Goal: Information Seeking & Learning: Learn about a topic

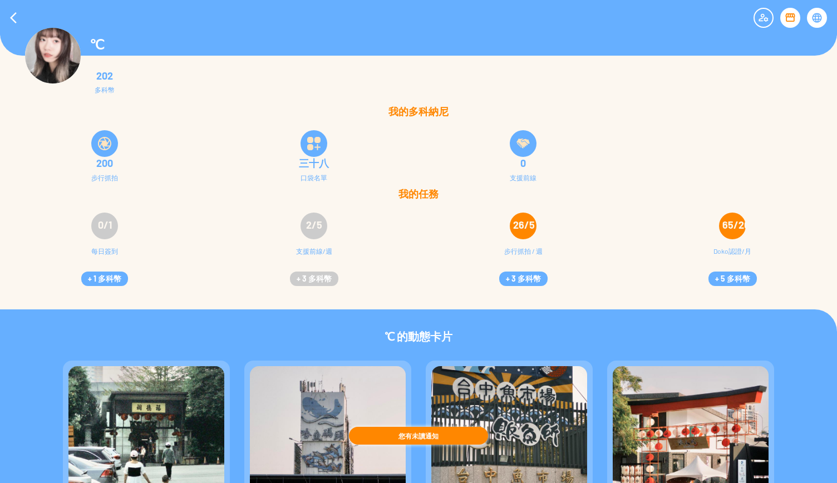
click at [101, 139] on img at bounding box center [104, 143] width 13 height 13
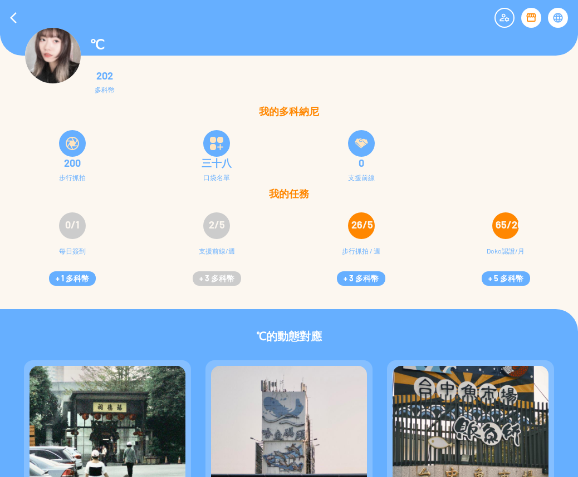
click at [67, 145] on img at bounding box center [72, 143] width 13 height 13
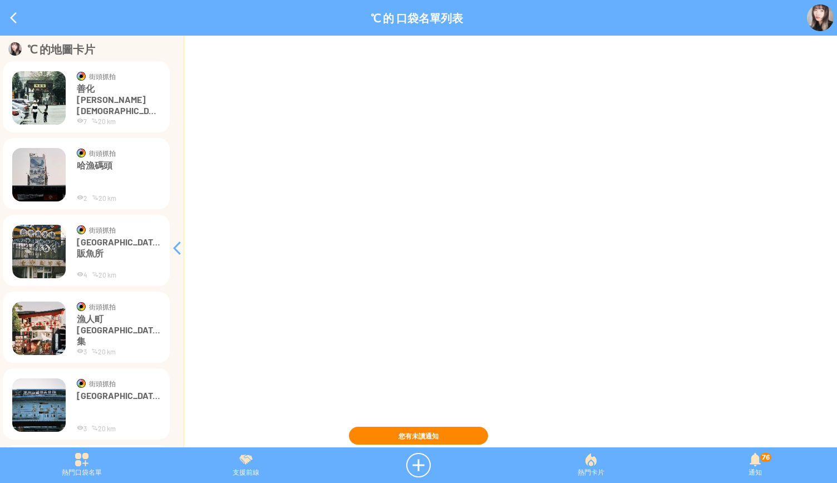
scroll to position [563, 0]
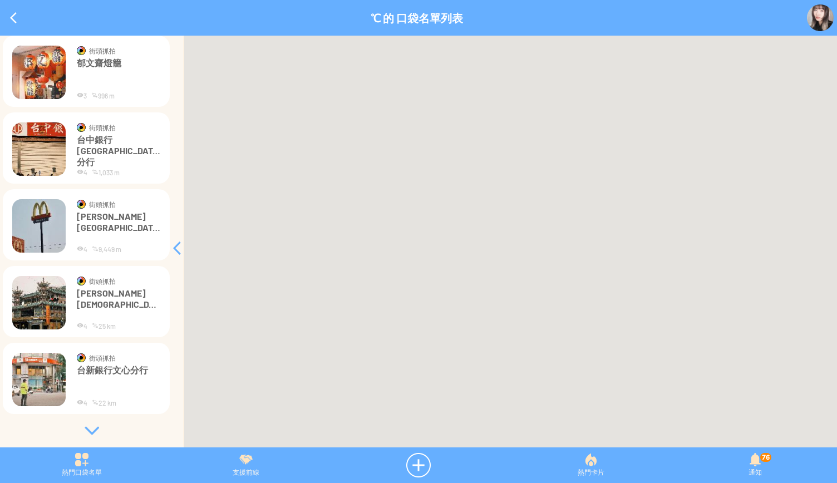
click at [90, 434] on div at bounding box center [91, 430] width 167 height 11
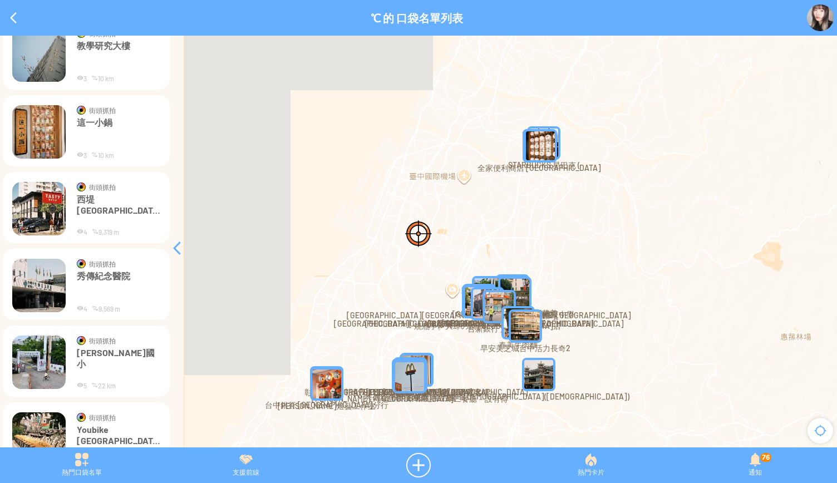
scroll to position [1485, 0]
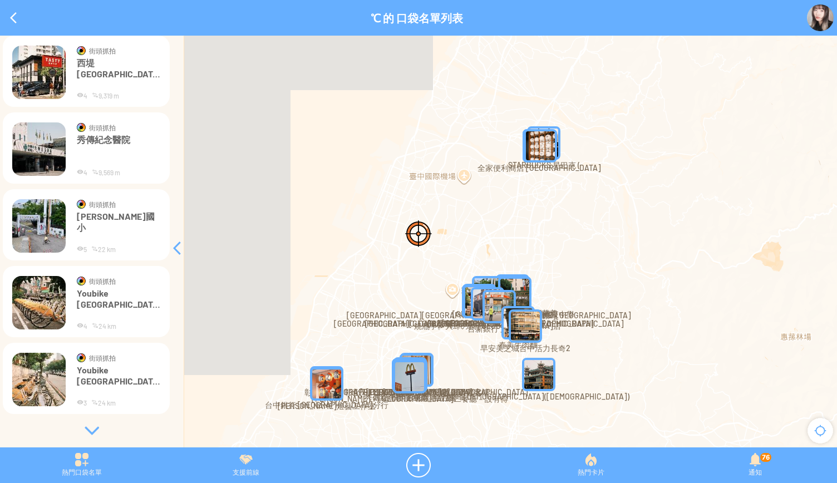
click at [86, 435] on div at bounding box center [91, 430] width 167 height 11
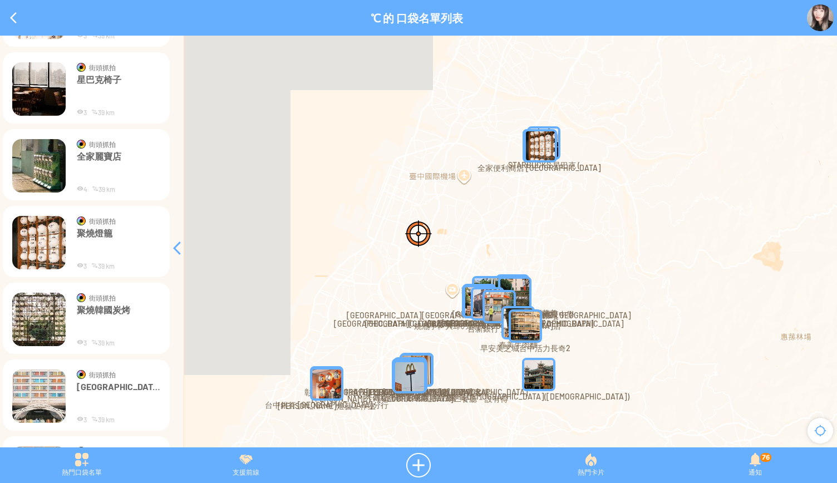
scroll to position [2406, 0]
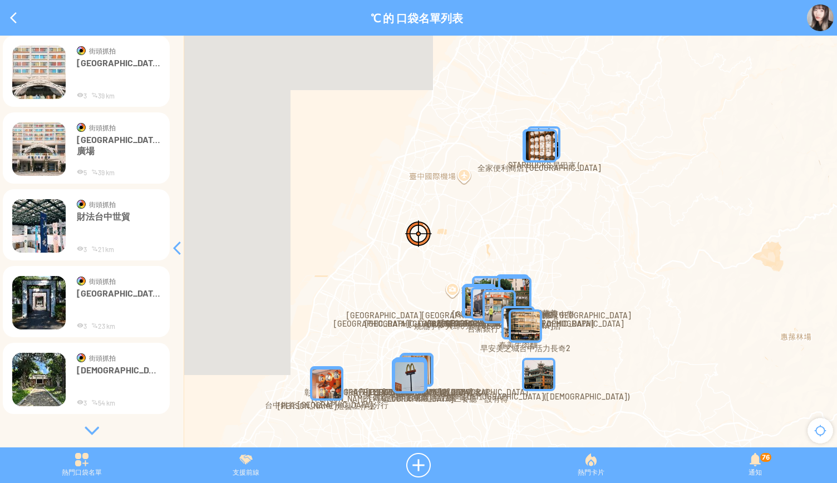
click at [89, 430] on div at bounding box center [91, 430] width 167 height 11
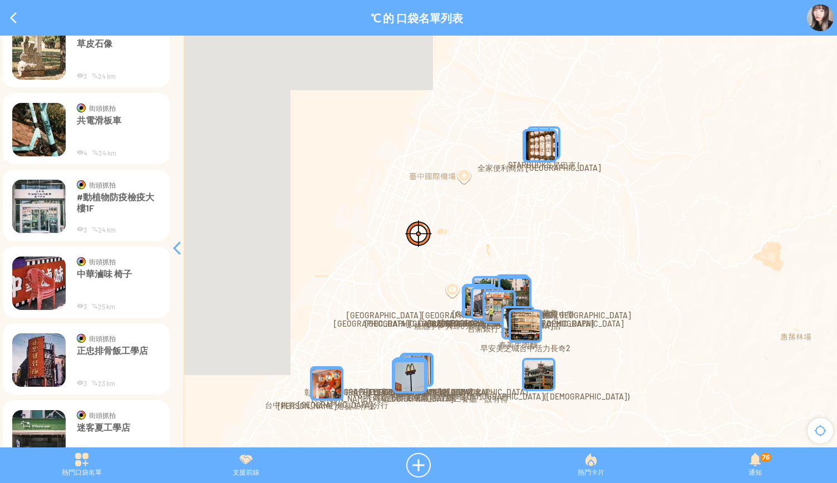
scroll to position [3328, 0]
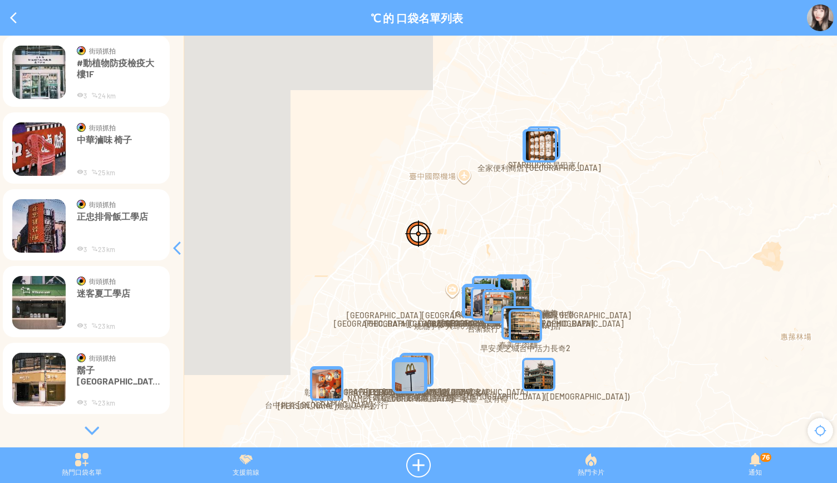
click at [83, 431] on div at bounding box center [91, 430] width 167 height 11
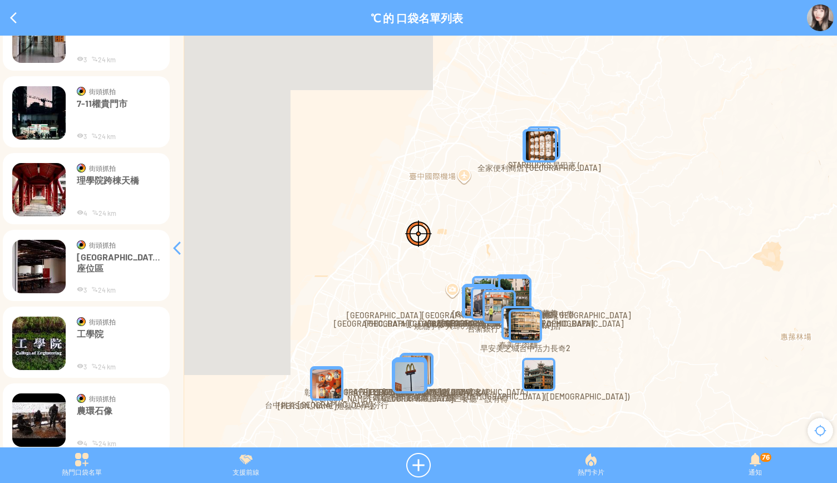
scroll to position [4249, 0]
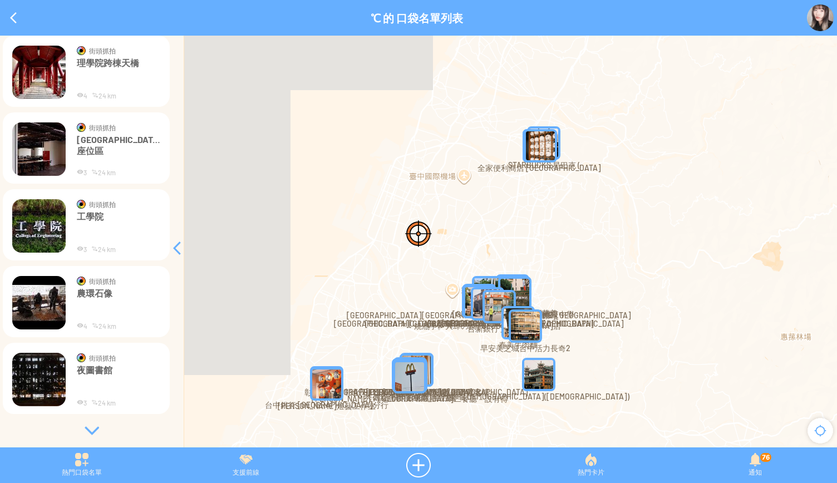
click at [90, 429] on div at bounding box center [91, 430] width 167 height 11
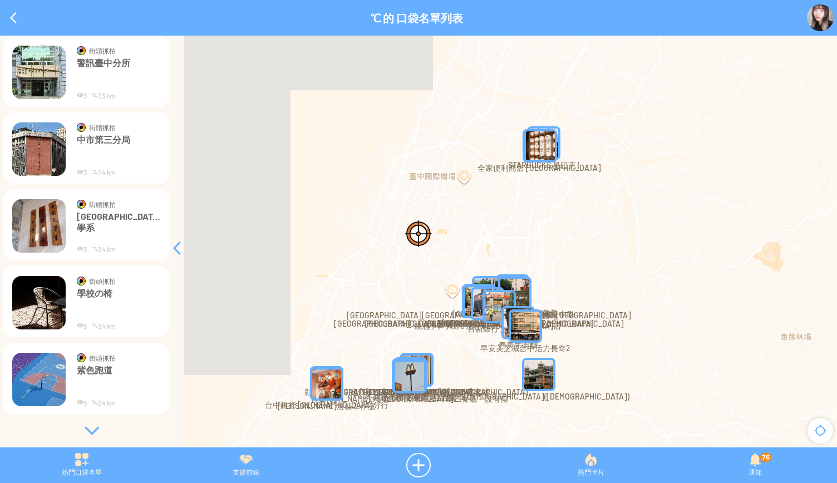
scroll to position [5171, 0]
click at [87, 430] on div at bounding box center [91, 430] width 167 height 11
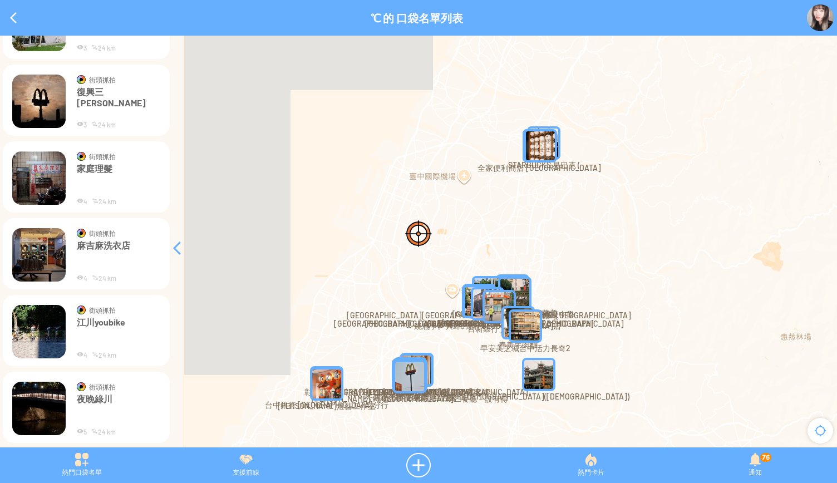
scroll to position [6093, 0]
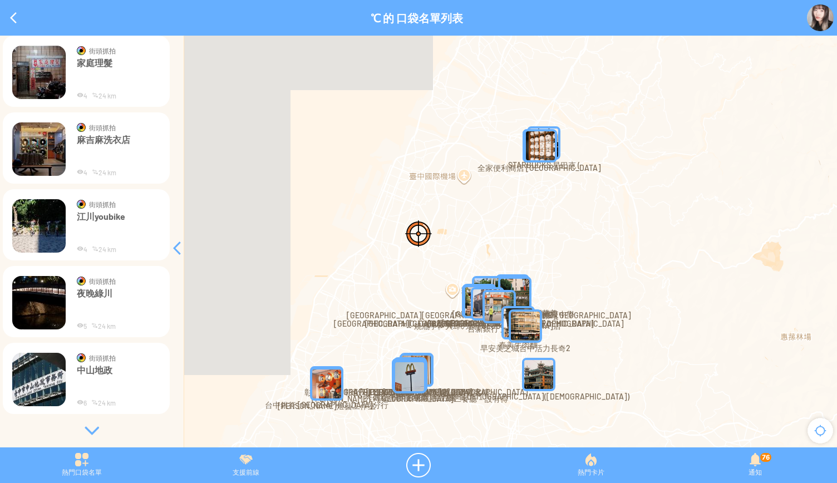
click at [83, 431] on div at bounding box center [91, 430] width 167 height 11
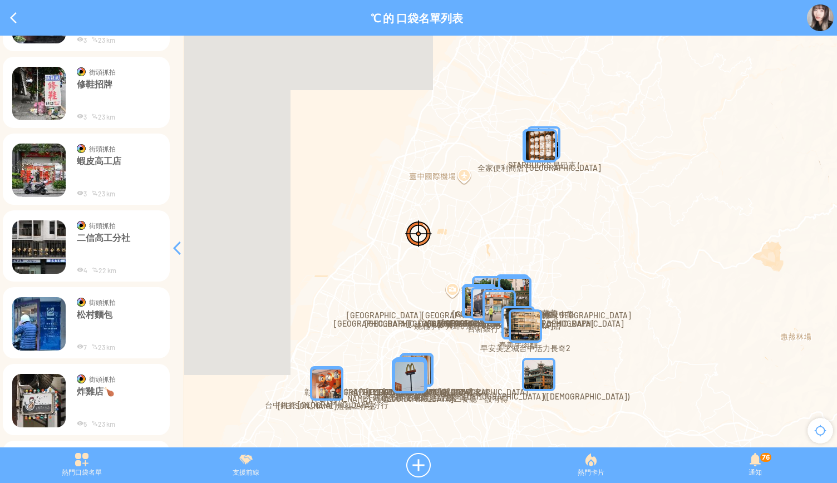
scroll to position [7014, 0]
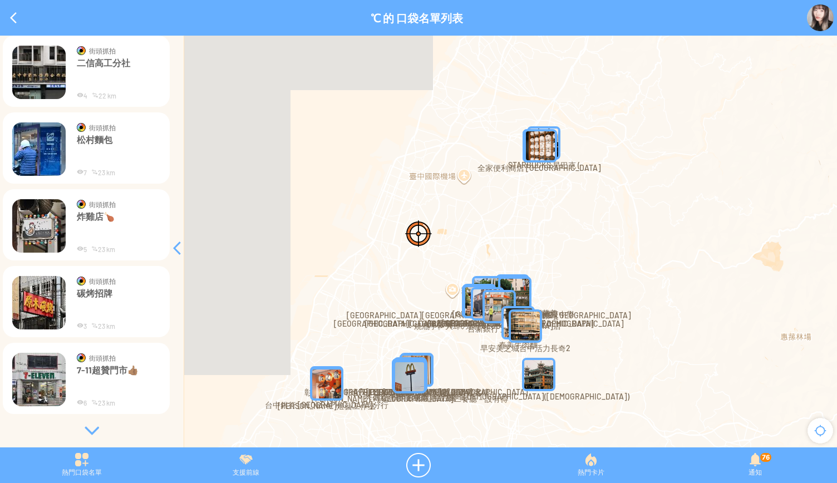
click at [93, 428] on div at bounding box center [91, 430] width 167 height 11
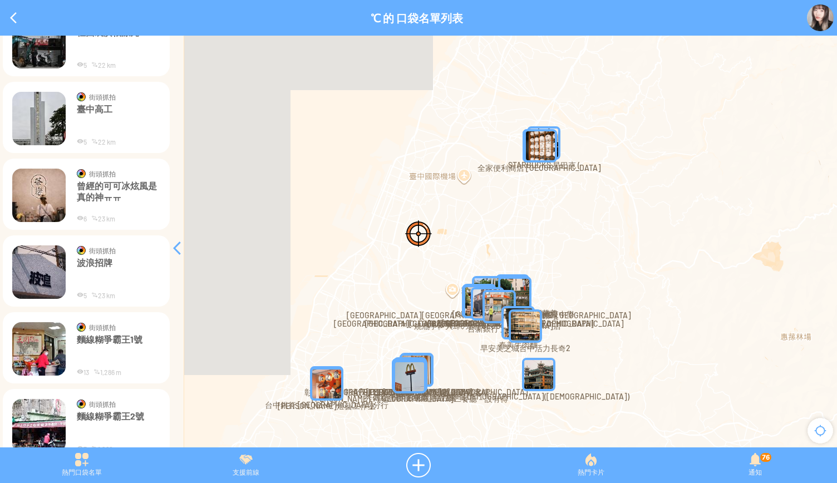
scroll to position [7580, 0]
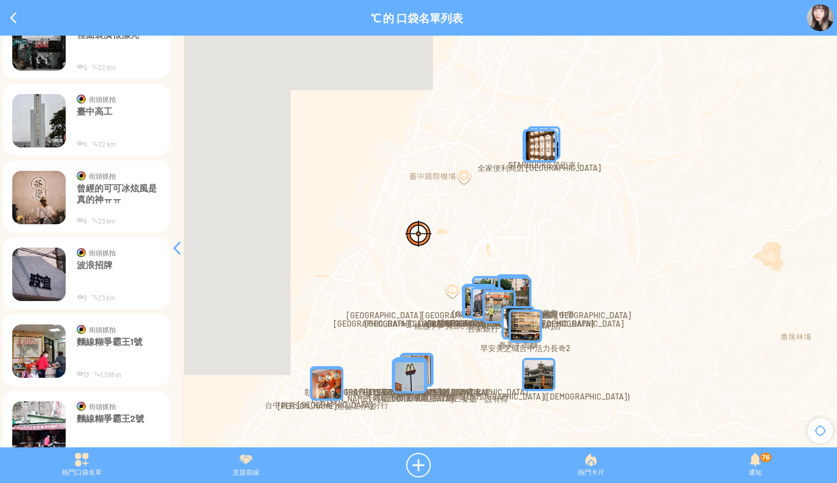
click at [51, 270] on img at bounding box center [38, 274] width 53 height 53
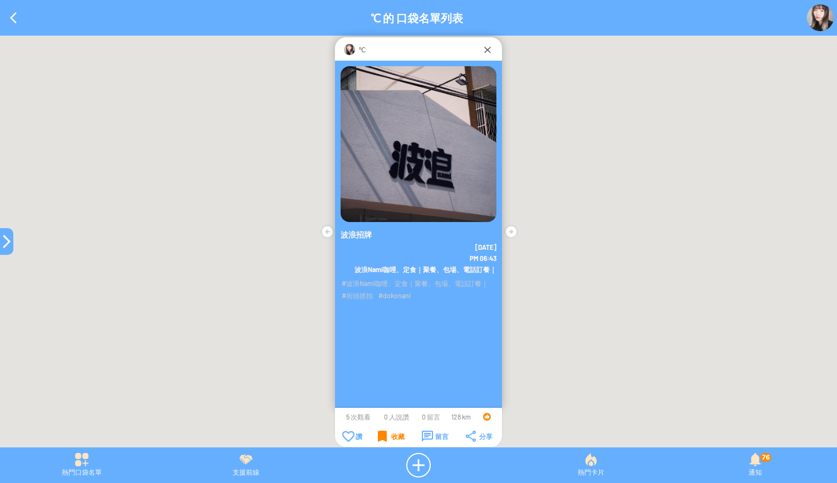
click at [380, 437] on div "收藏" at bounding box center [391, 436] width 27 height 11
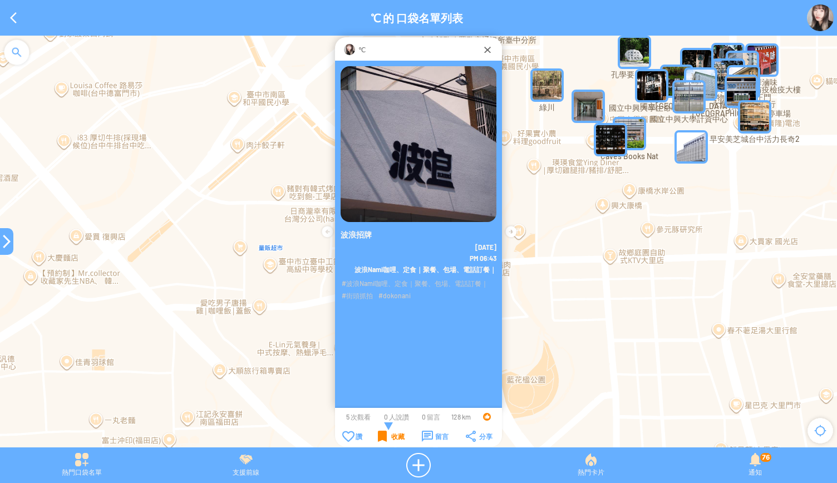
click at [383, 437] on div "收藏" at bounding box center [391, 436] width 27 height 11
click at [378, 437] on div "收藏" at bounding box center [391, 436] width 27 height 11
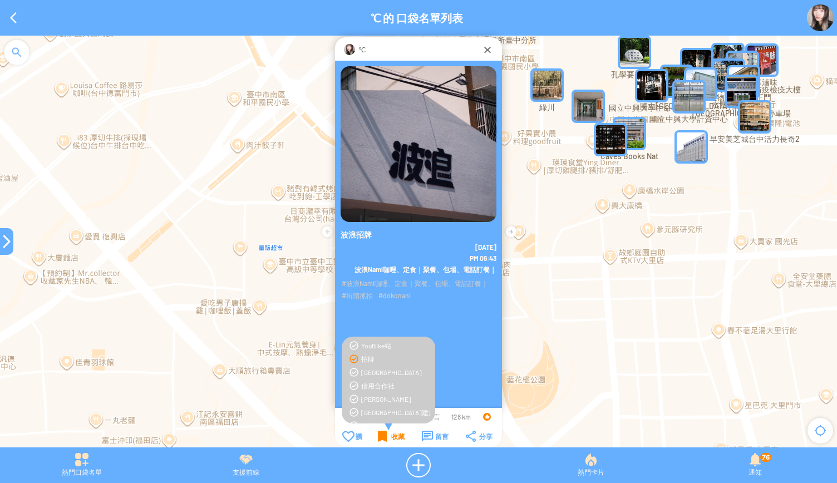
scroll to position [224, 0]
click at [7, 245] on div at bounding box center [6, 241] width 13 height 13
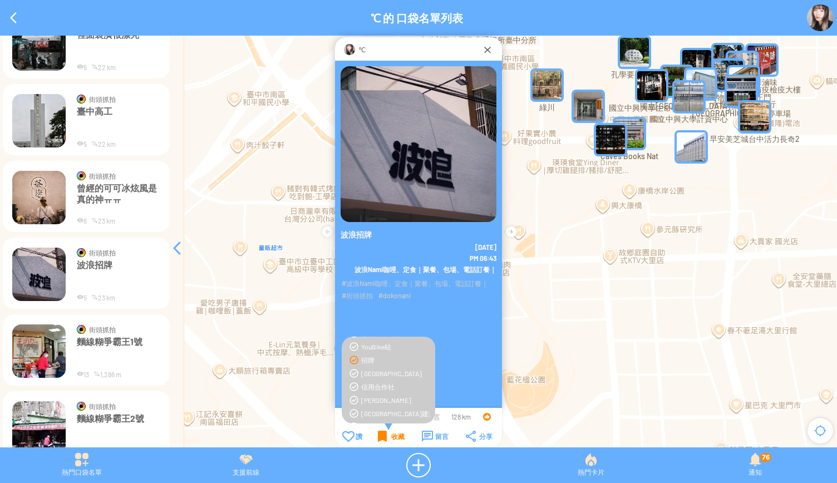
click at [13, 199] on img at bounding box center [38, 197] width 53 height 53
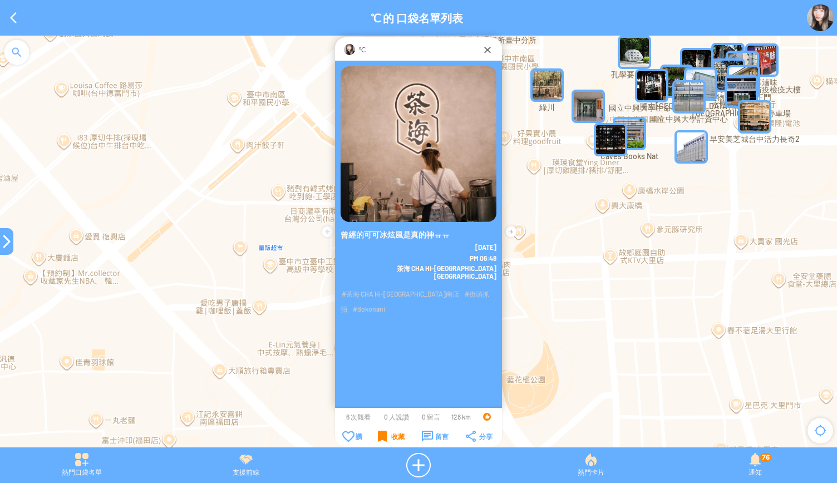
click at [380, 440] on div "收藏" at bounding box center [391, 436] width 27 height 11
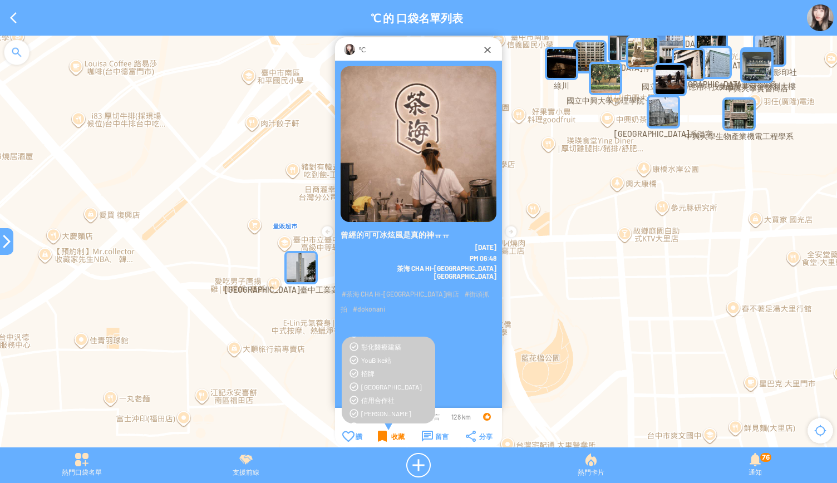
scroll to position [209, 0]
click at [471, 342] on div "曾經的可可冰炫風是真的神ㅠㅠ 2025-9-21 PM 06:48" at bounding box center [418, 246] width 167 height 371
click at [381, 439] on div "收藏" at bounding box center [391, 436] width 27 height 11
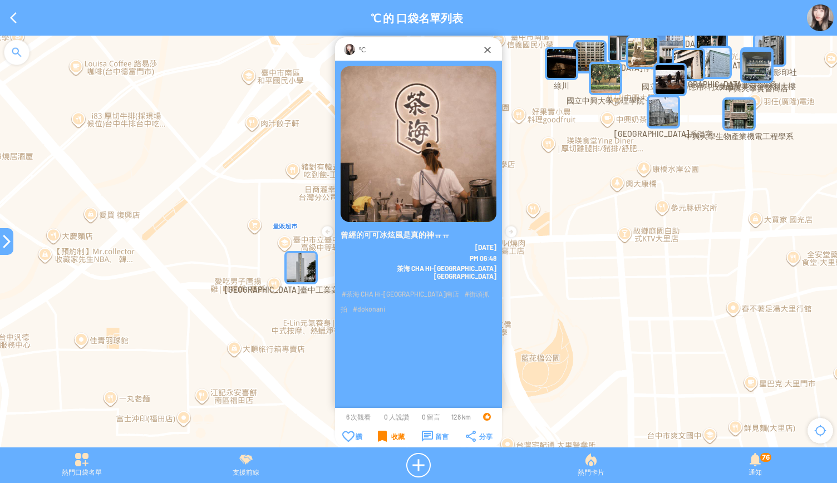
click at [381, 439] on div "收藏" at bounding box center [391, 436] width 27 height 11
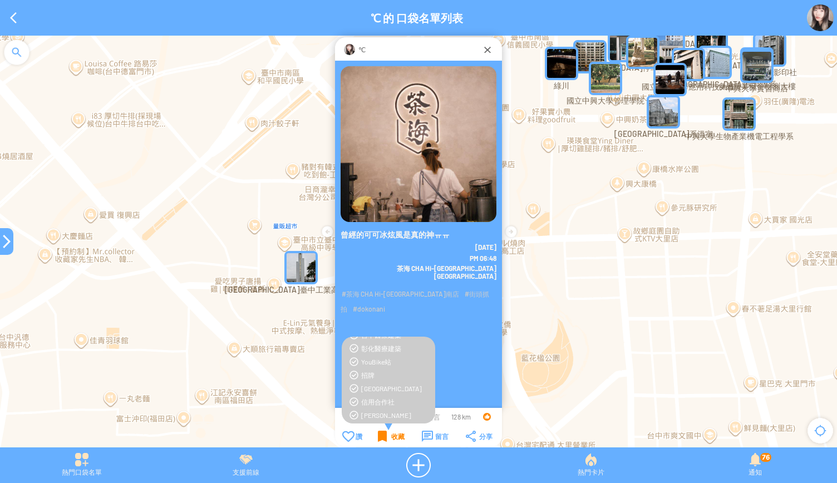
click at [354, 377] on div "招牌" at bounding box center [388, 375] width 82 height 9
click at [452, 337] on div "曾經的可可冰炫風是真的神ㅠㅠ 2025-9-21 PM 06:48" at bounding box center [418, 246] width 167 height 371
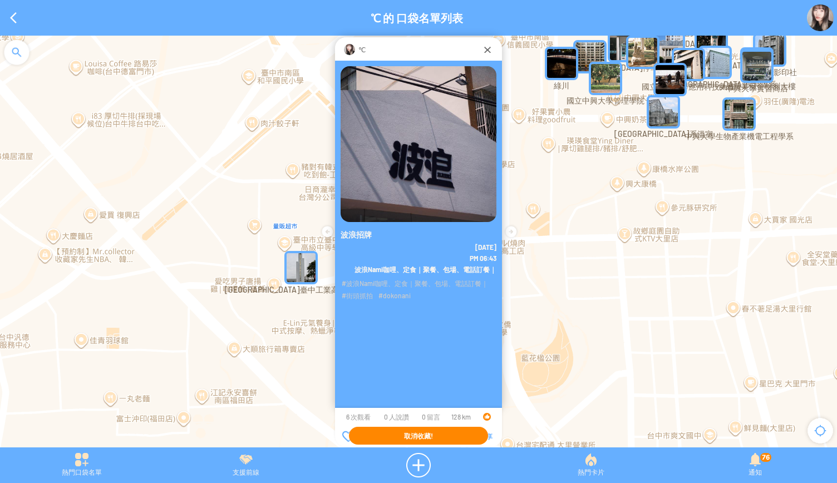
click at [382, 429] on div "取消收藏!" at bounding box center [418, 436] width 139 height 18
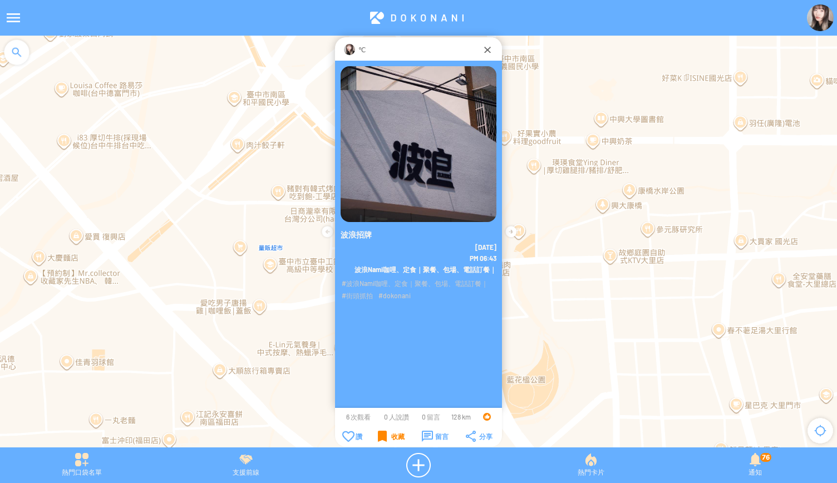
click at [380, 434] on div "收藏" at bounding box center [391, 436] width 27 height 11
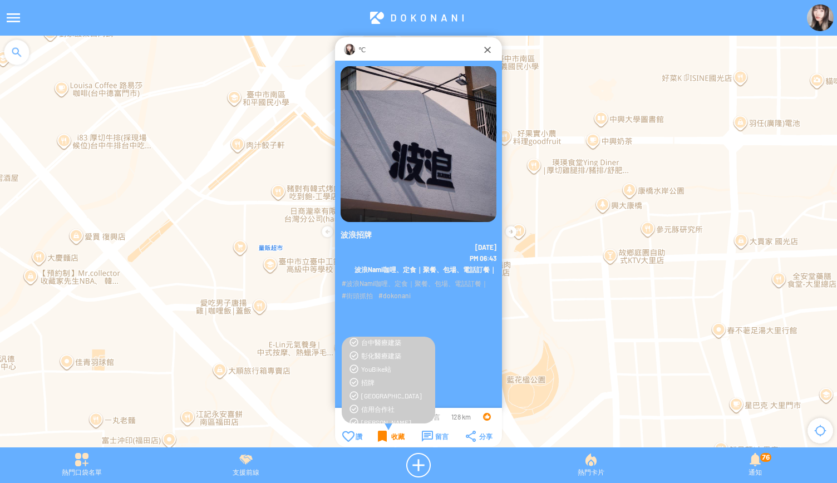
scroll to position [203, 0]
click at [351, 382] on div "招牌" at bounding box center [388, 381] width 82 height 9
click at [441, 275] on div "#波浪Nami咖哩、定食｜聚餐、包場、電話訂餐｜ #街頭抓拍 #dokonani" at bounding box center [418, 291] width 167 height 34
click at [388, 316] on div "波浪招牌 2025-9-21 PM 06:43" at bounding box center [418, 246] width 167 height 371
click at [483, 45] on div at bounding box center [487, 49] width 11 height 11
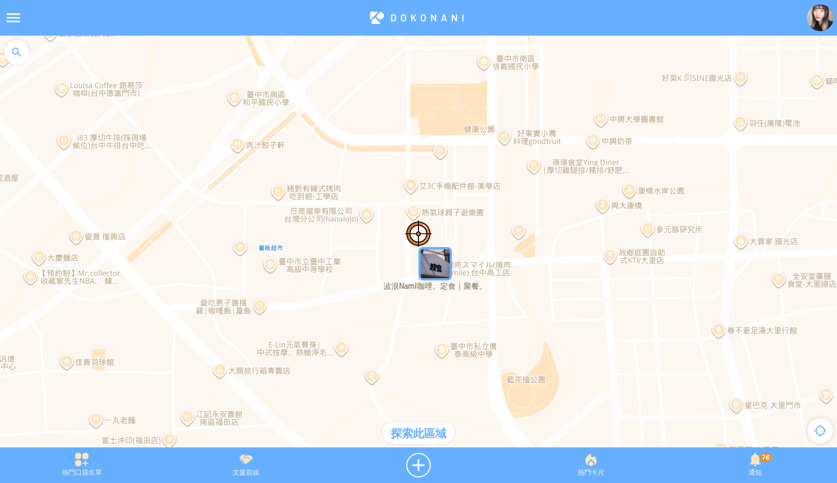
click at [577, 19] on img at bounding box center [820, 17] width 27 height 27
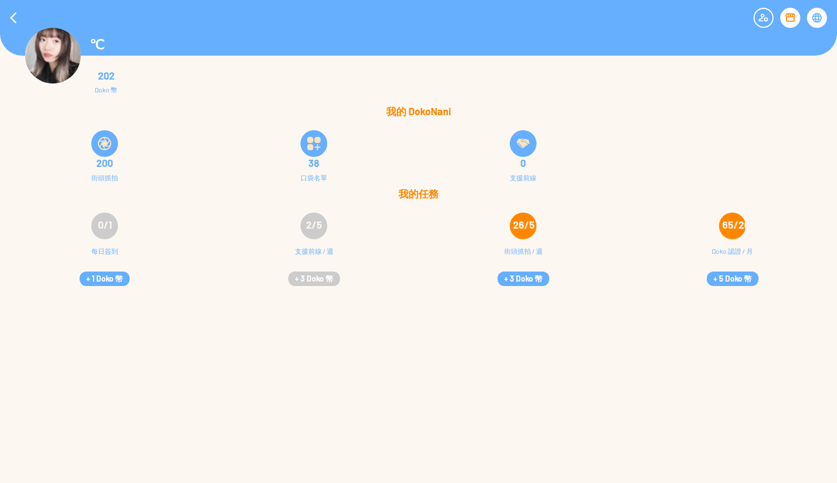
click at [577, 9] on div at bounding box center [817, 18] width 20 height 20
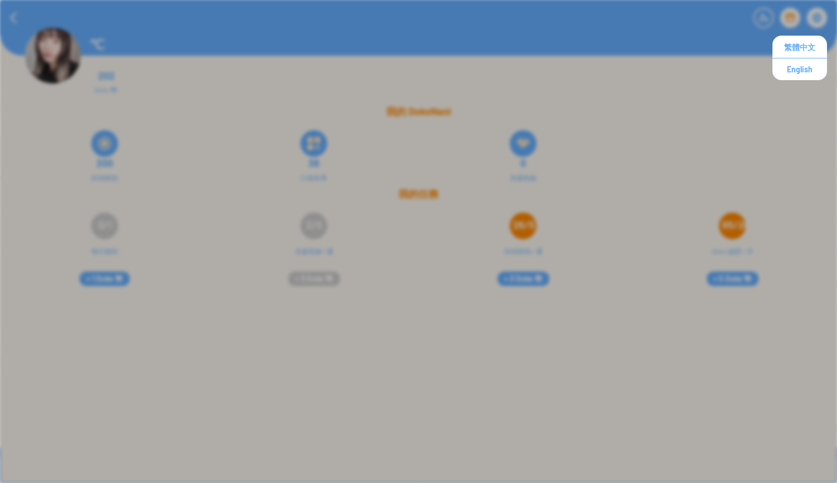
click at [577, 9] on div at bounding box center [817, 18] width 20 height 20
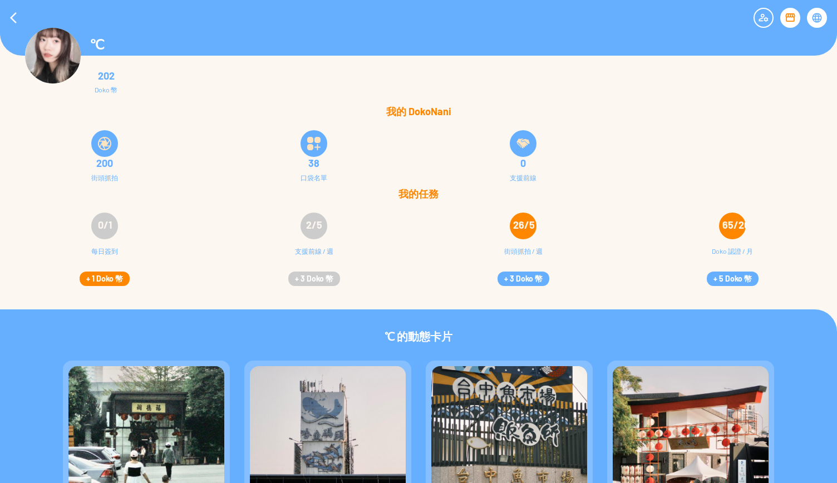
click at [101, 280] on button "+ 1 Doko 幣" at bounding box center [105, 279] width 50 height 14
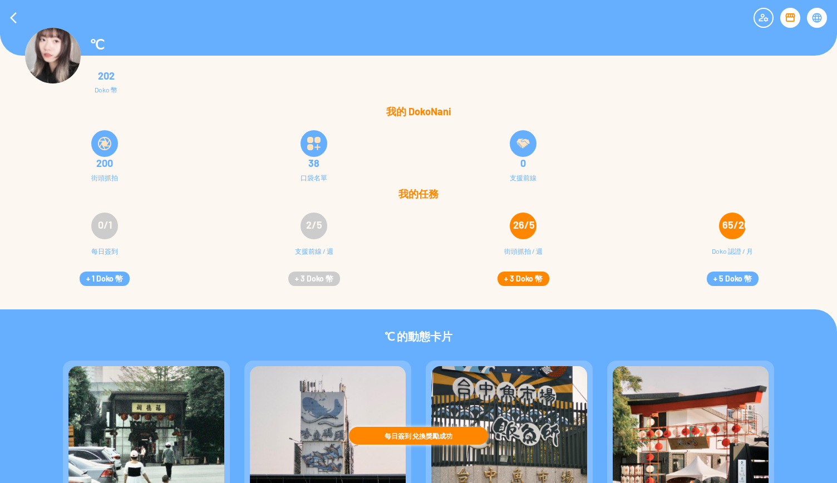
click at [518, 273] on button "+ 3 Doko 幣" at bounding box center [524, 279] width 52 height 14
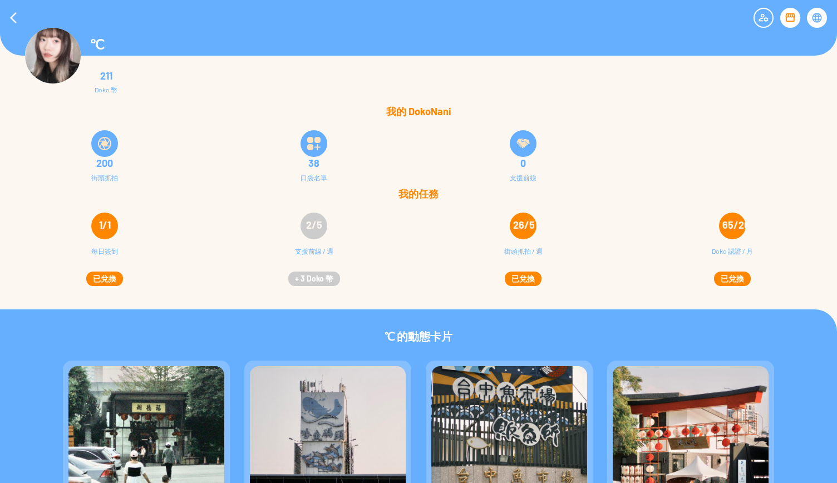
click at [105, 136] on div at bounding box center [104, 143] width 27 height 27
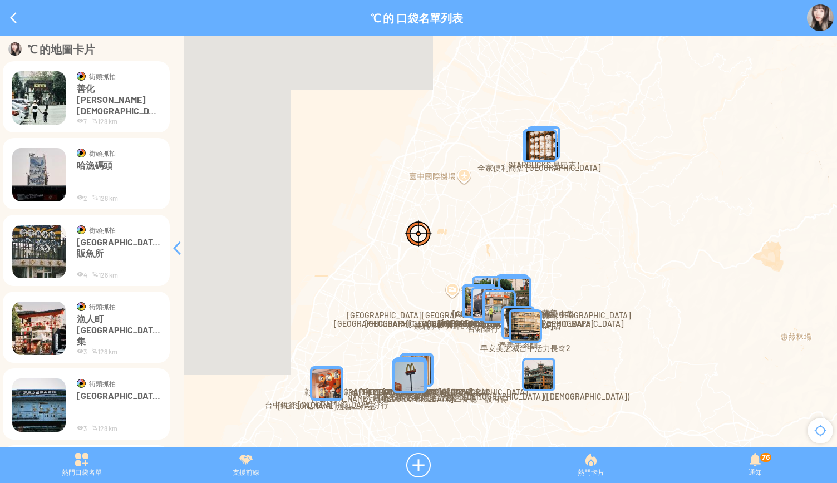
click at [131, 279] on table "街頭抓拍 台中魚市場販魚所" at bounding box center [86, 251] width 150 height 57
click at [114, 100] on p "善化[PERSON_NAME][DEMOGRAPHIC_DATA]" at bounding box center [118, 99] width 83 height 33
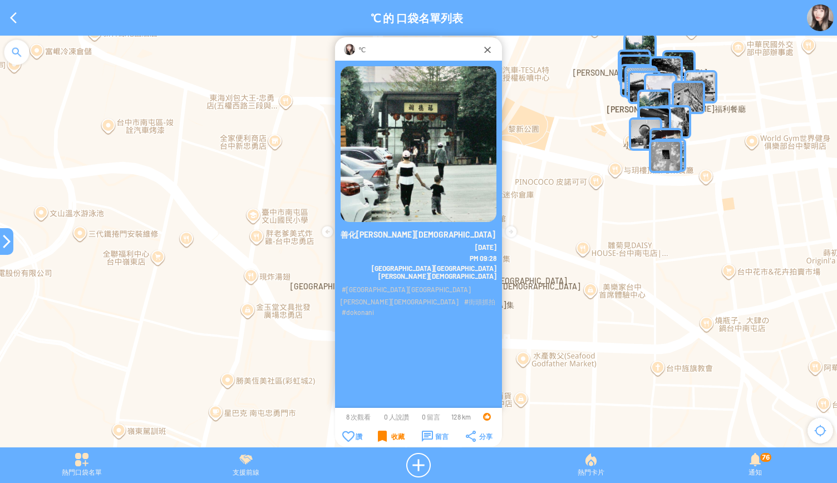
click at [380, 438] on div "收藏" at bounding box center [391, 436] width 27 height 11
click at [378, 434] on div "收藏" at bounding box center [391, 436] width 27 height 11
click at [390, 439] on div "收藏" at bounding box center [391, 436] width 27 height 11
click at [378, 439] on div "收藏" at bounding box center [391, 436] width 27 height 11
click at [382, 436] on div "收藏" at bounding box center [391, 436] width 27 height 11
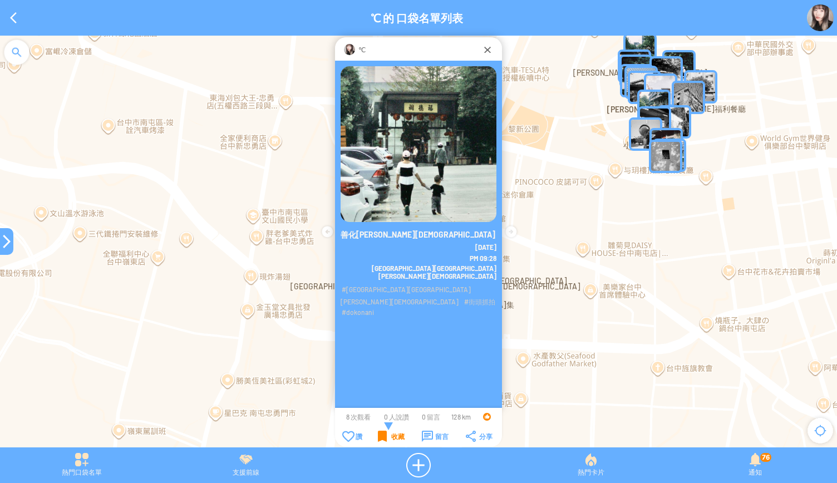
click at [400, 432] on div "收藏" at bounding box center [391, 436] width 27 height 11
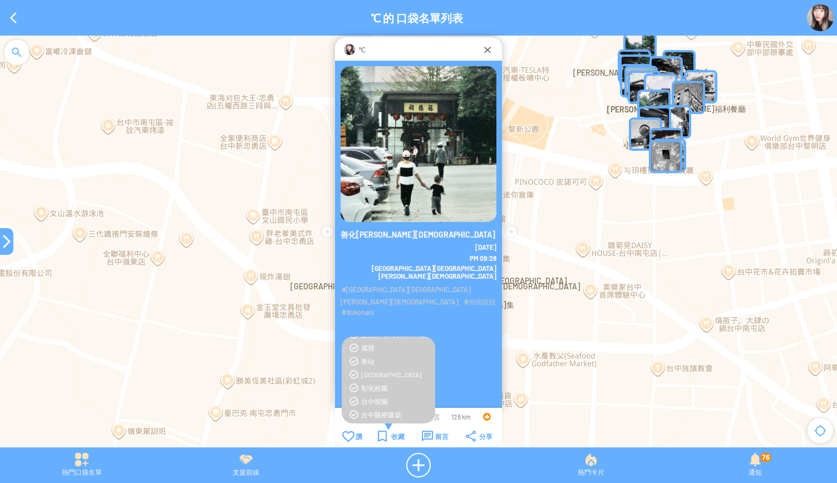
scroll to position [130, 0]
click at [354, 376] on div "[GEOGRAPHIC_DATA]" at bounding box center [388, 374] width 82 height 9
click at [368, 386] on div "祠堂建築" at bounding box center [395, 387] width 68 height 9
click at [398, 272] on div "[GEOGRAPHIC_DATA][GEOGRAPHIC_DATA][PERSON_NAME][DEMOGRAPHIC_DATA]" at bounding box center [418, 271] width 167 height 17
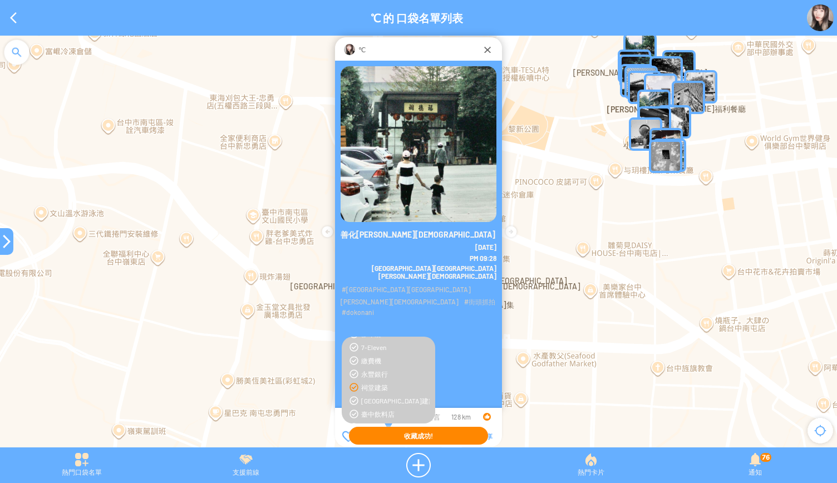
click at [393, 310] on div "善化福德祠 2025-9-30 PM 09:28" at bounding box center [418, 246] width 167 height 371
click at [461, 359] on div "善化福德祠 2025-9-30 PM 09:28" at bounding box center [418, 246] width 167 height 371
click at [4, 239] on div at bounding box center [6, 241] width 13 height 13
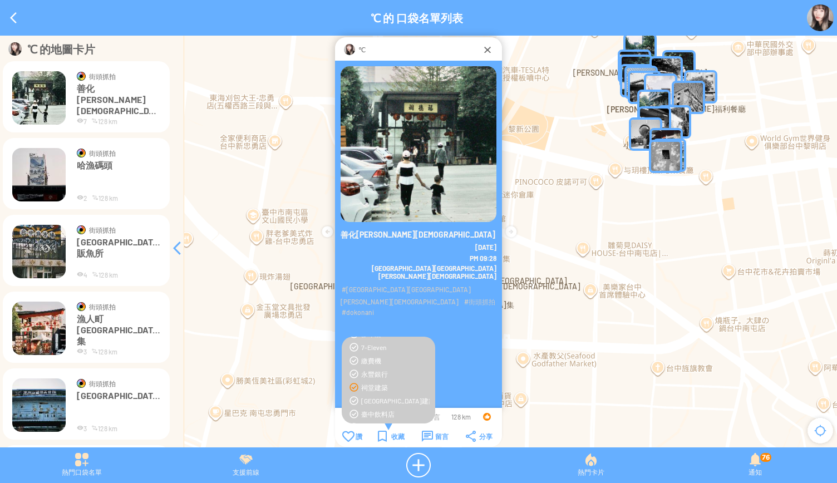
click at [34, 106] on img at bounding box center [38, 97] width 53 height 53
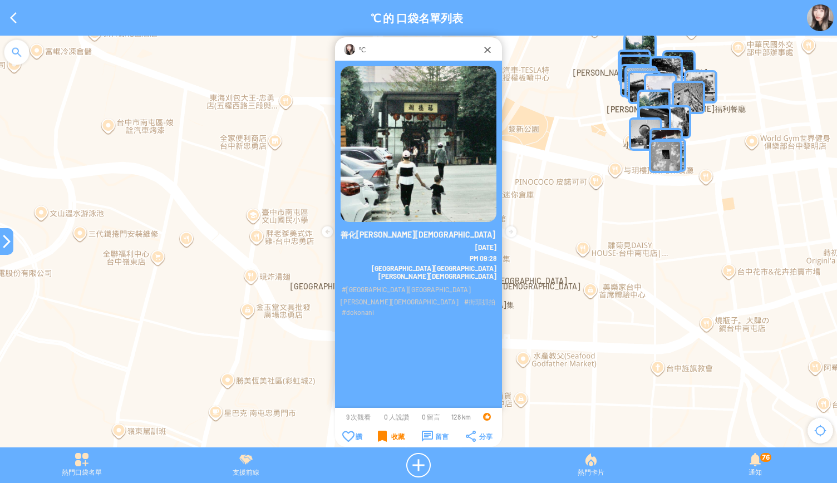
click at [377, 437] on td "收藏" at bounding box center [391, 436] width 43 height 12
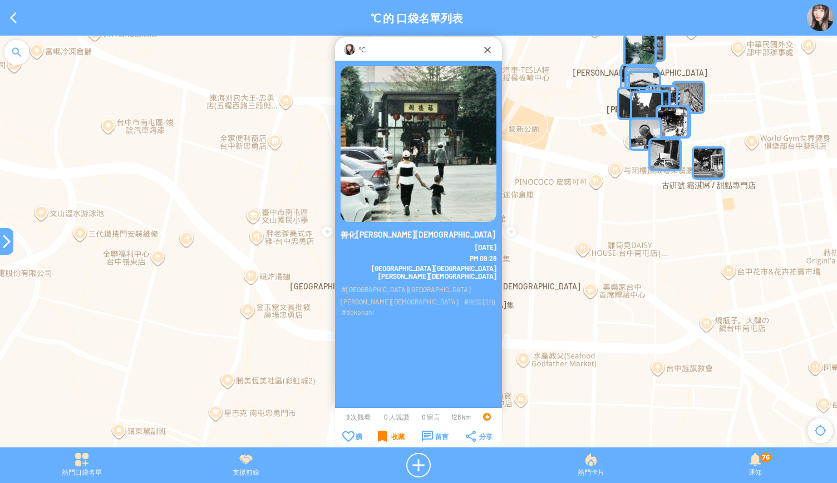
click at [377, 437] on td "收藏" at bounding box center [391, 436] width 43 height 12
click at [382, 435] on div "收藏" at bounding box center [391, 436] width 27 height 11
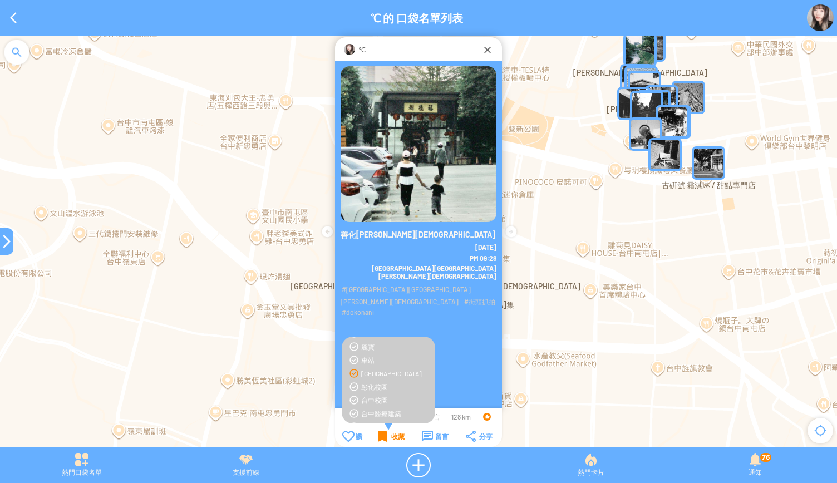
scroll to position [129, 0]
click at [3, 247] on div at bounding box center [6, 241] width 13 height 13
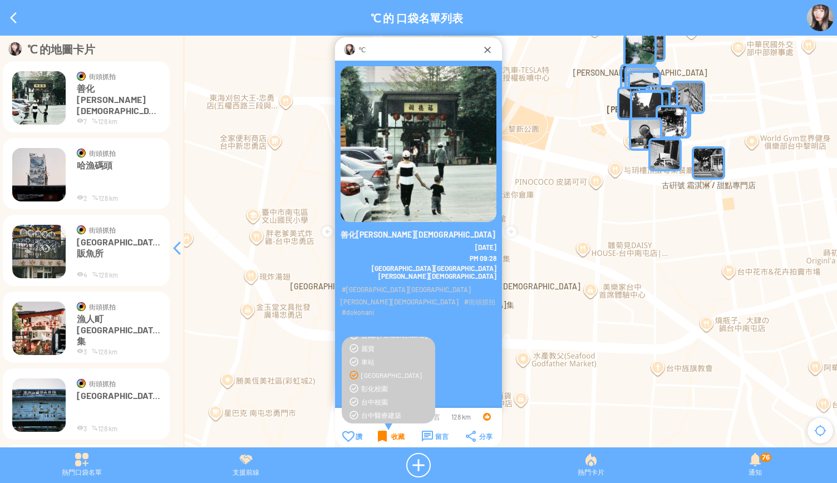
click at [51, 166] on img at bounding box center [38, 174] width 53 height 53
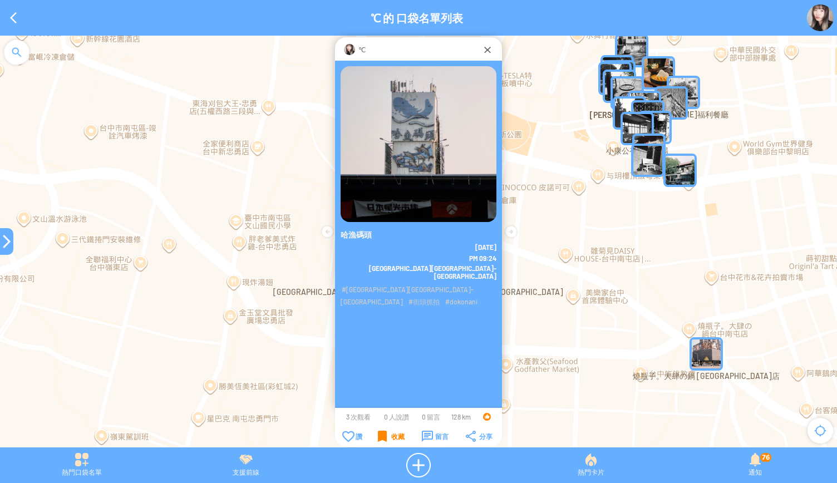
click at [384, 437] on div "收藏" at bounding box center [391, 436] width 27 height 11
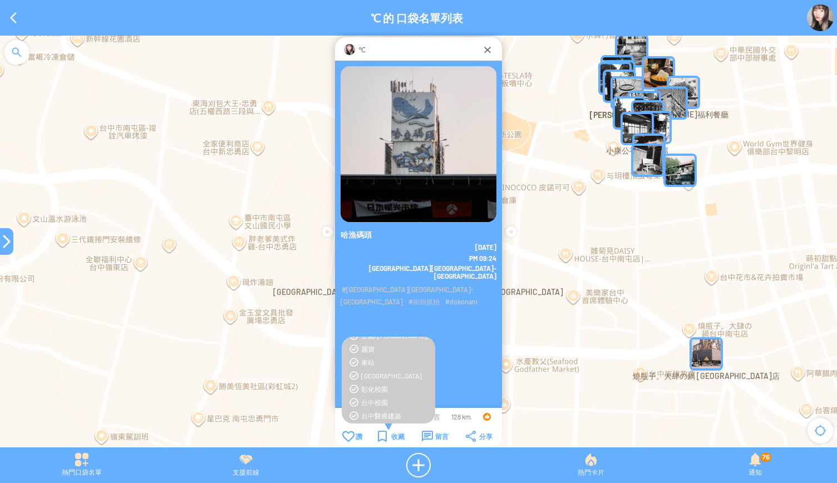
scroll to position [129, 0]
click at [355, 373] on div "[GEOGRAPHIC_DATA]" at bounding box center [388, 375] width 82 height 9
click at [8, 238] on div at bounding box center [6, 241] width 13 height 13
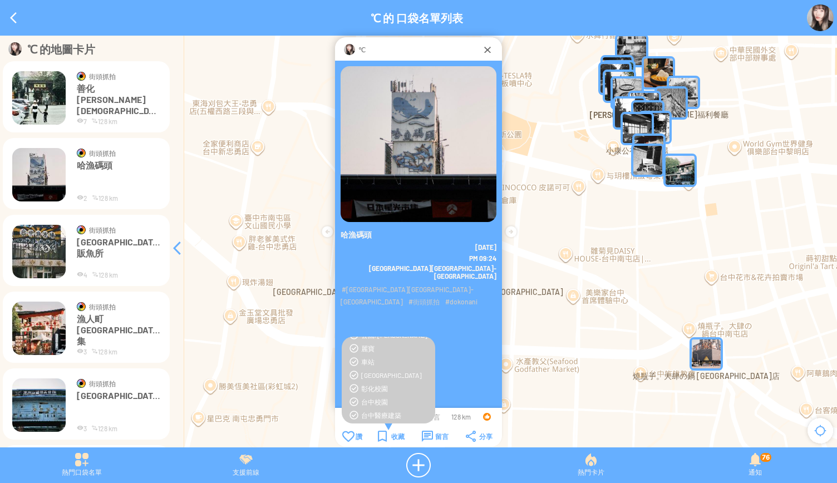
click at [370, 377] on div "[GEOGRAPHIC_DATA]" at bounding box center [395, 375] width 68 height 9
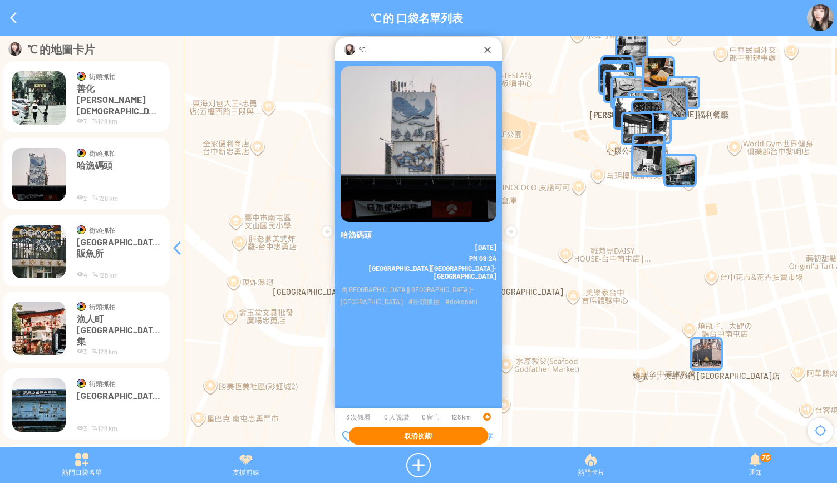
click at [370, 377] on div "哈漁碼頭 2025-9-30 PM 09:24" at bounding box center [418, 246] width 167 height 371
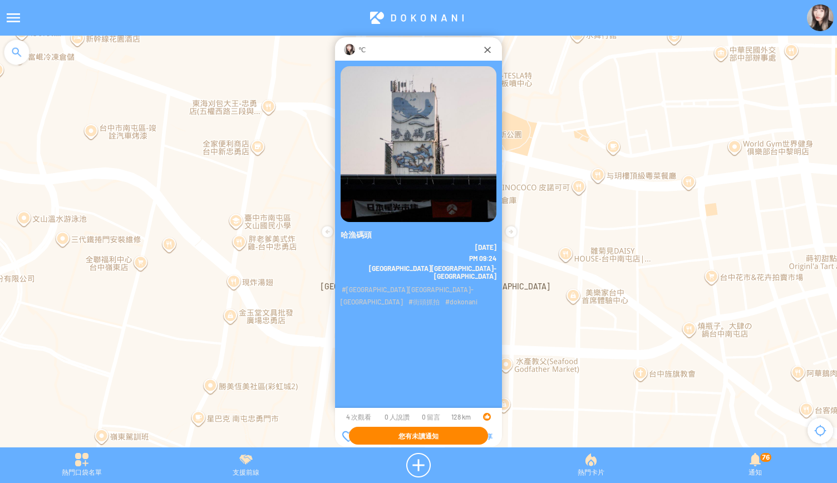
click at [381, 0] on article "**********" at bounding box center [418, 0] width 837 height 0
click at [376, 440] on td "收藏" at bounding box center [391, 436] width 43 height 12
click at [386, 437] on div "收藏" at bounding box center [391, 436] width 27 height 11
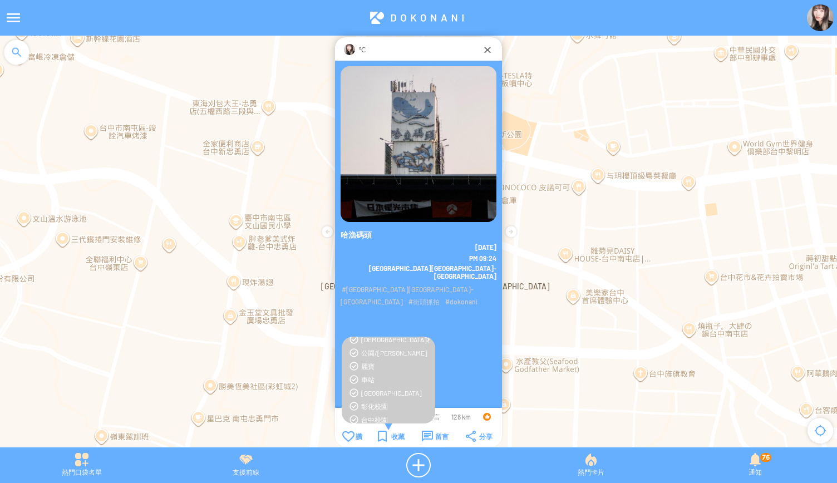
scroll to position [112, 0]
click at [349, 391] on div "[GEOGRAPHIC_DATA]" at bounding box center [388, 392] width 82 height 9
click at [818, 13] on img at bounding box center [820, 17] width 27 height 27
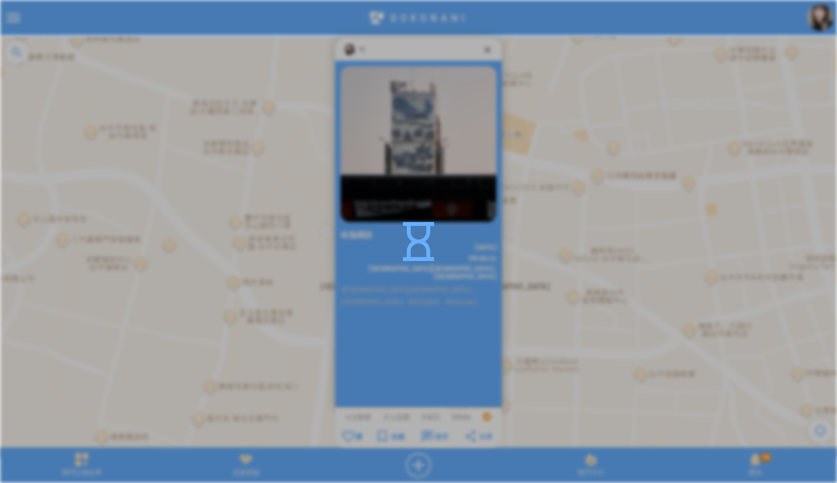
click at [403, 255] on div at bounding box center [418, 241] width 837 height 483
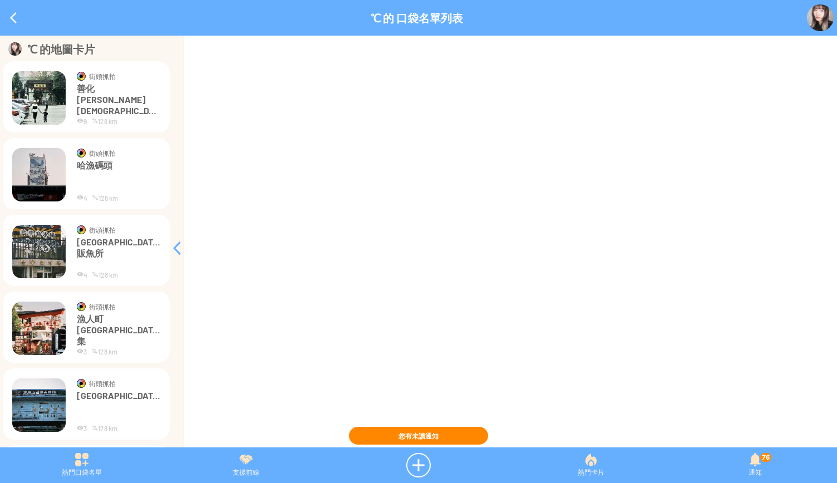
click at [110, 169] on p "哈漁碼頭" at bounding box center [118, 176] width 83 height 33
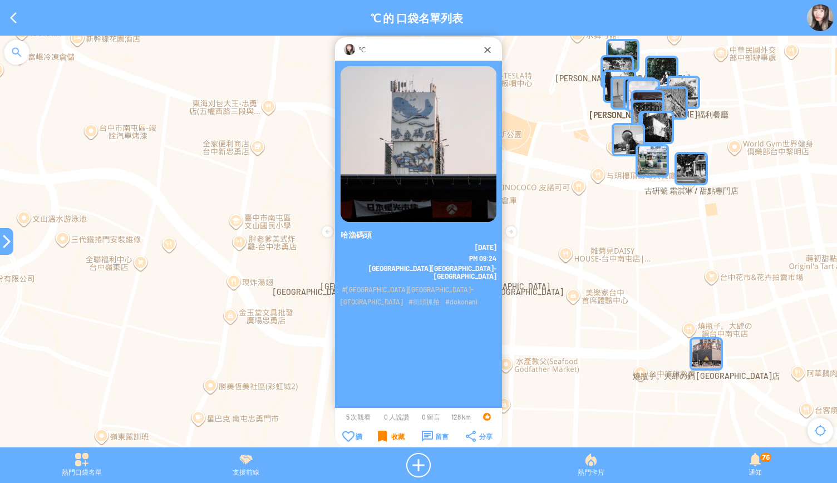
click at [382, 438] on div "收藏" at bounding box center [391, 436] width 27 height 11
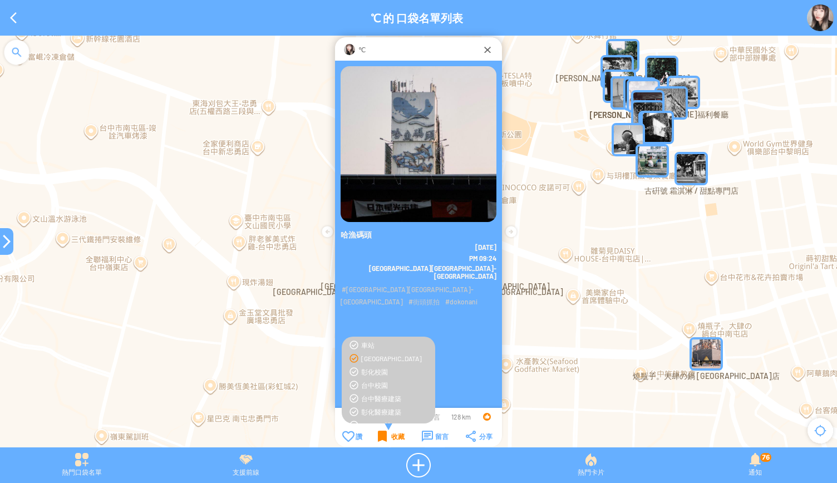
scroll to position [144, 0]
click at [0, 238] on div at bounding box center [6, 241] width 13 height 13
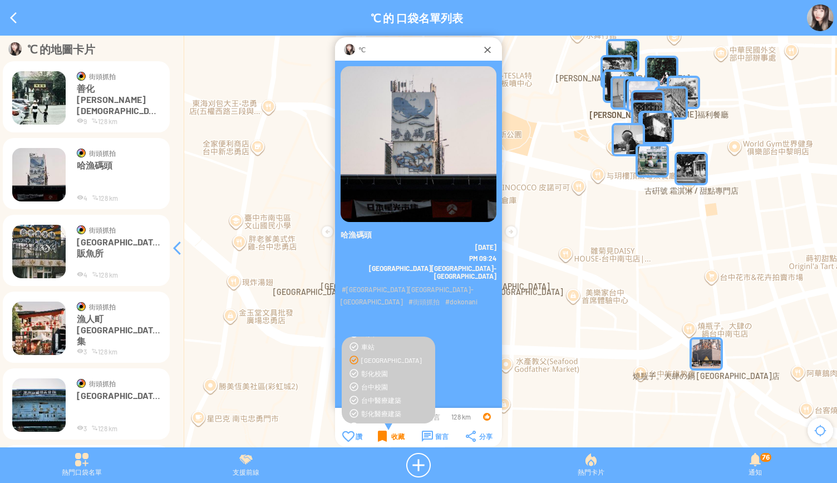
click at [46, 250] on img at bounding box center [38, 251] width 53 height 53
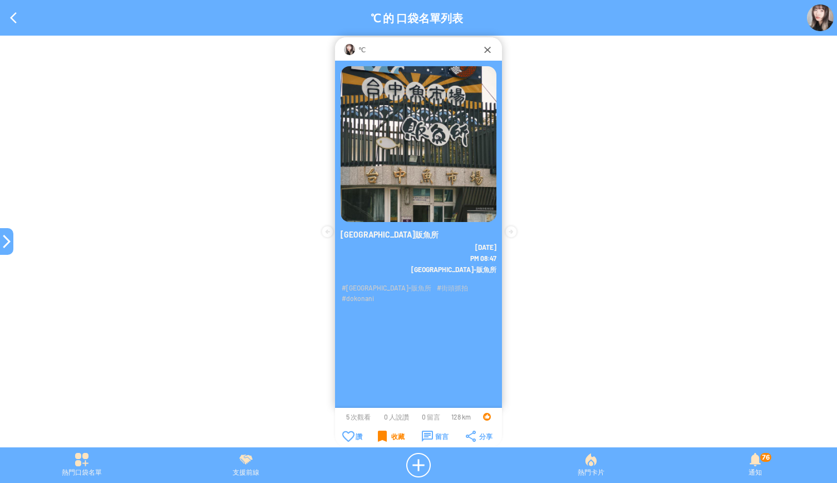
click at [381, 434] on div "收藏" at bounding box center [391, 436] width 27 height 11
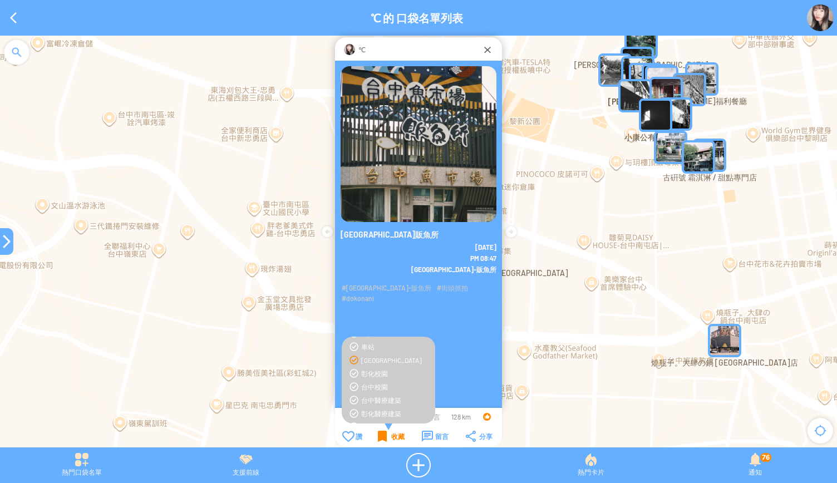
click at [380, 438] on div "收藏" at bounding box center [391, 436] width 27 height 11
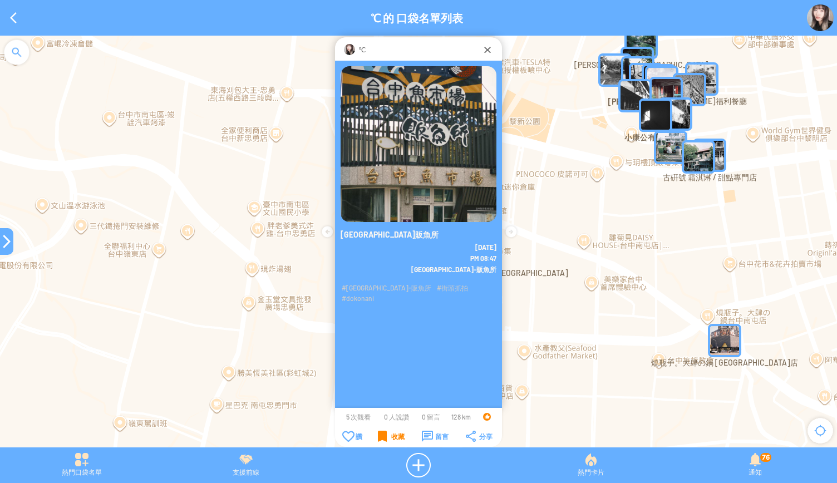
click at [380, 438] on div "收藏" at bounding box center [391, 436] width 27 height 11
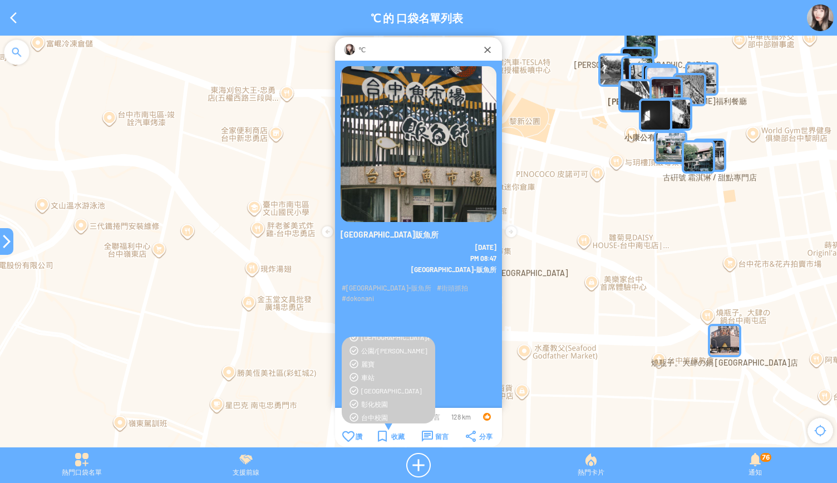
scroll to position [116, 0]
click at [357, 390] on div "[GEOGRAPHIC_DATA]" at bounding box center [388, 387] width 82 height 9
click at [469, 340] on div "[GEOGRAPHIC_DATA]販魚所 [DATE] PM 08:47" at bounding box center [418, 246] width 167 height 371
click at [386, 438] on div "收藏" at bounding box center [391, 436] width 27 height 11
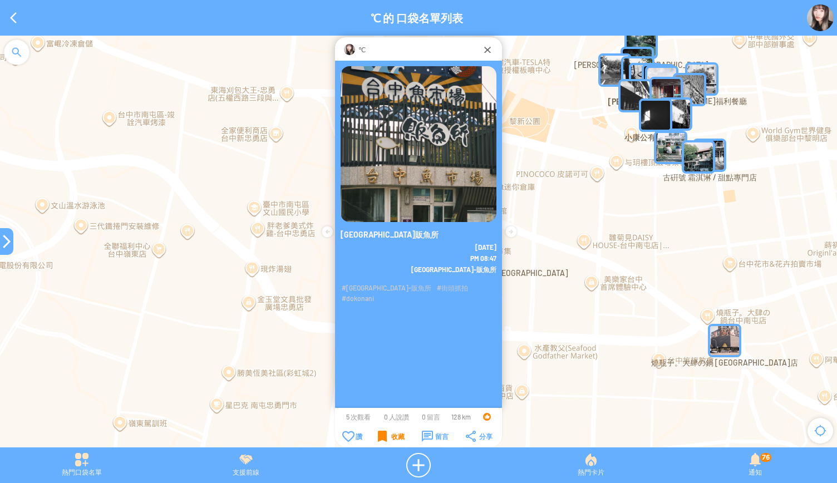
click at [386, 438] on div "收藏" at bounding box center [391, 436] width 27 height 11
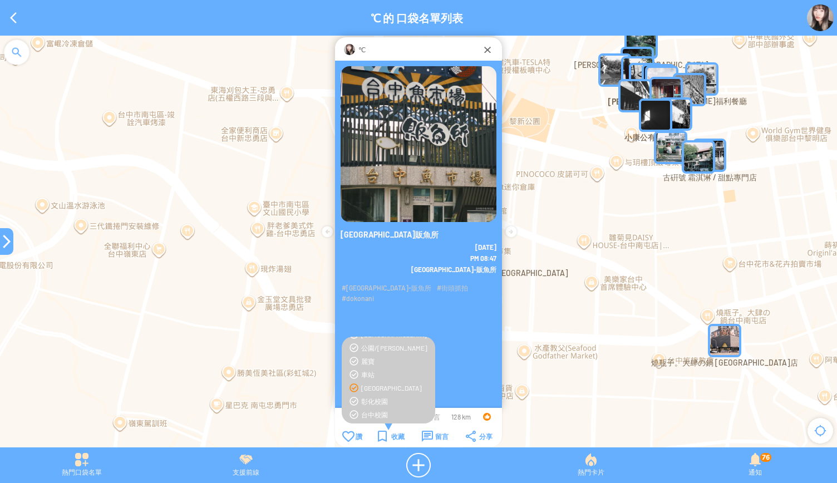
click at [4, 238] on div at bounding box center [6, 241] width 13 height 13
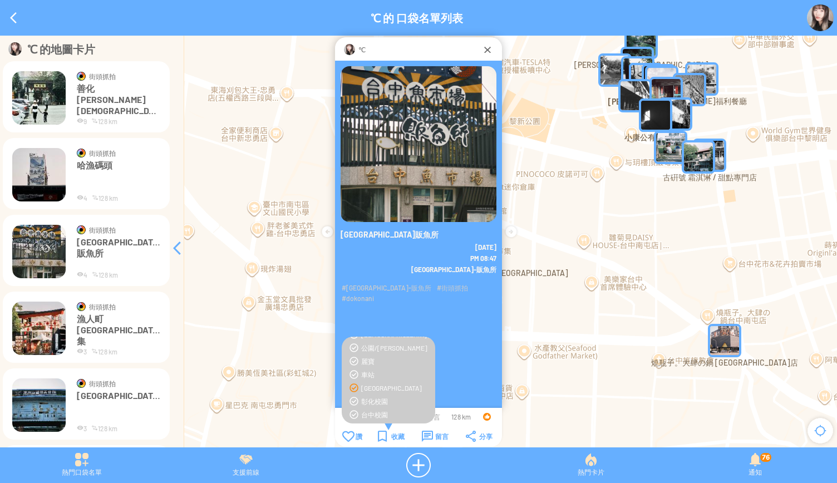
click at [51, 336] on img at bounding box center [38, 328] width 53 height 53
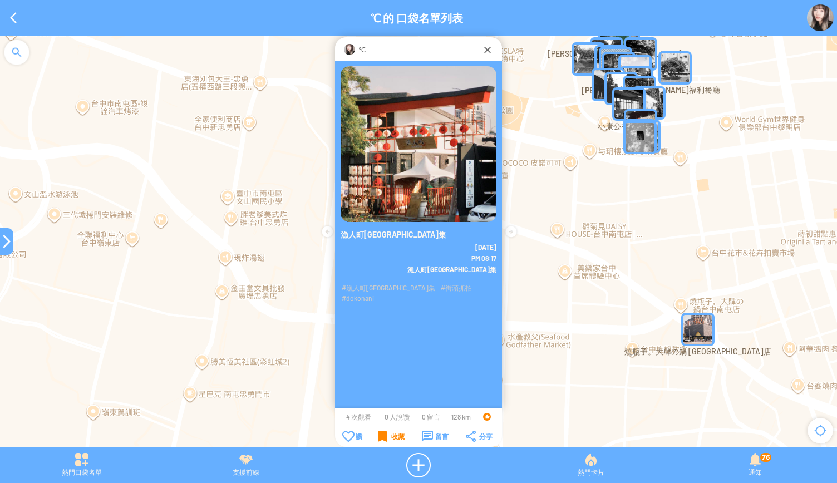
click at [383, 439] on div "收藏" at bounding box center [391, 436] width 27 height 11
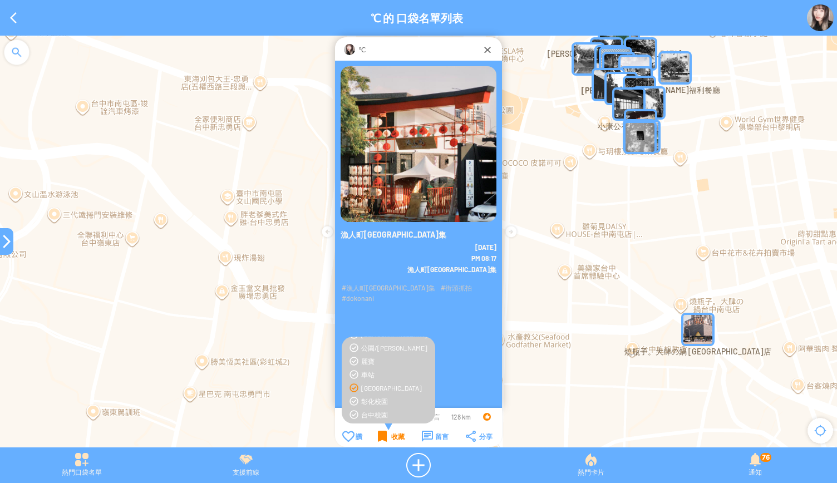
click at [379, 440] on div "收藏" at bounding box center [391, 436] width 27 height 11
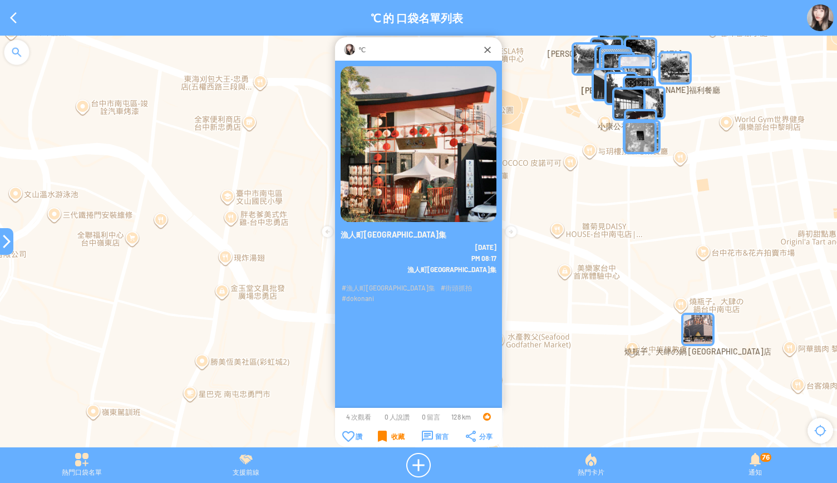
click at [379, 440] on div "收藏" at bounding box center [391, 436] width 27 height 11
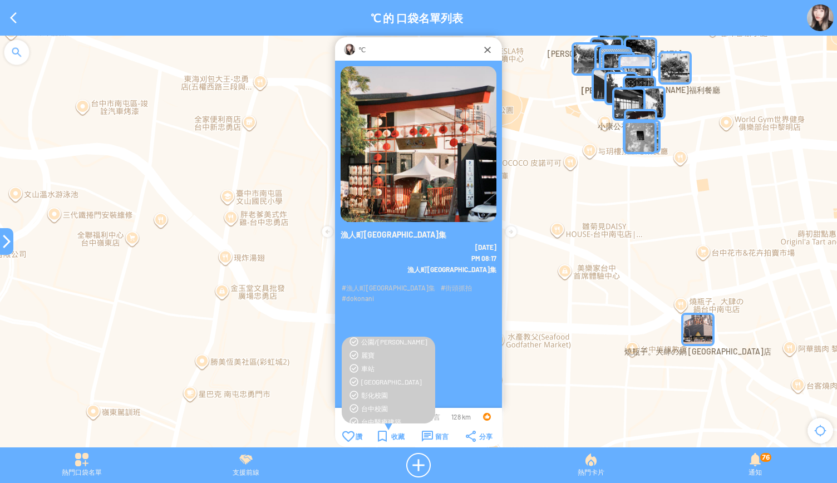
scroll to position [126, 0]
click at [363, 380] on div "[GEOGRAPHIC_DATA]" at bounding box center [395, 378] width 68 height 9
click at [382, 440] on div "收藏" at bounding box center [391, 436] width 27 height 11
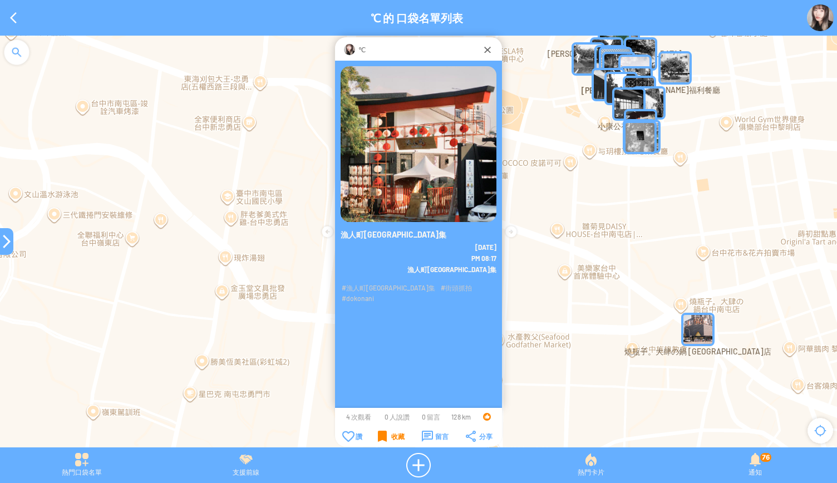
click at [382, 440] on div "收藏" at bounding box center [391, 436] width 27 height 11
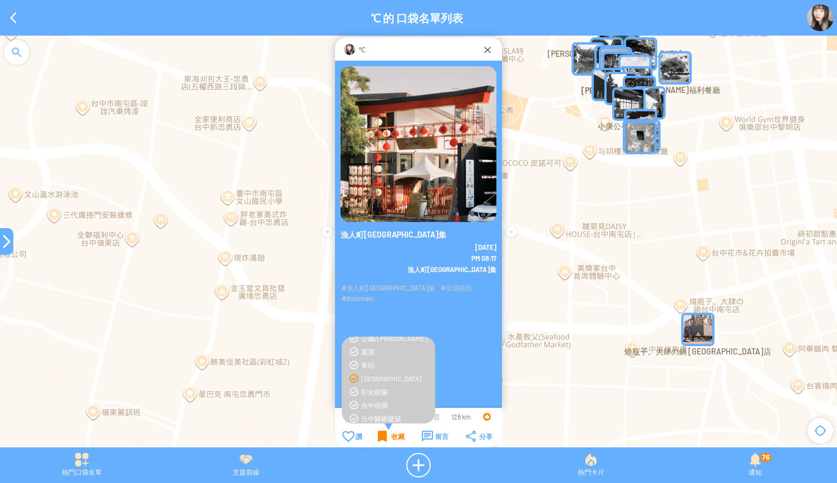
click at [382, 440] on div "收藏" at bounding box center [391, 436] width 27 height 11
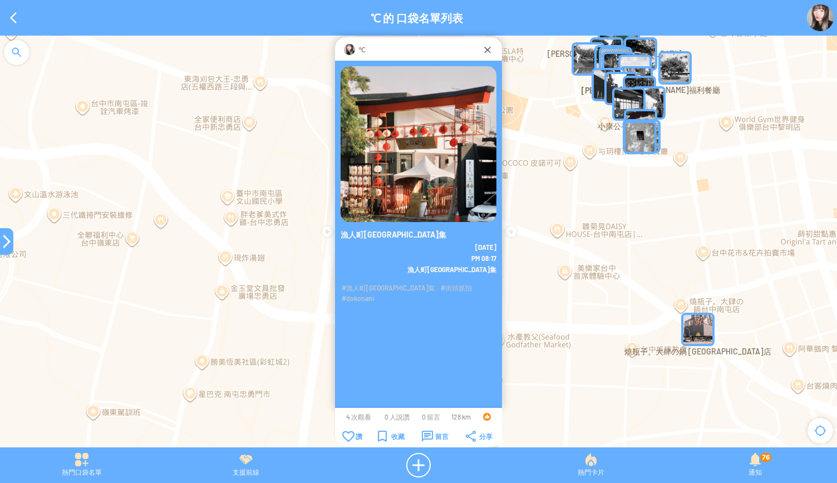
click at [7, 244] on div at bounding box center [6, 241] width 13 height 13
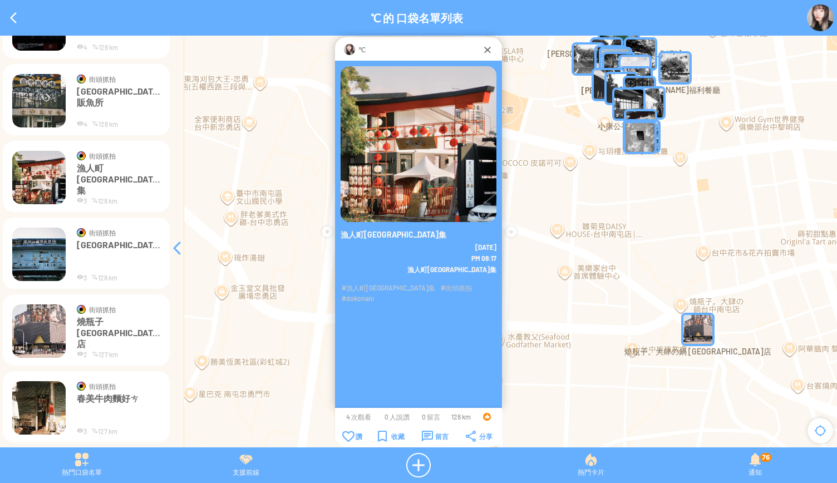
scroll to position [151, 0]
click at [35, 242] on img at bounding box center [38, 253] width 53 height 53
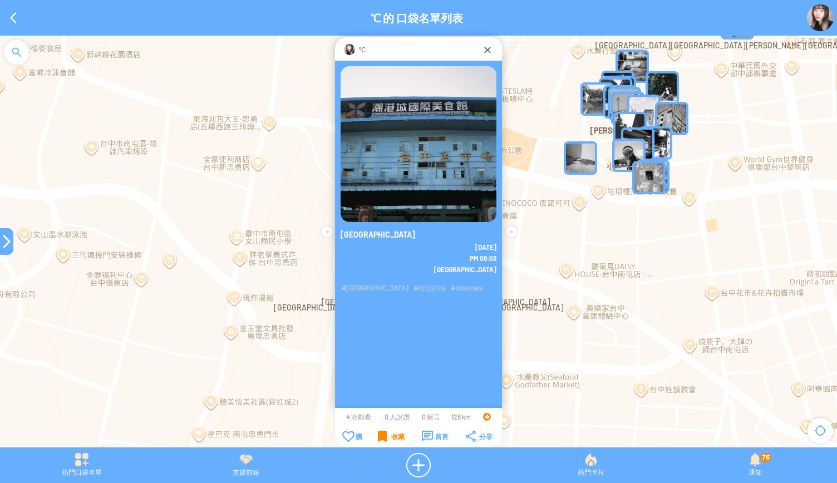
click at [383, 434] on div "收藏" at bounding box center [391, 436] width 27 height 11
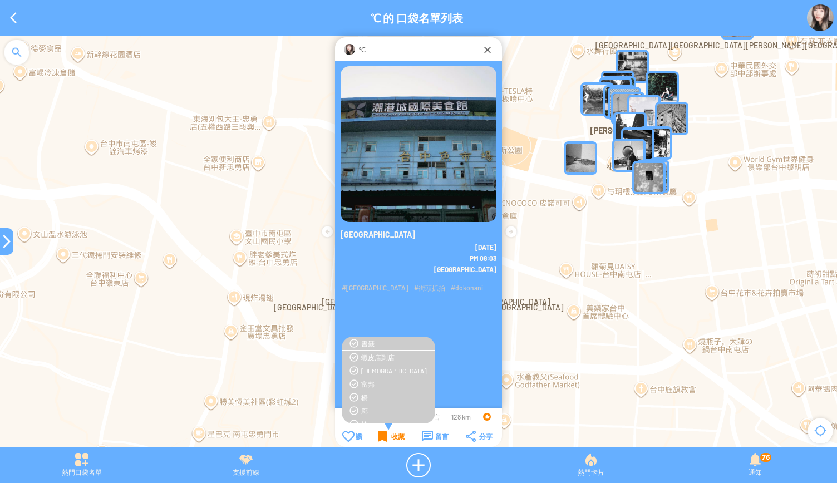
click at [383, 434] on div "收藏" at bounding box center [391, 436] width 27 height 11
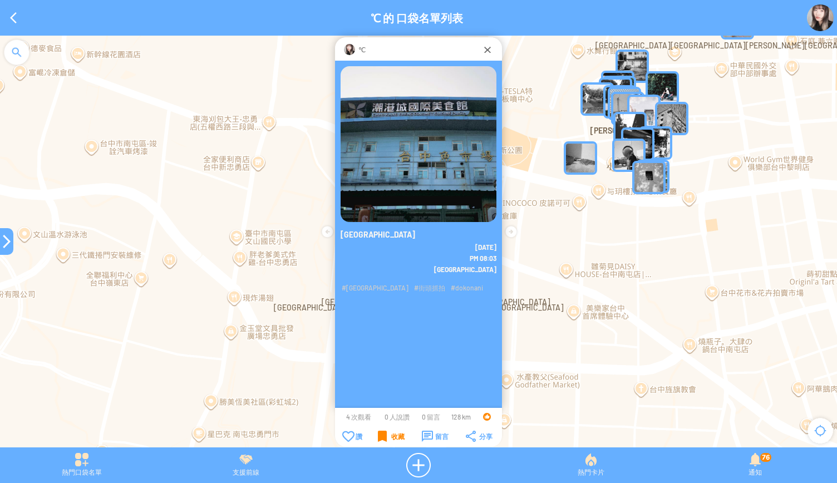
click at [383, 434] on div "收藏" at bounding box center [391, 436] width 27 height 11
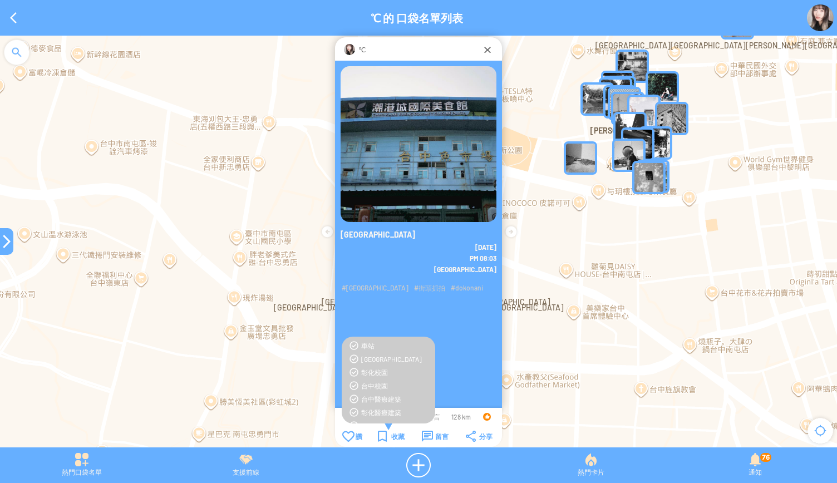
scroll to position [146, 0]
click at [382, 356] on div "[GEOGRAPHIC_DATA]" at bounding box center [395, 358] width 68 height 9
click at [374, 390] on div "臺中FOOD" at bounding box center [395, 391] width 68 height 9
click at [378, 436] on div "收藏" at bounding box center [391, 436] width 27 height 11
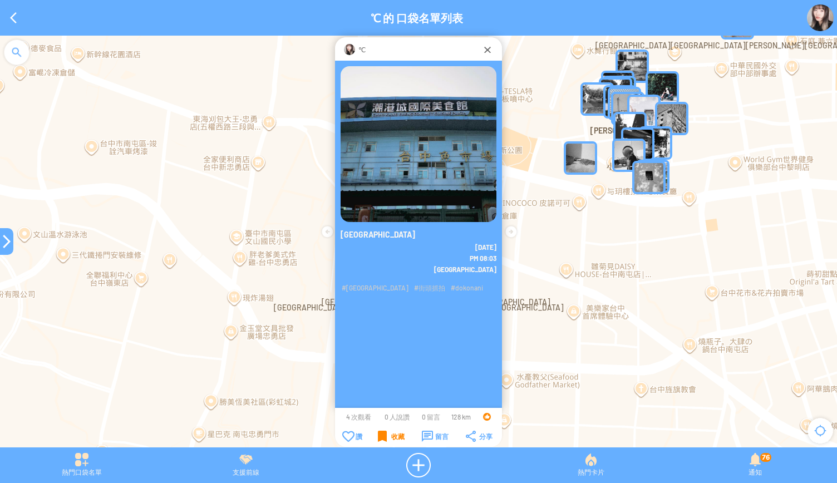
click at [378, 436] on div "收藏" at bounding box center [391, 436] width 27 height 11
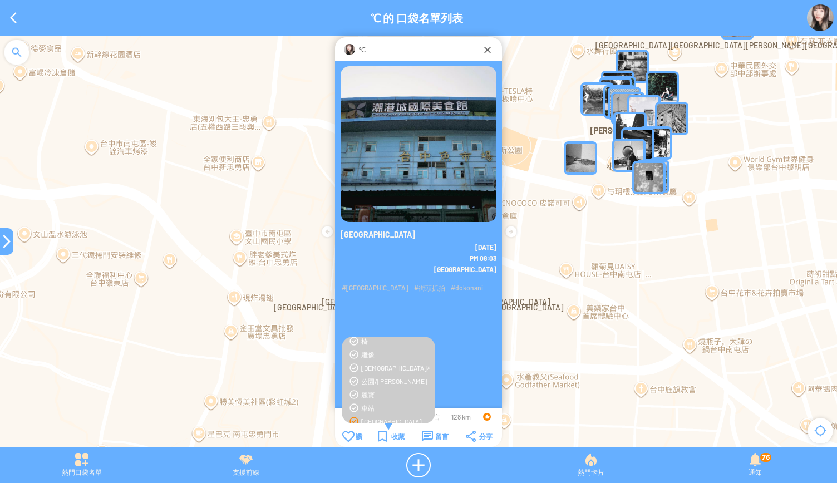
scroll to position [93, 0]
click at [1, 235] on div at bounding box center [6, 241] width 13 height 13
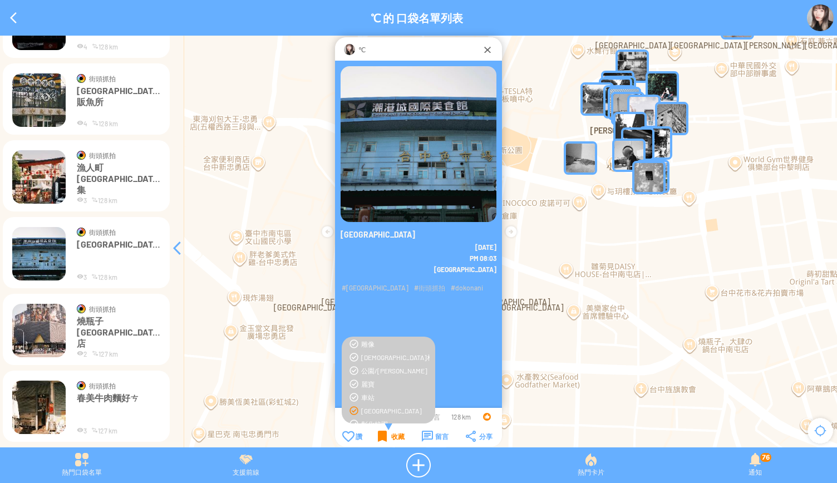
click at [382, 431] on div "收藏" at bounding box center [391, 436] width 27 height 11
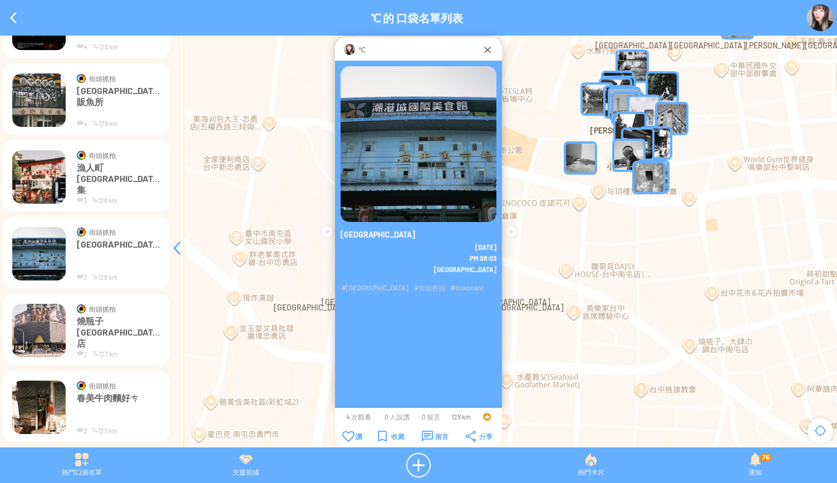
click at [33, 316] on img at bounding box center [38, 330] width 53 height 53
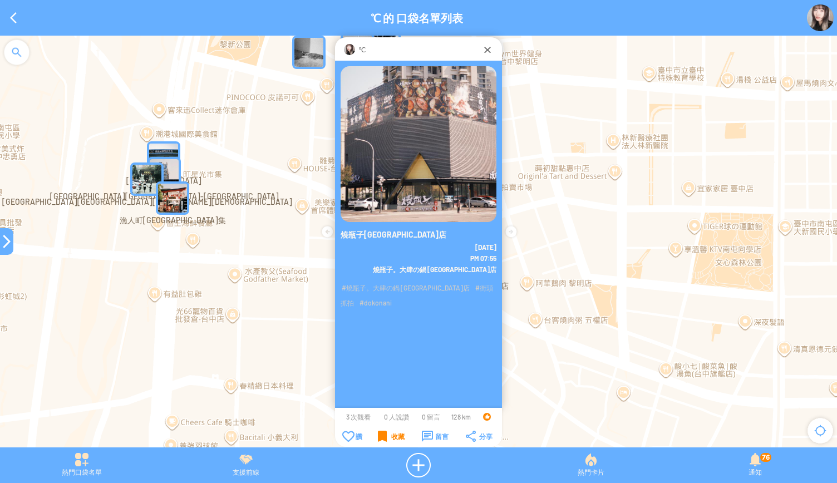
click at [384, 437] on div "收藏" at bounding box center [391, 436] width 27 height 11
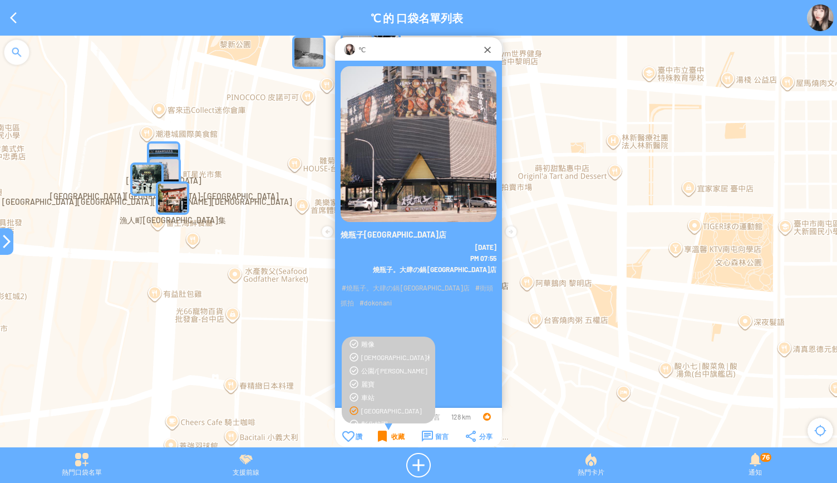
click at [384, 437] on div "收藏" at bounding box center [391, 436] width 27 height 11
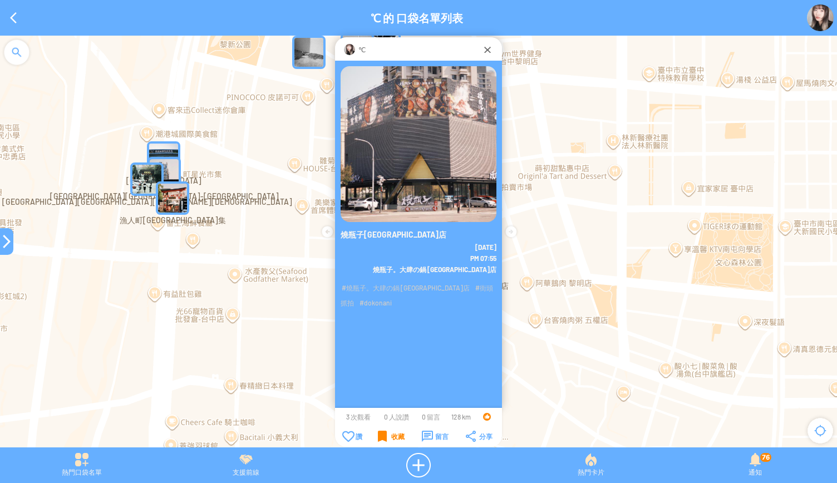
click at [384, 437] on div "收藏" at bounding box center [391, 436] width 27 height 11
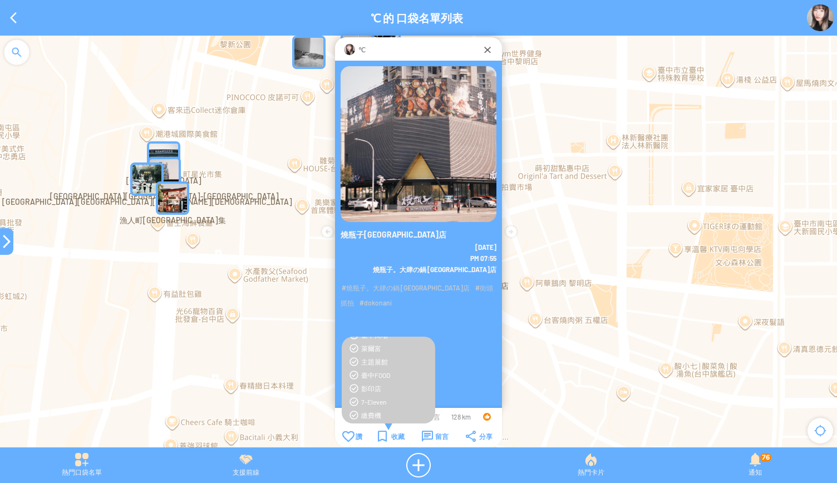
scroll to position [328, 0]
click at [359, 377] on div "臺中FOOD" at bounding box center [388, 376] width 82 height 9
click at [388, 440] on div "收藏" at bounding box center [391, 436] width 27 height 11
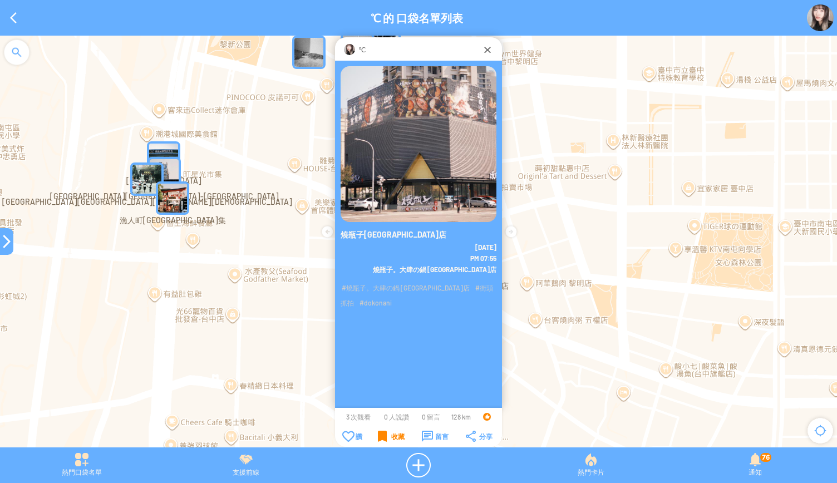
click at [388, 440] on div "收藏" at bounding box center [391, 436] width 27 height 11
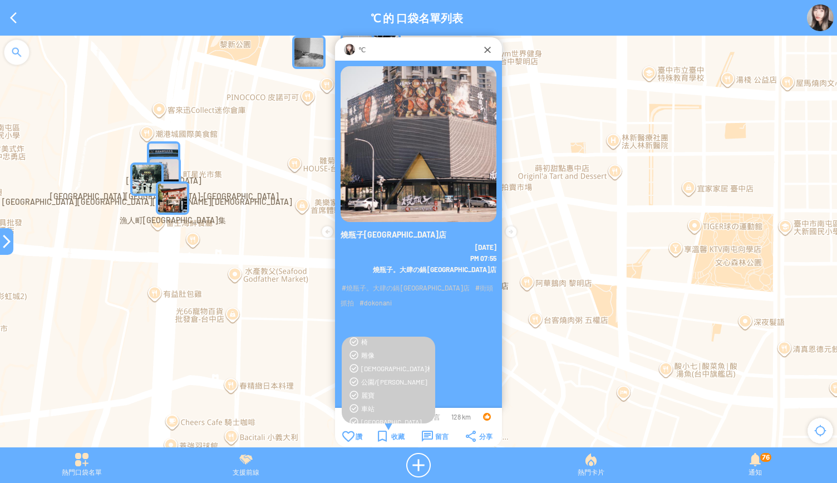
scroll to position [0, 0]
click at [386, 440] on div "收藏" at bounding box center [391, 436] width 27 height 11
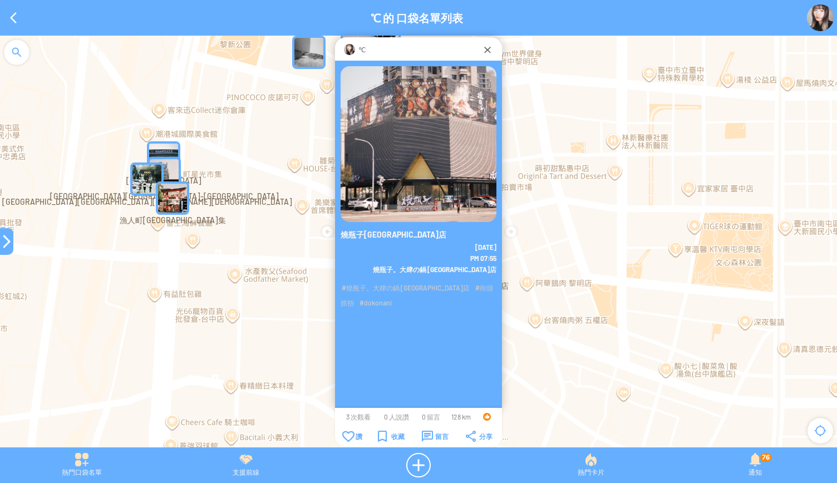
click at [7, 250] on div at bounding box center [6, 241] width 13 height 27
click at [2, 236] on div at bounding box center [6, 241] width 13 height 13
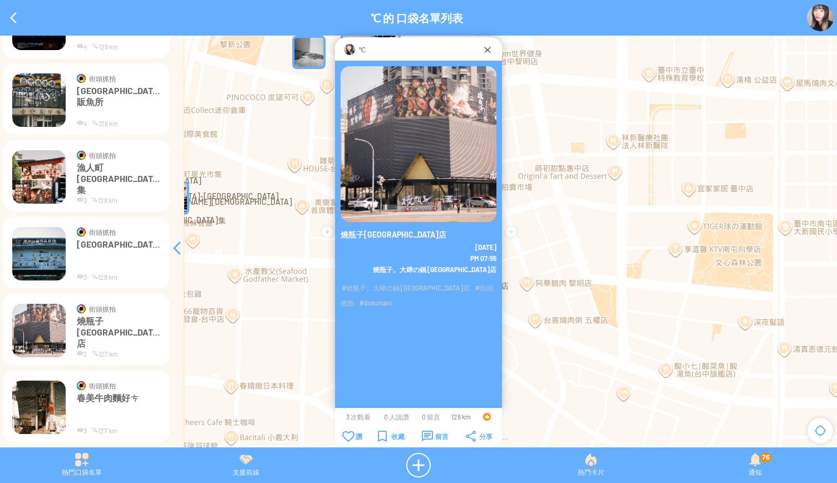
click at [41, 399] on img at bounding box center [38, 407] width 53 height 53
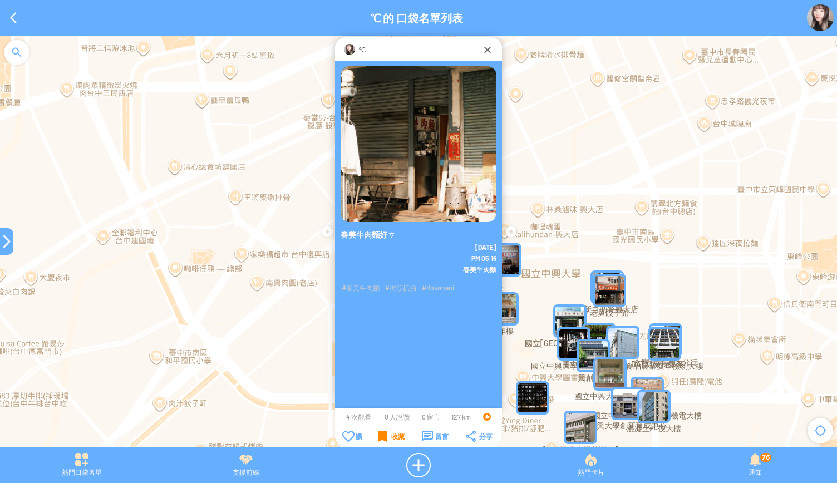
click at [386, 436] on div "收藏" at bounding box center [391, 436] width 27 height 11
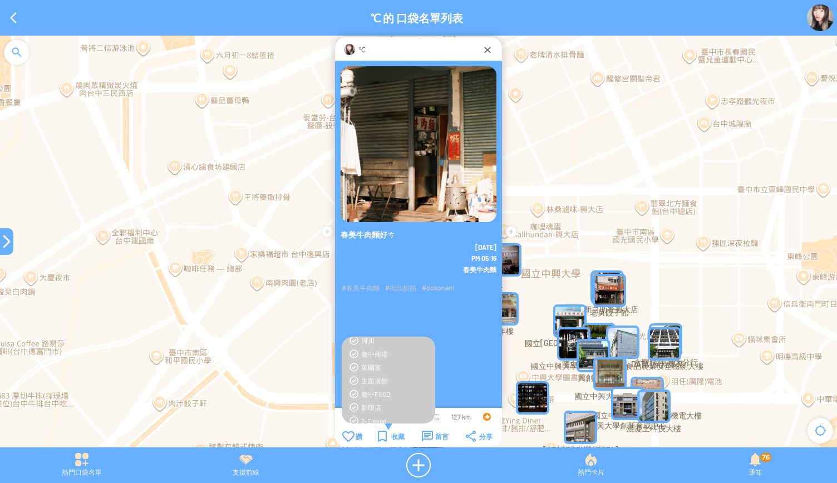
scroll to position [313, 0]
click at [377, 393] on div "臺中FOOD" at bounding box center [395, 391] width 68 height 9
click at [383, 437] on div "收藏" at bounding box center [391, 436] width 27 height 11
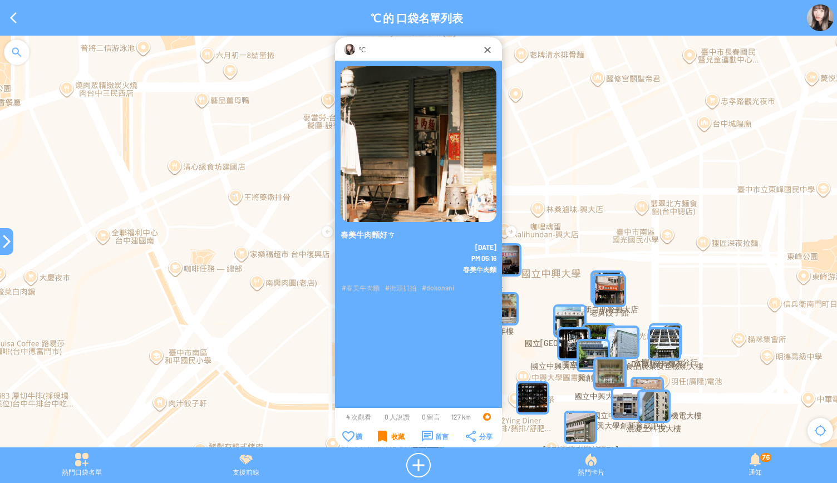
click at [383, 437] on div "收藏" at bounding box center [391, 436] width 27 height 11
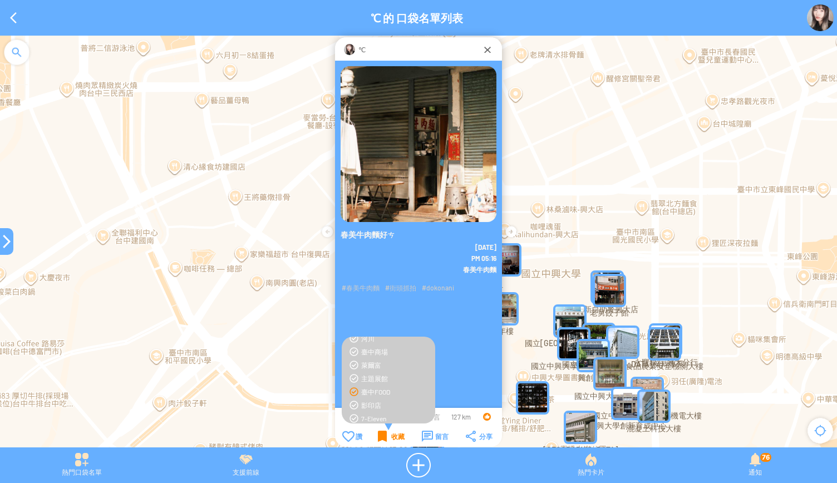
click at [384, 435] on div "收藏" at bounding box center [391, 436] width 27 height 11
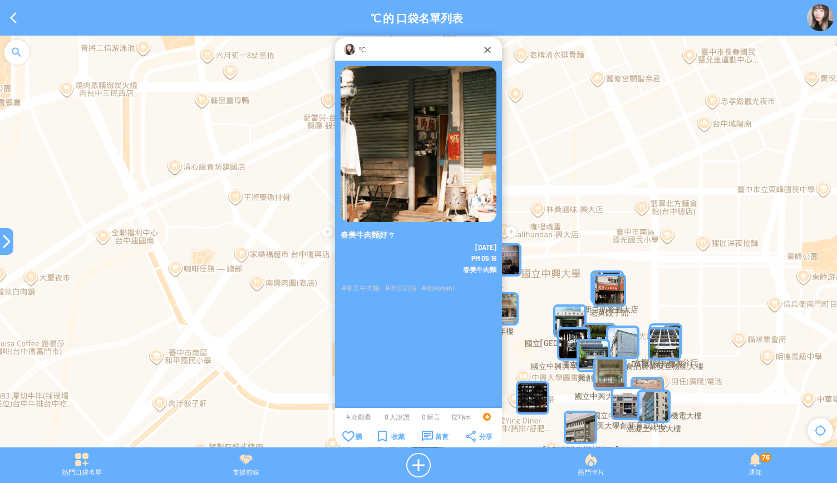
click at [3, 242] on div at bounding box center [6, 241] width 13 height 13
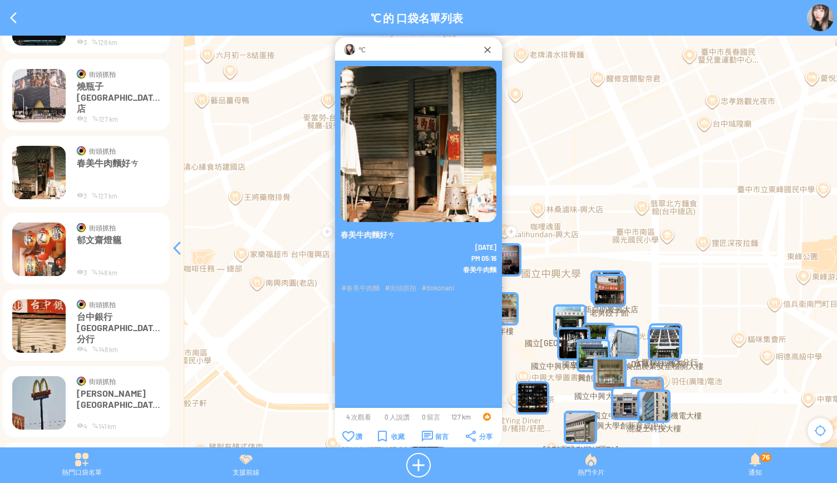
scroll to position [390, 0]
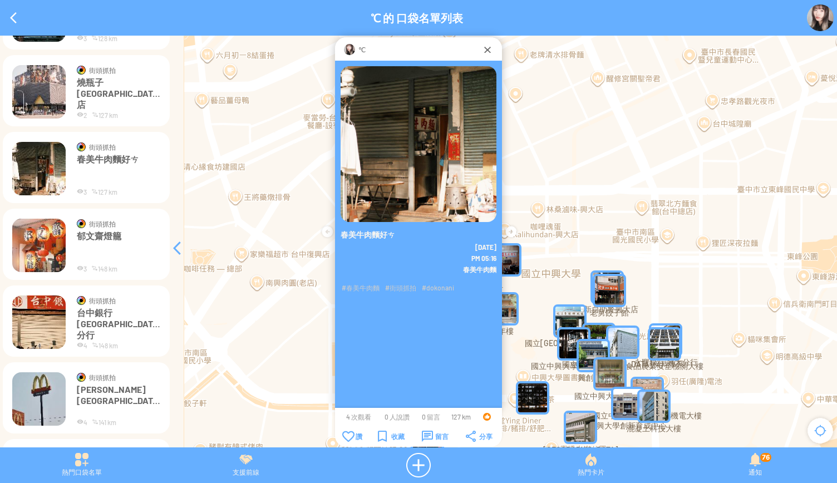
click at [35, 238] on img at bounding box center [38, 245] width 53 height 53
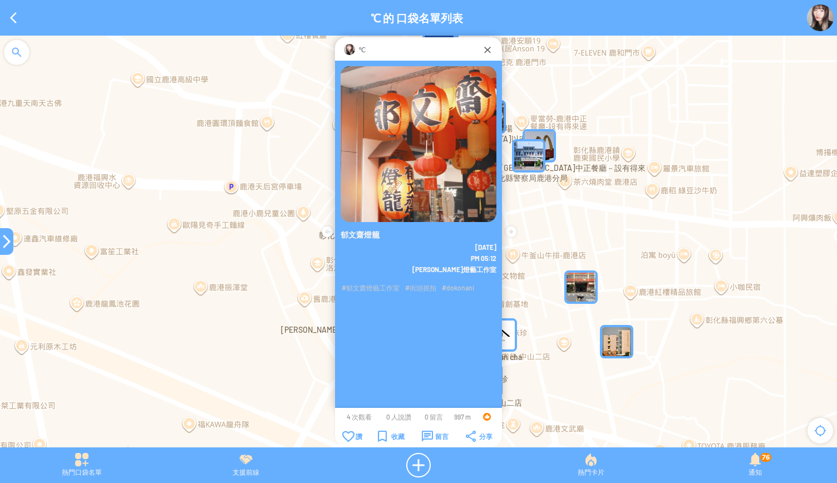
click at [7, 245] on div at bounding box center [6, 241] width 13 height 13
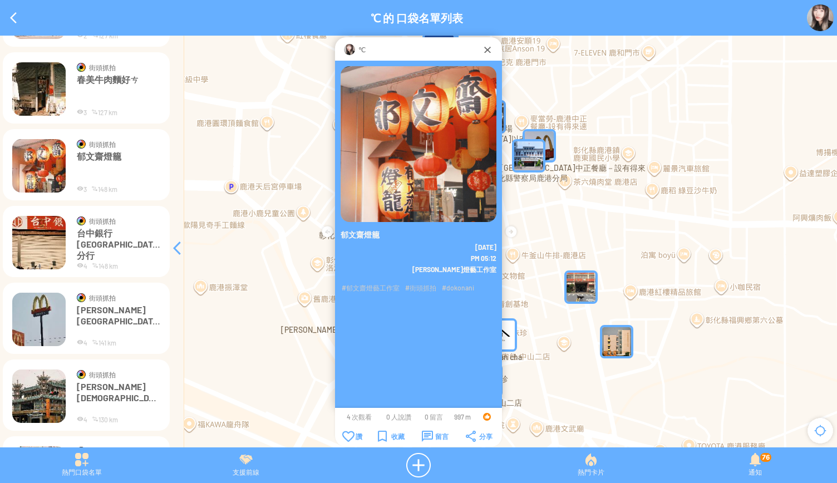
scroll to position [470, 0]
click at [47, 318] on img at bounding box center [38, 318] width 53 height 53
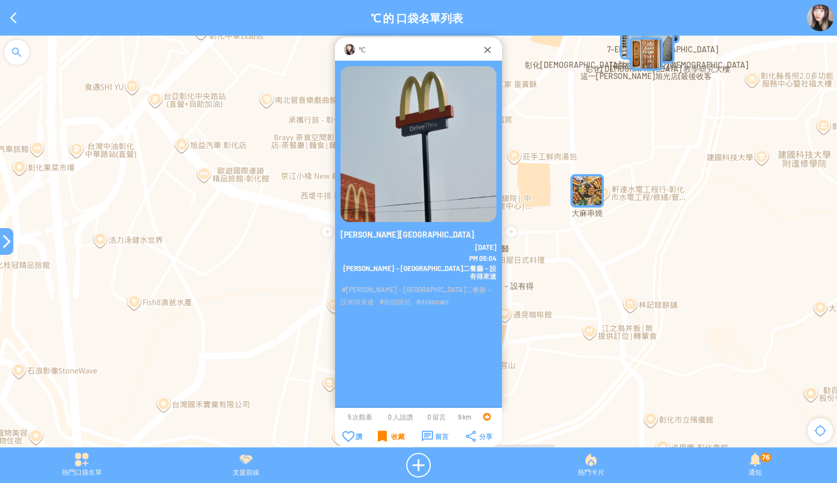
click at [385, 438] on div "收藏" at bounding box center [391, 436] width 27 height 11
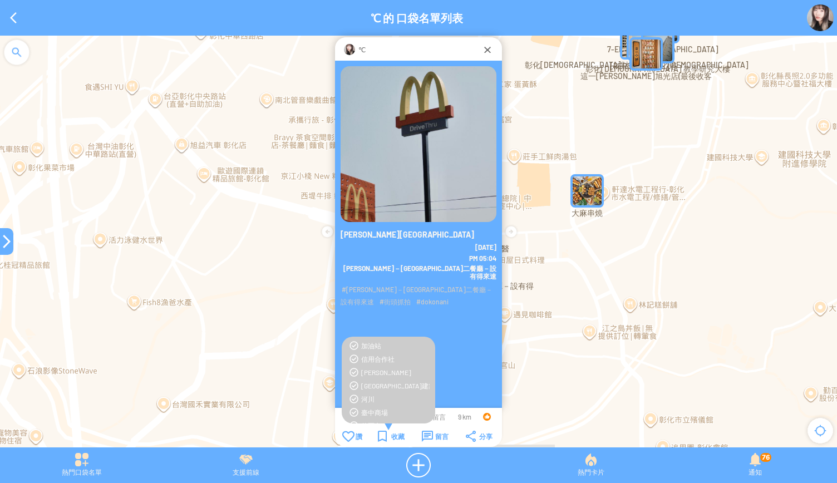
scroll to position [252, 0]
click at [368, 368] on div "[PERSON_NAME]" at bounding box center [395, 372] width 68 height 9
click at [382, 438] on div "收藏" at bounding box center [391, 436] width 27 height 11
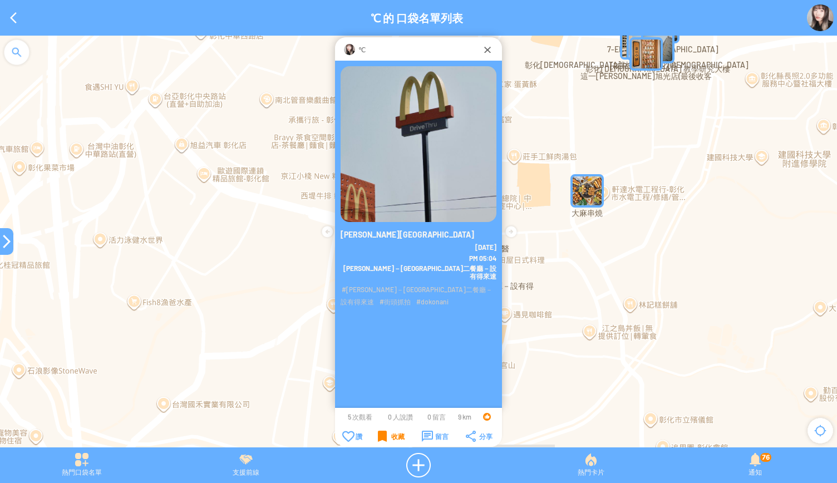
click at [382, 438] on div "收藏" at bounding box center [391, 436] width 27 height 11
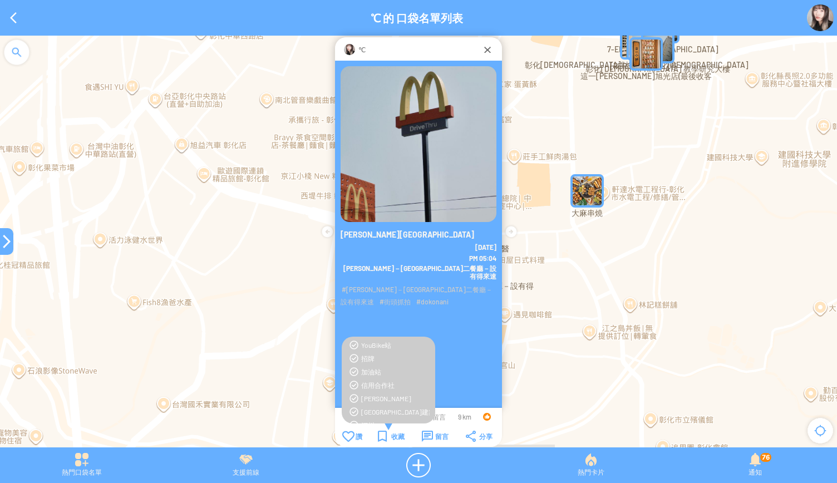
scroll to position [218, 0]
click at [386, 433] on div "收藏" at bounding box center [391, 436] width 27 height 11
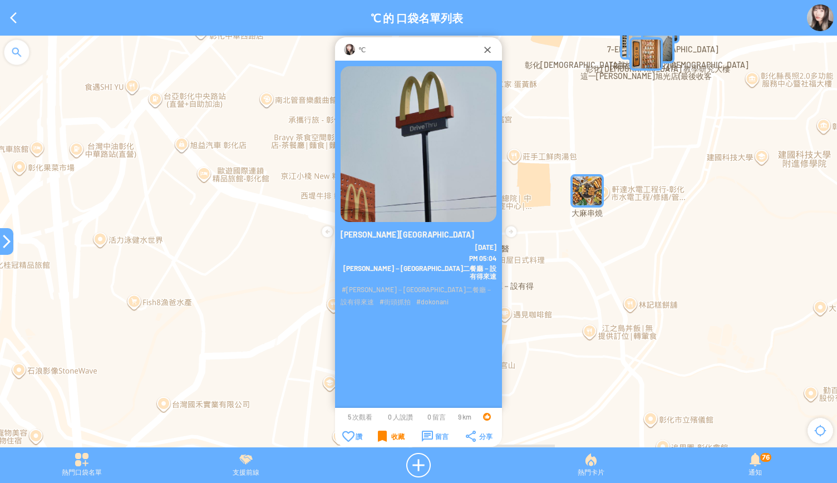
click at [386, 433] on div "收藏" at bounding box center [391, 436] width 27 height 11
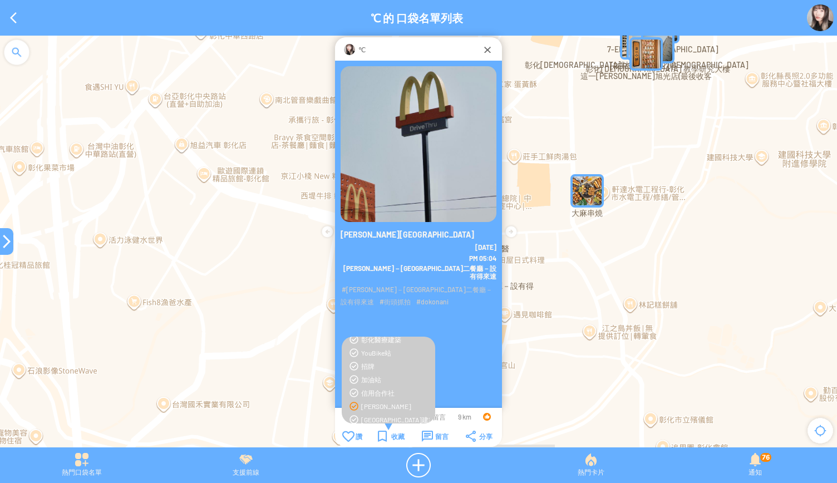
click at [368, 402] on div "[PERSON_NAME]" at bounding box center [395, 406] width 68 height 9
click at [385, 440] on div "收藏" at bounding box center [391, 436] width 27 height 11
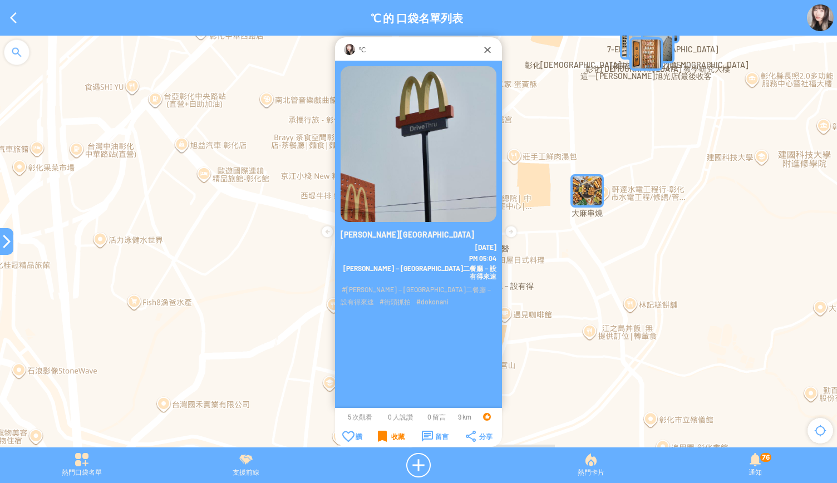
click at [385, 440] on div "收藏" at bounding box center [391, 436] width 27 height 11
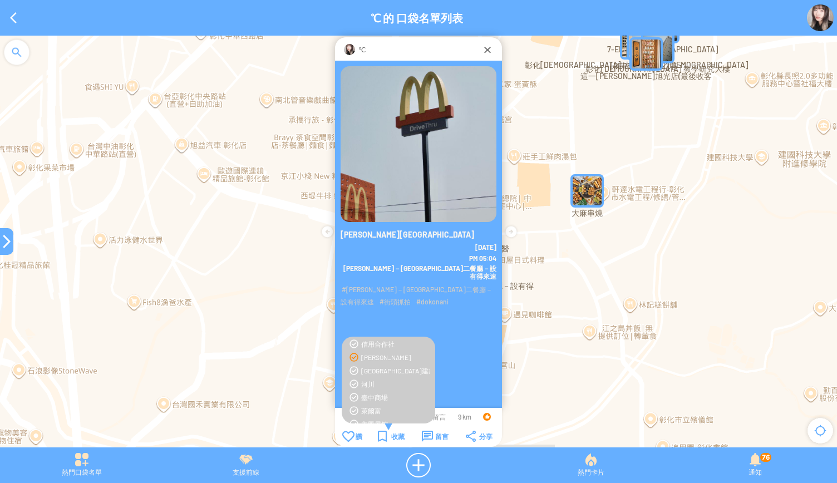
scroll to position [267, 0]
click at [388, 435] on div "收藏" at bounding box center [391, 436] width 27 height 11
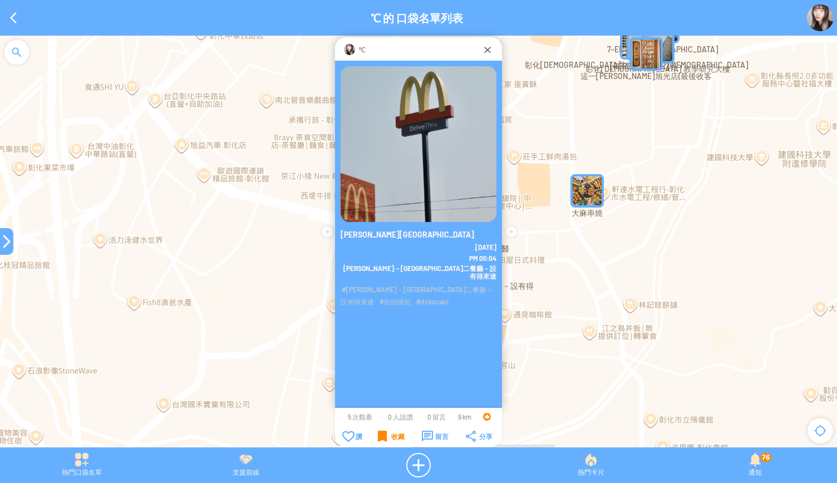
click at [388, 435] on div "收藏" at bounding box center [391, 436] width 27 height 11
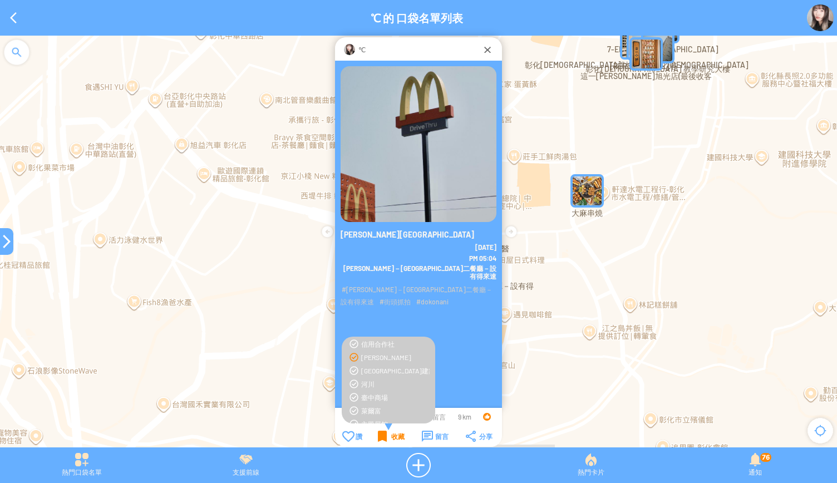
click at [388, 435] on div "收藏" at bounding box center [391, 436] width 27 height 11
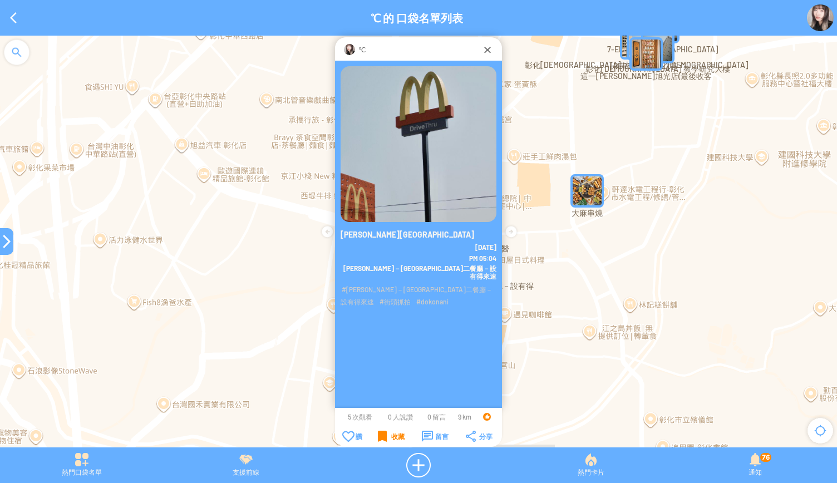
click at [378, 440] on div "收藏" at bounding box center [391, 436] width 27 height 11
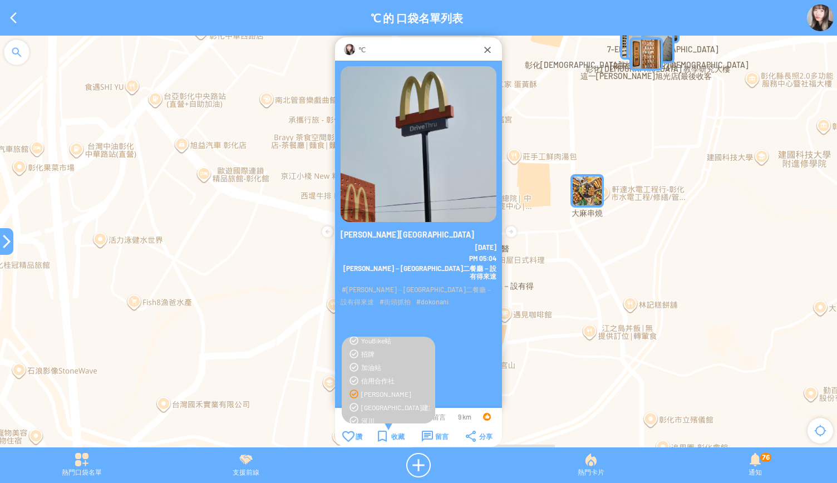
scroll to position [228, 0]
click at [378, 445] on div "讚 讚 收藏 留言 分享" at bounding box center [418, 436] width 167 height 21
click at [381, 439] on div "收藏" at bounding box center [391, 436] width 27 height 11
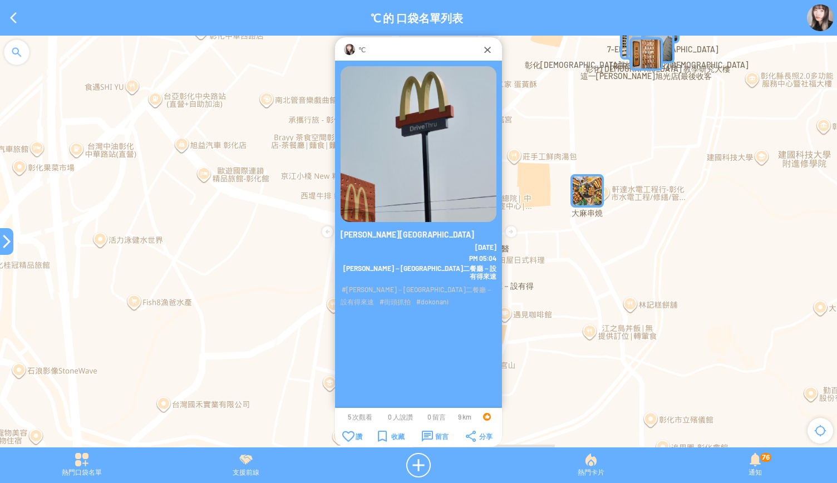
click at [2, 244] on div at bounding box center [6, 241] width 13 height 13
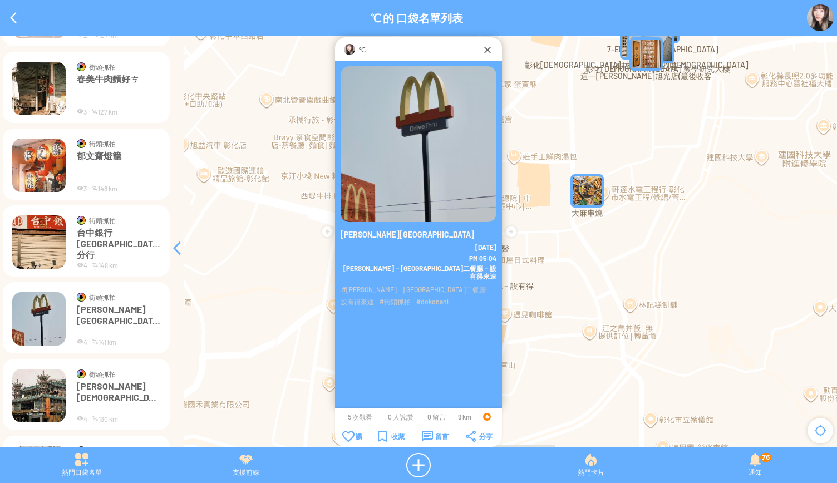
click at [81, 262] on img at bounding box center [80, 265] width 7 height 7
click at [111, 238] on p "台中銀行[GEOGRAPHIC_DATA]分行" at bounding box center [118, 243] width 83 height 33
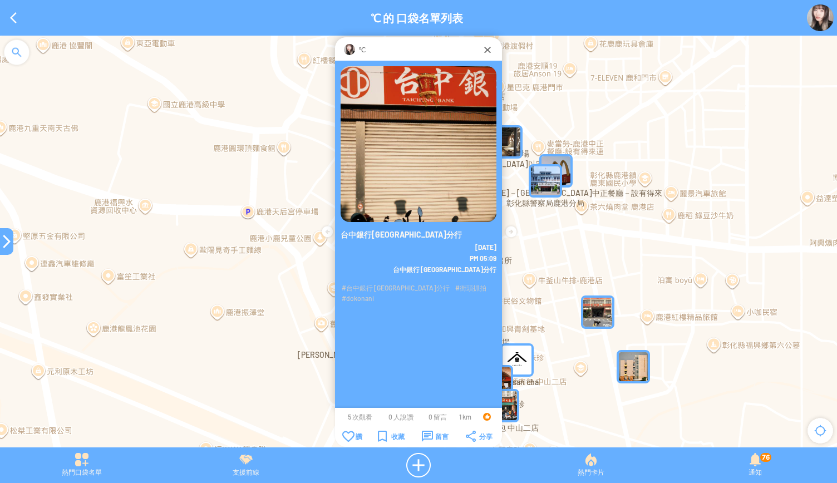
click at [3, 233] on div at bounding box center [6, 241] width 13 height 27
click at [2, 239] on div at bounding box center [6, 241] width 13 height 13
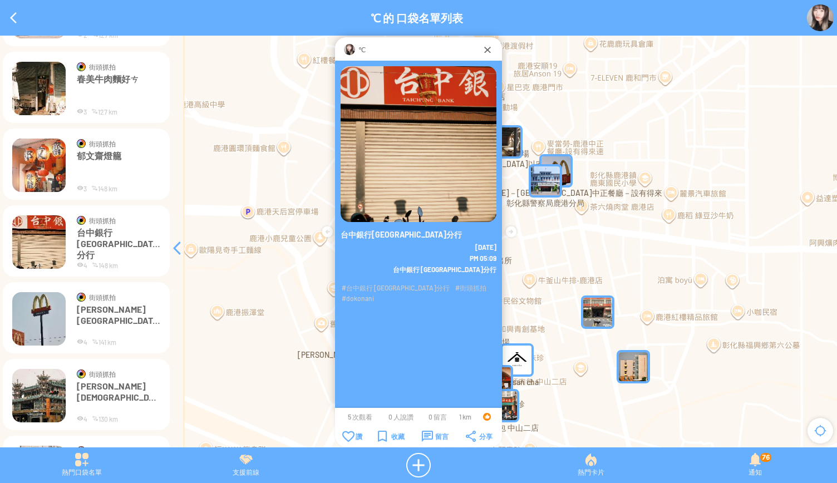
click at [34, 309] on img at bounding box center [38, 318] width 53 height 53
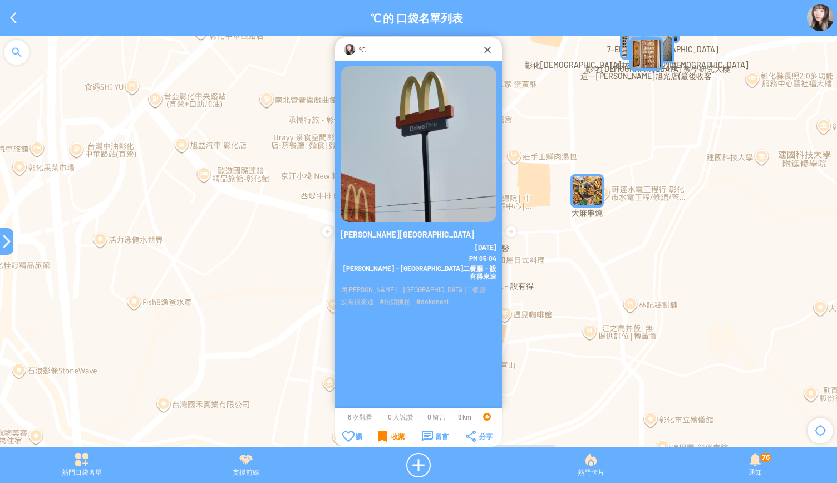
click at [3, 237] on div at bounding box center [6, 241] width 13 height 13
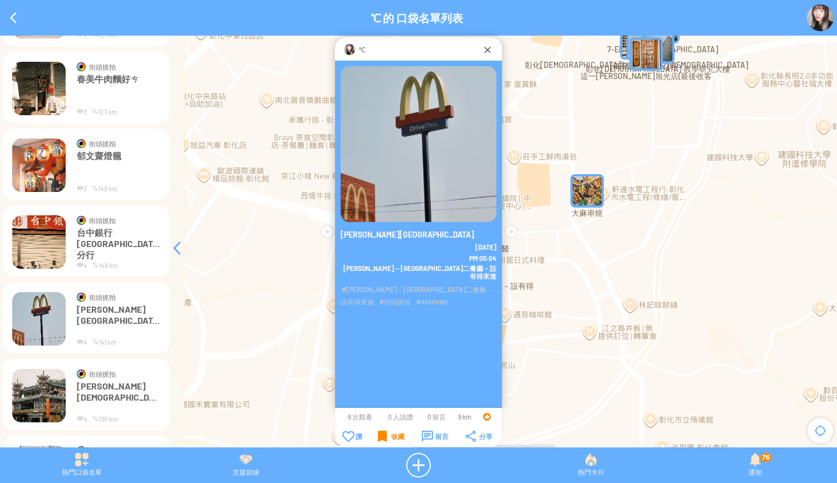
click at [40, 382] on img at bounding box center [38, 395] width 53 height 53
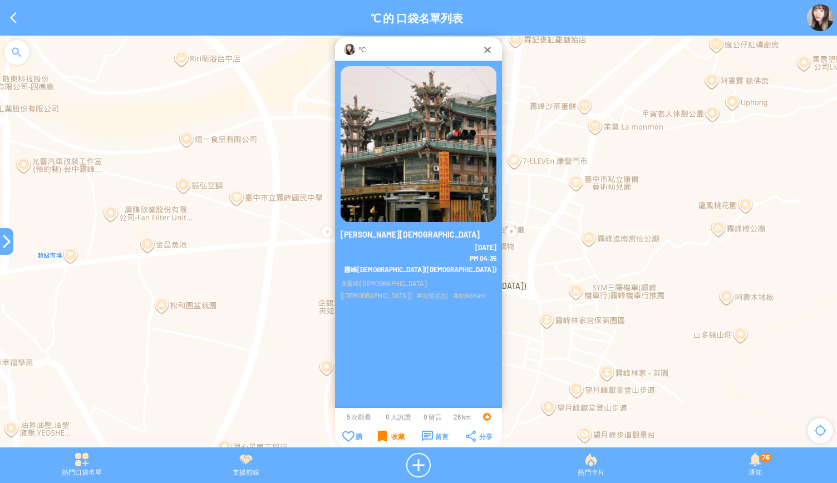
click at [385, 438] on div "收藏" at bounding box center [391, 436] width 27 height 11
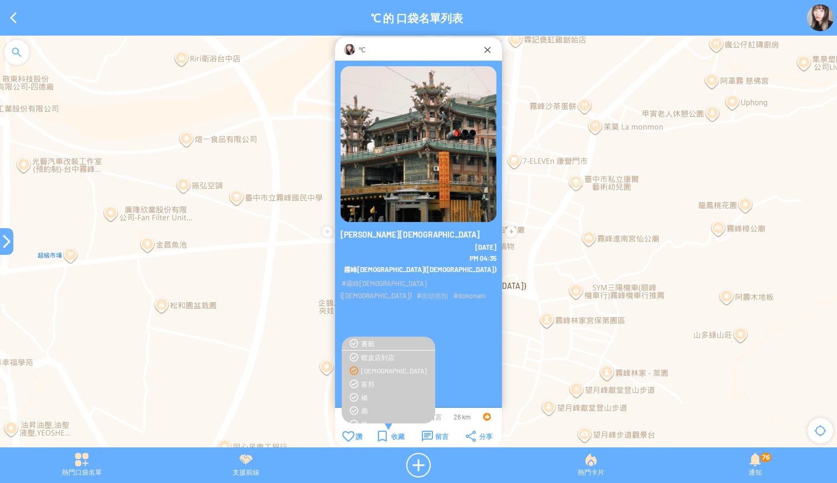
click at [353, 371] on div "[DEMOGRAPHIC_DATA]" at bounding box center [388, 370] width 82 height 9
click at [395, 432] on div "收藏" at bounding box center [391, 436] width 27 height 11
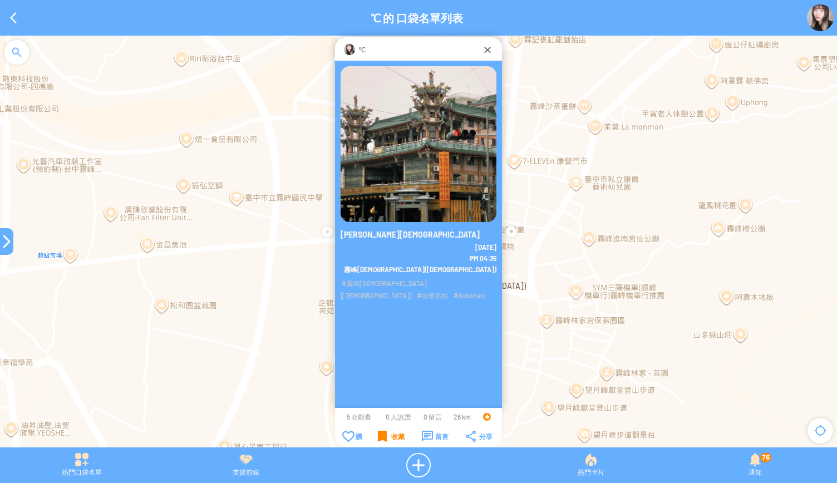
click at [395, 432] on div "收藏" at bounding box center [391, 436] width 27 height 11
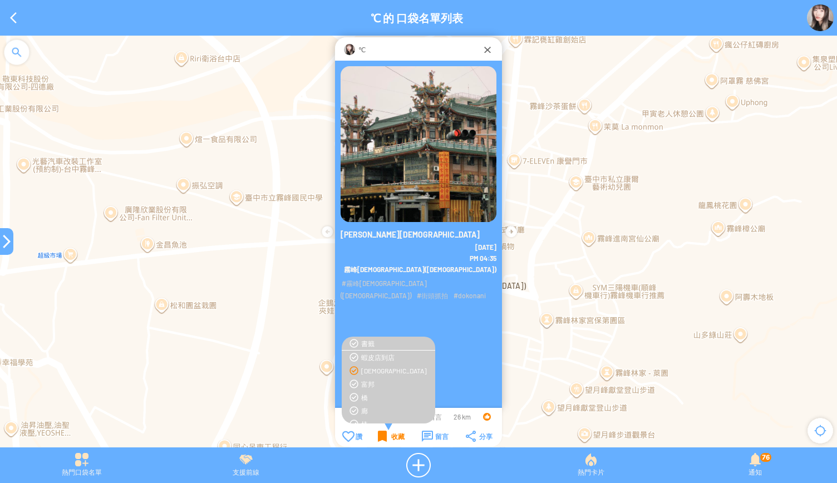
click at [395, 432] on div "收藏" at bounding box center [391, 436] width 27 height 11
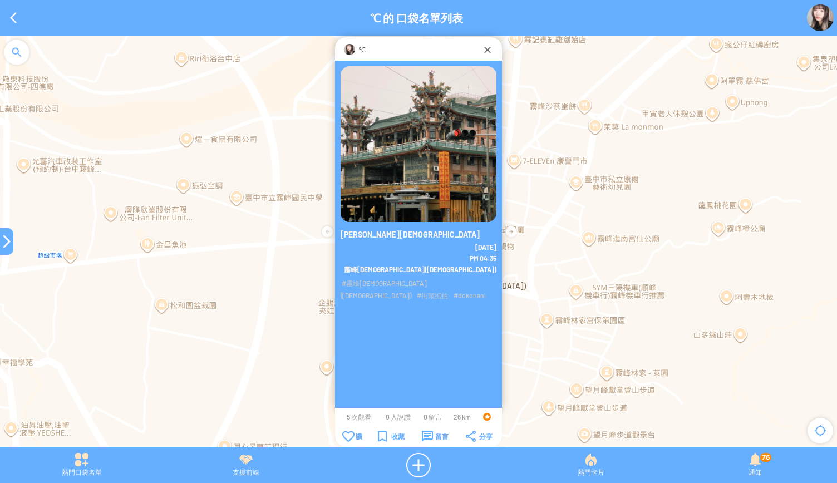
click at [6, 242] on div at bounding box center [6, 241] width 13 height 13
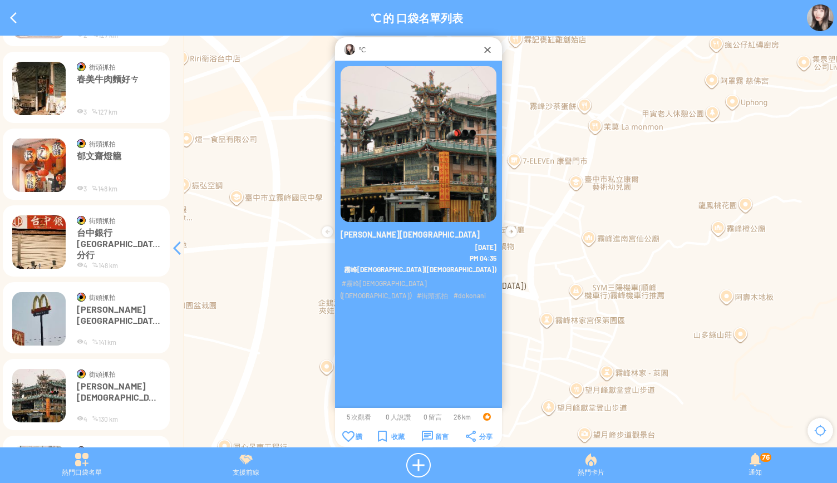
scroll to position [563, 0]
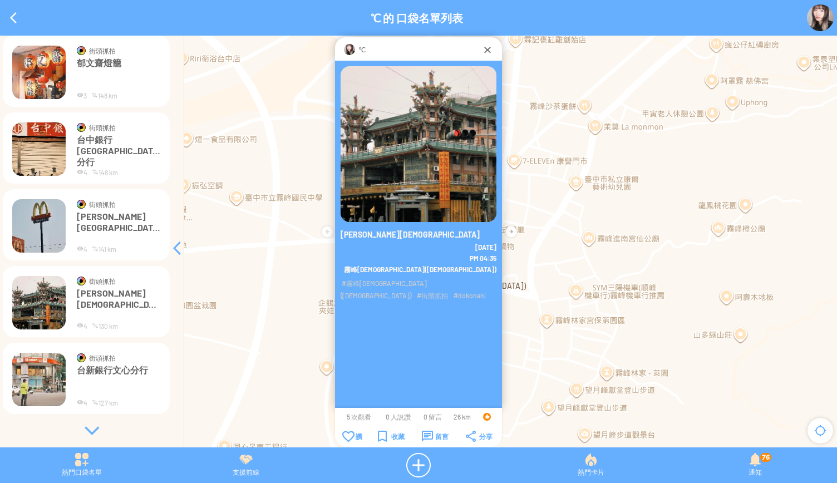
click at [43, 374] on img at bounding box center [38, 379] width 53 height 53
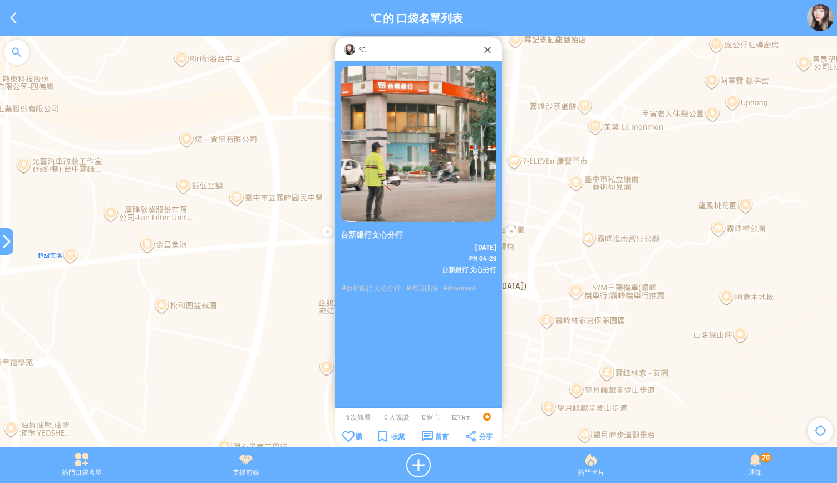
click at [2, 239] on div at bounding box center [6, 241] width 13 height 13
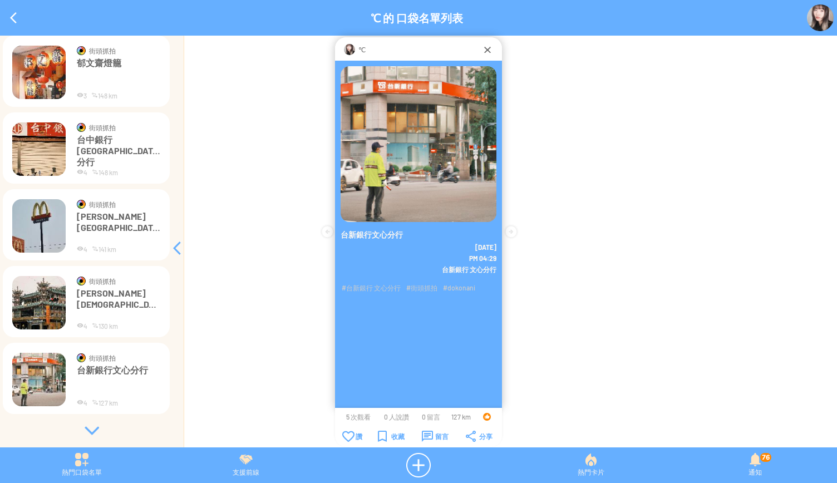
click at [89, 430] on div at bounding box center [91, 430] width 167 height 11
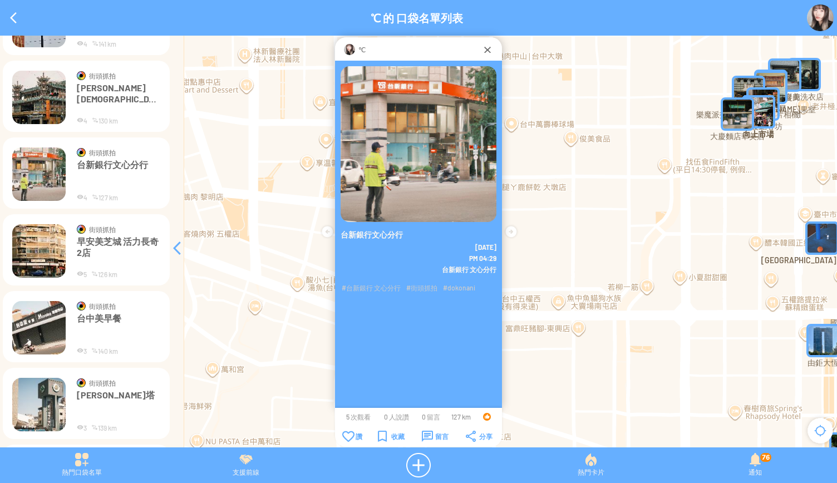
scroll to position [769, 0]
click at [37, 243] on img at bounding box center [38, 250] width 53 height 53
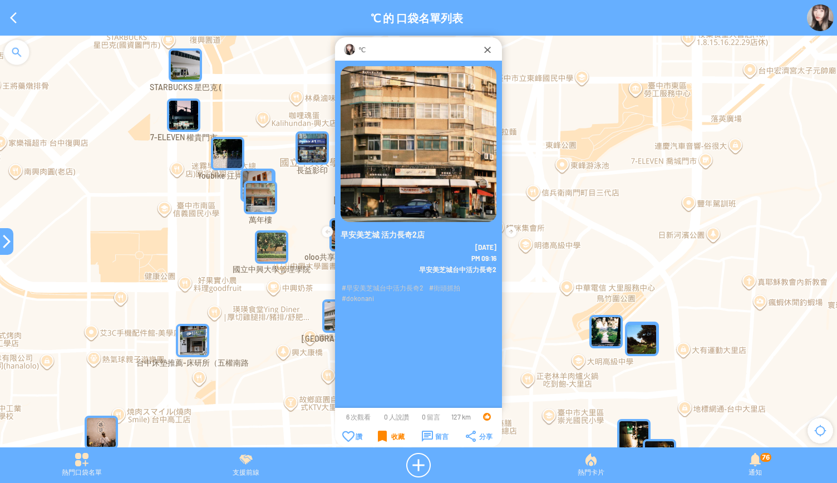
click at [388, 435] on div "收藏" at bounding box center [391, 436] width 27 height 11
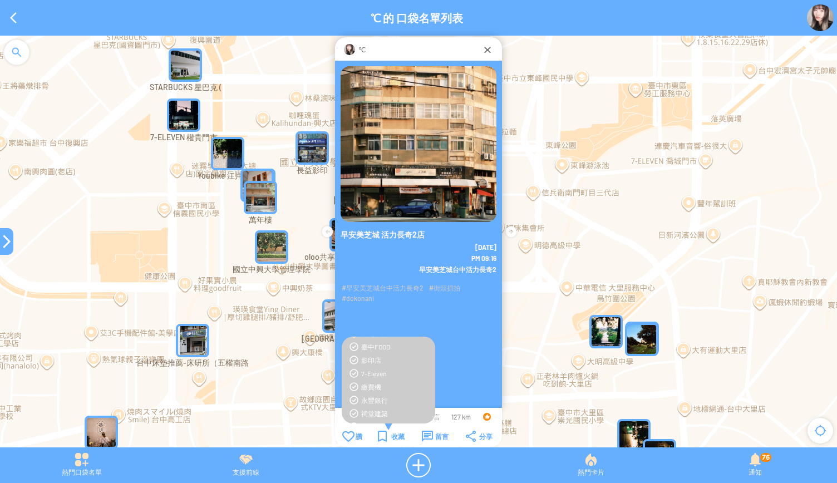
scroll to position [358, 0]
click at [356, 347] on div "臺中FOOD" at bounding box center [388, 346] width 82 height 9
click at [384, 439] on div "收藏" at bounding box center [391, 436] width 27 height 11
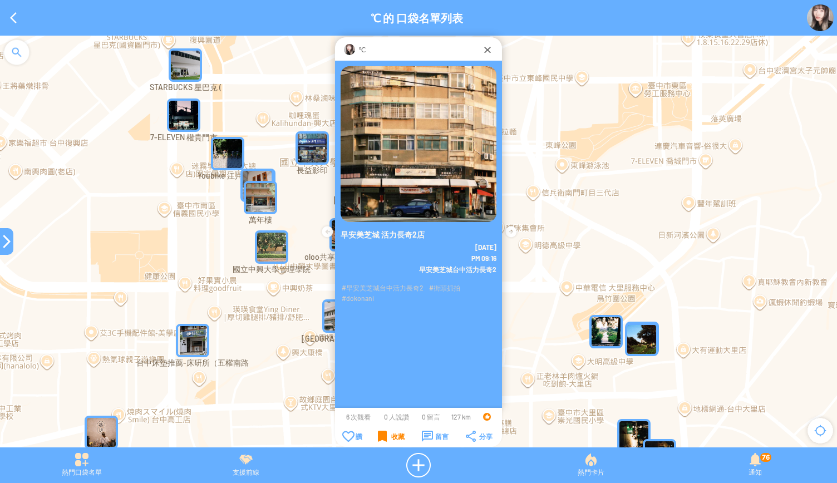
click at [384, 439] on div "收藏" at bounding box center [391, 436] width 27 height 11
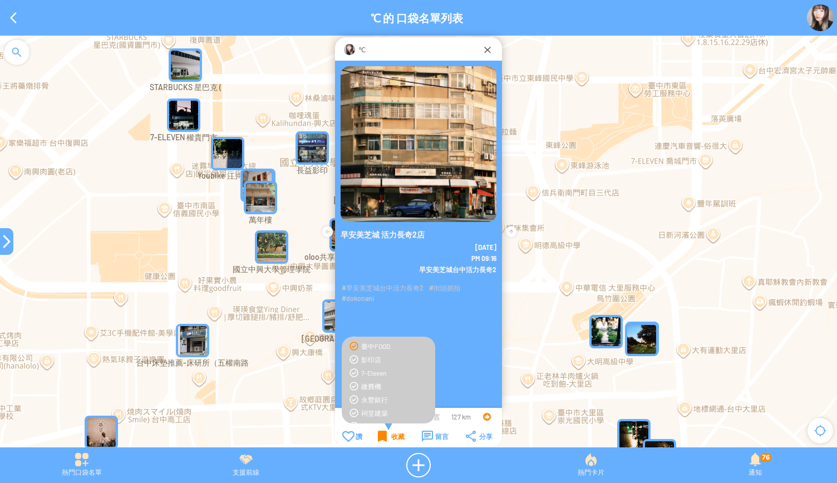
click at [383, 437] on div "收藏" at bounding box center [391, 436] width 27 height 11
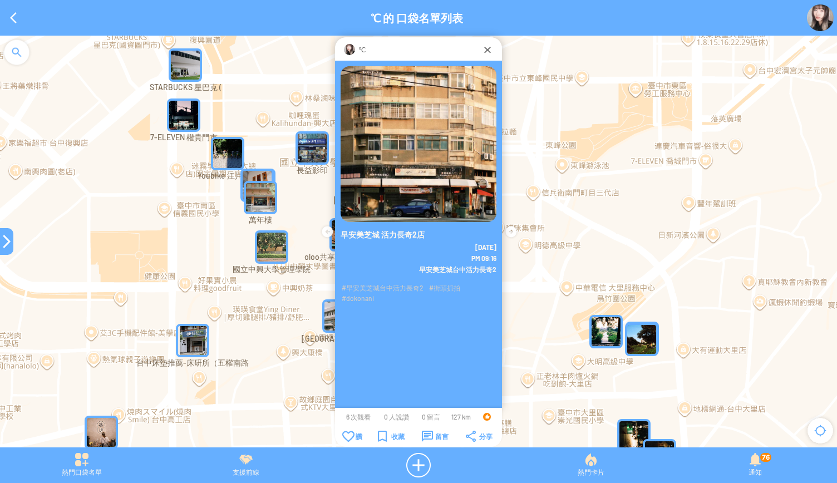
click at [5, 240] on div at bounding box center [6, 241] width 13 height 13
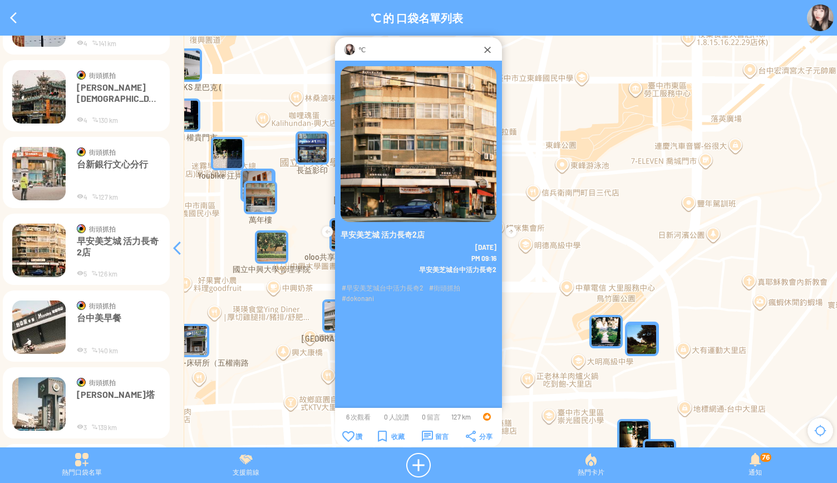
click at [33, 321] on img at bounding box center [38, 327] width 53 height 53
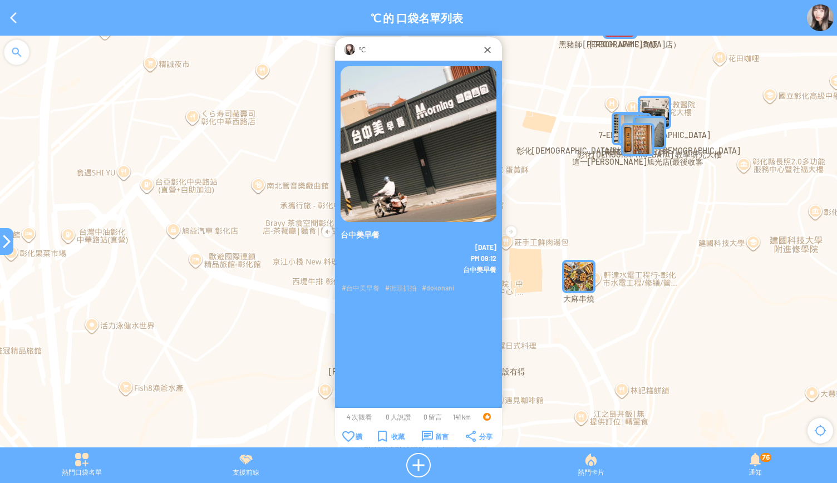
click at [0, 234] on div at bounding box center [6, 241] width 13 height 27
click at [4, 248] on div at bounding box center [6, 241] width 13 height 13
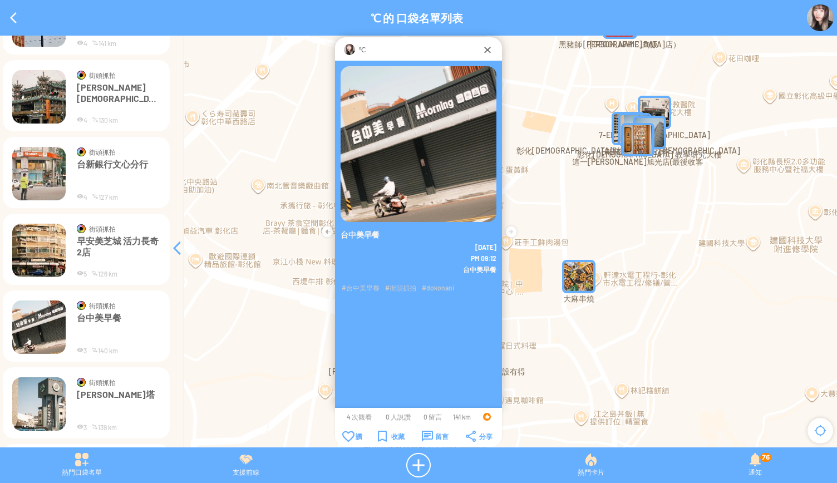
click at [32, 400] on img at bounding box center [38, 403] width 53 height 53
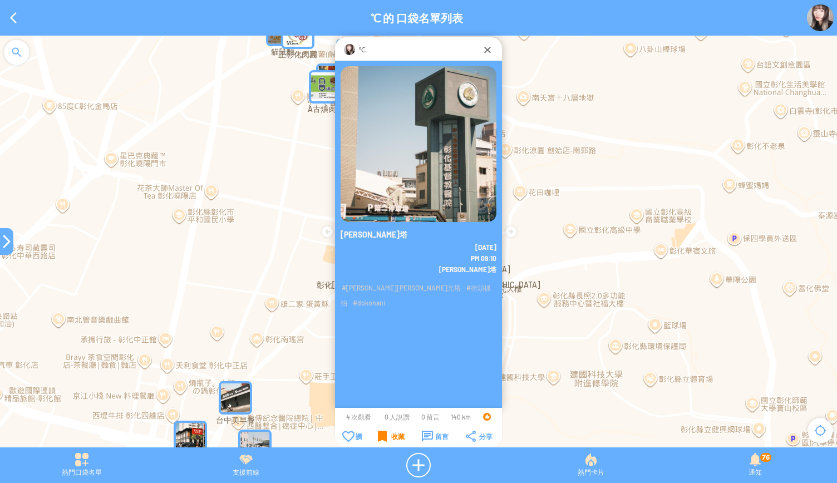
click at [380, 433] on div "收藏" at bounding box center [391, 436] width 27 height 11
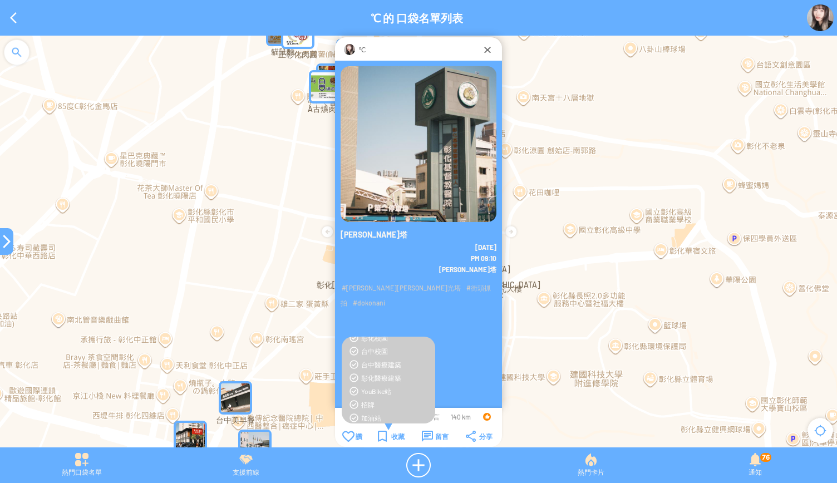
scroll to position [176, 0]
click at [363, 385] on div "彰化醫療建築" at bounding box center [395, 381] width 68 height 9
click at [378, 436] on div "收藏" at bounding box center [391, 436] width 27 height 11
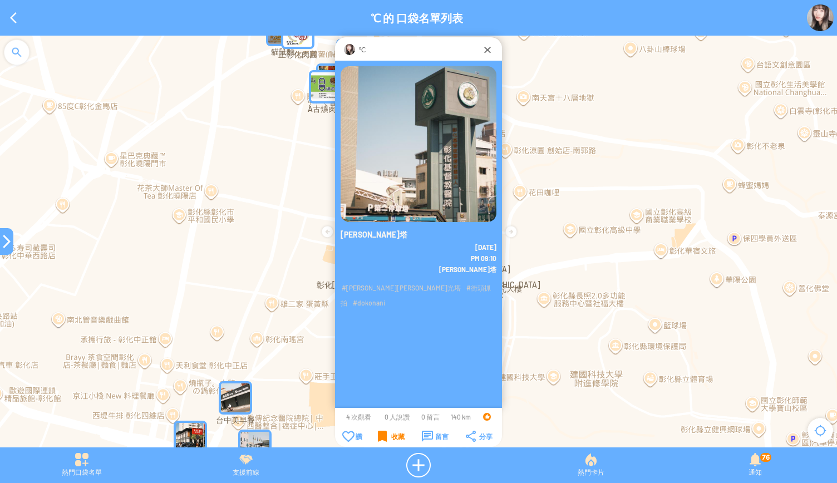
click at [378, 436] on div "收藏" at bounding box center [391, 436] width 27 height 11
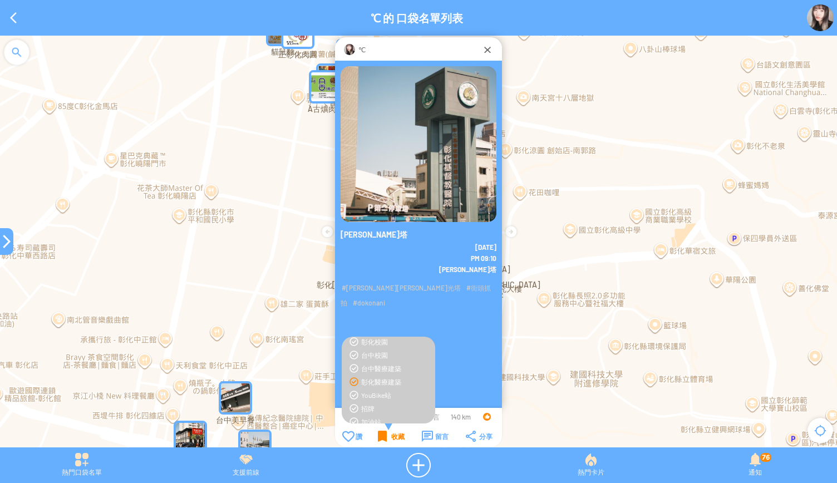
click at [378, 436] on div "收藏" at bounding box center [391, 436] width 27 height 11
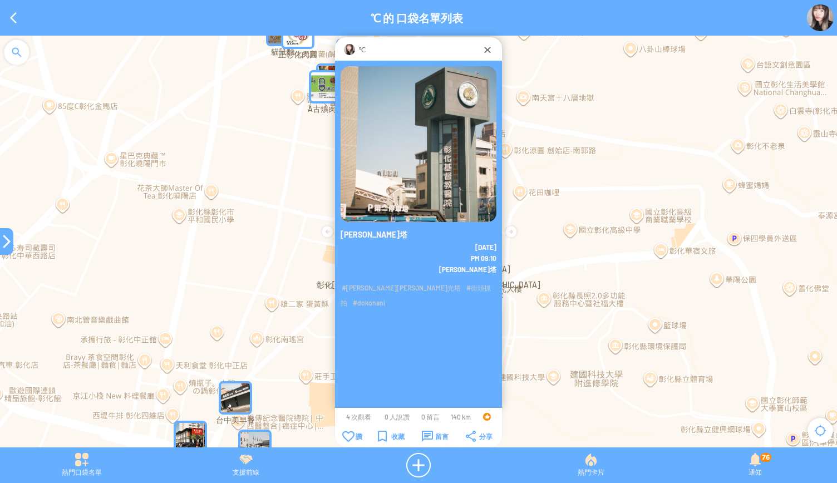
click at [7, 239] on div at bounding box center [6, 241] width 13 height 13
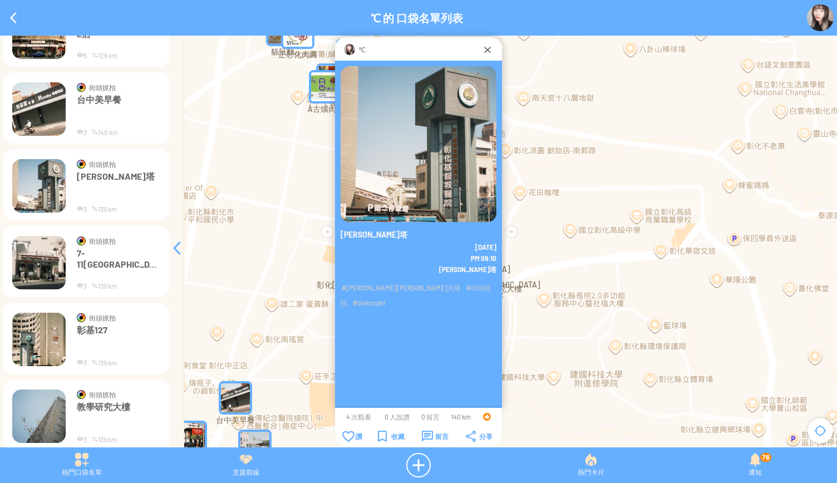
scroll to position [988, 0]
click at [43, 268] on img at bounding box center [38, 261] width 53 height 53
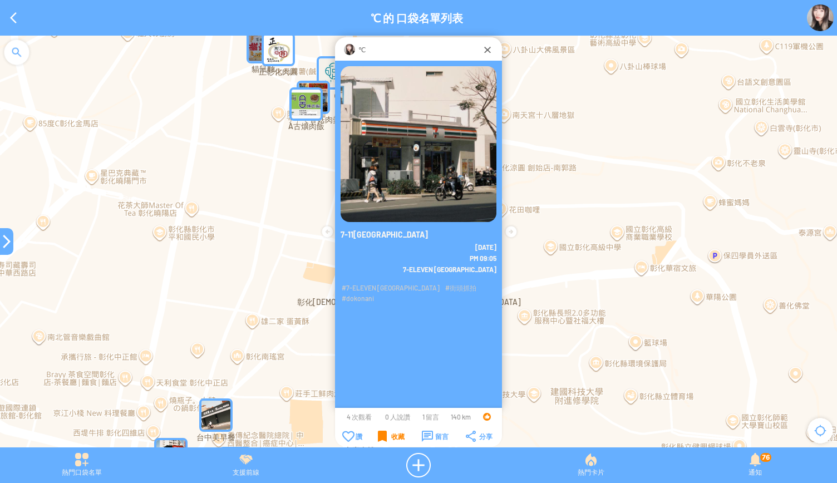
click at [378, 437] on div "收藏" at bounding box center [391, 436] width 27 height 11
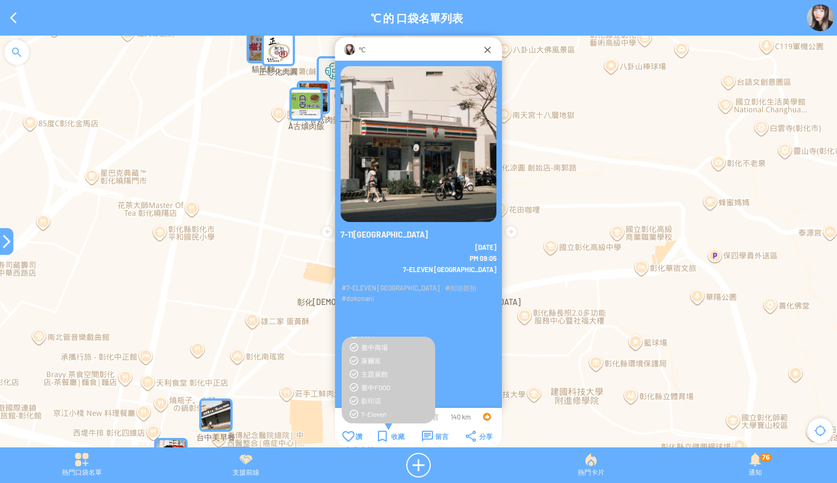
scroll to position [349, 0]
click at [368, 378] on div "7-Eleven" at bounding box center [395, 381] width 68 height 9
click at [378, 437] on div "收藏" at bounding box center [391, 436] width 27 height 11
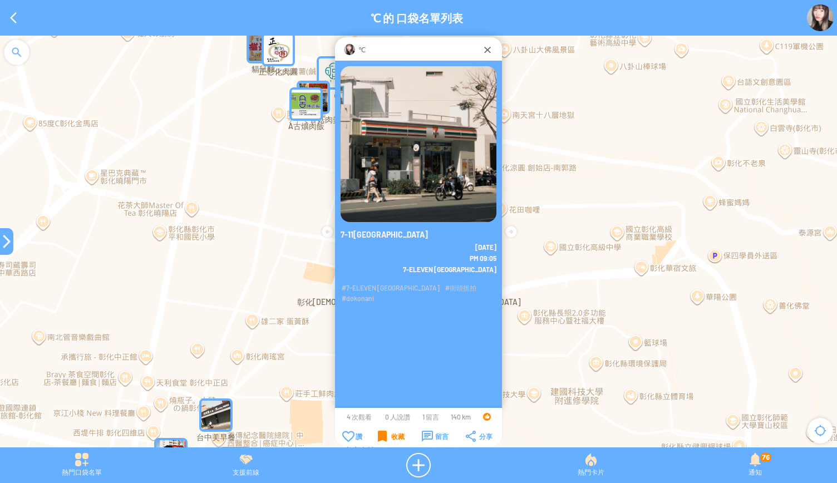
click at [378, 437] on div "收藏" at bounding box center [391, 436] width 27 height 11
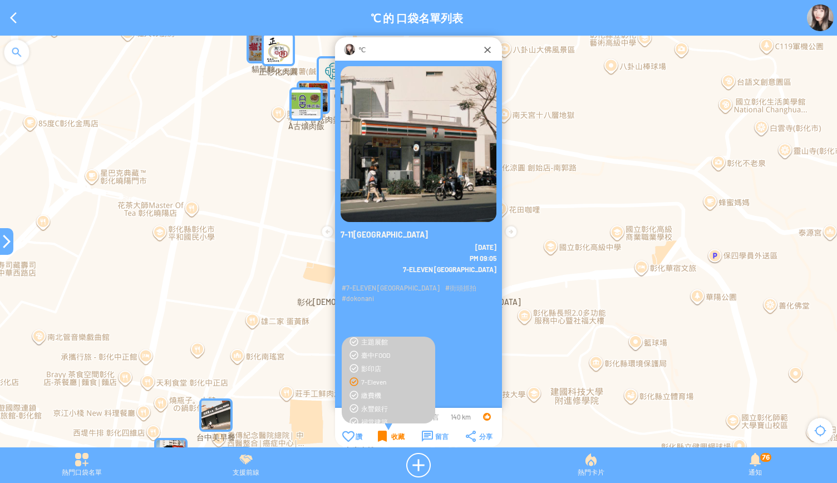
click at [378, 437] on div "收藏" at bounding box center [391, 436] width 27 height 11
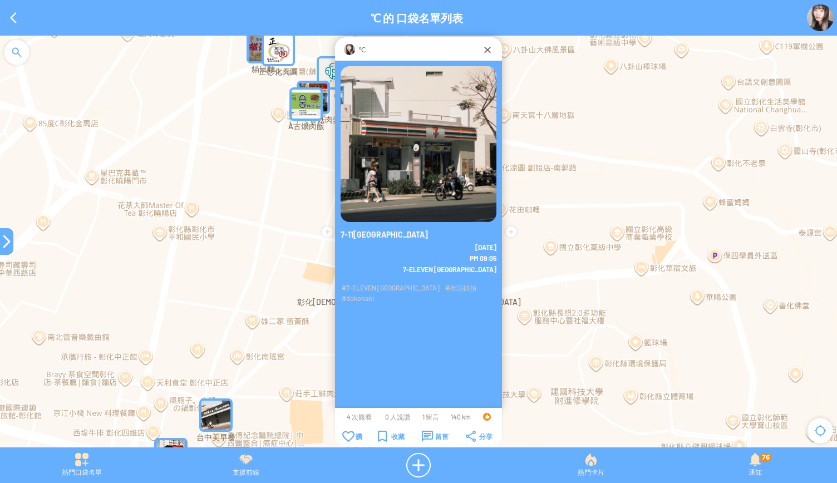
click at [0, 233] on div at bounding box center [6, 241] width 13 height 27
click at [6, 243] on div at bounding box center [6, 241] width 13 height 13
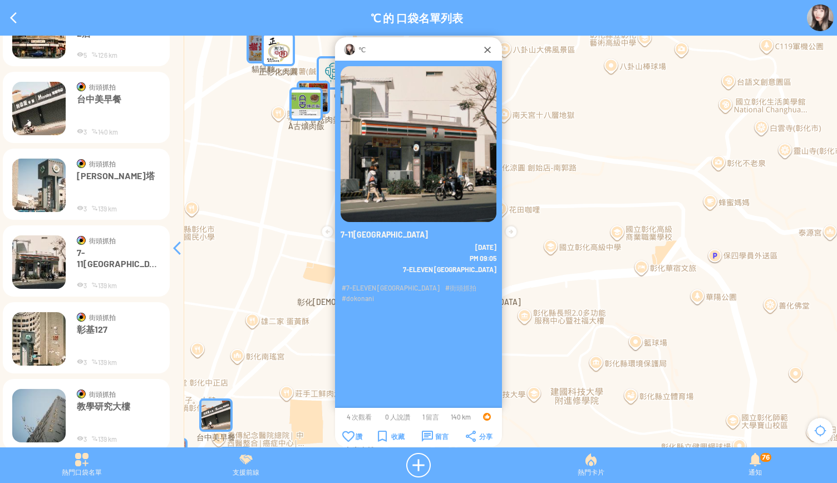
click at [46, 352] on img at bounding box center [38, 338] width 53 height 53
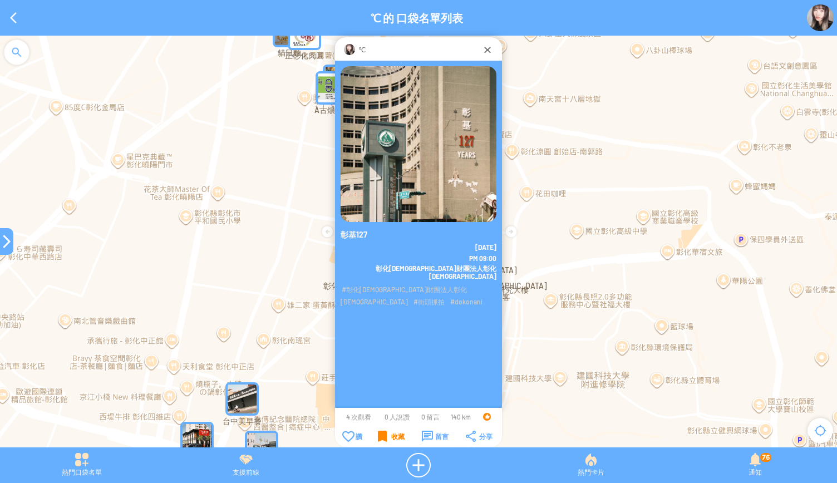
click at [387, 435] on div "收藏" at bounding box center [391, 436] width 27 height 11
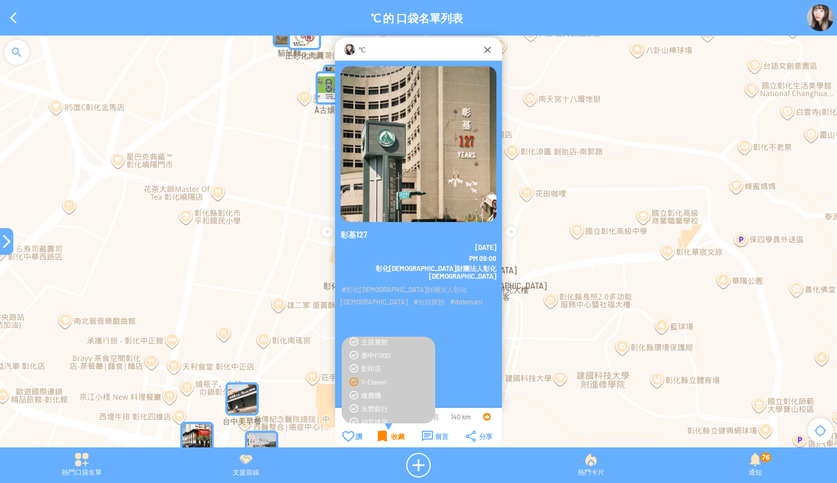
click at [387, 435] on div "收藏" at bounding box center [391, 436] width 27 height 11
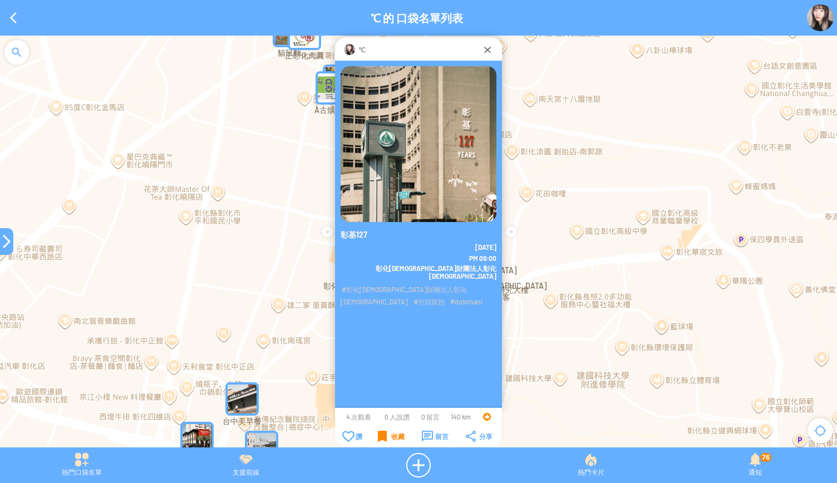
click at [387, 435] on div "收藏" at bounding box center [391, 436] width 27 height 11
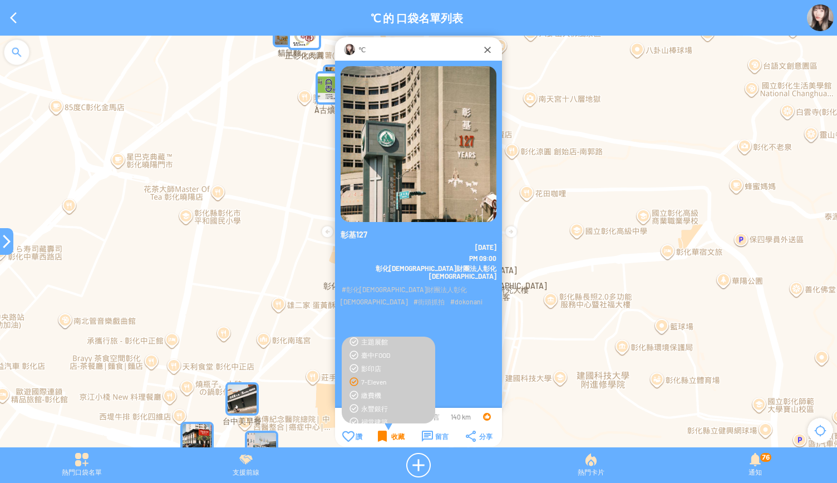
click at [380, 440] on div "收藏" at bounding box center [391, 436] width 27 height 11
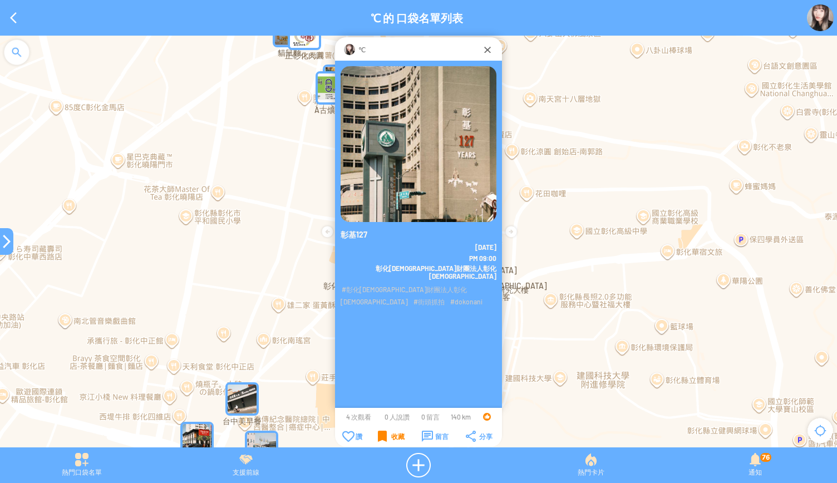
click at [380, 440] on div "收藏" at bounding box center [391, 436] width 27 height 11
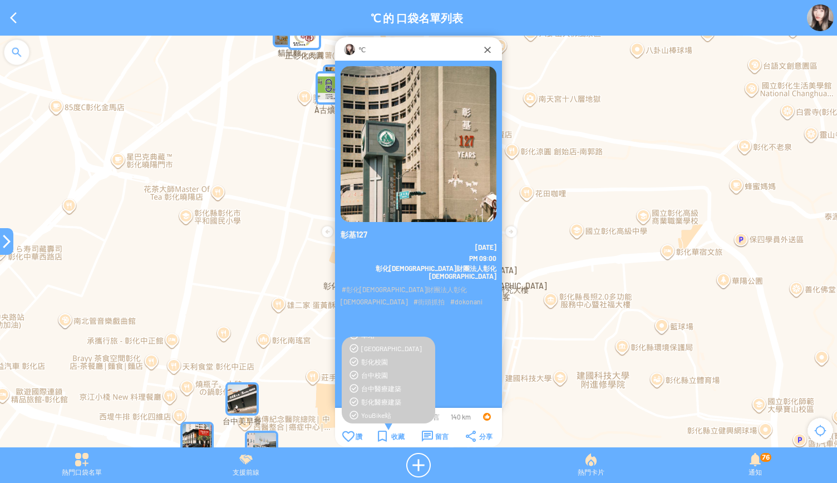
scroll to position [156, 0]
click at [381, 399] on div "彰化醫療建築" at bounding box center [395, 401] width 68 height 9
click at [390, 440] on div "收藏" at bounding box center [391, 436] width 27 height 11
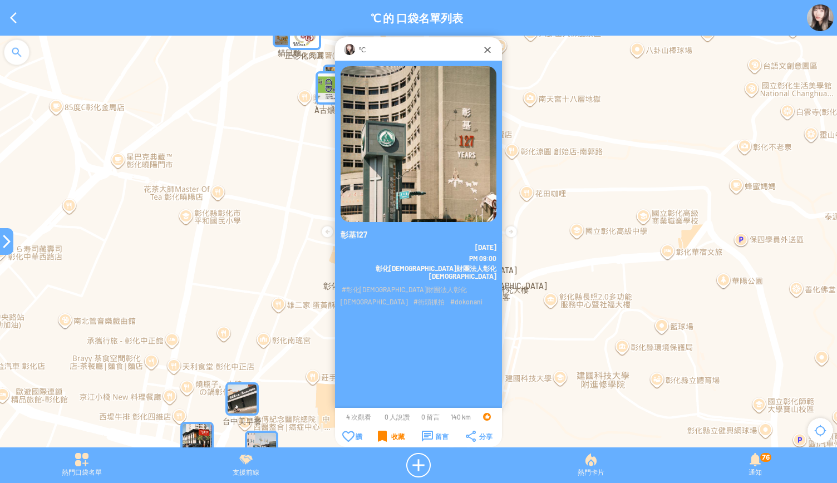
click at [390, 440] on div "收藏" at bounding box center [391, 436] width 27 height 11
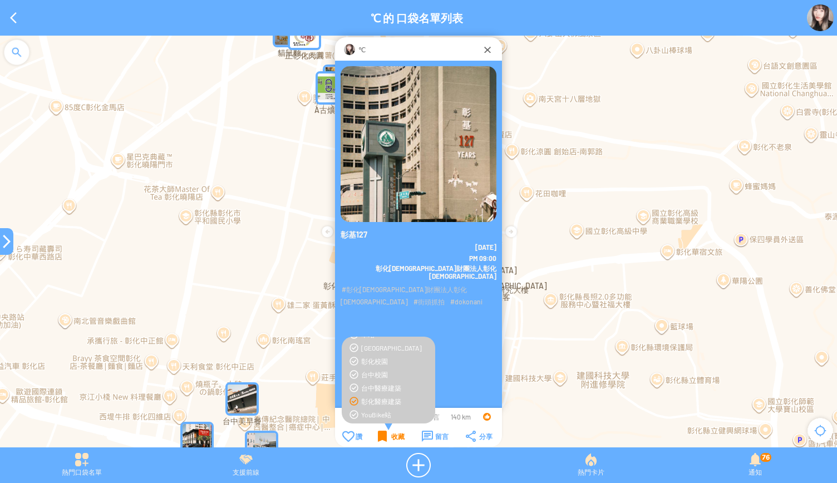
click at [390, 440] on div "收藏" at bounding box center [391, 436] width 27 height 11
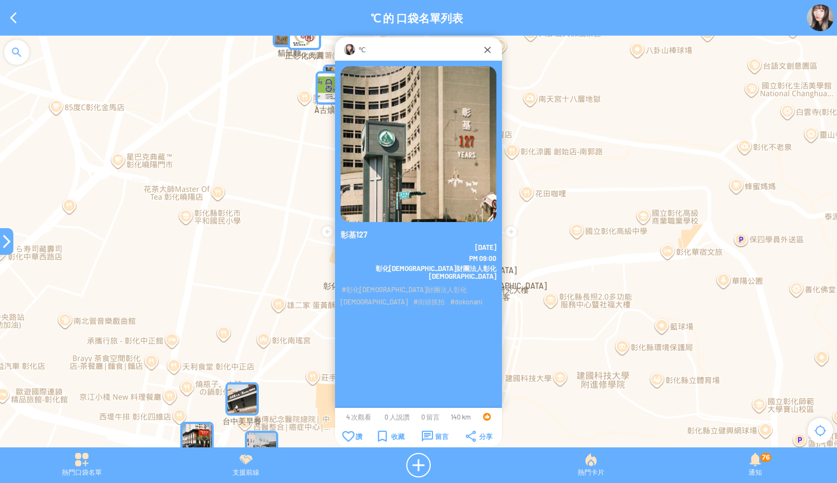
click at [3, 242] on div at bounding box center [6, 241] width 13 height 13
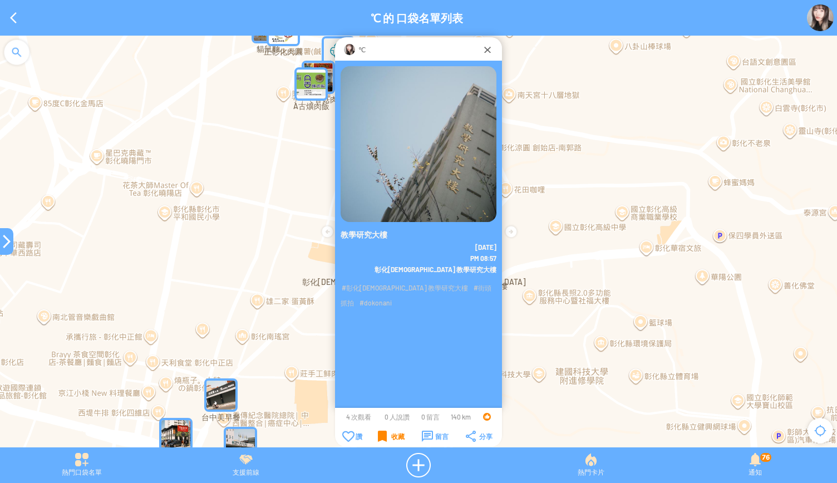
click at [390, 436] on div "收藏" at bounding box center [391, 436] width 27 height 11
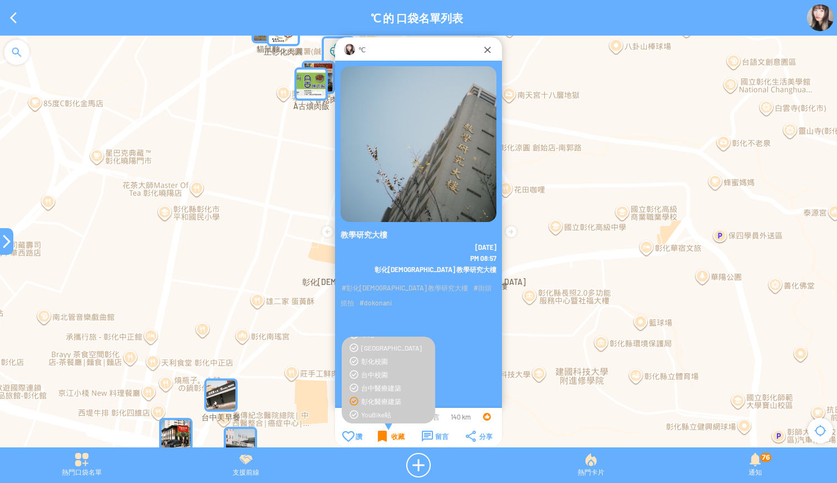
click at [390, 436] on div "收藏" at bounding box center [391, 436] width 27 height 11
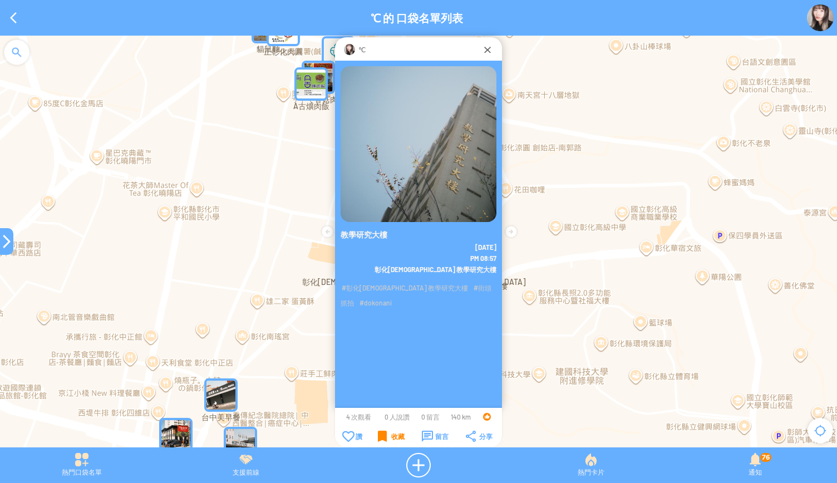
click at [390, 436] on div "收藏" at bounding box center [391, 436] width 27 height 11
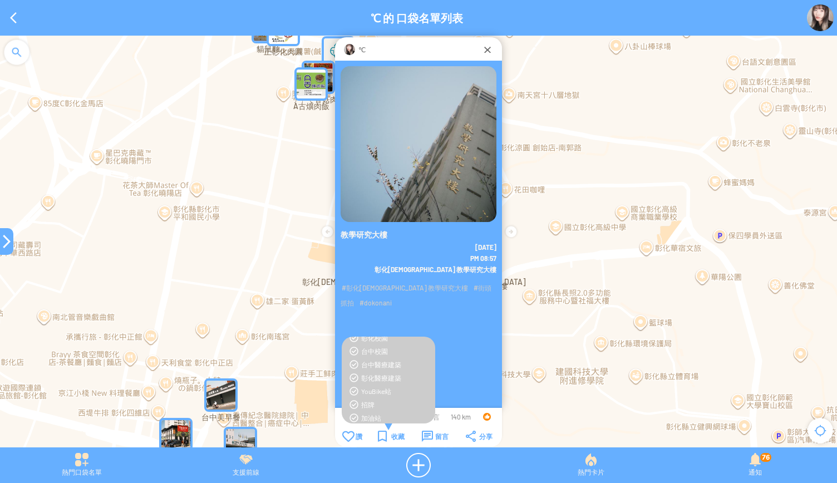
scroll to position [180, 0]
click at [369, 376] on div "彰化醫療建築" at bounding box center [395, 377] width 68 height 9
click at [385, 433] on div "收藏" at bounding box center [391, 436] width 27 height 11
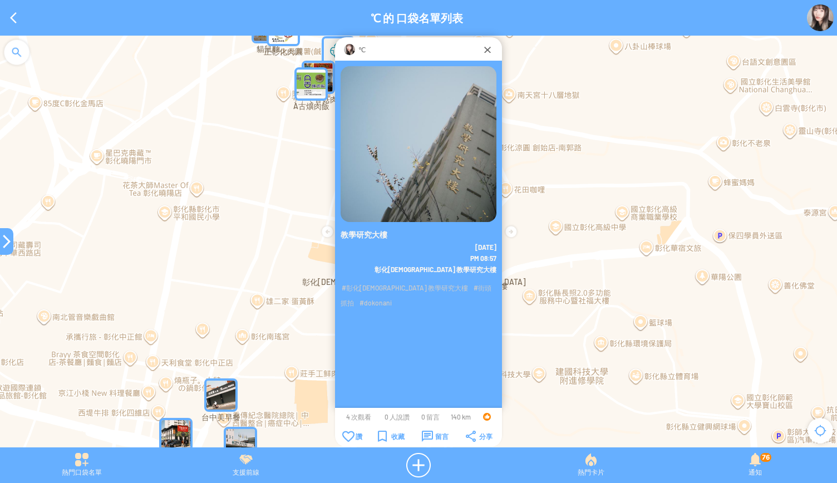
click at [1, 242] on div at bounding box center [6, 241] width 13 height 13
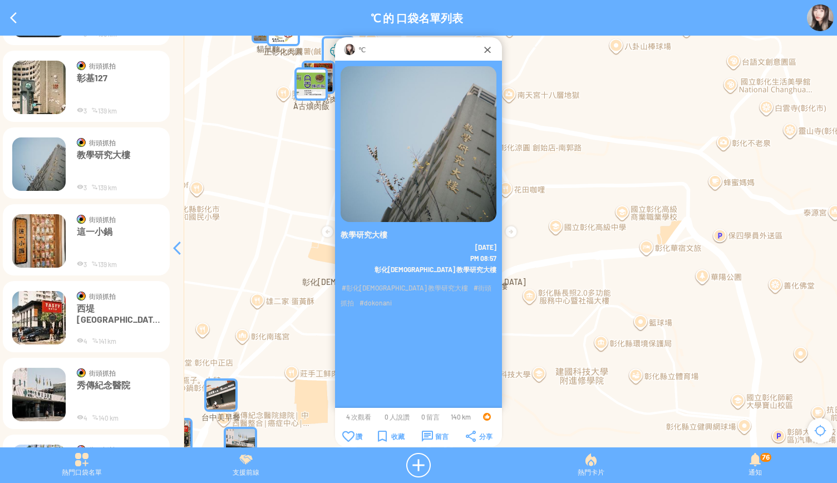
scroll to position [1253, 0]
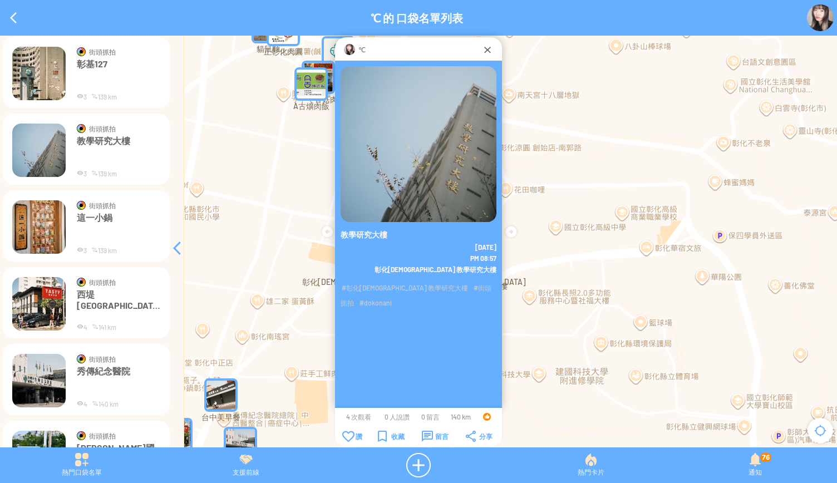
click at [37, 230] on img at bounding box center [38, 226] width 53 height 53
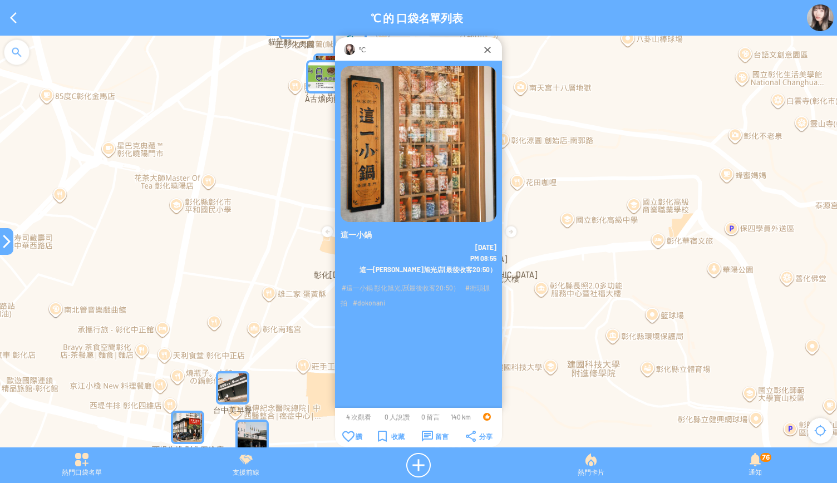
click at [6, 242] on div at bounding box center [6, 241] width 13 height 13
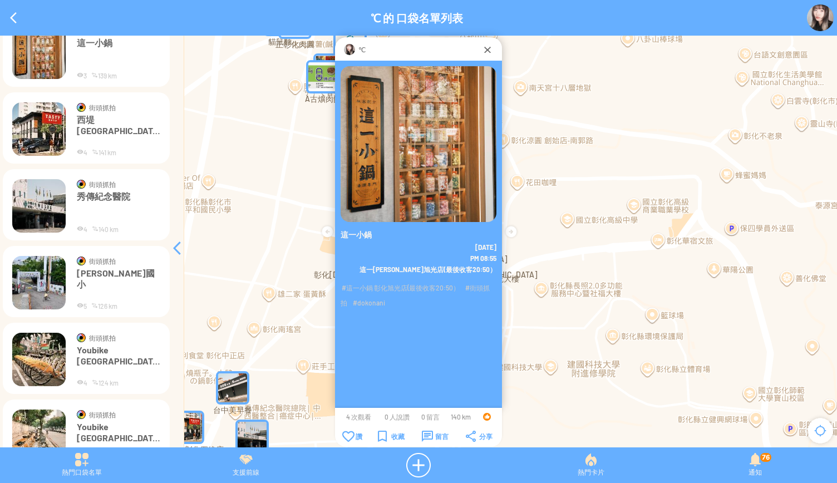
scroll to position [1431, 0]
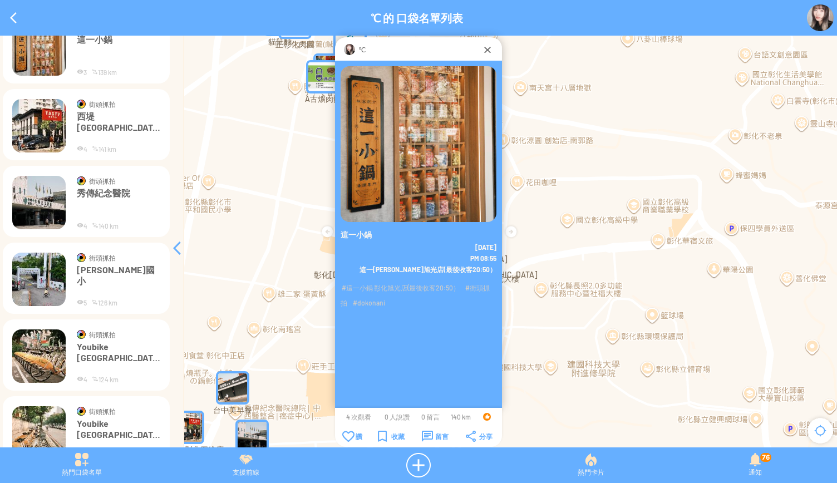
click at [35, 204] on img at bounding box center [38, 202] width 53 height 53
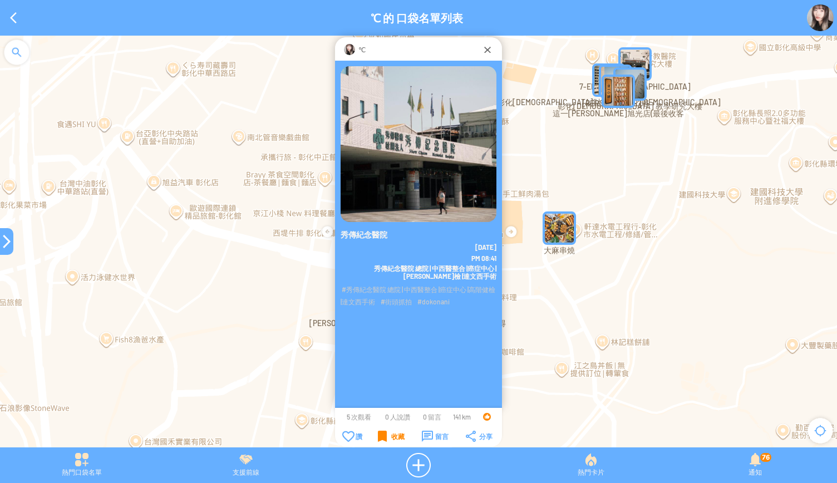
click at [384, 433] on div "收藏" at bounding box center [391, 436] width 27 height 11
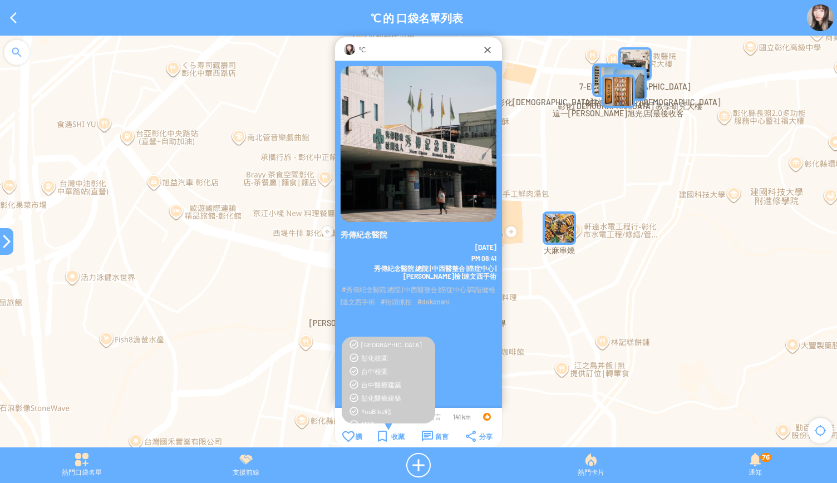
scroll to position [176, 0]
click at [376, 380] on div "彰化醫療建築" at bounding box center [395, 381] width 68 height 9
click at [382, 440] on div "收藏" at bounding box center [391, 436] width 27 height 11
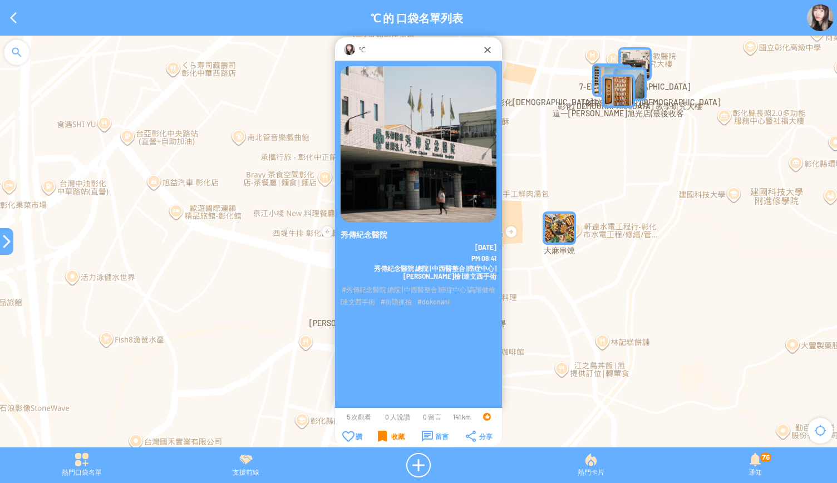
click at [382, 440] on div "收藏" at bounding box center [391, 436] width 27 height 11
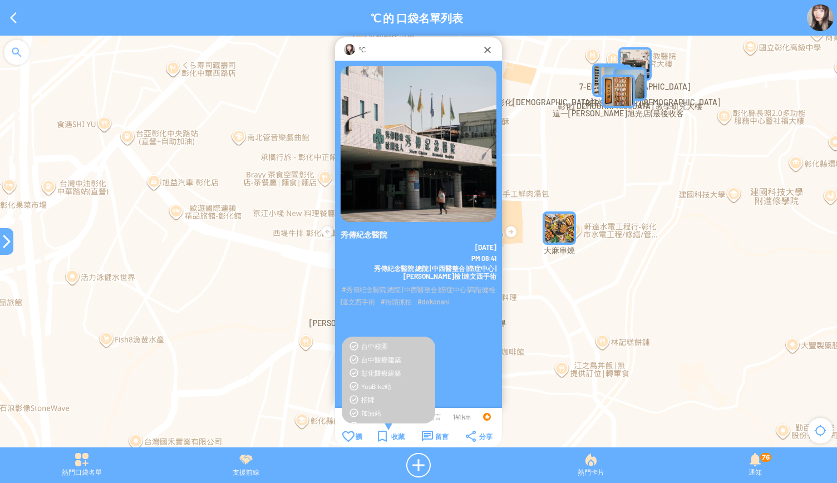
scroll to position [183, 0]
click at [381, 440] on div "收藏" at bounding box center [391, 436] width 27 height 11
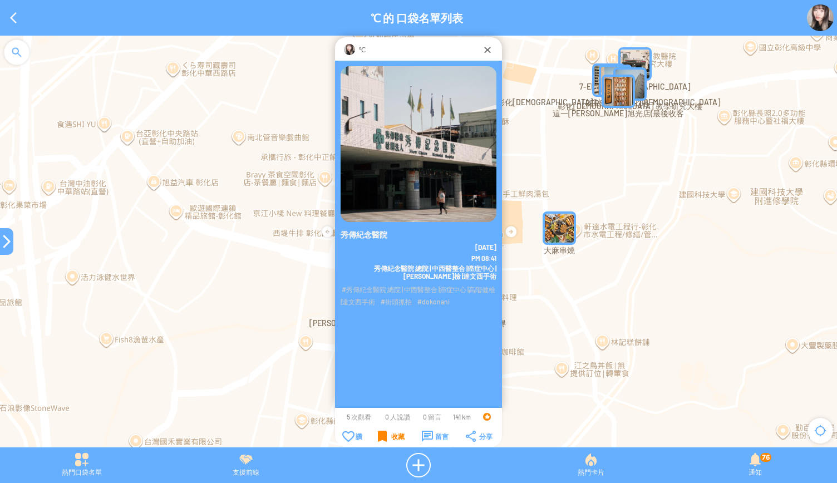
click at [381, 440] on div "收藏" at bounding box center [391, 436] width 27 height 11
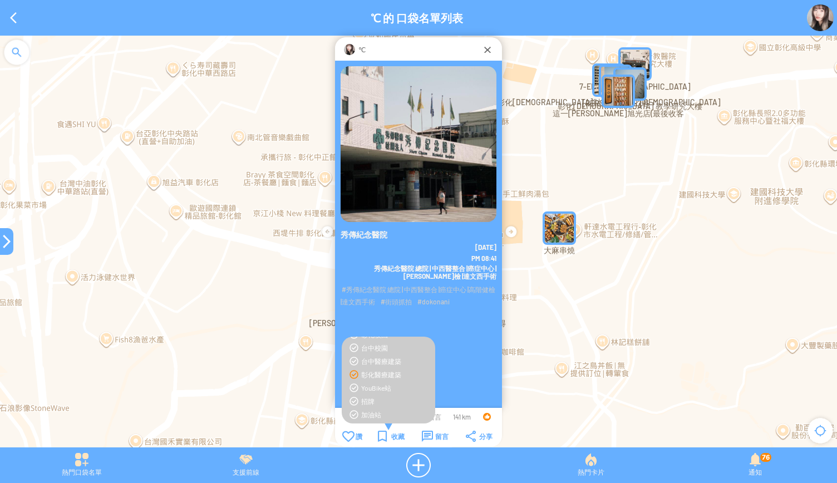
click at [379, 373] on div "彰化醫療建築" at bounding box center [395, 374] width 68 height 9
click at [391, 436] on div "收藏" at bounding box center [391, 436] width 27 height 11
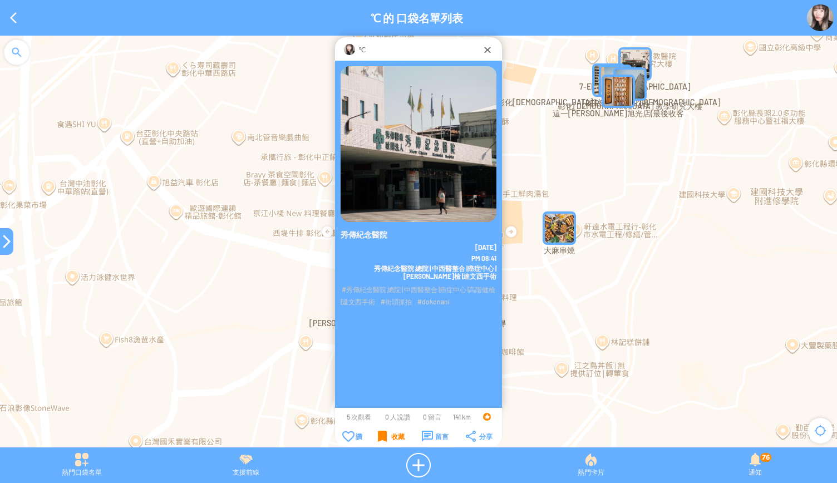
click at [391, 436] on div "收藏" at bounding box center [391, 436] width 27 height 11
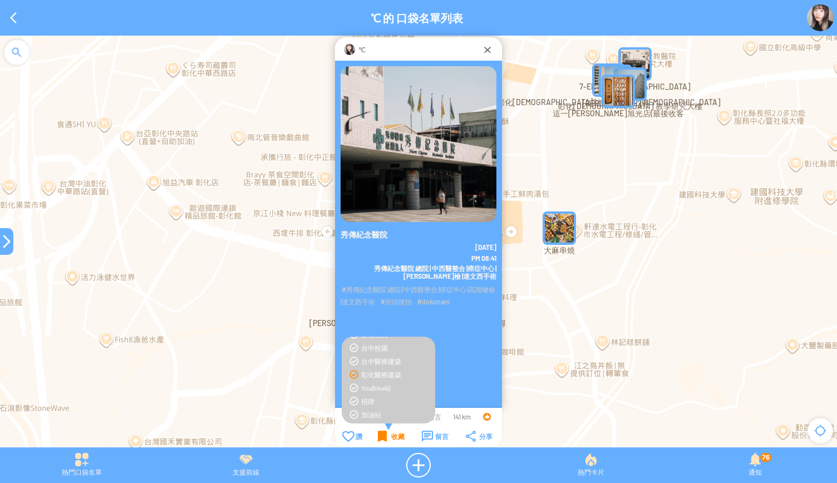
click at [391, 436] on div "收藏" at bounding box center [391, 436] width 27 height 11
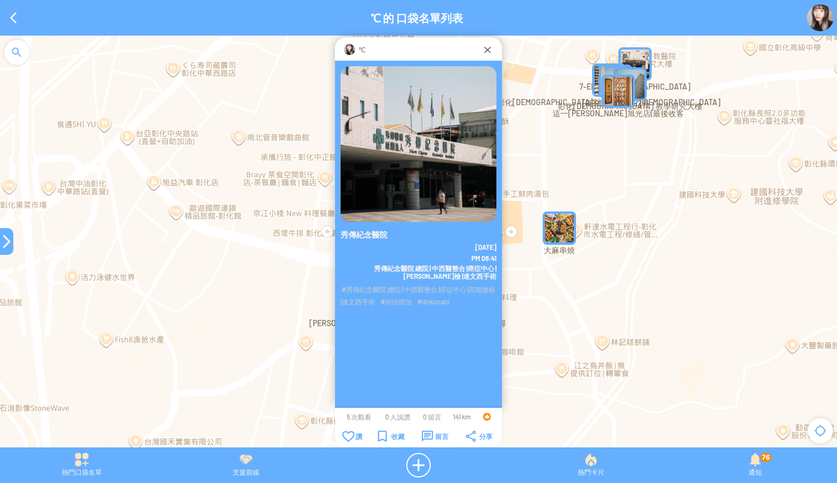
click at [4, 247] on div at bounding box center [6, 241] width 13 height 13
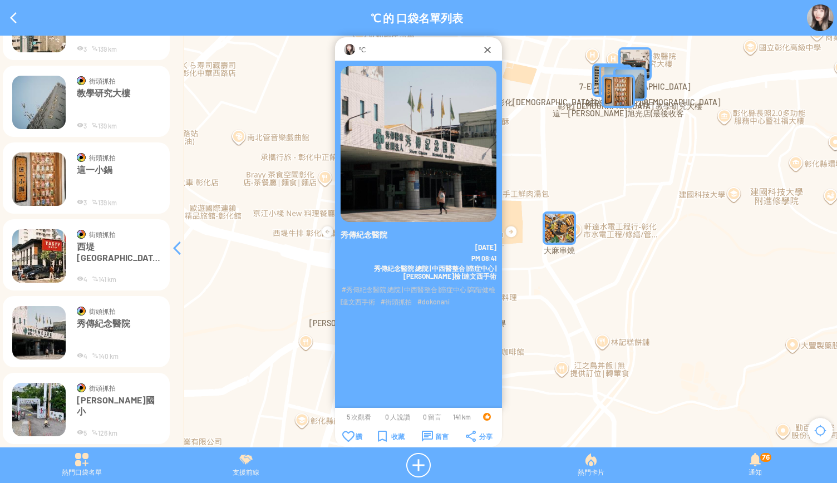
scroll to position [1284, 0]
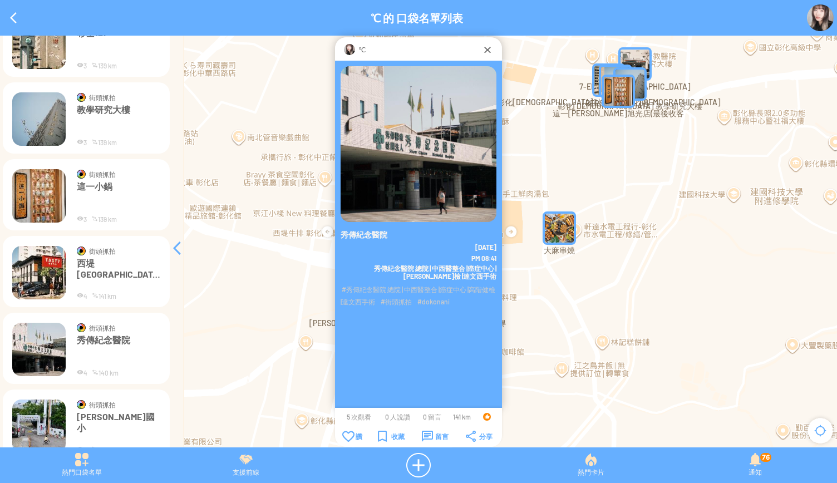
click at [30, 141] on img at bounding box center [38, 118] width 53 height 53
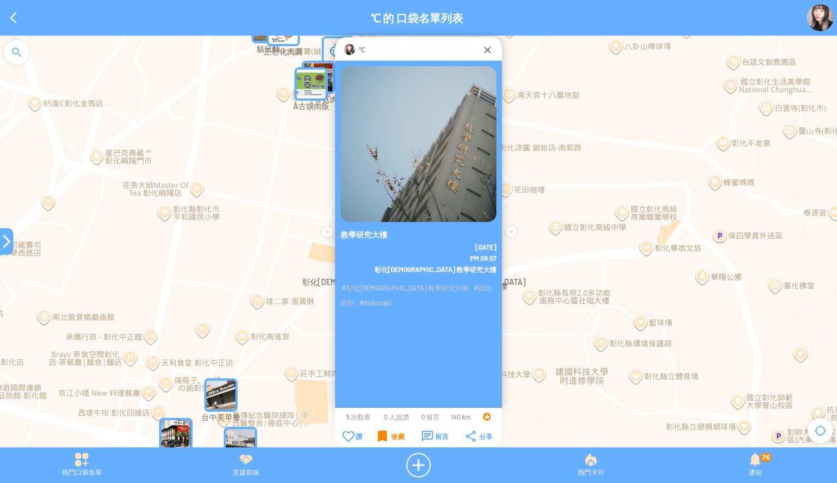
click at [383, 430] on td "收藏" at bounding box center [391, 436] width 43 height 12
click at [381, 434] on div "收藏" at bounding box center [391, 436] width 27 height 11
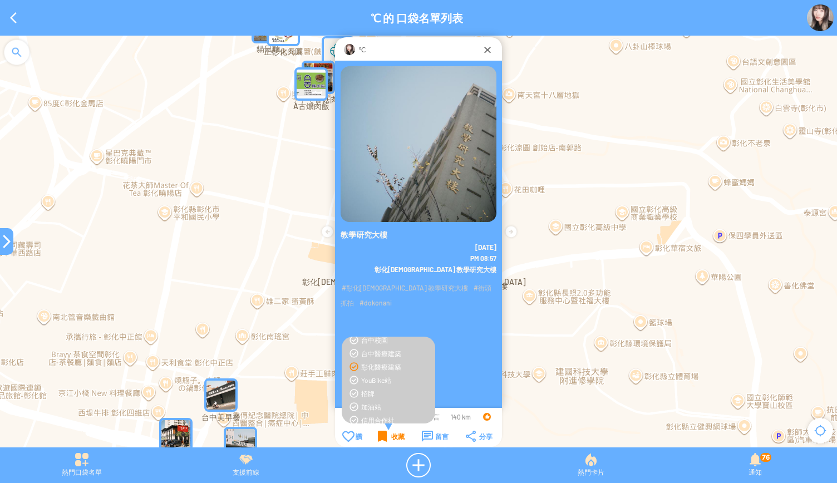
scroll to position [190, 0]
click at [392, 434] on div "收藏" at bounding box center [391, 436] width 27 height 11
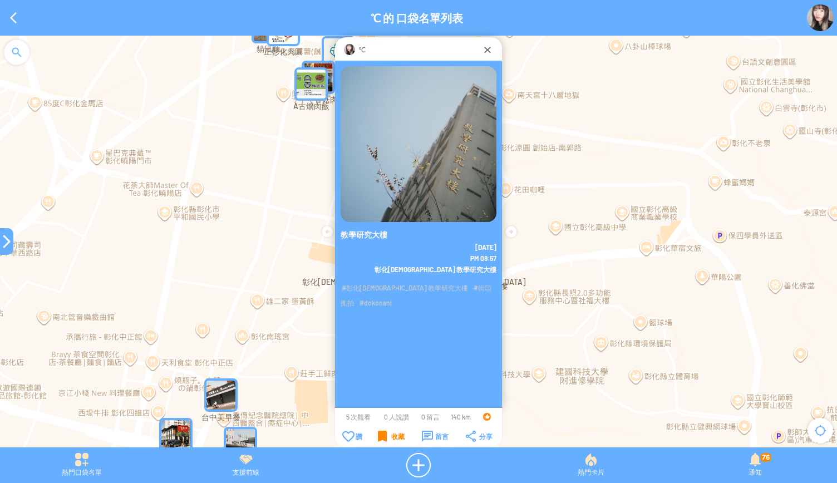
click at [3, 242] on div at bounding box center [6, 241] width 13 height 13
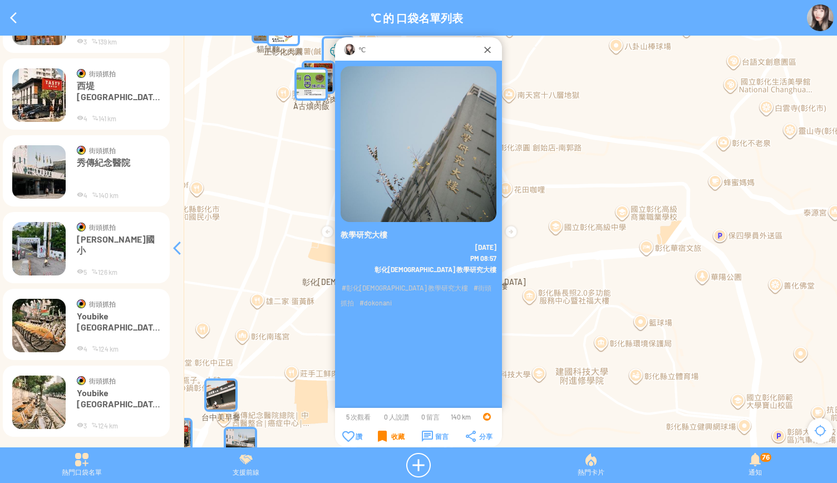
scroll to position [1468, 0]
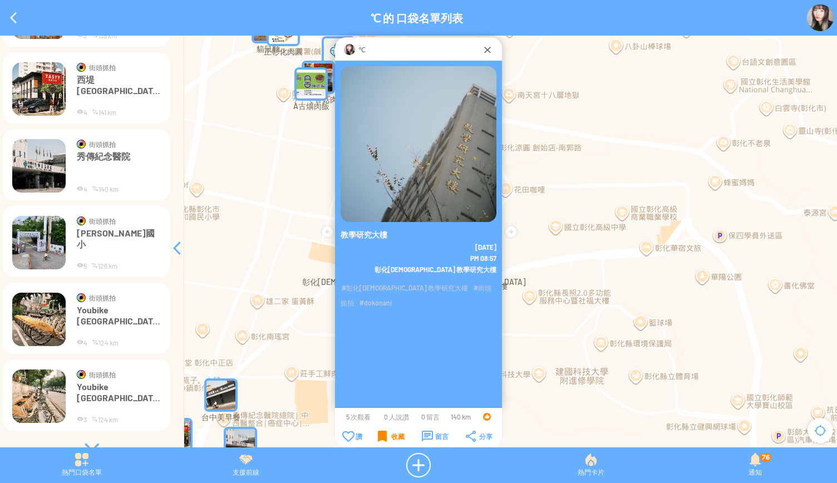
click at [30, 243] on img at bounding box center [38, 242] width 53 height 53
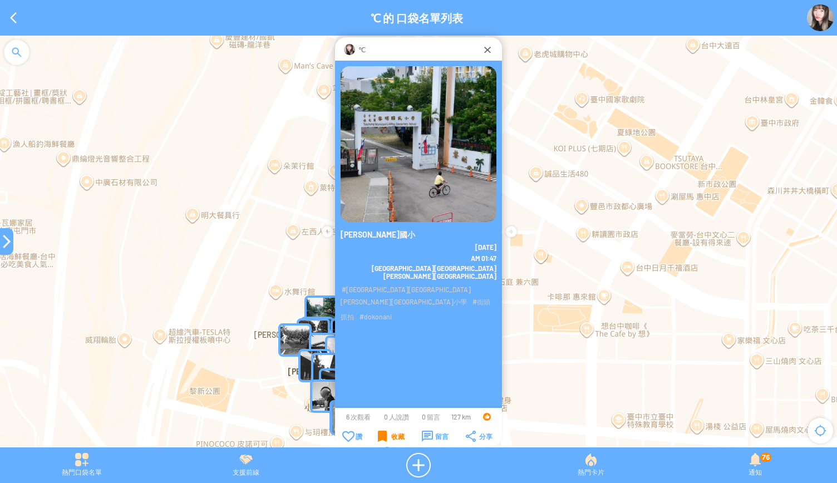
click at [383, 435] on div "收藏" at bounding box center [391, 436] width 27 height 11
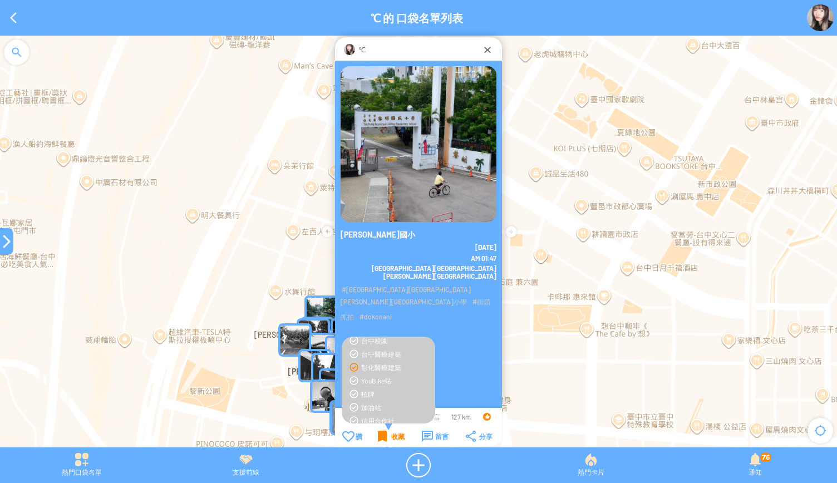
click at [386, 434] on div "收藏" at bounding box center [391, 436] width 27 height 11
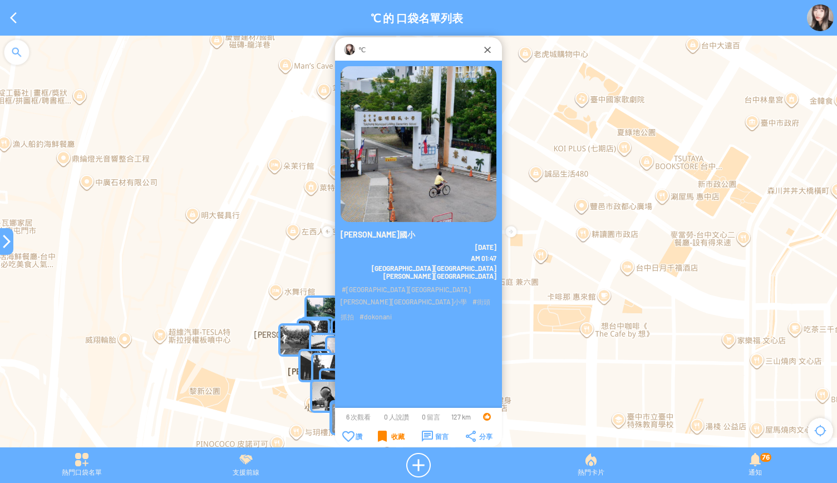
click at [386, 434] on div "收藏" at bounding box center [391, 436] width 27 height 11
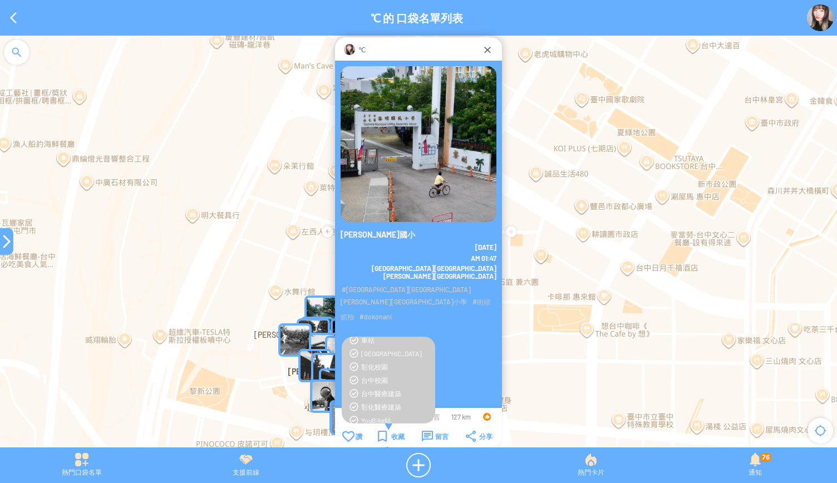
scroll to position [151, 0]
click at [373, 376] on div "台中校園" at bounding box center [395, 379] width 68 height 9
click at [388, 434] on div "收藏" at bounding box center [391, 436] width 27 height 11
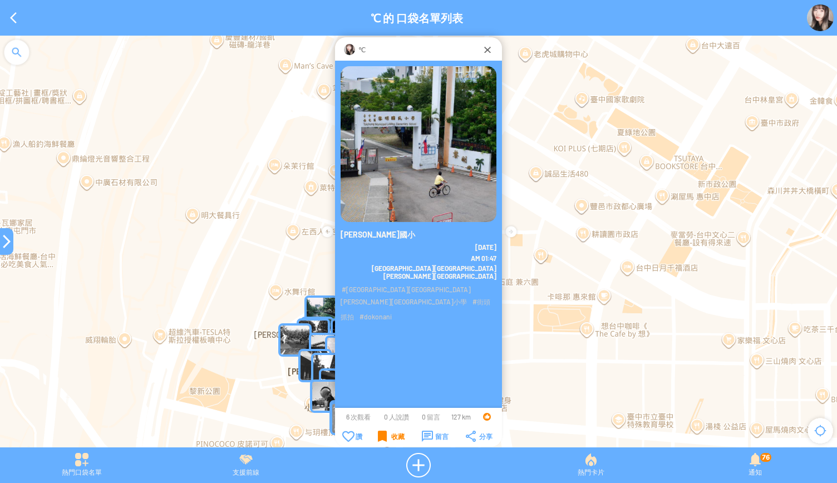
click at [380, 439] on div "收藏" at bounding box center [391, 436] width 27 height 11
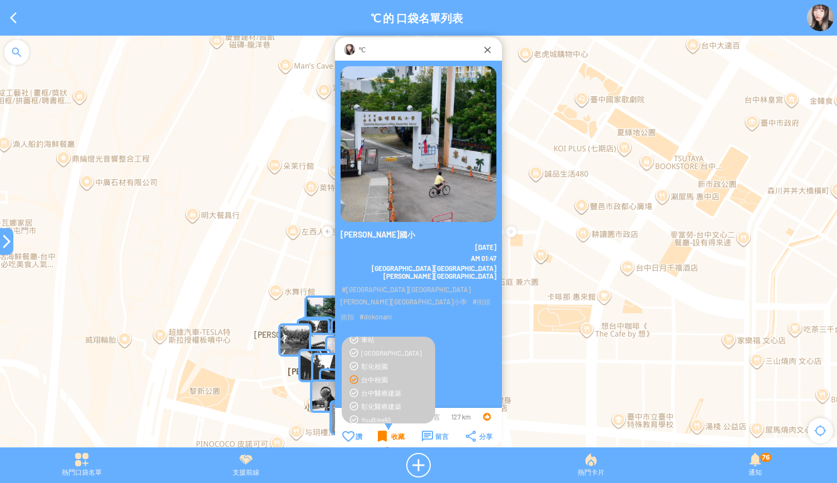
click at [380, 439] on div "收藏" at bounding box center [391, 436] width 27 height 11
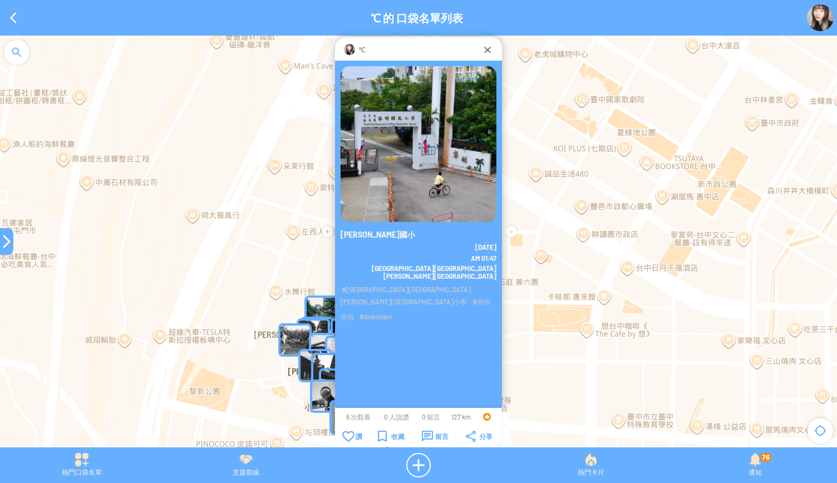
click at [3, 242] on div at bounding box center [6, 241] width 13 height 13
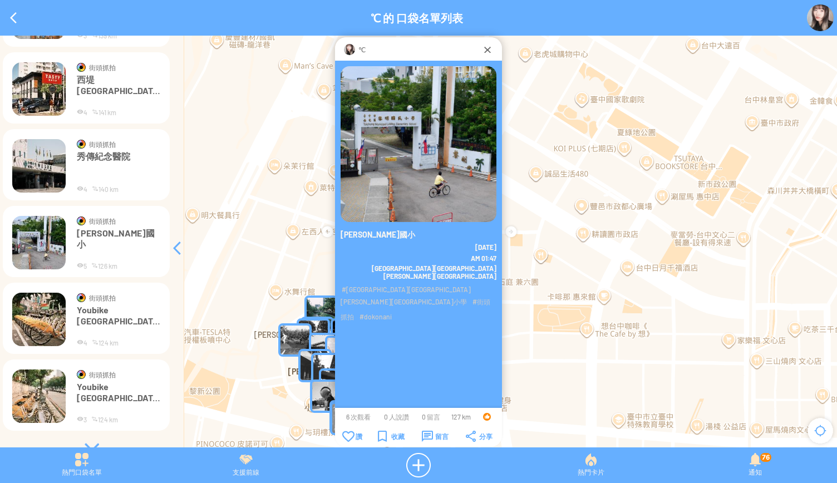
click at [43, 323] on img at bounding box center [38, 319] width 53 height 53
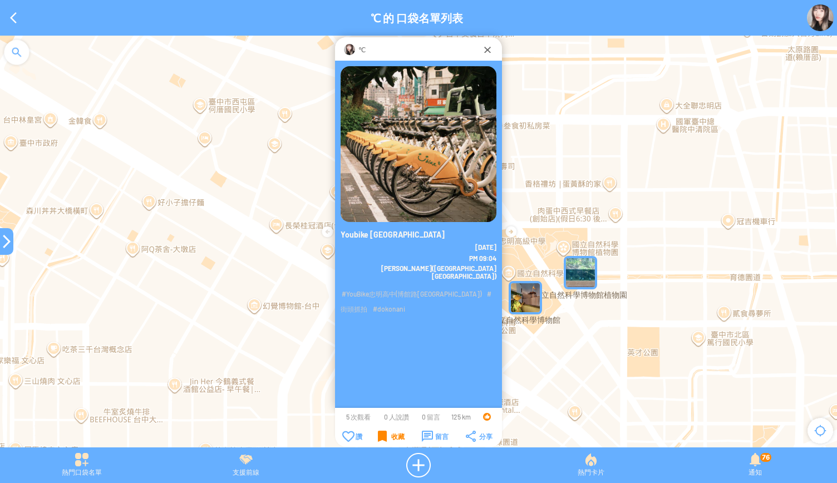
click at [388, 436] on div "收藏" at bounding box center [391, 436] width 27 height 11
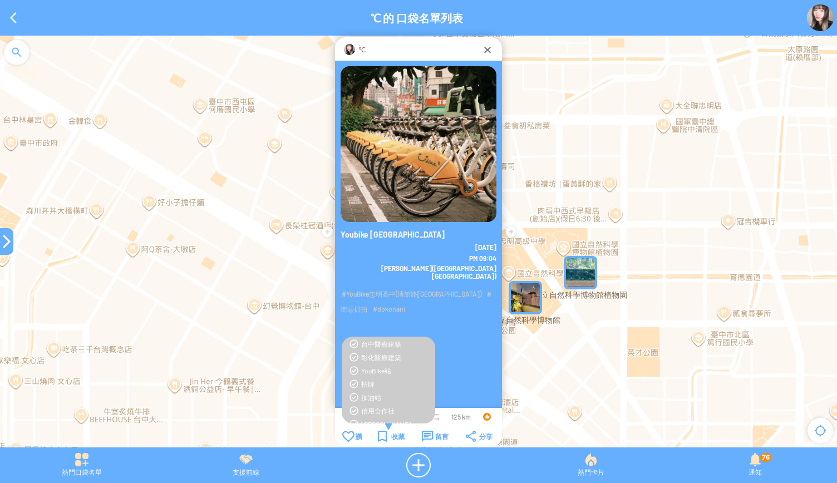
scroll to position [203, 0]
click at [373, 365] on div "YouBike站" at bounding box center [395, 368] width 68 height 9
click at [386, 436] on div "收藏" at bounding box center [391, 436] width 27 height 11
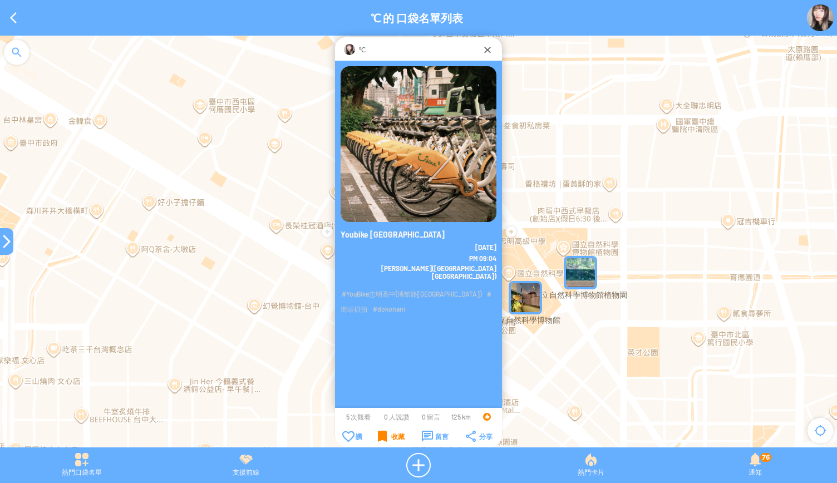
click at [386, 436] on div "收藏" at bounding box center [391, 436] width 27 height 11
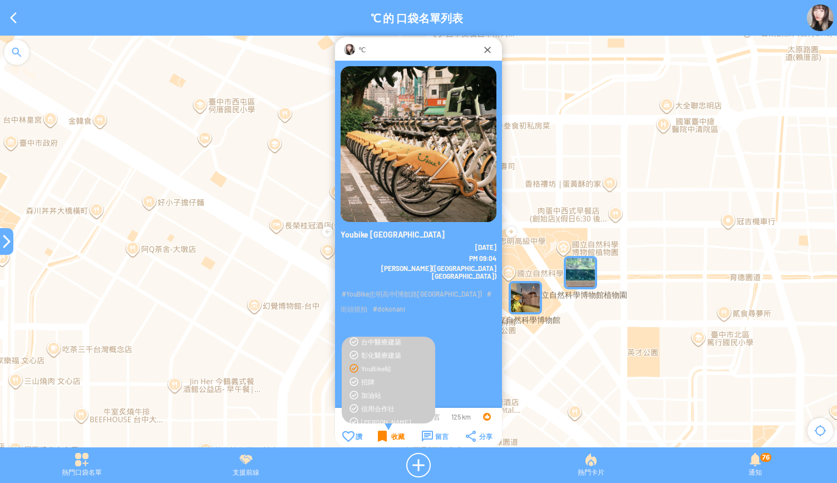
click at [386, 436] on div "收藏" at bounding box center [391, 436] width 27 height 11
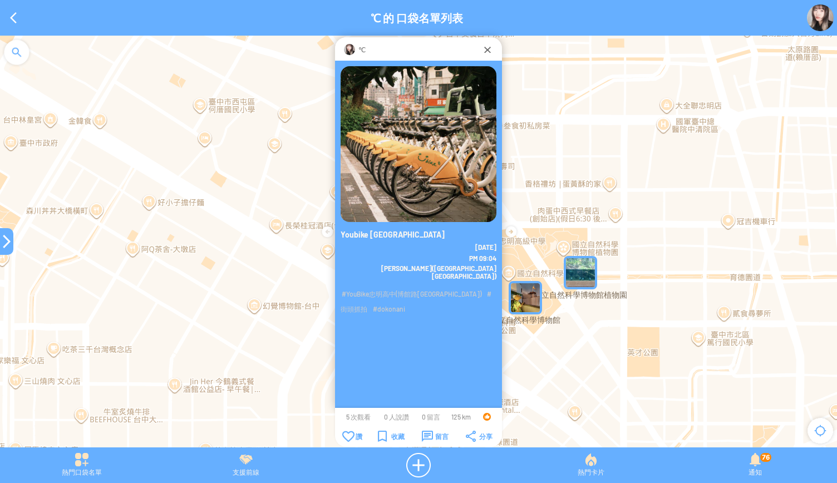
click at [3, 245] on div at bounding box center [6, 241] width 13 height 13
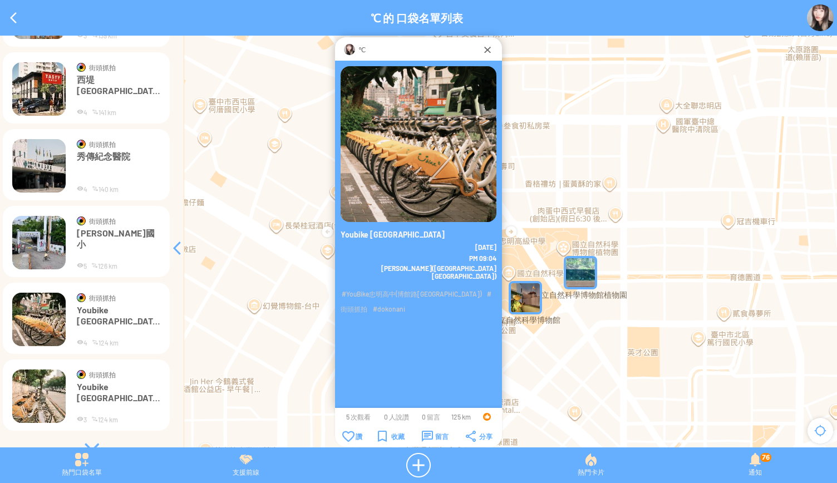
click at [43, 401] on img at bounding box center [38, 396] width 53 height 53
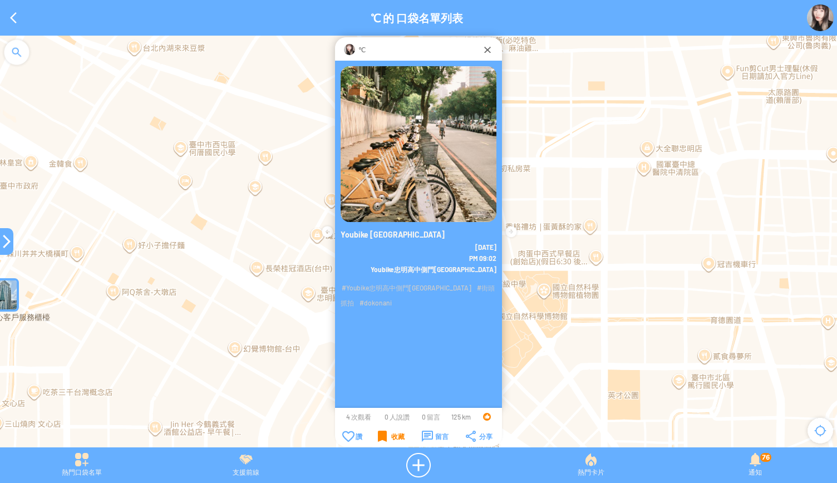
click at [382, 438] on div "收藏" at bounding box center [391, 436] width 27 height 11
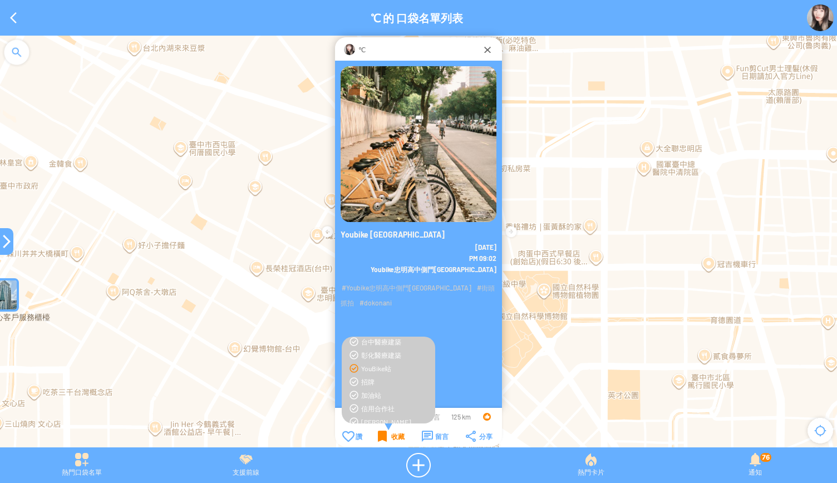
click at [381, 438] on div "收藏" at bounding box center [391, 436] width 27 height 11
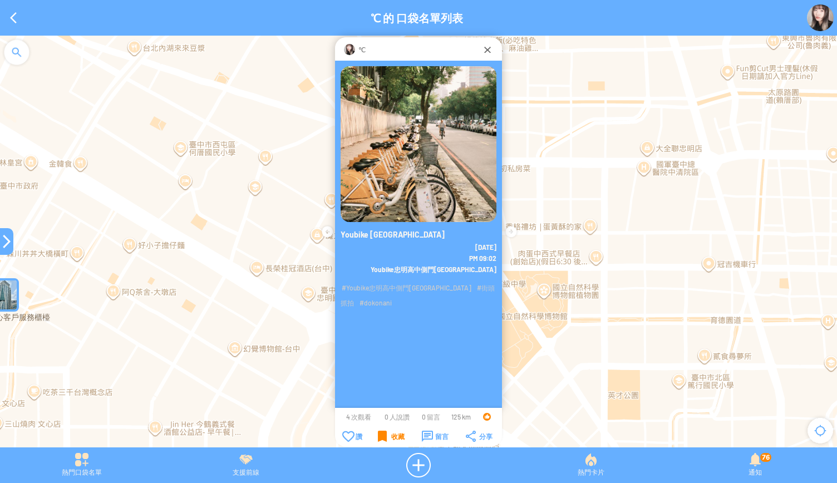
click at [381, 438] on div "收藏" at bounding box center [391, 436] width 27 height 11
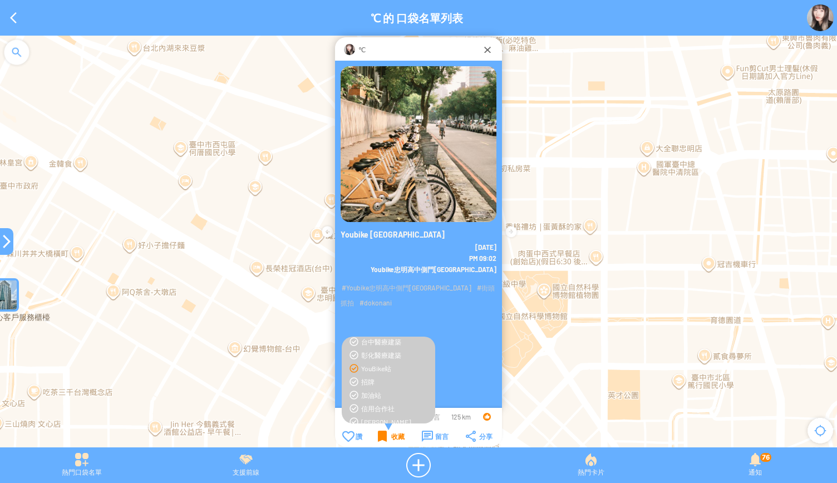
click at [381, 438] on div "收藏" at bounding box center [391, 436] width 27 height 11
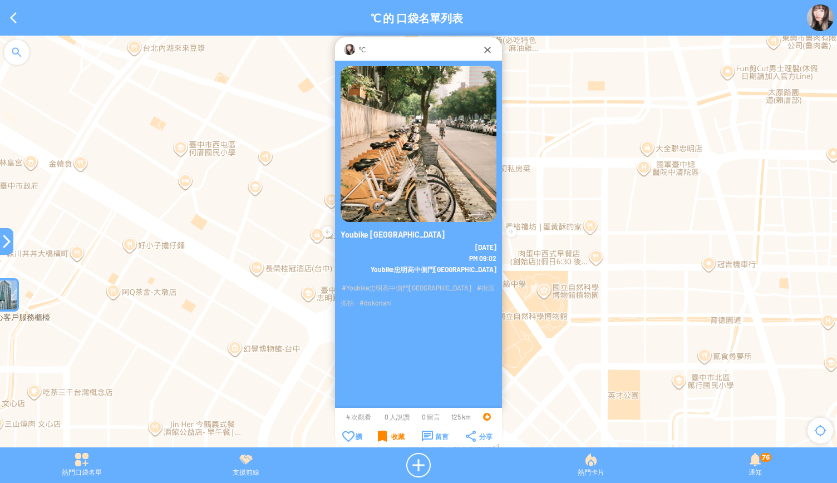
click at [381, 438] on div "收藏" at bounding box center [391, 436] width 27 height 11
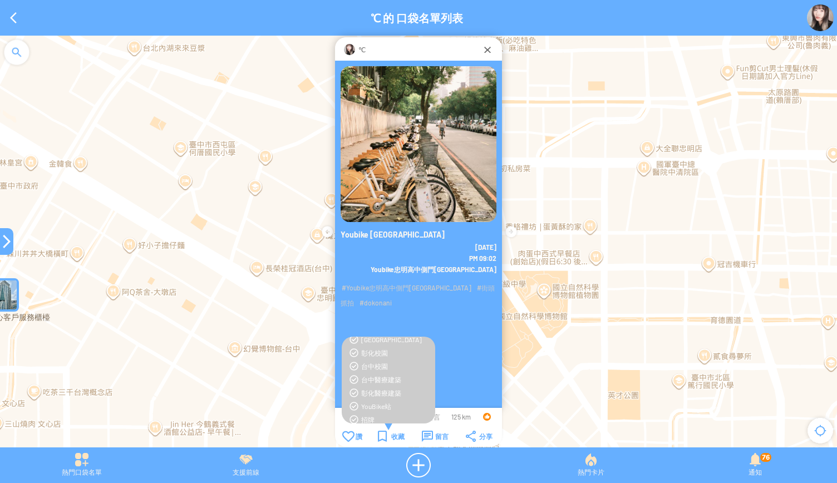
scroll to position [166, 0]
click at [373, 408] on div "YouBike站" at bounding box center [395, 405] width 68 height 9
click at [386, 438] on div "收藏" at bounding box center [391, 436] width 27 height 11
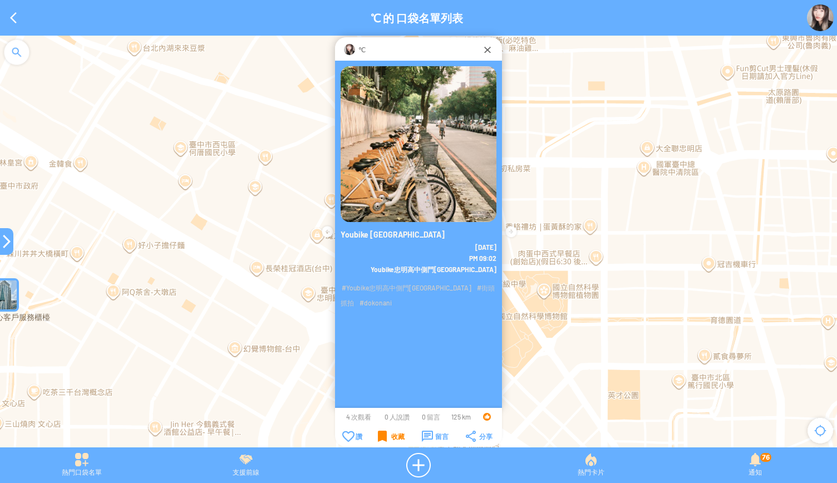
click at [386, 438] on div "收藏" at bounding box center [391, 436] width 27 height 11
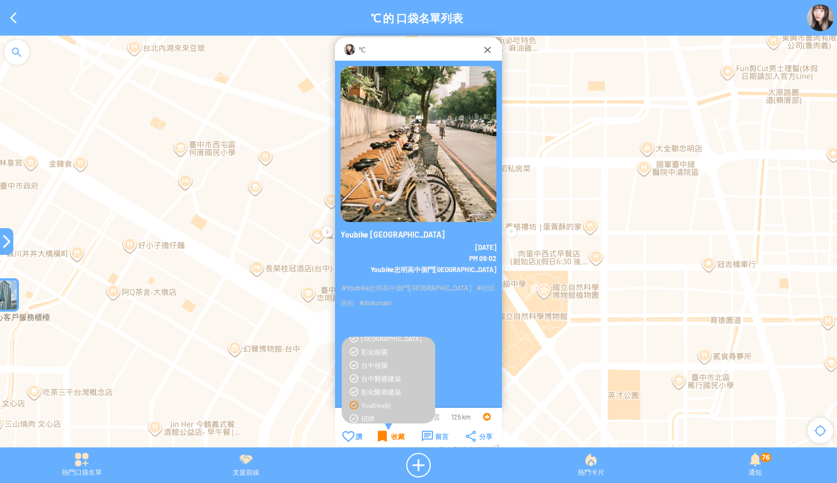
click at [386, 438] on div "收藏" at bounding box center [391, 436] width 27 height 11
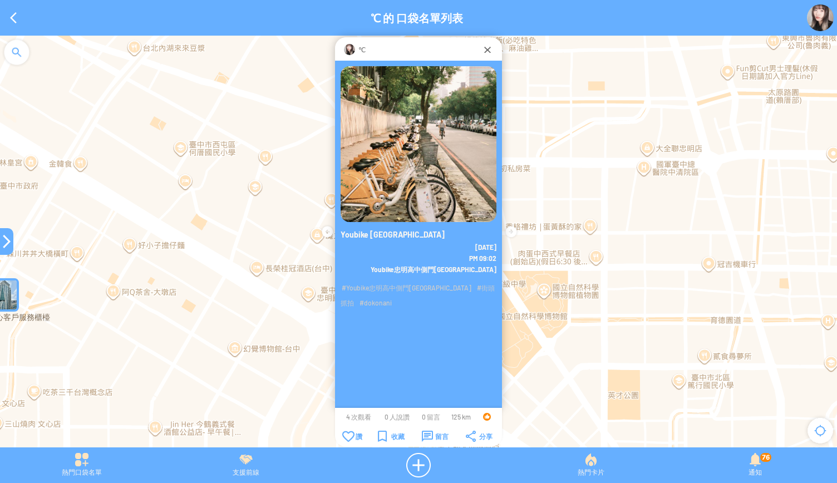
click at [9, 238] on div at bounding box center [6, 241] width 13 height 13
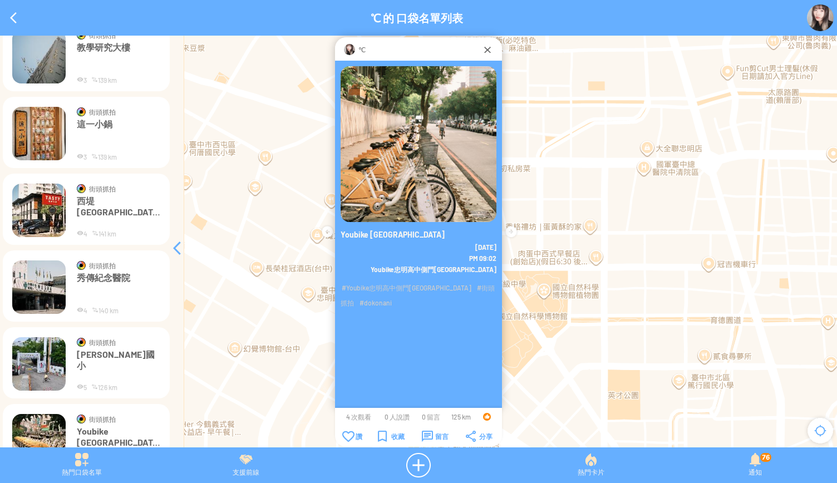
scroll to position [1485, 0]
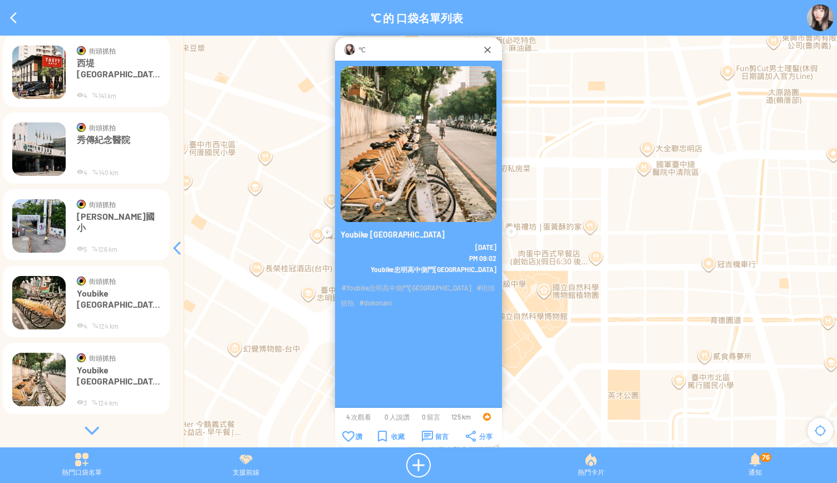
click at [88, 436] on div at bounding box center [91, 430] width 167 height 11
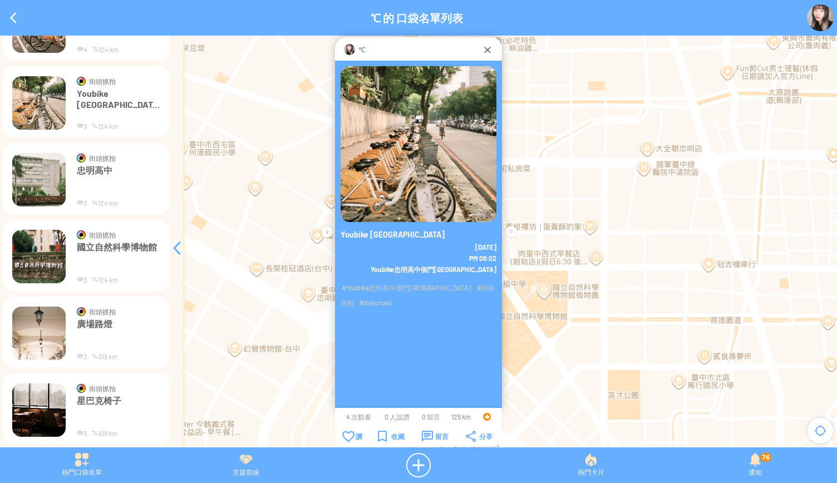
scroll to position [1793, 0]
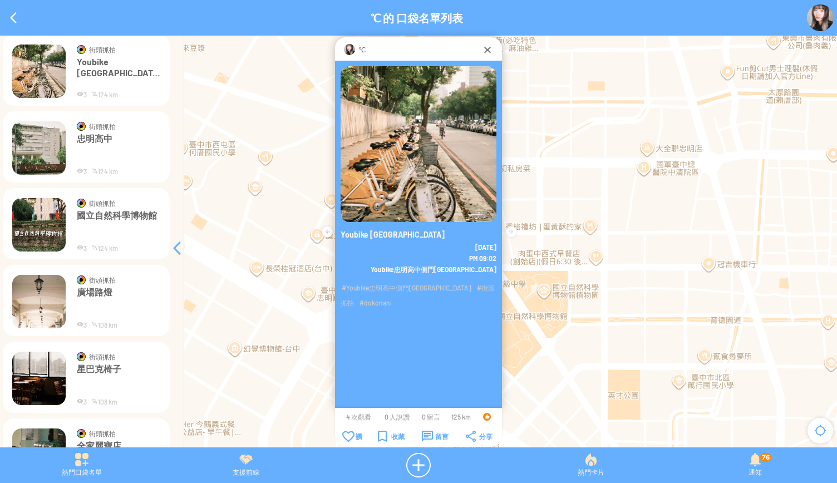
click at [49, 150] on img at bounding box center [38, 147] width 53 height 53
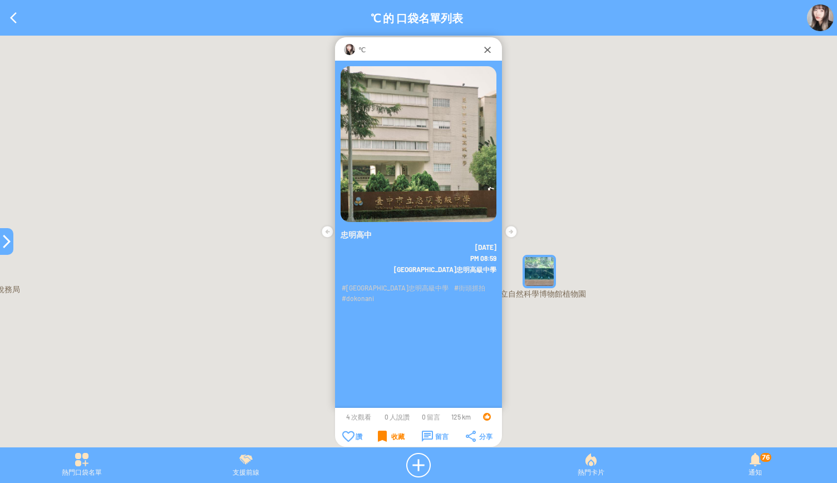
click at [391, 435] on div "收藏" at bounding box center [391, 436] width 27 height 11
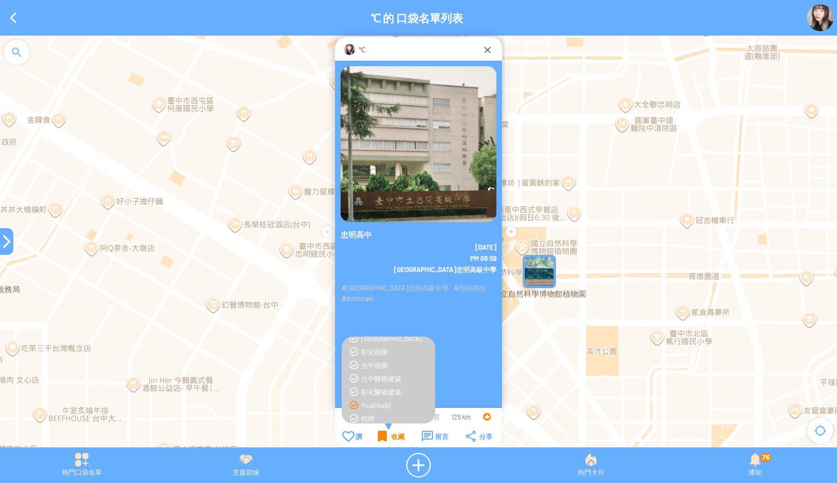
click at [391, 435] on div "收藏" at bounding box center [391, 436] width 27 height 11
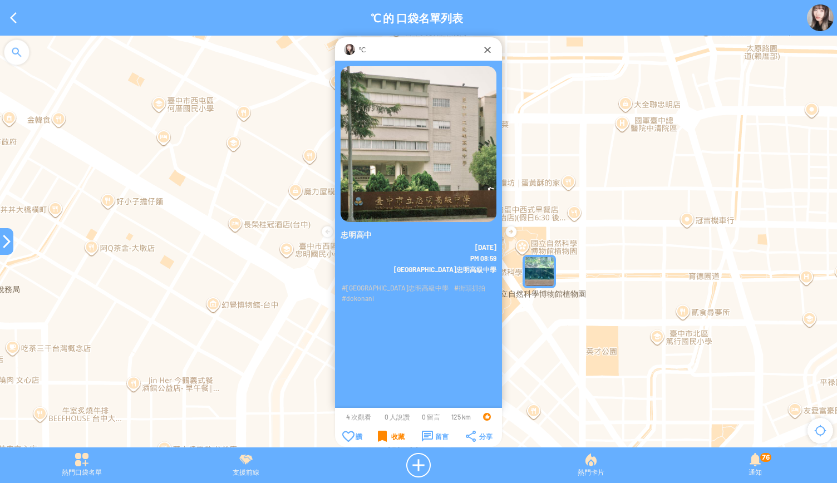
click at [391, 435] on div "收藏" at bounding box center [391, 436] width 27 height 11
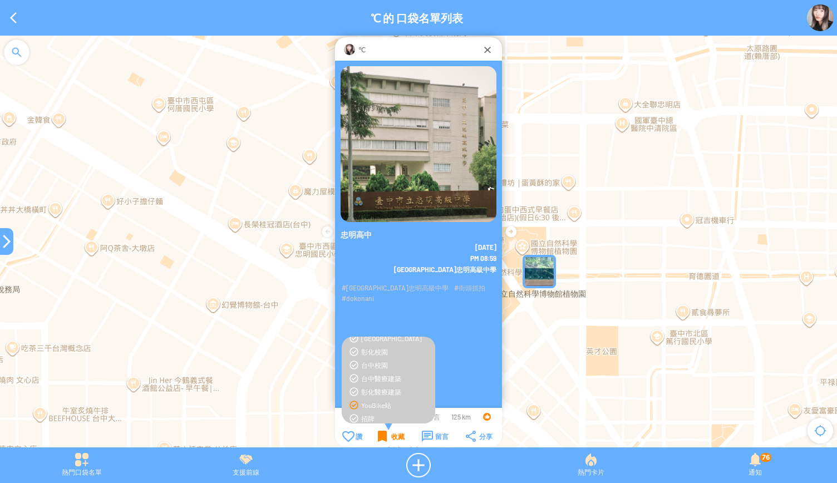
click at [391, 435] on div "收藏" at bounding box center [391, 436] width 27 height 11
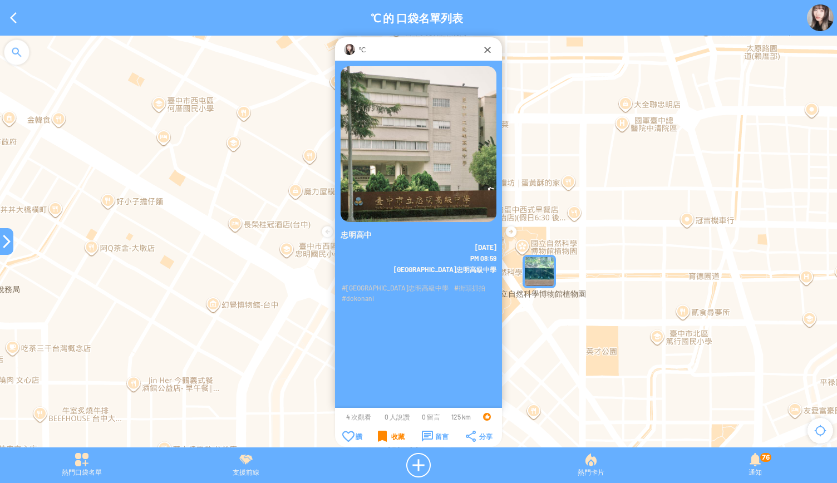
click at [391, 435] on div "收藏" at bounding box center [391, 436] width 27 height 11
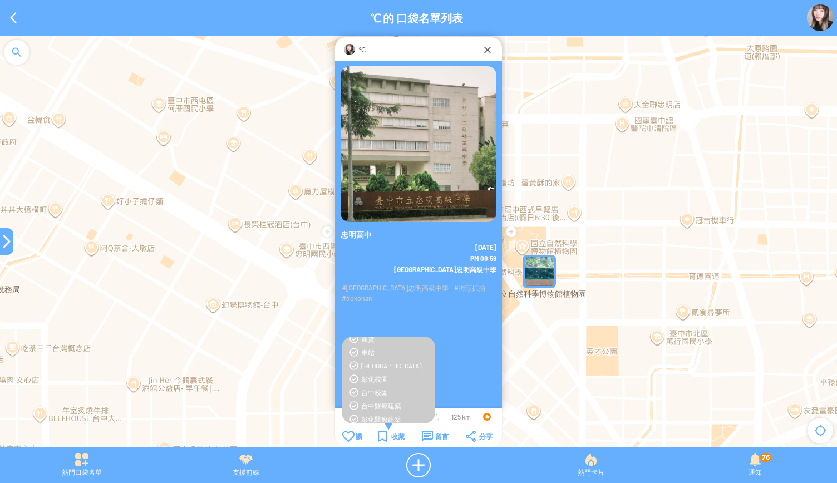
scroll to position [139, 0]
click at [377, 390] on div "台中校園" at bounding box center [395, 391] width 68 height 9
click at [387, 439] on div "收藏" at bounding box center [391, 436] width 27 height 11
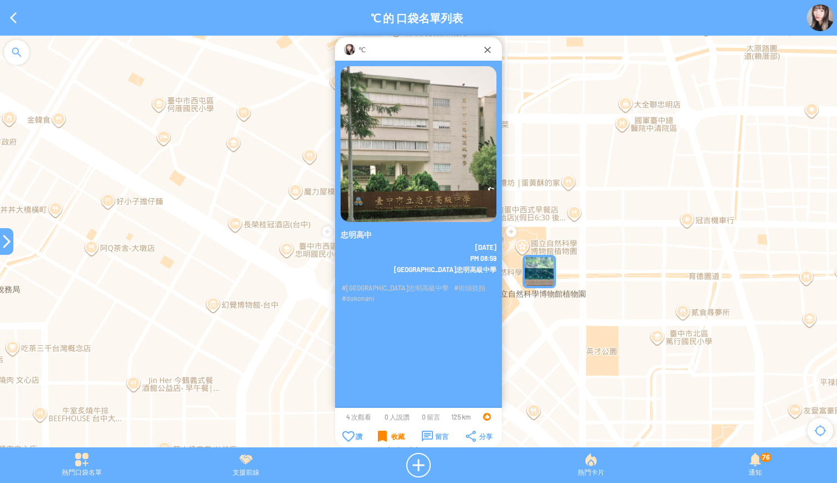
click at [387, 439] on div "收藏" at bounding box center [391, 436] width 27 height 11
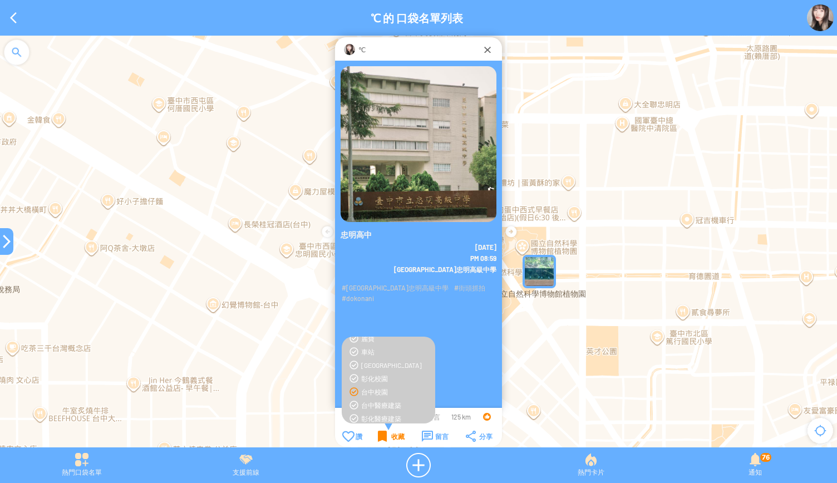
click at [387, 439] on div "收藏" at bounding box center [391, 436] width 27 height 11
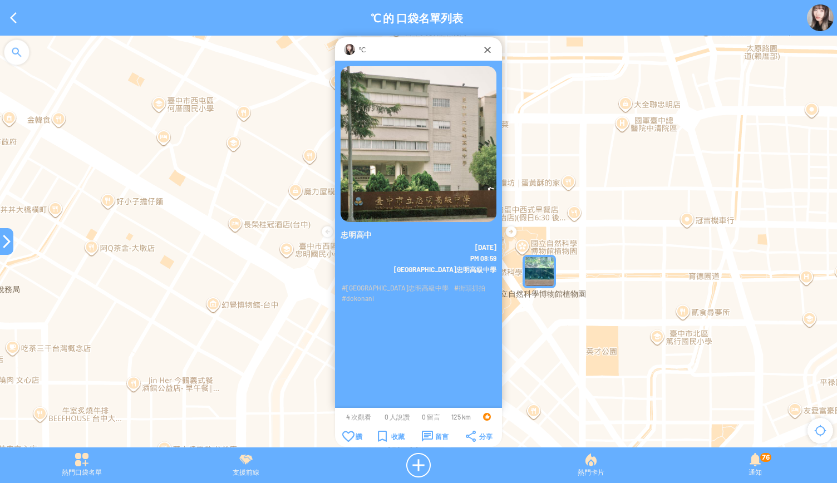
click at [5, 243] on div at bounding box center [6, 241] width 13 height 13
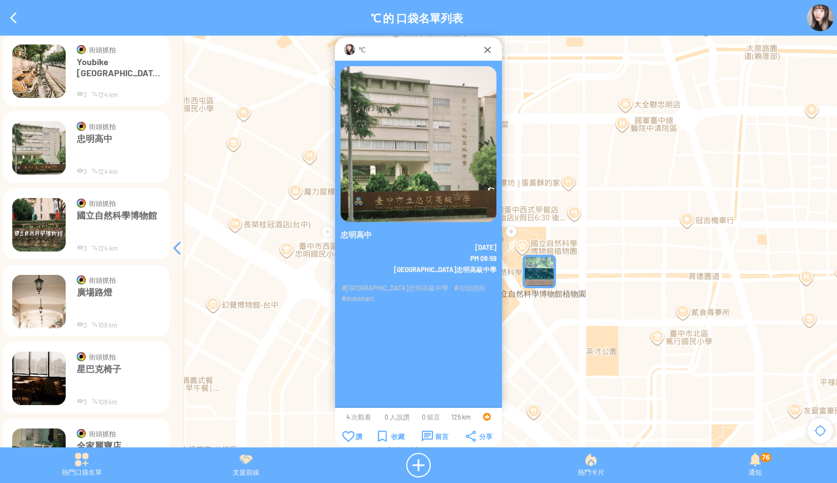
click at [38, 213] on img at bounding box center [38, 224] width 53 height 53
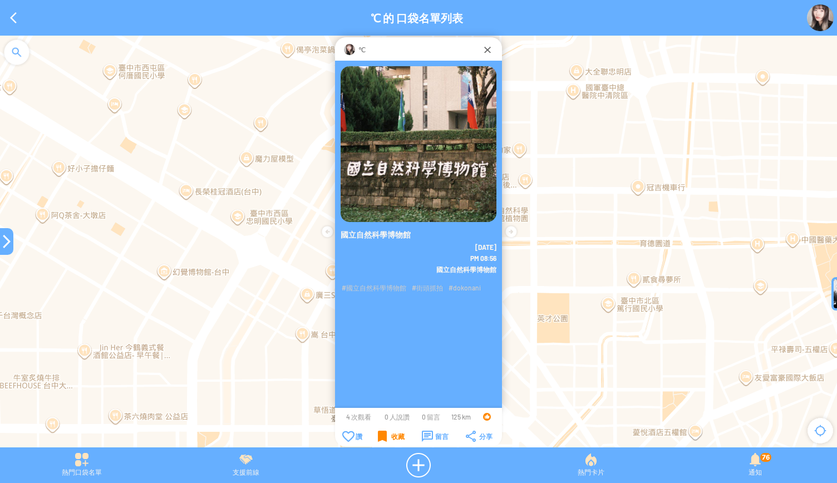
click at [382, 441] on div "收藏" at bounding box center [391, 436] width 27 height 11
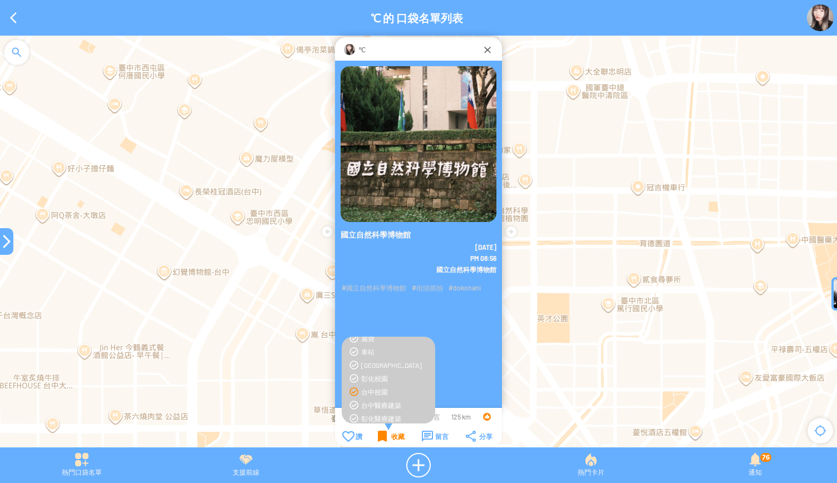
click at [382, 441] on div "收藏" at bounding box center [391, 436] width 27 height 11
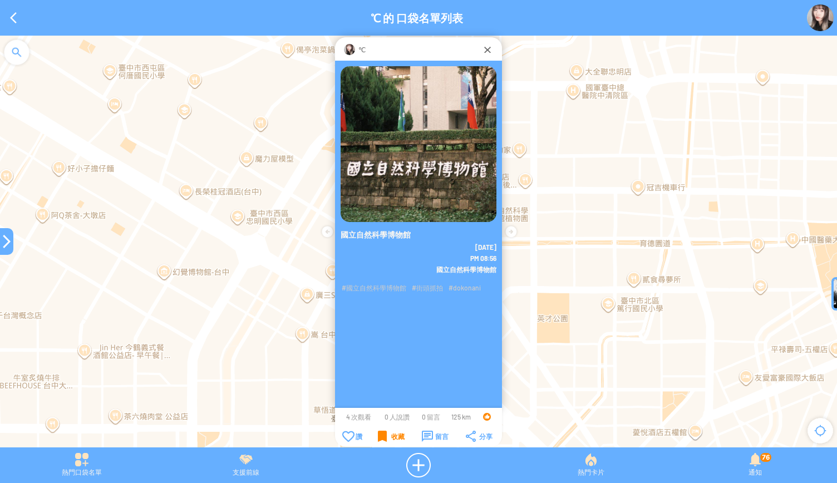
click at [382, 441] on div "收藏" at bounding box center [391, 436] width 27 height 11
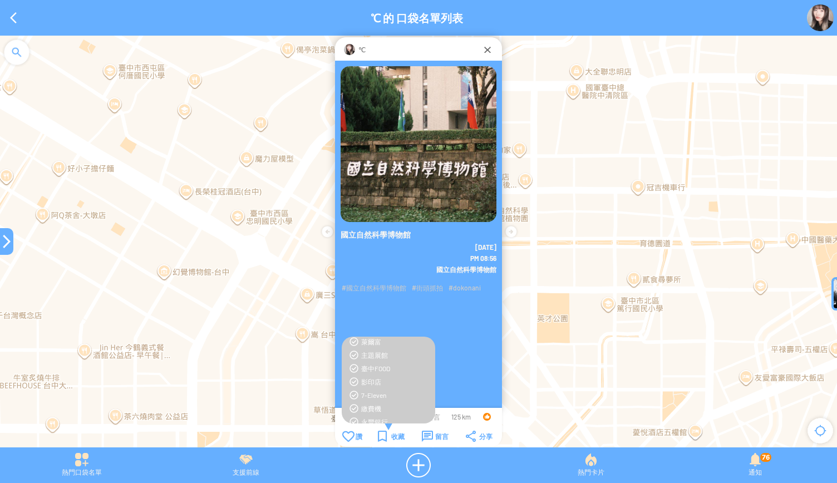
scroll to position [334, 0]
click at [375, 359] on div "主題展館" at bounding box center [395, 357] width 68 height 9
click at [385, 441] on div "收藏" at bounding box center [391, 436] width 27 height 11
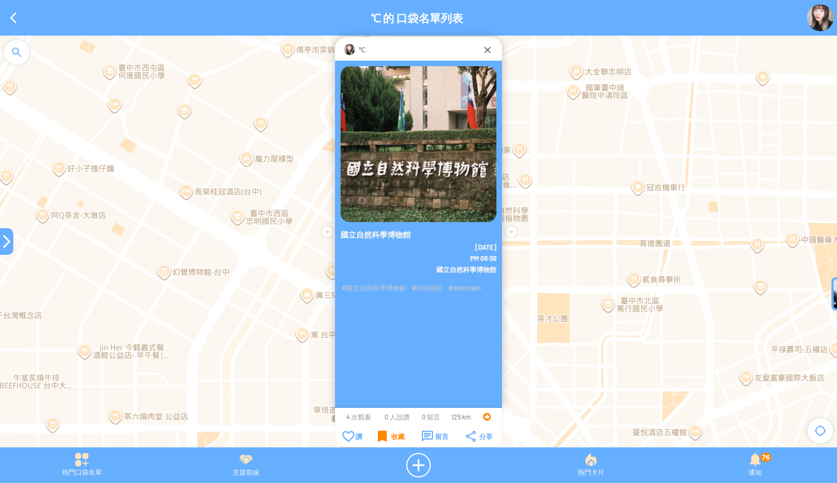
click at [385, 441] on div "收藏" at bounding box center [391, 436] width 27 height 11
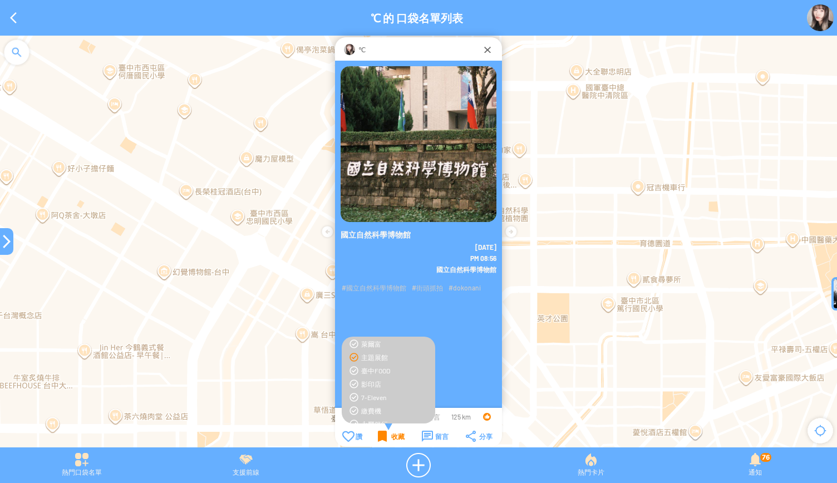
click at [385, 441] on div "收藏" at bounding box center [391, 436] width 27 height 11
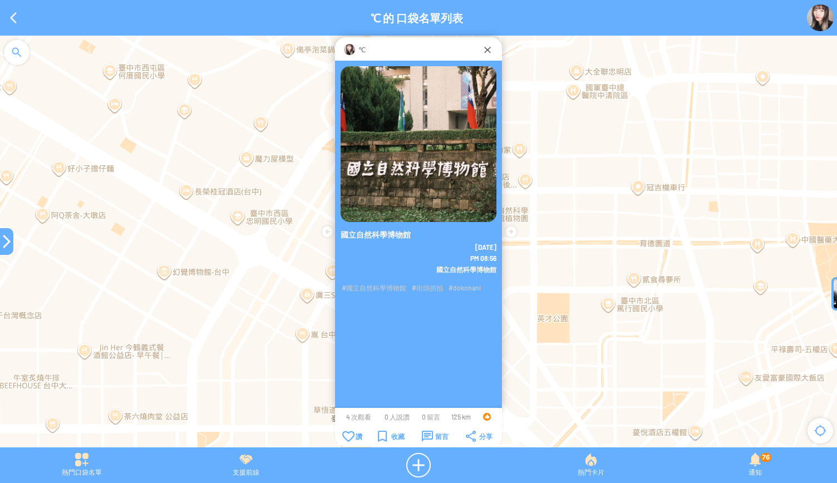
click at [7, 252] on div at bounding box center [6, 241] width 13 height 27
click at [4, 238] on div at bounding box center [6, 241] width 13 height 13
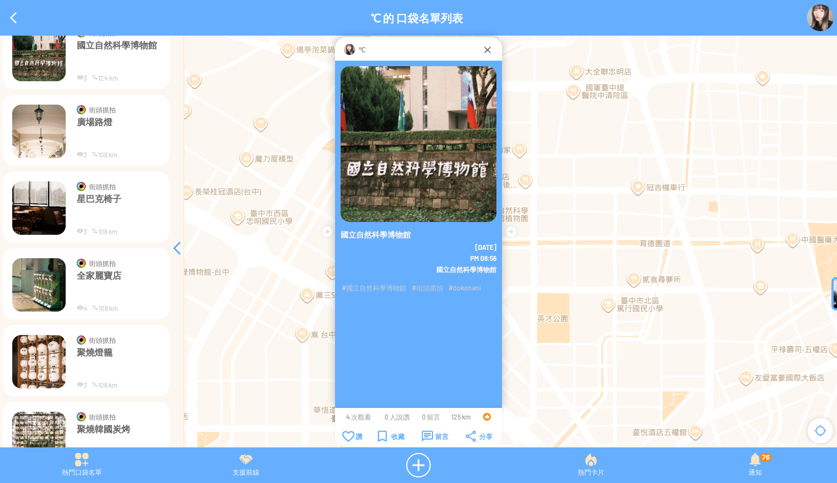
scroll to position [1964, 0]
click at [36, 137] on img at bounding box center [38, 130] width 53 height 53
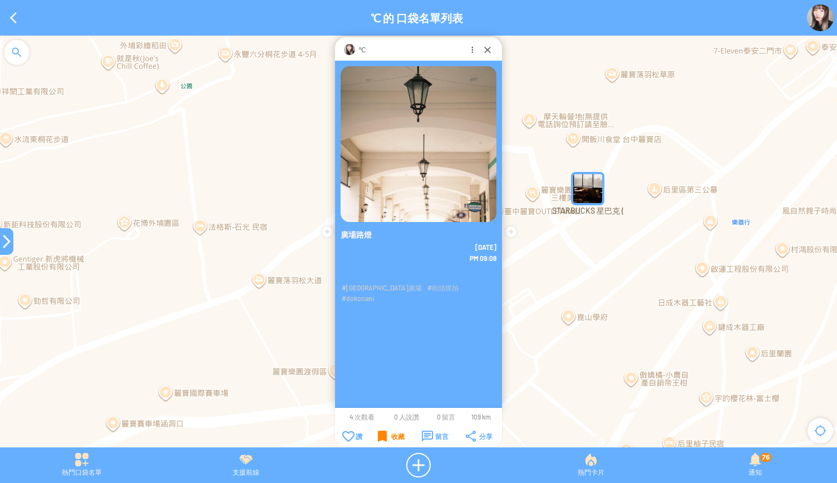
click at [385, 437] on div "收藏" at bounding box center [391, 436] width 27 height 11
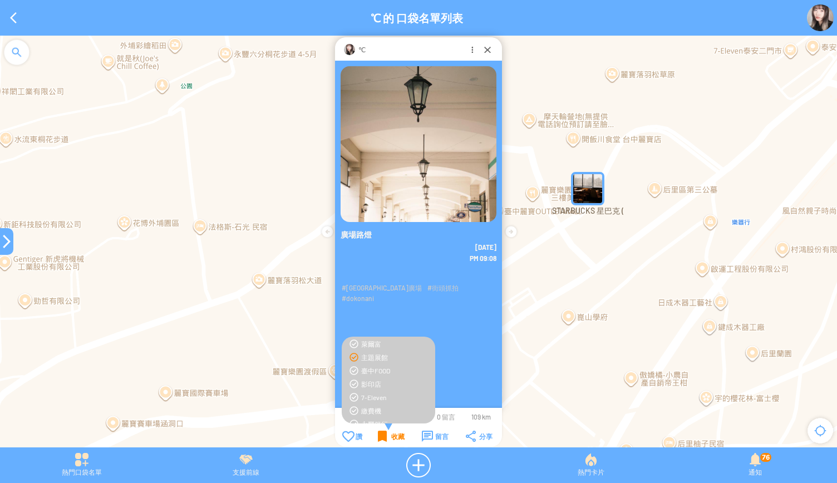
click at [385, 437] on div "收藏" at bounding box center [391, 436] width 27 height 11
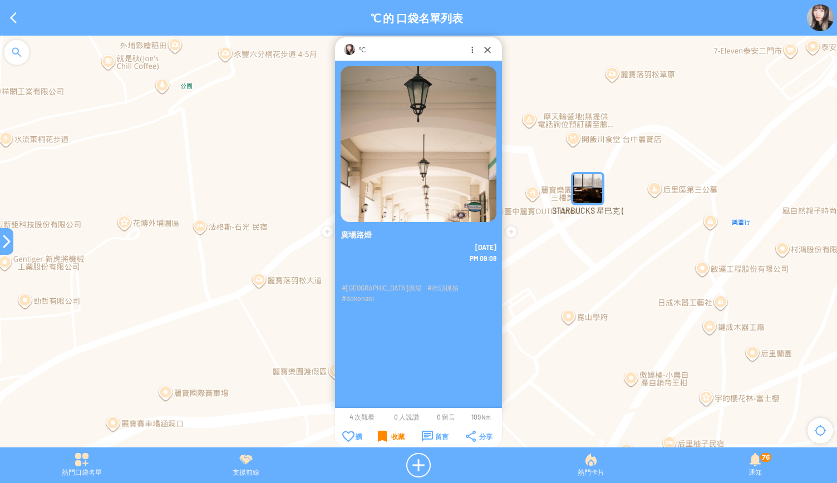
click at [385, 437] on div "收藏" at bounding box center [391, 436] width 27 height 11
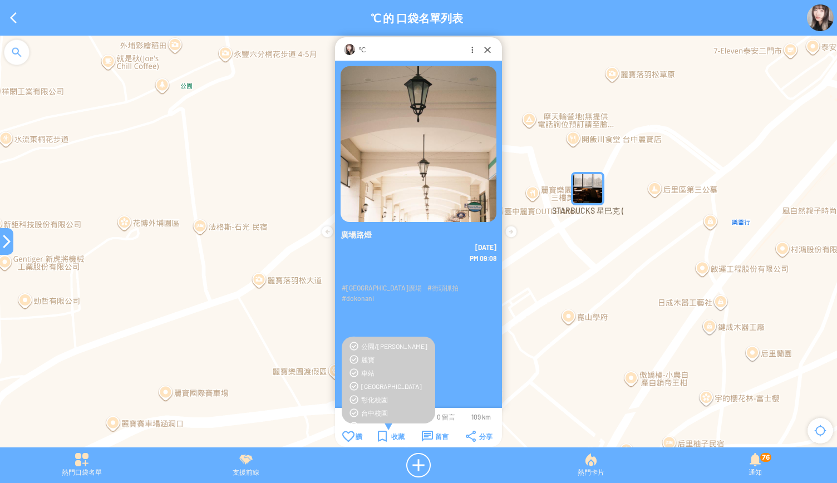
scroll to position [119, 0]
click at [365, 361] on div "麗寶" at bounding box center [395, 358] width 68 height 9
click at [378, 438] on div "收藏" at bounding box center [391, 436] width 27 height 11
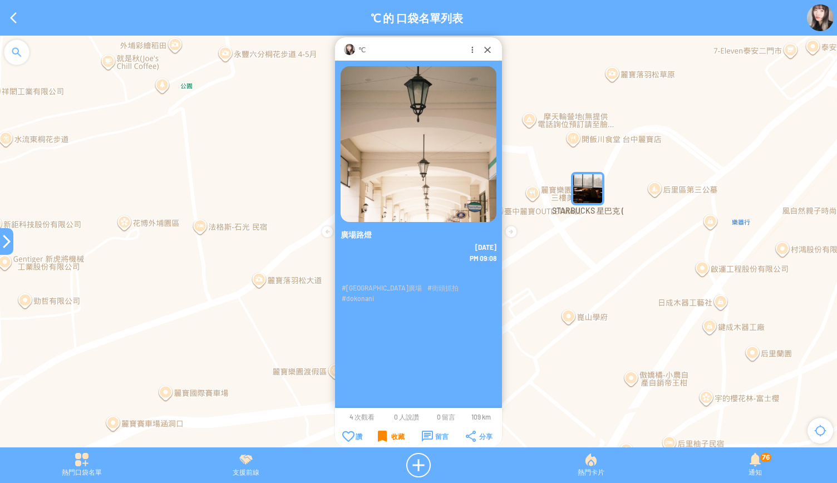
click at [378, 438] on div "收藏" at bounding box center [391, 436] width 27 height 11
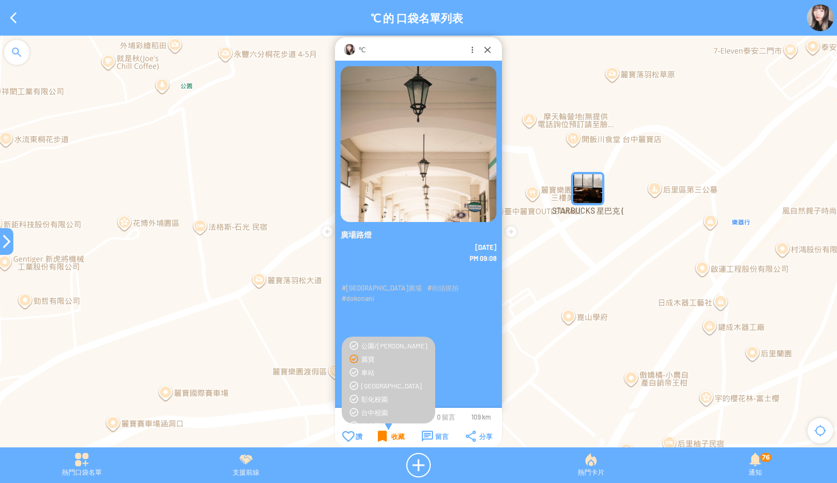
click at [378, 438] on div "收藏" at bounding box center [391, 436] width 27 height 11
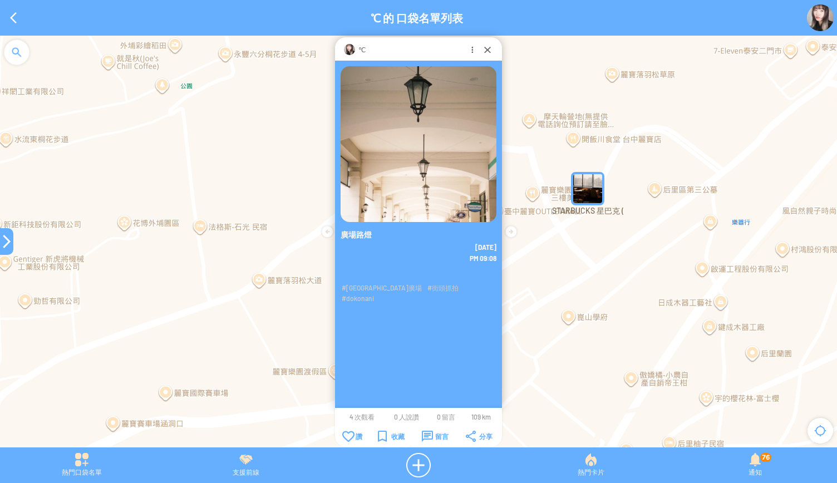
click at [4, 235] on div at bounding box center [6, 241] width 13 height 13
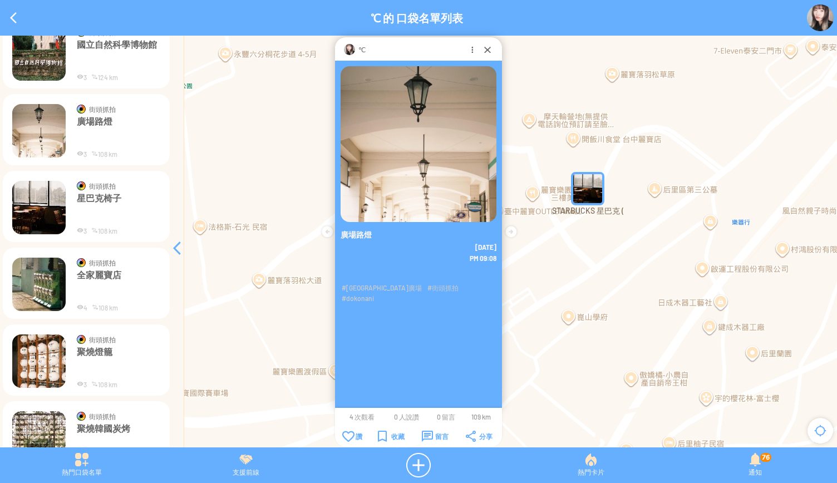
click at [40, 214] on img at bounding box center [38, 207] width 53 height 53
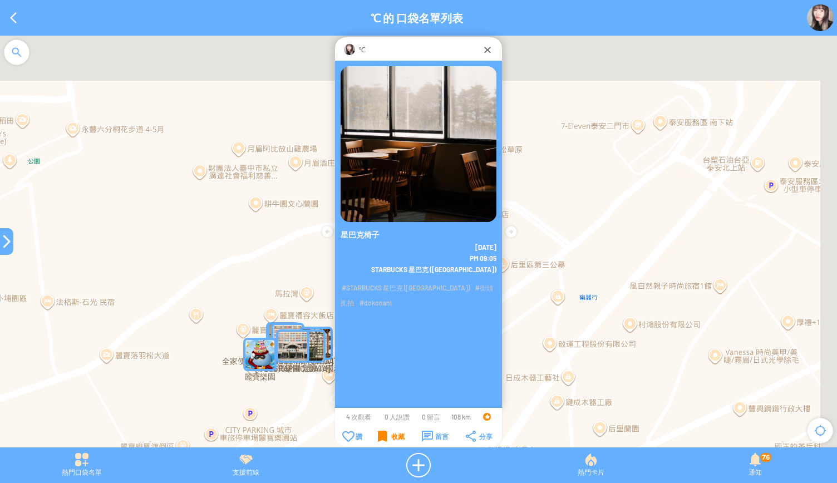
click at [380, 432] on div "收藏" at bounding box center [391, 436] width 27 height 11
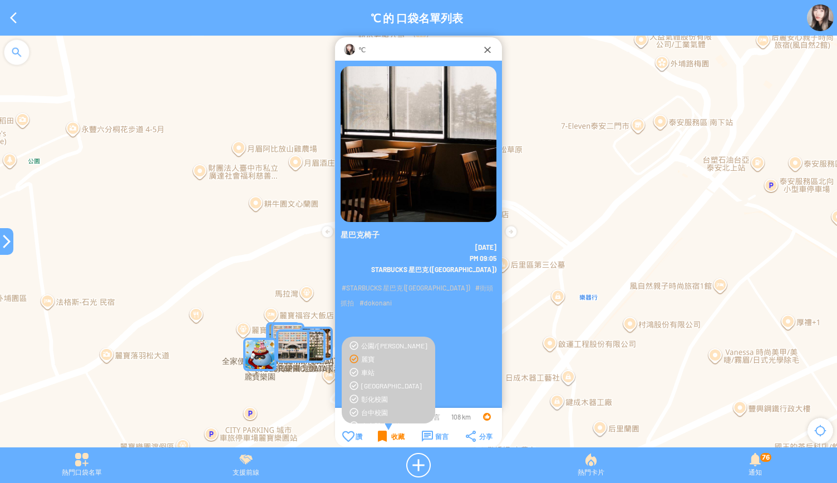
click at [380, 432] on div "收藏" at bounding box center [391, 436] width 27 height 11
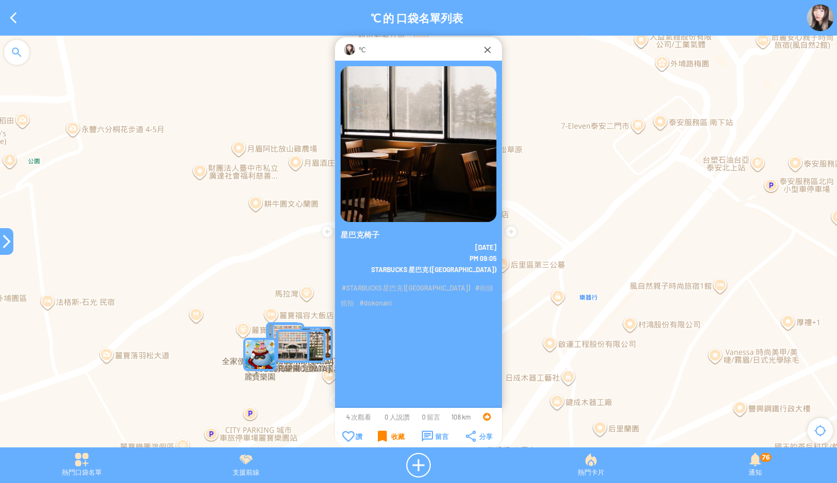
click at [380, 432] on div "收藏" at bounding box center [391, 436] width 27 height 11
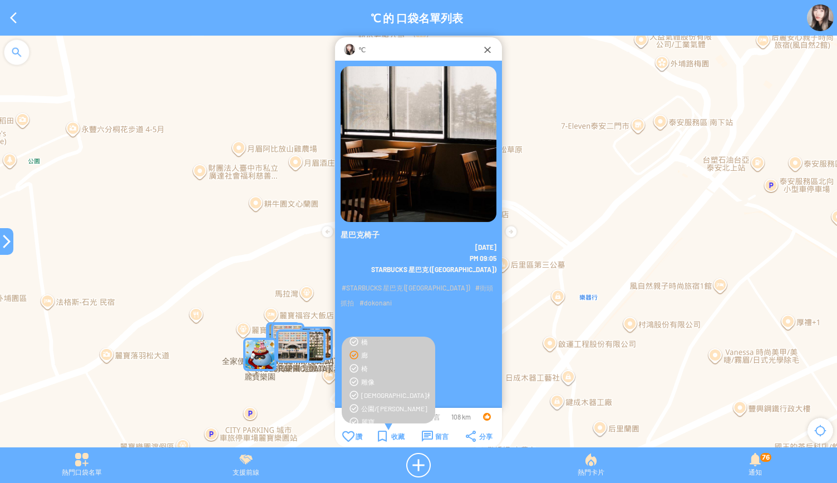
scroll to position [81, 0]
click at [359, 396] on div "麗寶" at bounding box center [388, 396] width 82 height 9
click at [360, 342] on div "椅" at bounding box center [388, 342] width 82 height 9
click at [383, 434] on div "收藏" at bounding box center [391, 436] width 27 height 11
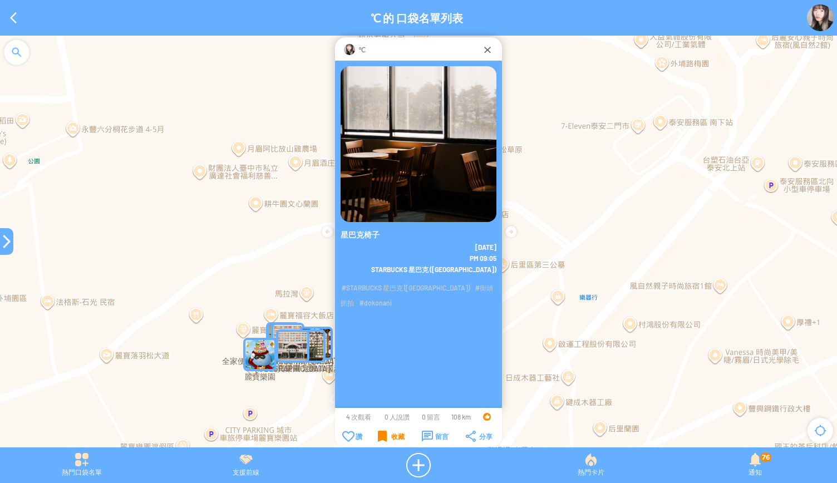
click at [383, 434] on div "收藏" at bounding box center [391, 436] width 27 height 11
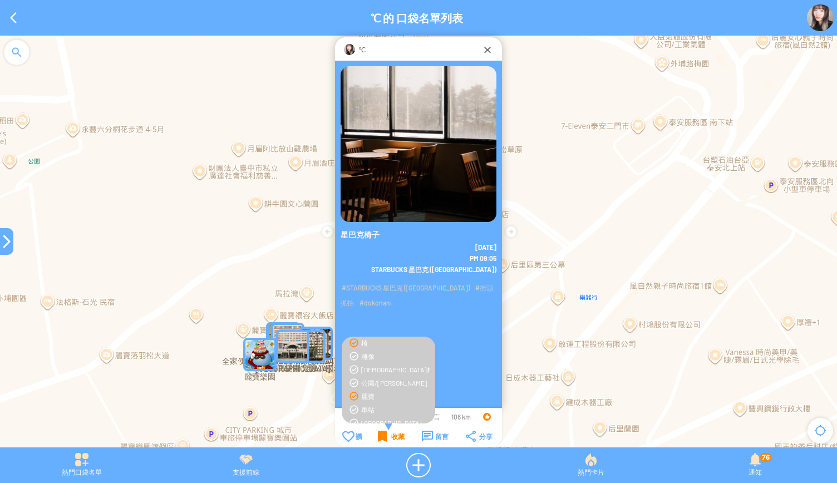
click at [383, 434] on div "收藏" at bounding box center [391, 436] width 27 height 11
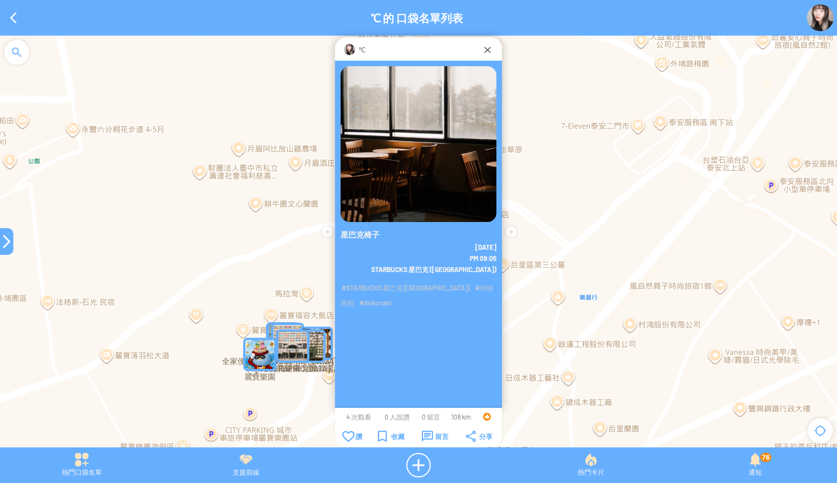
click at [1, 246] on div at bounding box center [6, 241] width 13 height 13
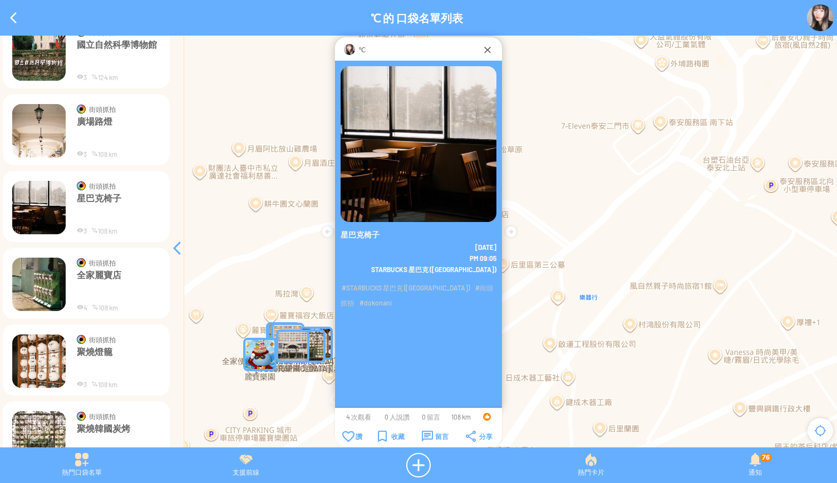
click at [40, 288] on img at bounding box center [38, 284] width 53 height 53
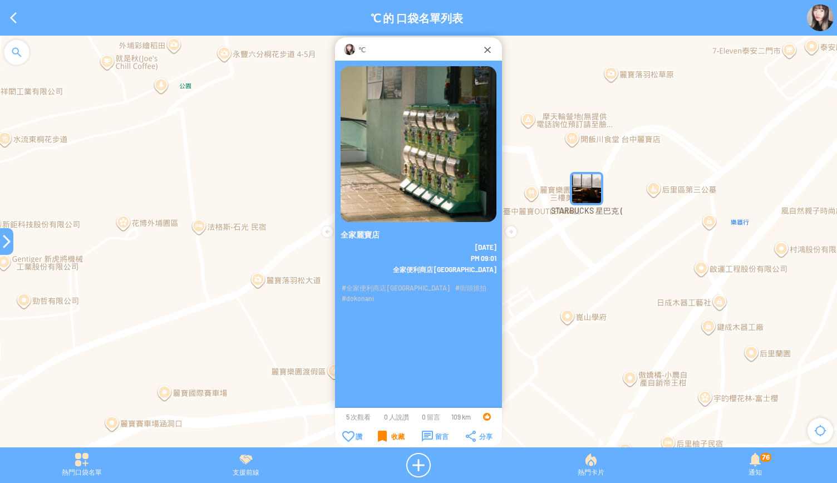
click at [385, 435] on div "收藏" at bounding box center [391, 436] width 27 height 11
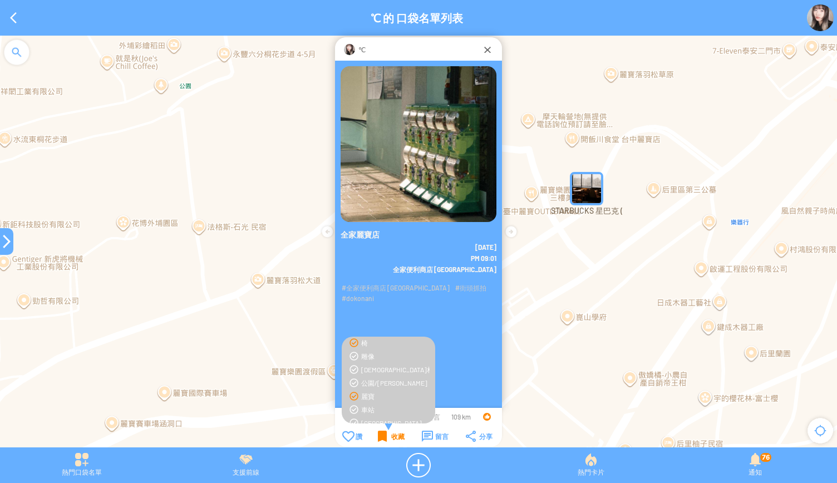
click at [385, 439] on div "收藏" at bounding box center [391, 436] width 27 height 11
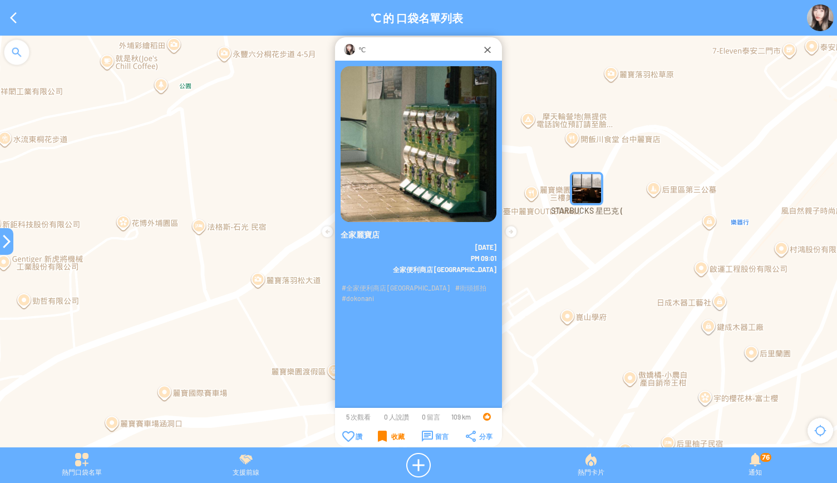
click at [385, 439] on div "收藏" at bounding box center [391, 436] width 27 height 11
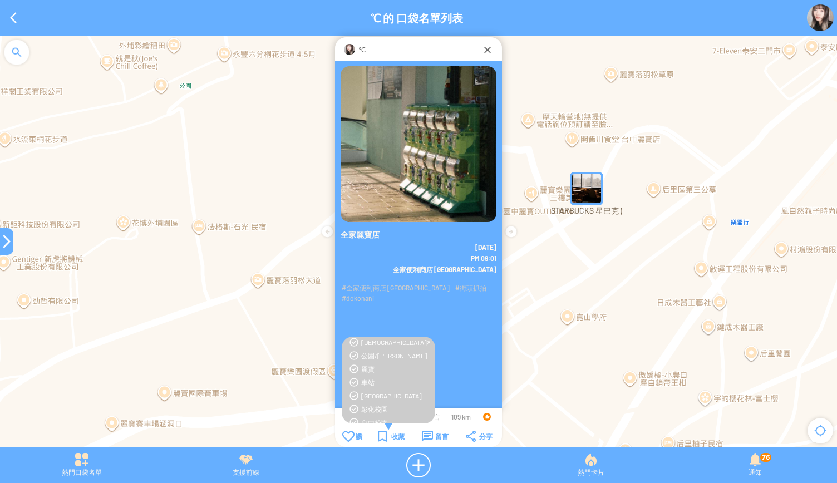
scroll to position [108, 0]
click at [353, 370] on div "麗寶" at bounding box center [388, 369] width 82 height 9
click at [382, 429] on div "書籤 書籤 蝦皮店到店 蝦皮店到店" at bounding box center [388, 383] width 93 height 93
click at [382, 433] on div "收藏" at bounding box center [391, 436] width 27 height 11
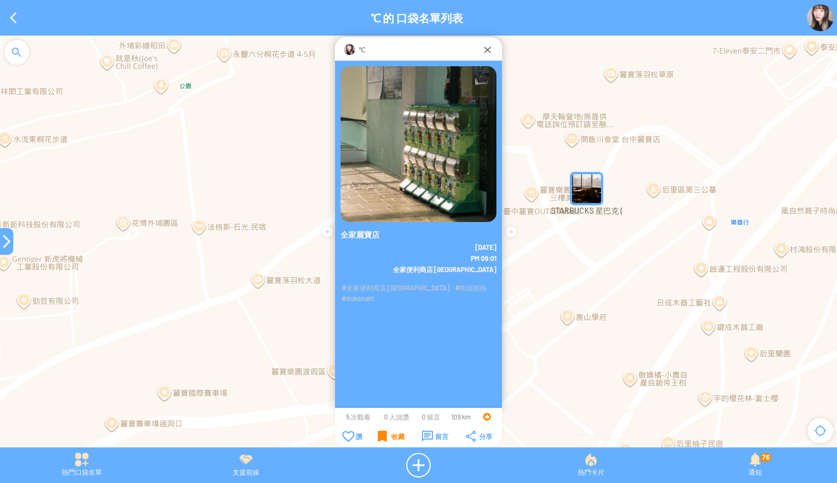
click at [382, 433] on div "收藏" at bounding box center [391, 436] width 27 height 11
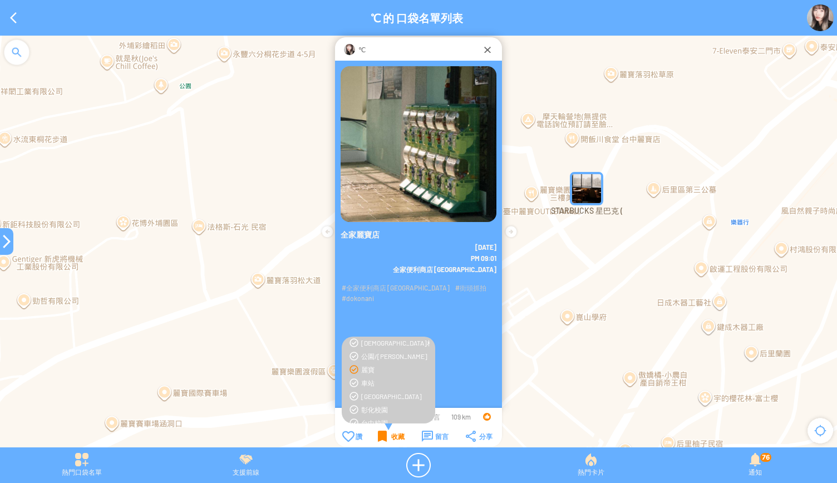
click at [382, 433] on div "收藏" at bounding box center [391, 436] width 27 height 11
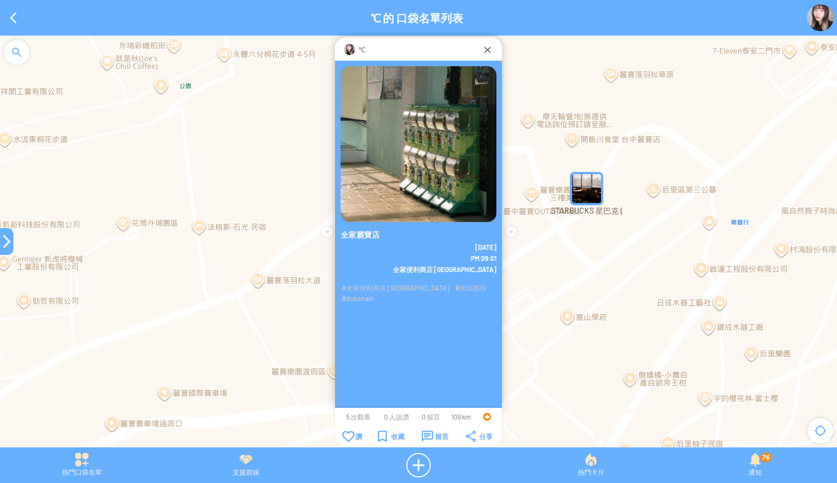
click at [4, 243] on div at bounding box center [6, 241] width 13 height 13
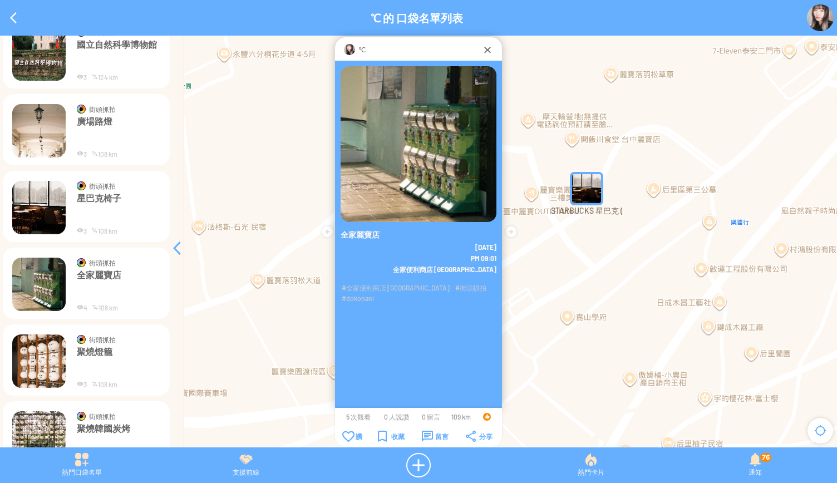
click at [40, 371] on img at bounding box center [38, 360] width 53 height 53
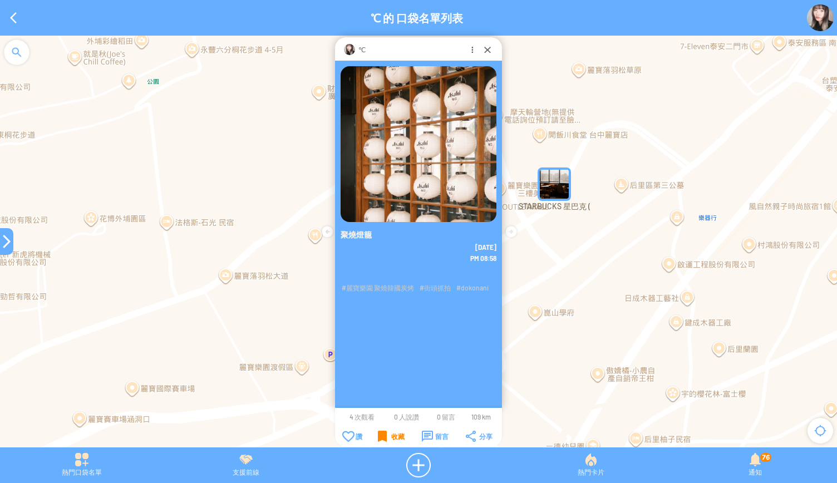
click at [396, 435] on div "收藏" at bounding box center [391, 436] width 27 height 11
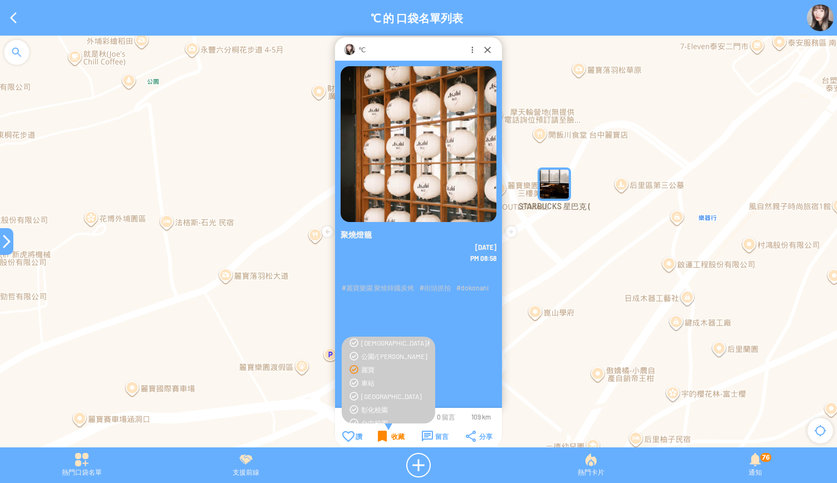
click at [384, 440] on div "收藏" at bounding box center [391, 436] width 27 height 11
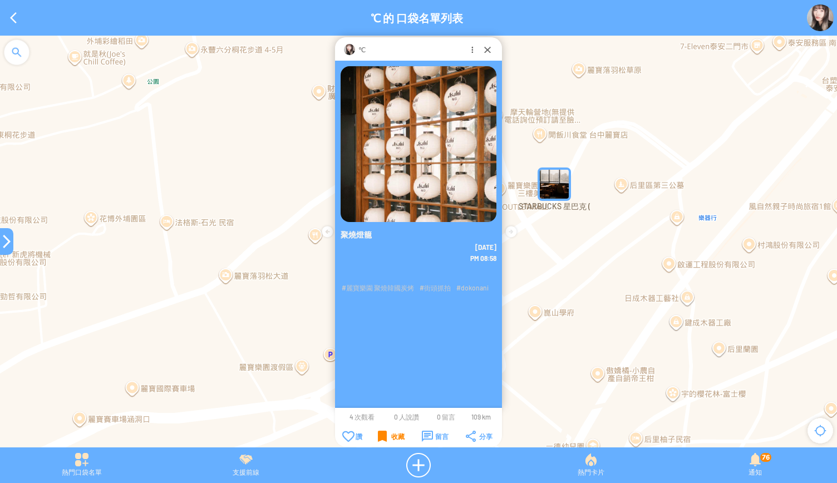
click at [384, 440] on div "收藏" at bounding box center [391, 436] width 27 height 11
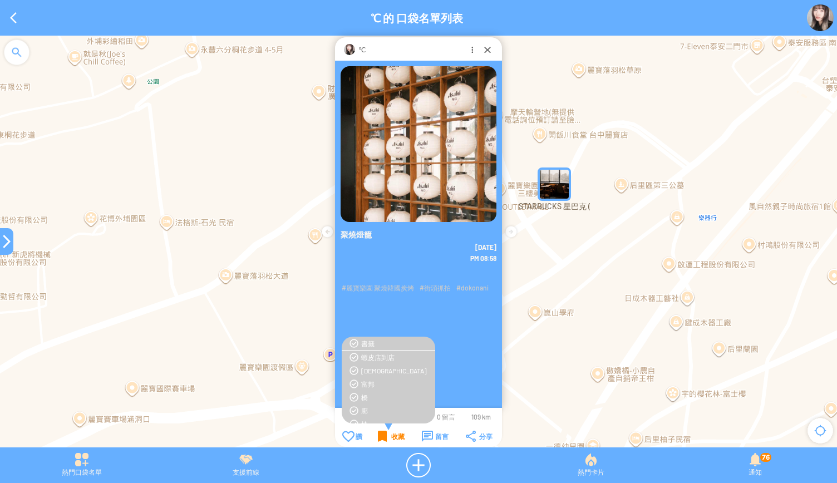
click at [384, 440] on div "收藏" at bounding box center [391, 436] width 27 height 11
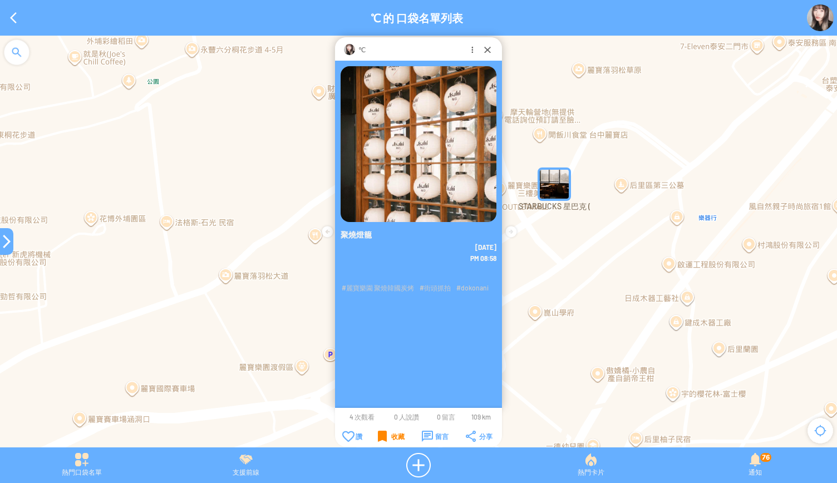
click at [384, 440] on div "收藏" at bounding box center [391, 436] width 27 height 11
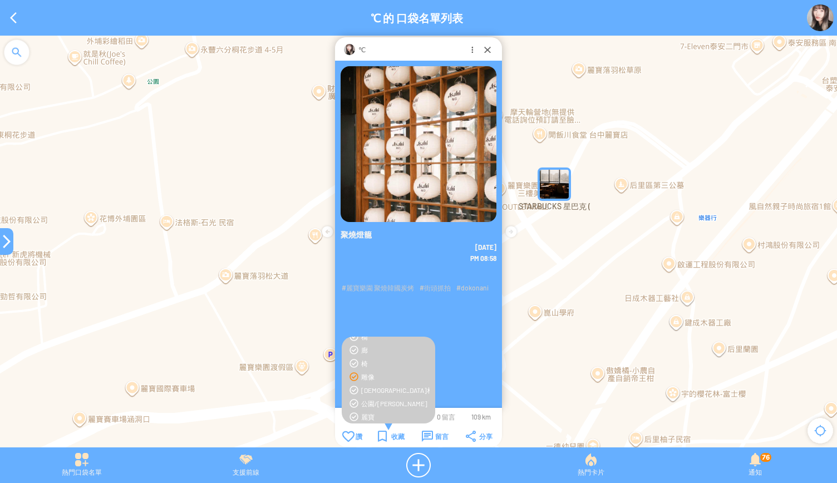
scroll to position [71, 0]
click at [357, 405] on div "麗寶" at bounding box center [388, 406] width 82 height 9
click at [388, 432] on div "收藏" at bounding box center [391, 436] width 27 height 11
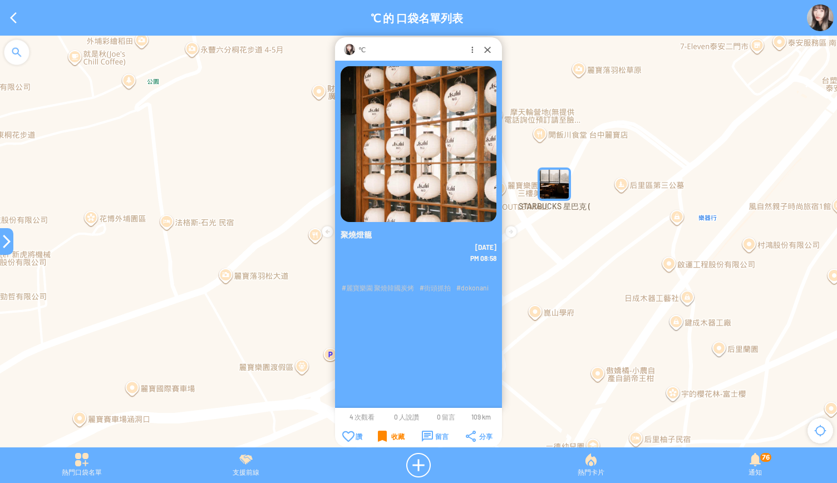
click at [388, 432] on div "收藏" at bounding box center [391, 436] width 27 height 11
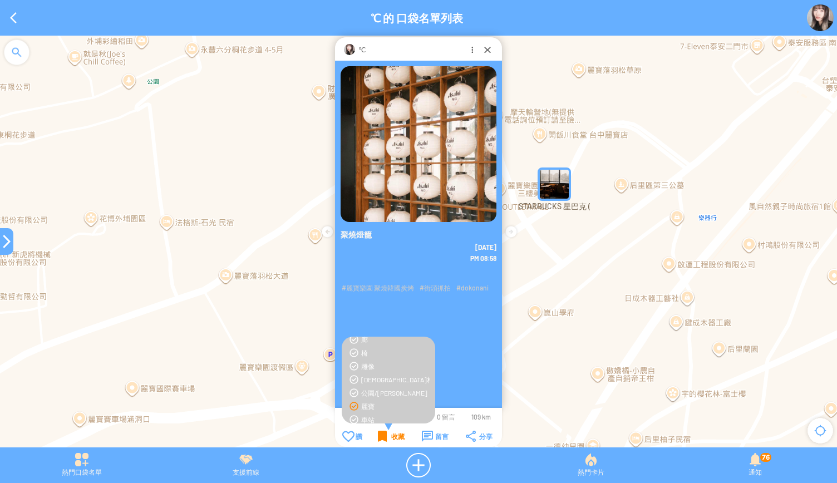
click at [388, 432] on div "收藏" at bounding box center [391, 436] width 27 height 11
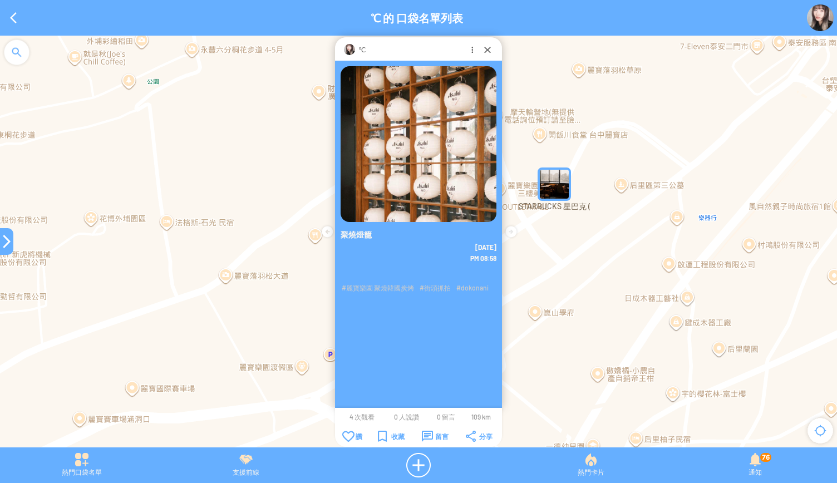
click at [2, 249] on div at bounding box center [6, 241] width 13 height 27
click at [6, 237] on div at bounding box center [6, 241] width 13 height 13
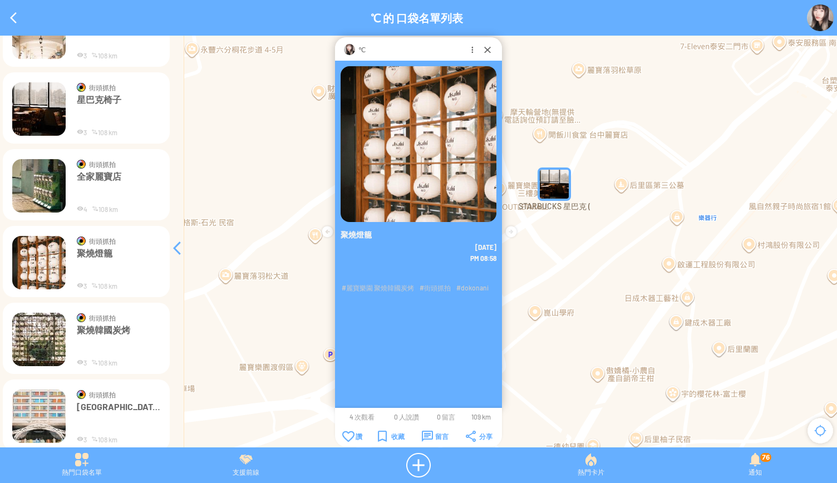
scroll to position [2063, 0]
click at [41, 342] on img at bounding box center [38, 338] width 53 height 53
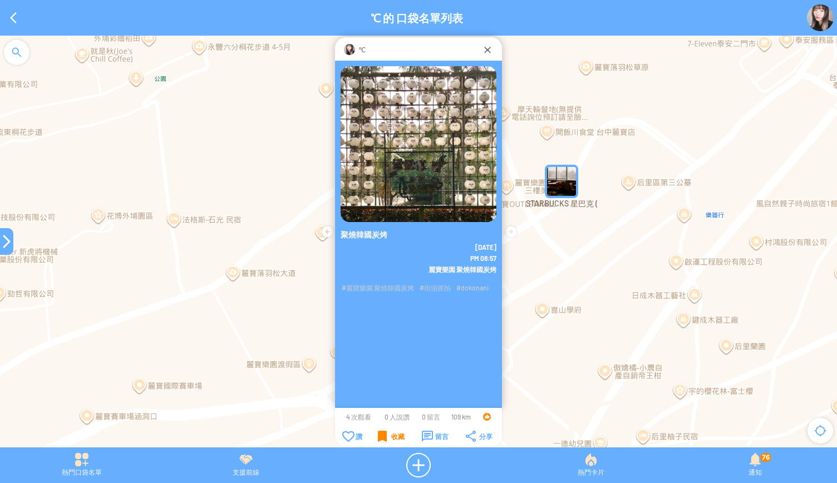
click at [386, 439] on div "收藏" at bounding box center [391, 436] width 27 height 11
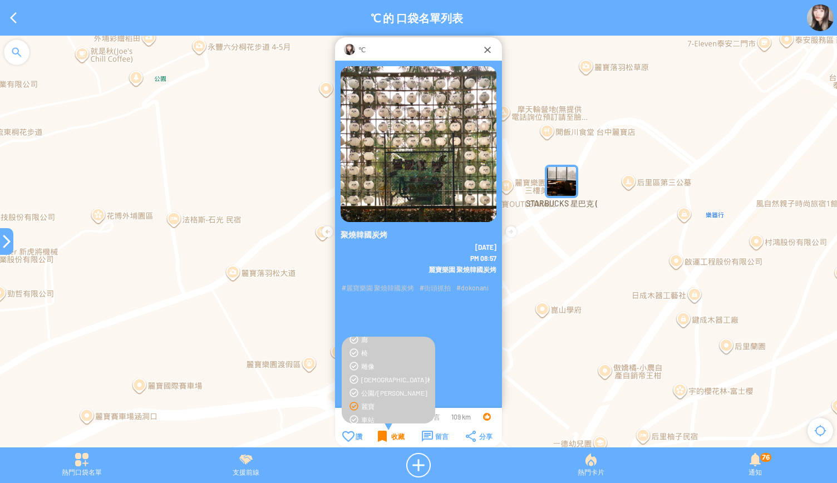
click at [389, 431] on div "收藏" at bounding box center [391, 436] width 27 height 11
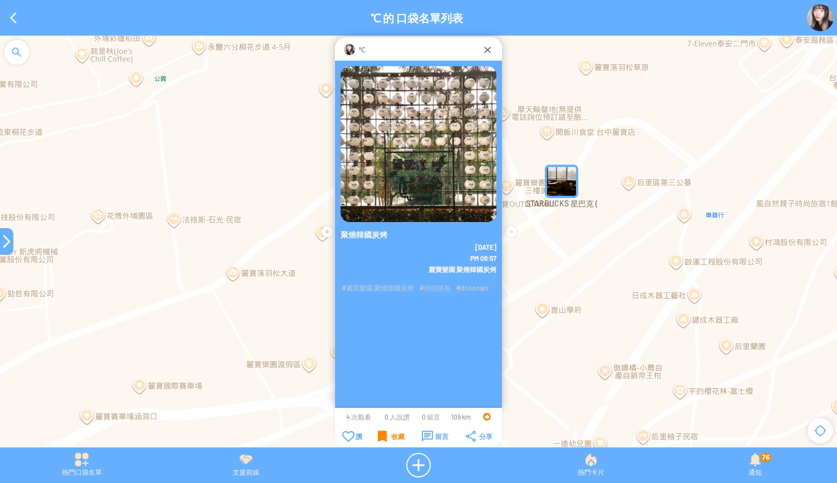
click at [389, 431] on div "收藏" at bounding box center [391, 436] width 27 height 11
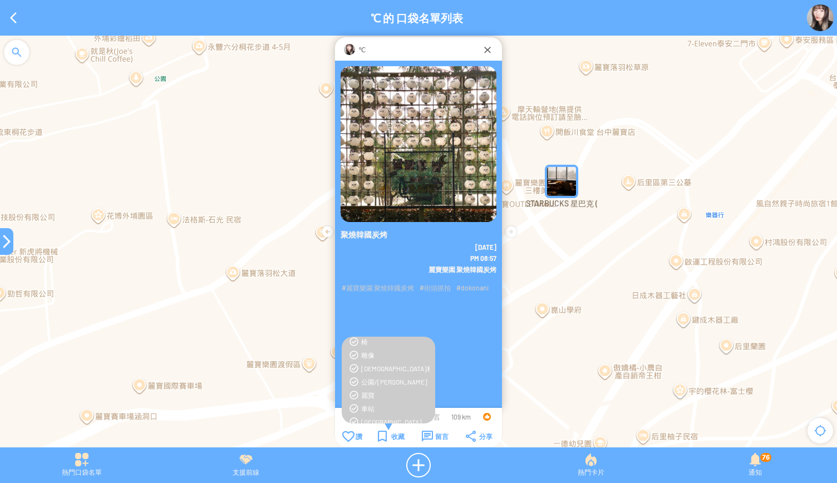
scroll to position [86, 0]
click at [366, 389] on div "麗寶" at bounding box center [395, 391] width 68 height 9
click at [366, 403] on div "臺中FOOD" at bounding box center [395, 404] width 68 height 9
click at [381, 436] on div "收藏" at bounding box center [391, 436] width 27 height 11
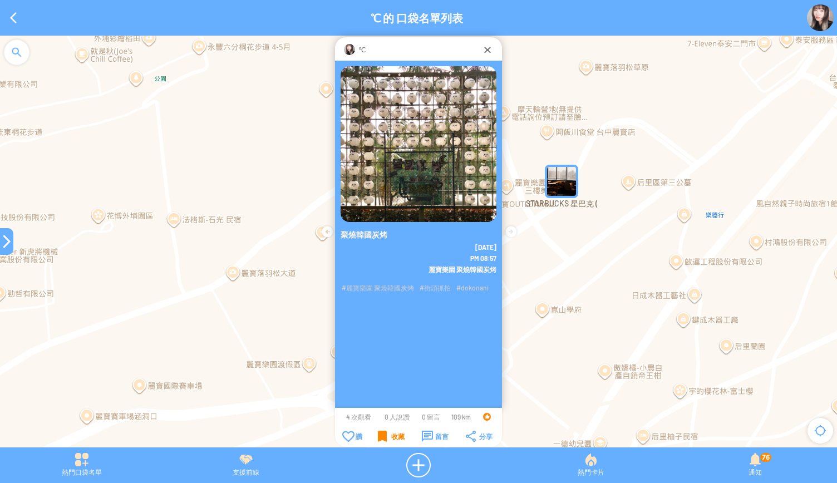
click at [381, 436] on div "收藏" at bounding box center [391, 436] width 27 height 11
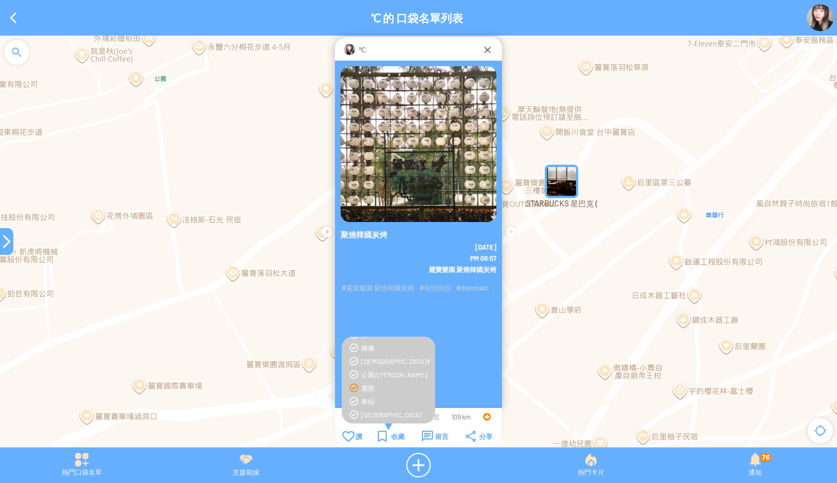
scroll to position [91, 0]
click at [383, 441] on div "收藏" at bounding box center [391, 436] width 27 height 11
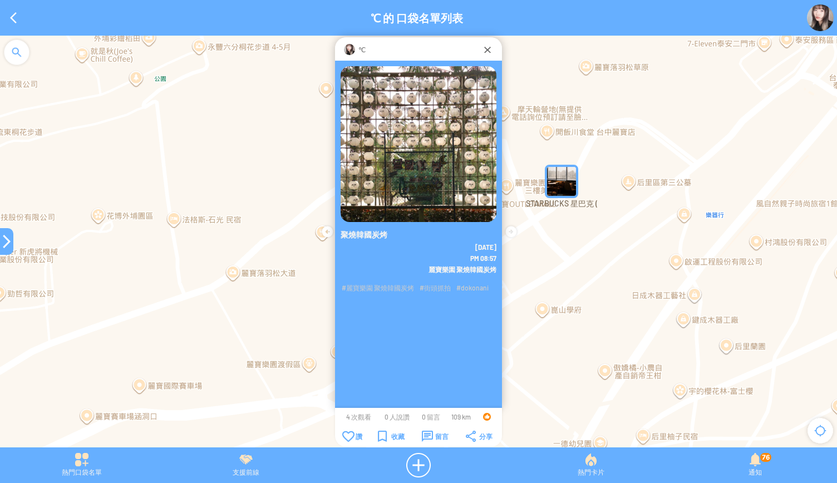
click at [2, 242] on div at bounding box center [6, 241] width 13 height 13
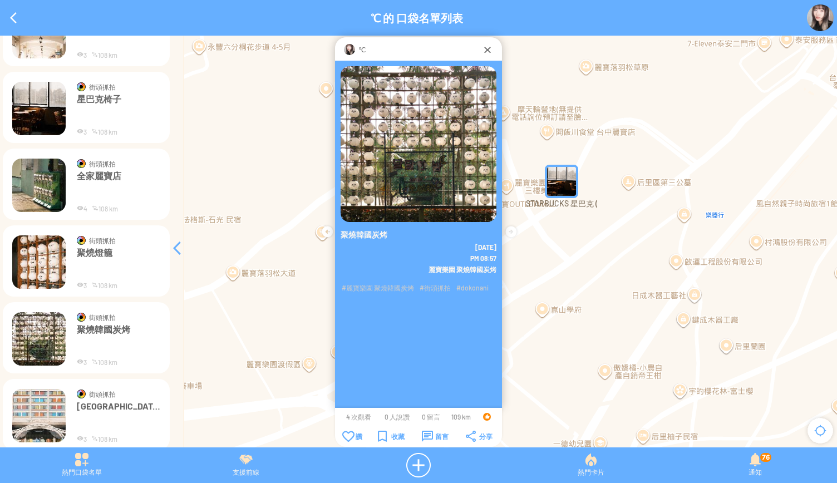
click at [43, 403] on img at bounding box center [38, 415] width 53 height 53
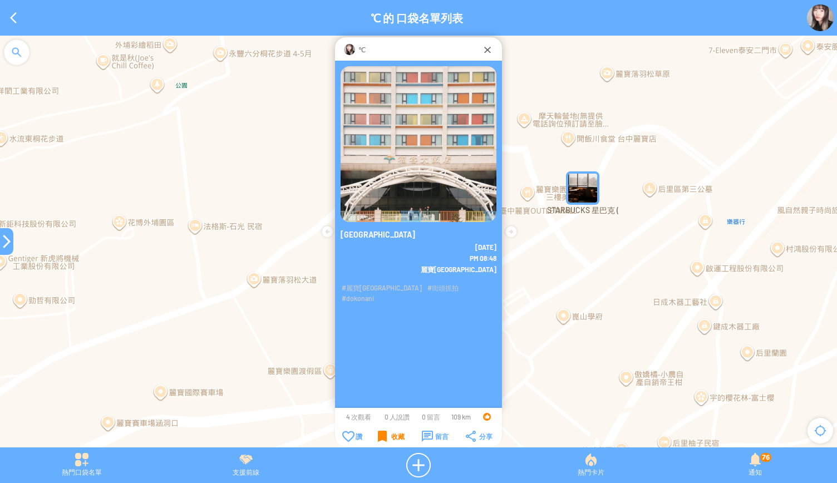
click at [392, 434] on div "收藏" at bounding box center [391, 436] width 27 height 11
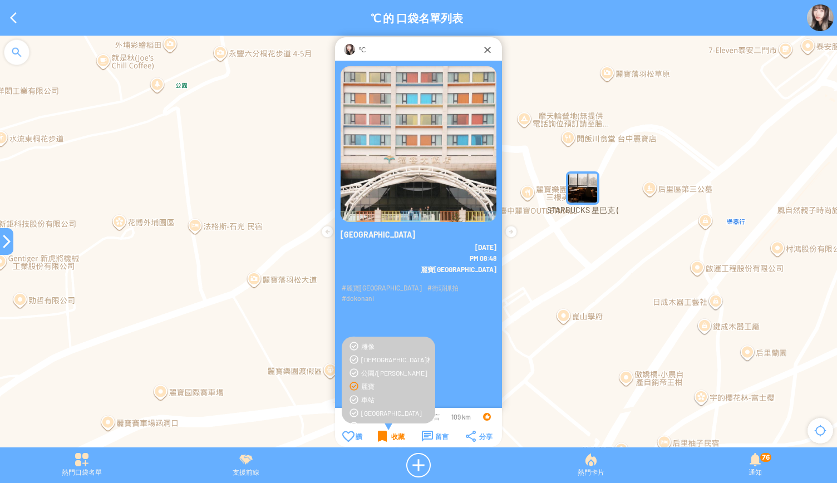
click at [392, 434] on div "收藏" at bounding box center [391, 436] width 27 height 11
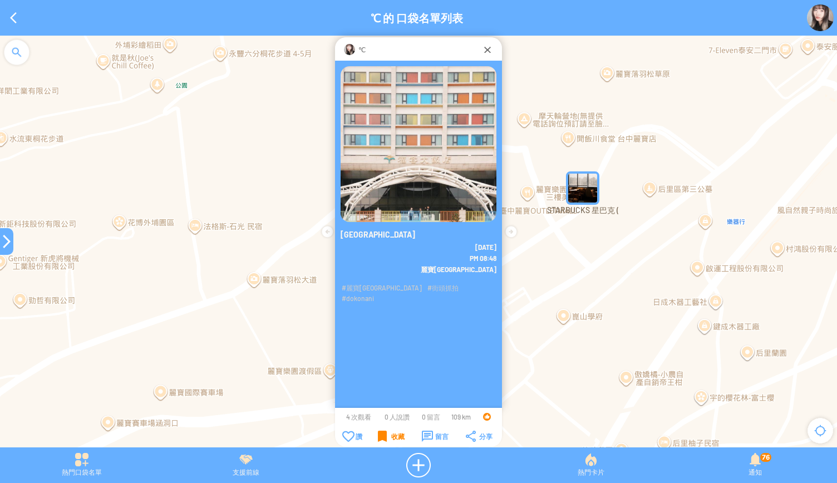
click at [392, 434] on div "收藏" at bounding box center [391, 436] width 27 height 11
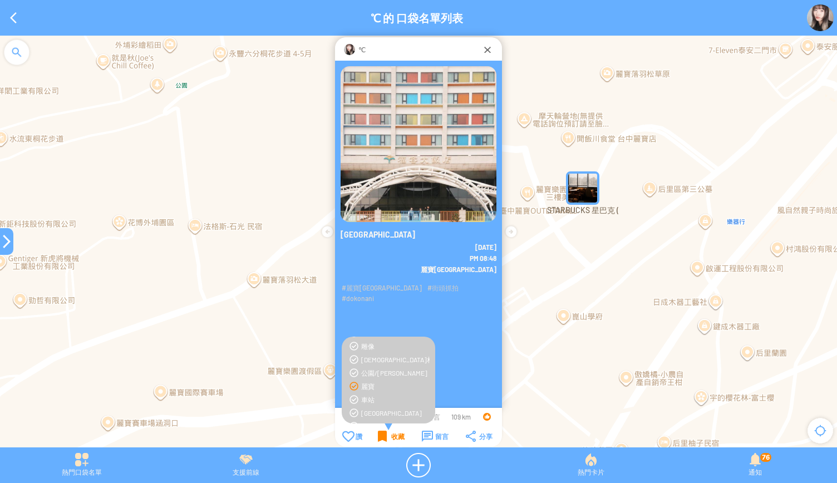
click at [392, 434] on div "收藏" at bounding box center [391, 436] width 27 height 11
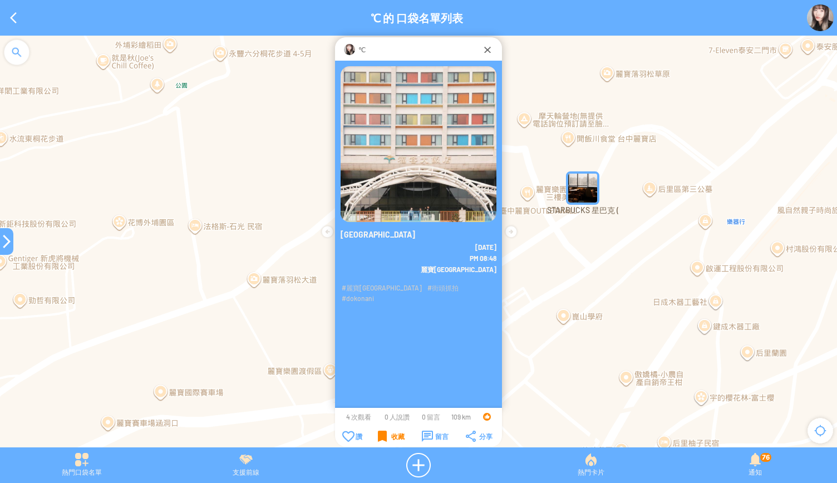
click at [392, 434] on div "收藏" at bounding box center [391, 436] width 27 height 11
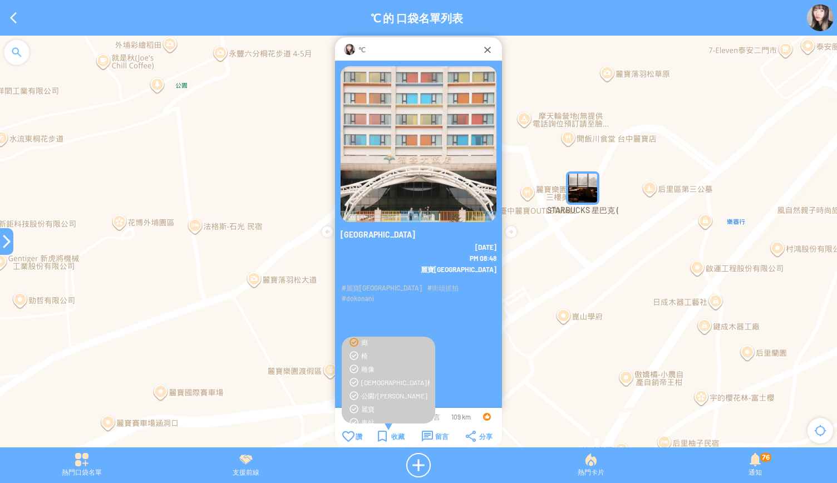
scroll to position [72, 0]
click at [358, 404] on div "麗寶" at bounding box center [388, 405] width 82 height 9
click at [383, 442] on td "收藏" at bounding box center [391, 436] width 43 height 12
click at [395, 441] on div "收藏" at bounding box center [391, 436] width 27 height 11
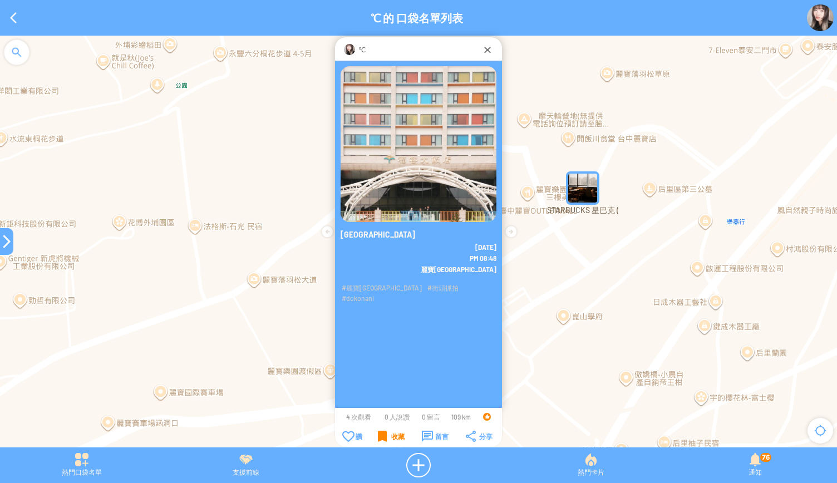
click at [395, 441] on div "收藏" at bounding box center [391, 436] width 27 height 11
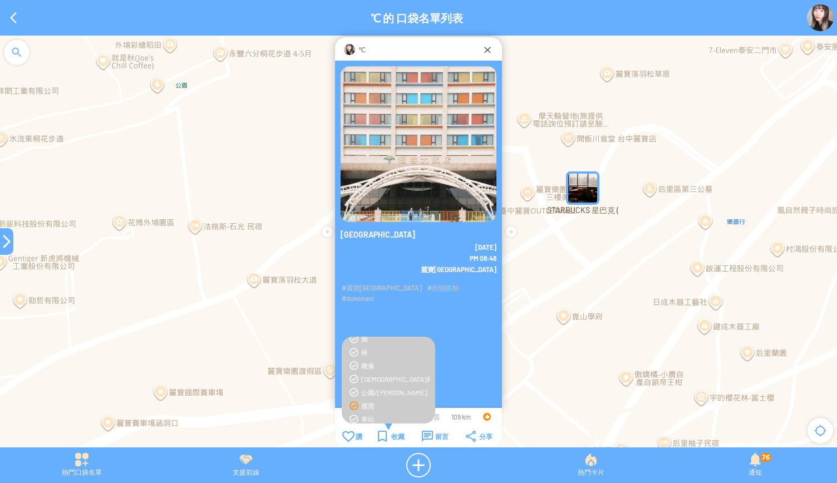
click at [6, 243] on div at bounding box center [6, 241] width 13 height 13
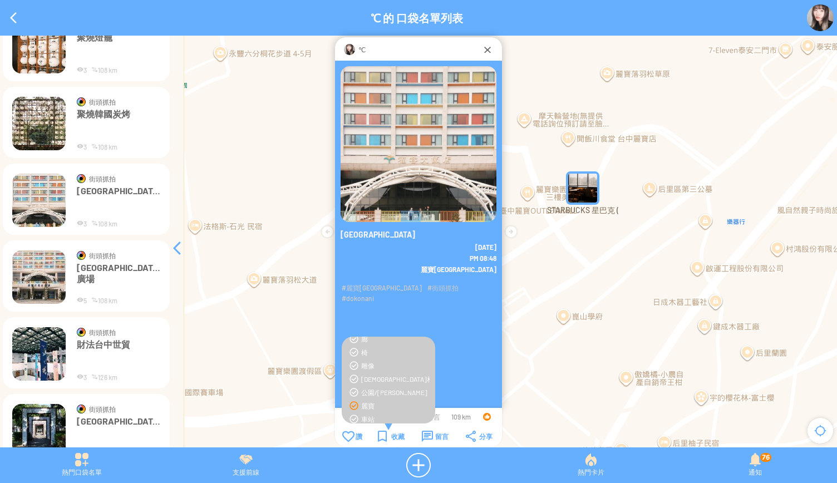
scroll to position [2284, 0]
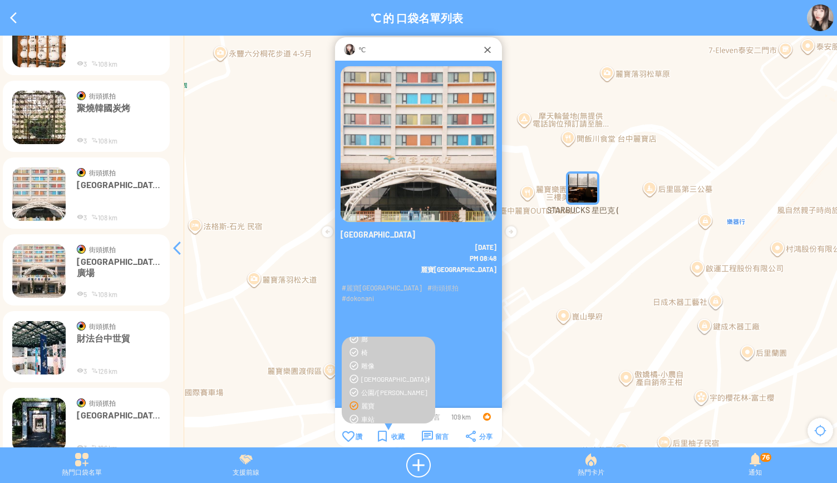
click at [102, 263] on p "[GEOGRAPHIC_DATA]廣場" at bounding box center [118, 272] width 83 height 33
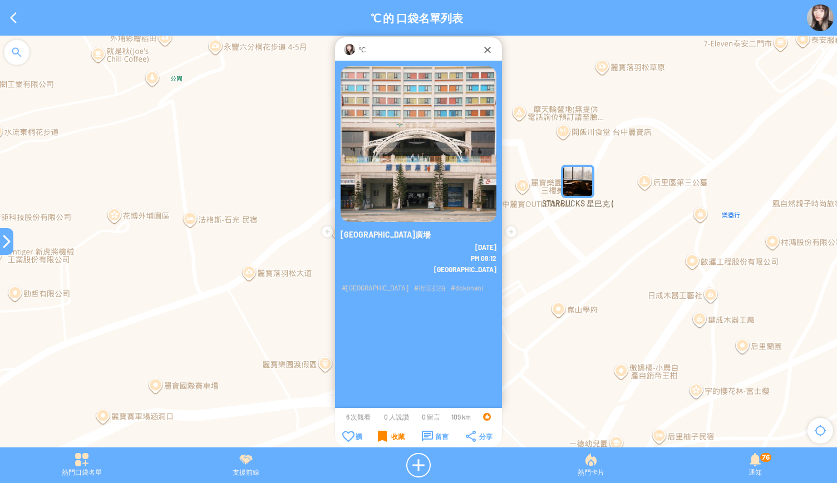
click at [381, 434] on div "收藏" at bounding box center [391, 436] width 27 height 11
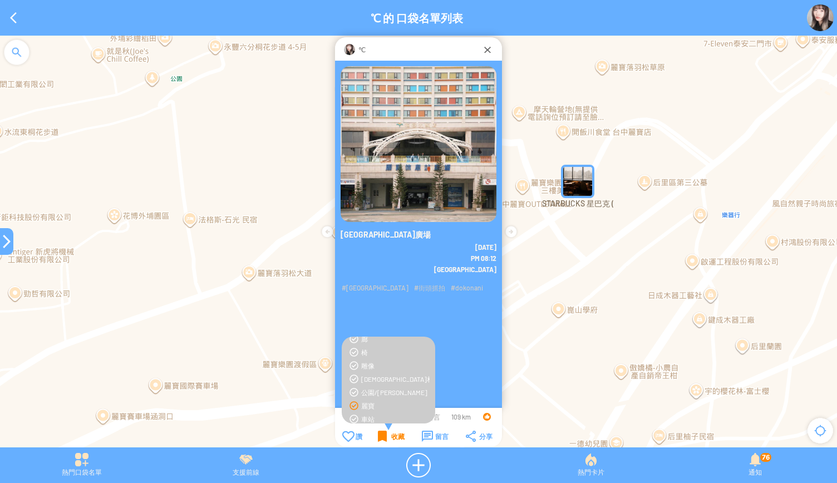
click at [381, 434] on div "收藏" at bounding box center [391, 436] width 27 height 11
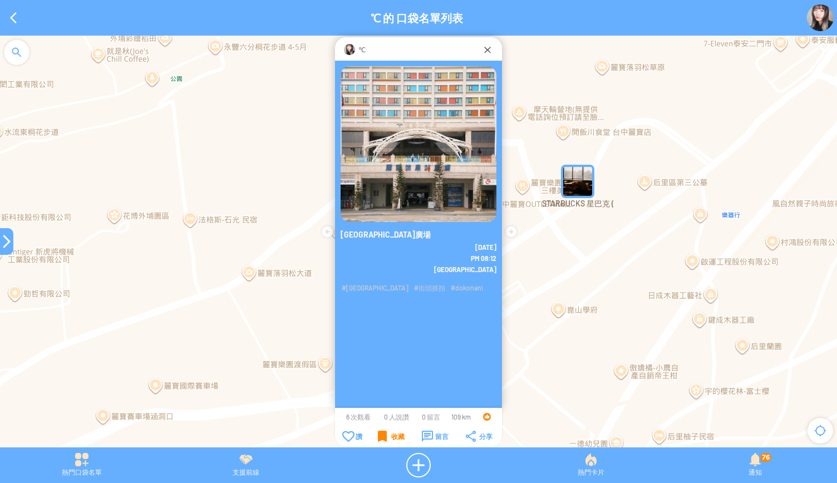
click at [381, 434] on div "收藏" at bounding box center [391, 436] width 27 height 11
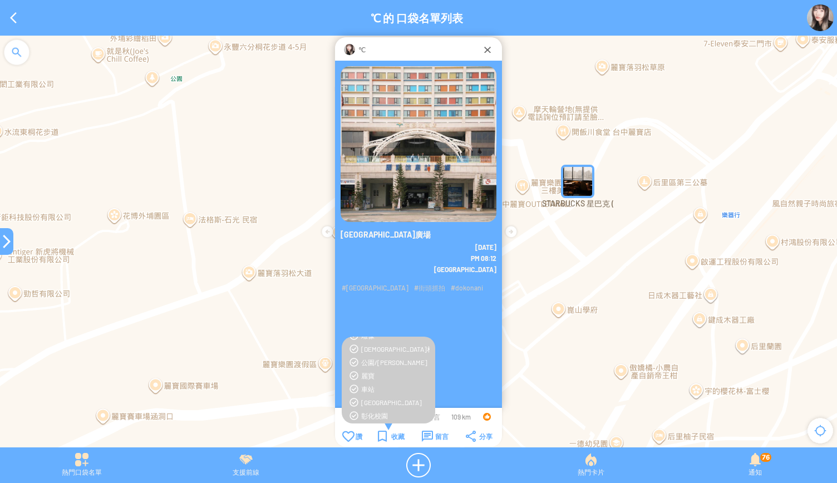
scroll to position [102, 0]
click at [367, 375] on div "麗寶" at bounding box center [395, 375] width 68 height 9
click at [388, 434] on div "收藏" at bounding box center [391, 436] width 27 height 11
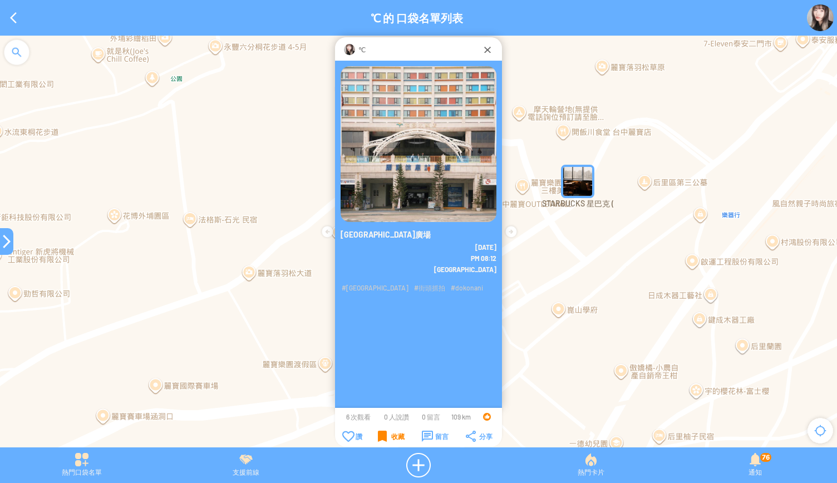
click at [388, 434] on div "收藏" at bounding box center [391, 436] width 27 height 11
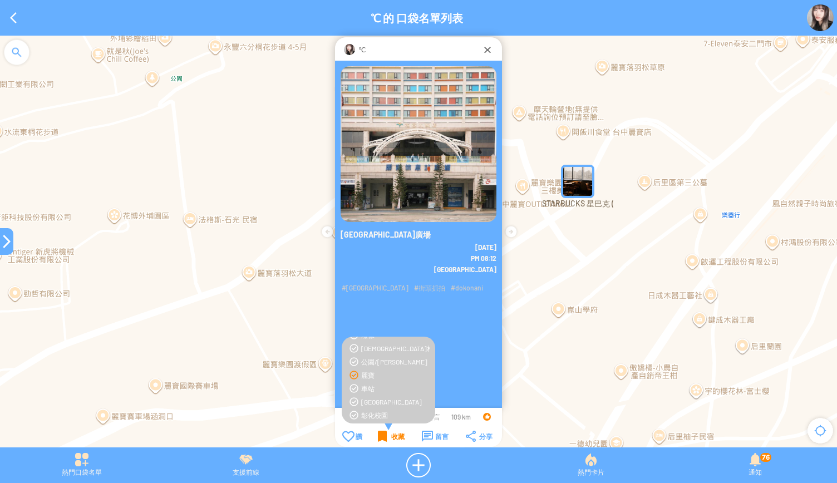
click at [388, 434] on div "收藏" at bounding box center [391, 436] width 27 height 11
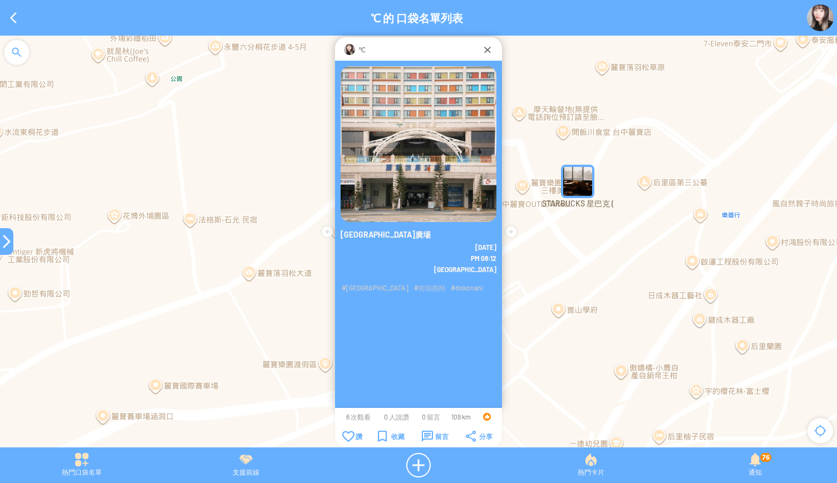
click at [7, 240] on div at bounding box center [6, 241] width 13 height 13
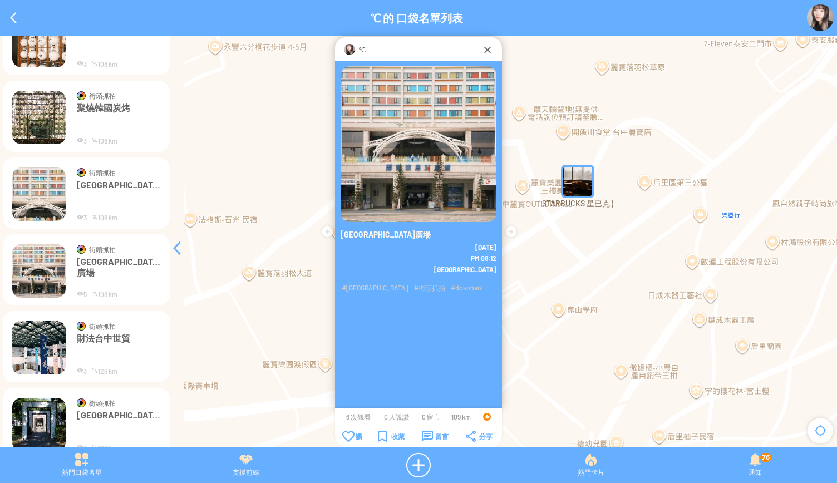
click at [38, 349] on img at bounding box center [38, 347] width 53 height 53
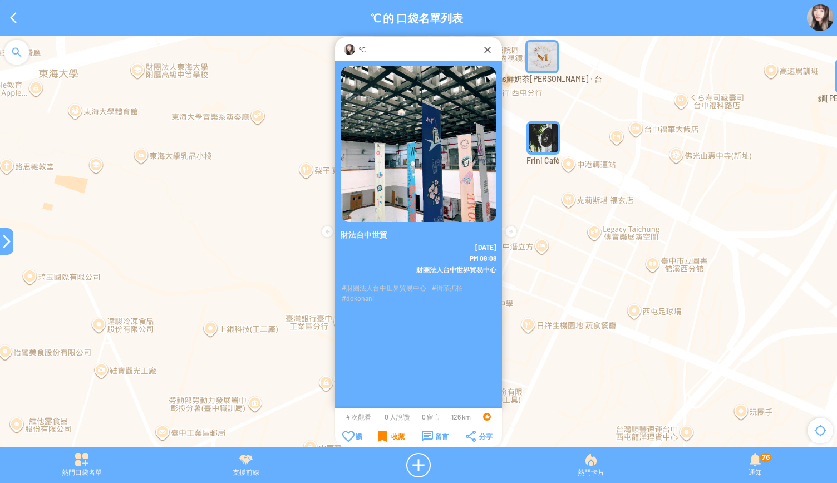
click at [385, 435] on div "收藏" at bounding box center [391, 436] width 27 height 11
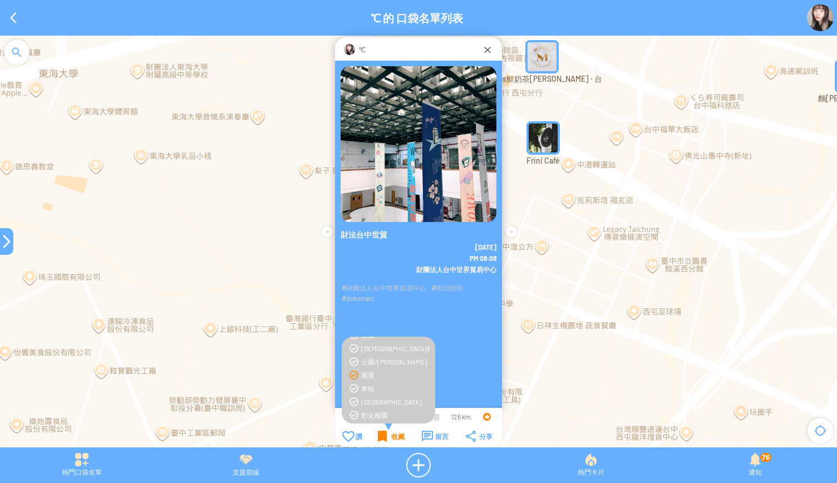
click at [386, 439] on div "收藏" at bounding box center [391, 436] width 27 height 11
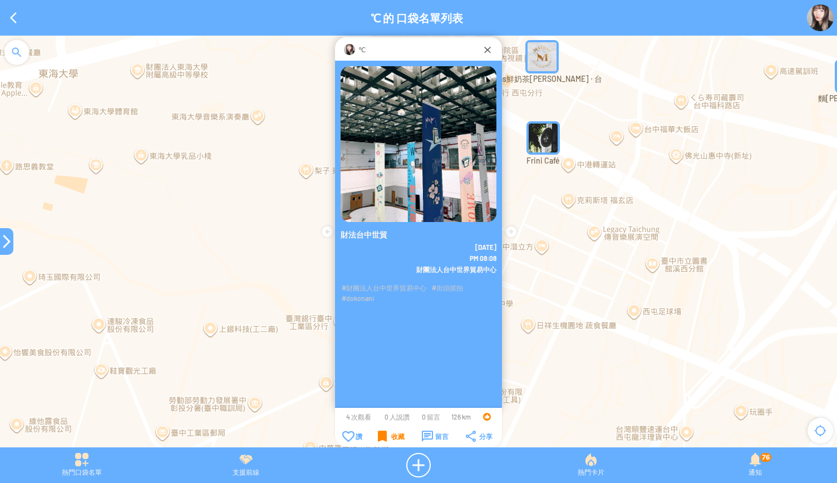
click at [386, 439] on div "收藏" at bounding box center [391, 436] width 27 height 11
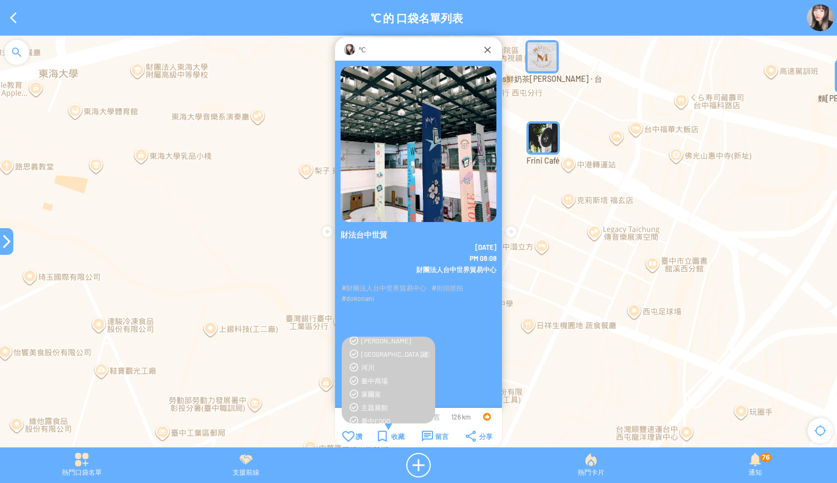
scroll to position [284, 0]
click at [376, 408] on div "主題展館" at bounding box center [395, 406] width 68 height 9
click at [391, 434] on div "收藏" at bounding box center [391, 436] width 27 height 11
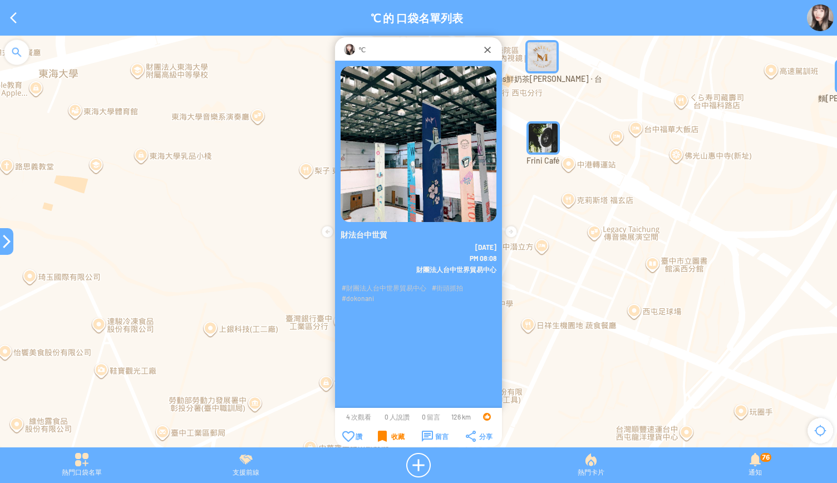
click at [391, 434] on div "收藏" at bounding box center [391, 436] width 27 height 11
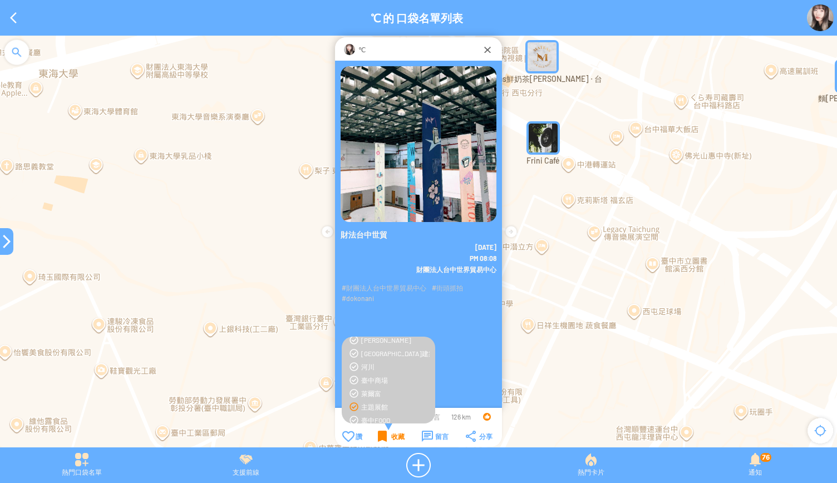
click at [391, 434] on div "收藏" at bounding box center [391, 436] width 27 height 11
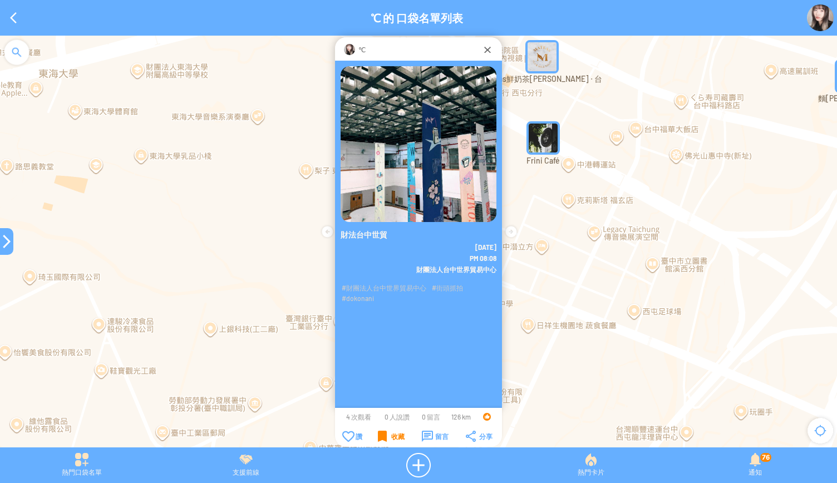
click at [389, 431] on div "收藏" at bounding box center [391, 436] width 27 height 11
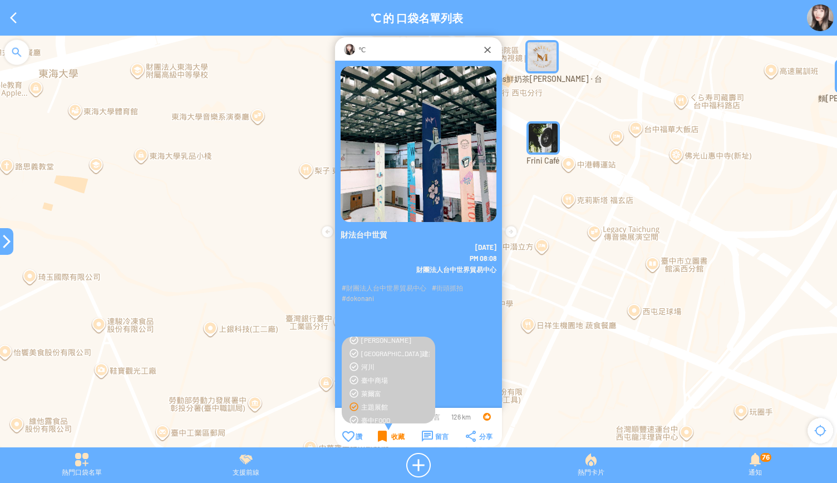
click at [381, 435] on div "收藏" at bounding box center [391, 436] width 27 height 11
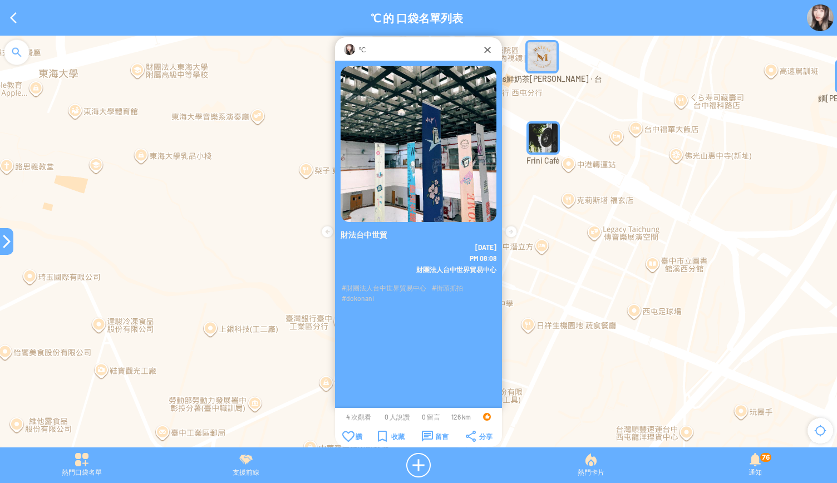
click at [1, 235] on div at bounding box center [6, 241] width 13 height 13
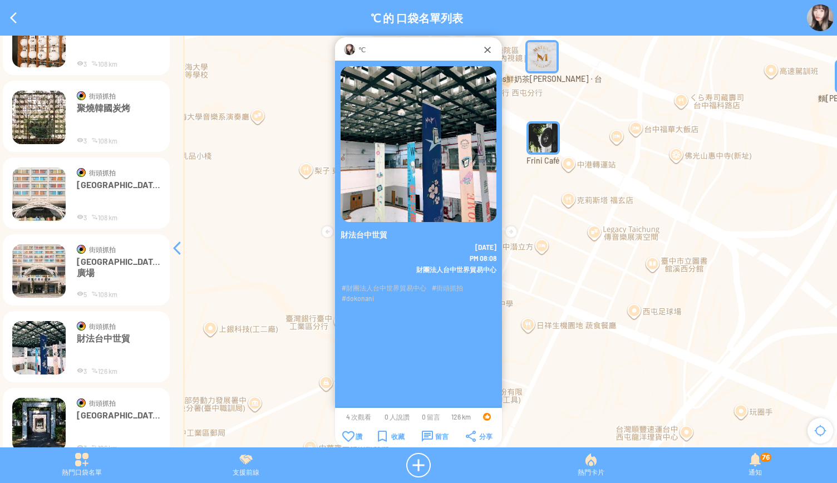
click at [40, 421] on img at bounding box center [38, 424] width 53 height 53
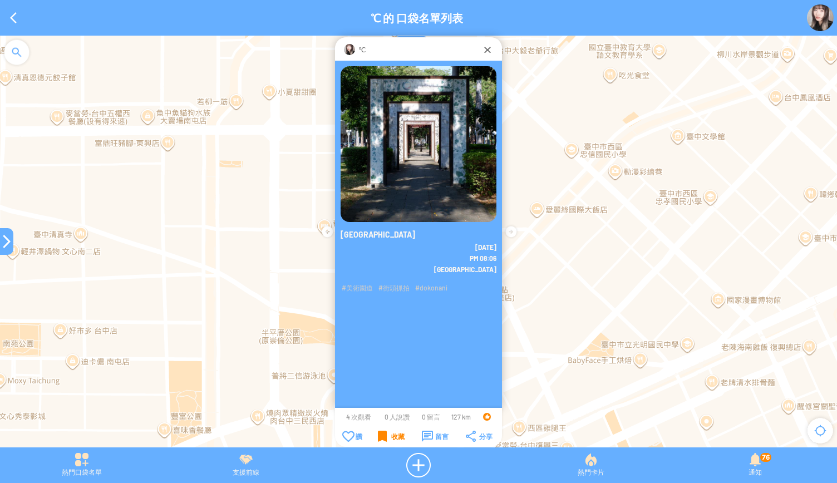
click at [392, 438] on div "收藏" at bounding box center [391, 436] width 27 height 11
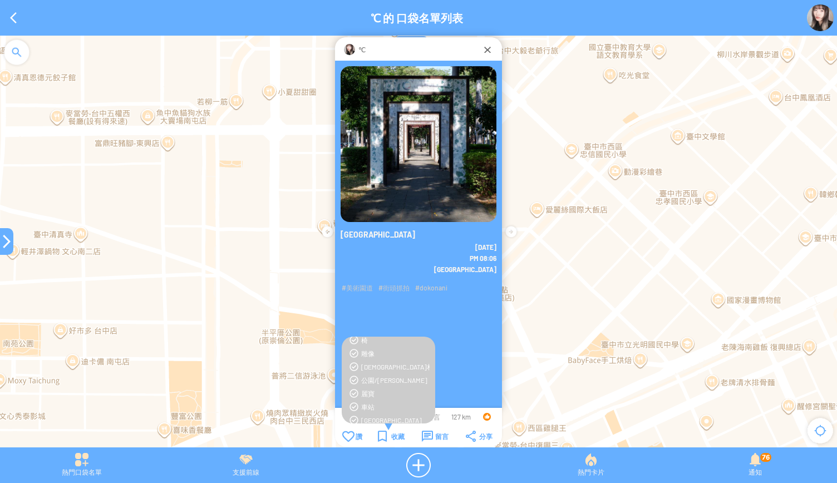
scroll to position [86, 0]
click at [370, 379] on div "公園/[PERSON_NAME]" at bounding box center [395, 378] width 68 height 9
click at [385, 438] on div "收藏" at bounding box center [391, 436] width 27 height 11
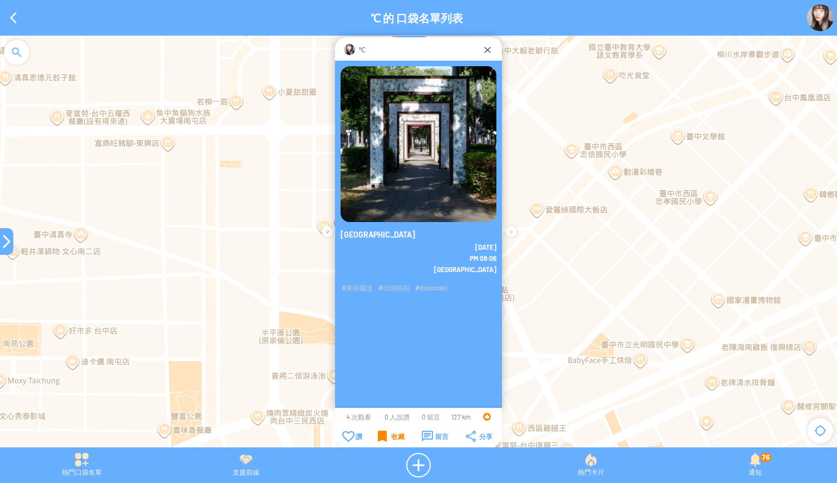
click at [385, 438] on div "收藏" at bounding box center [391, 436] width 27 height 11
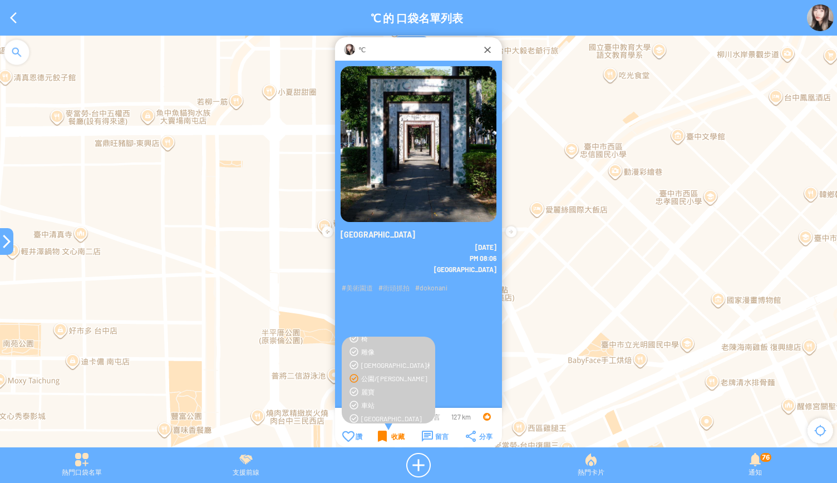
click at [385, 438] on div "收藏" at bounding box center [391, 436] width 27 height 11
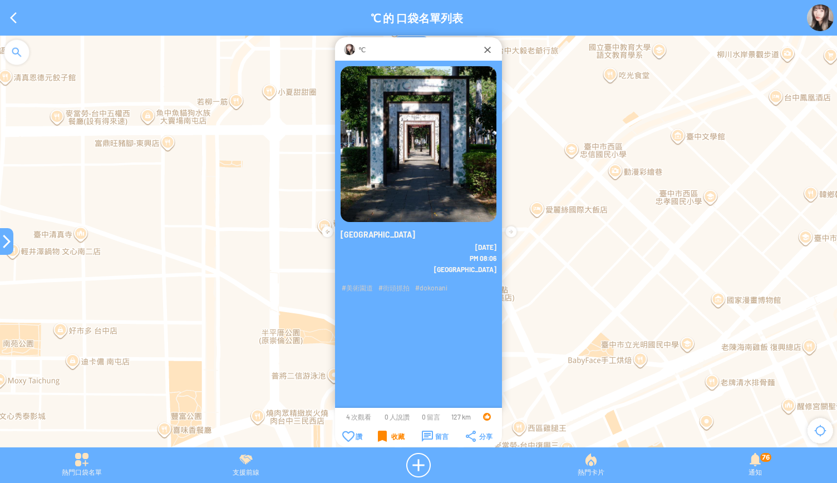
click at [382, 434] on div "收藏" at bounding box center [391, 436] width 27 height 11
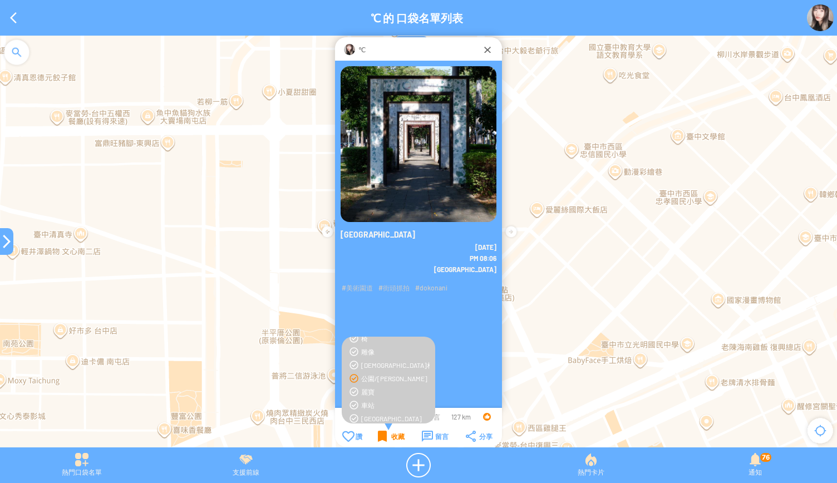
click at [382, 434] on div "收藏" at bounding box center [391, 436] width 27 height 11
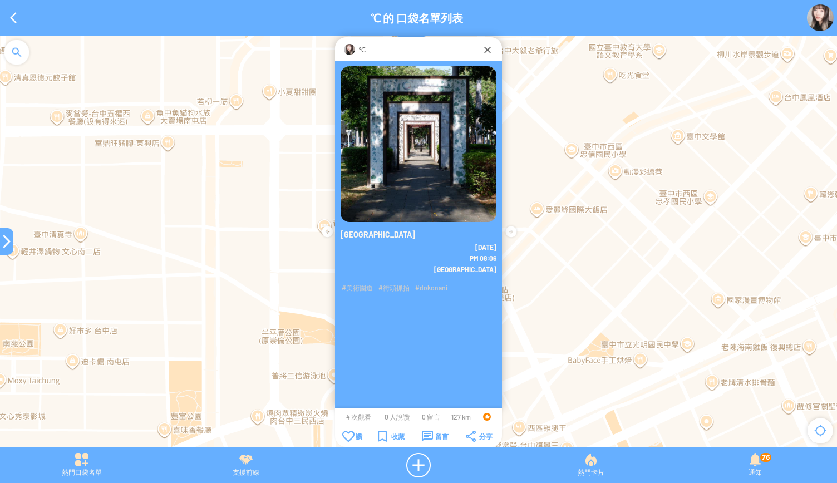
click at [1, 240] on div at bounding box center [6, 241] width 13 height 13
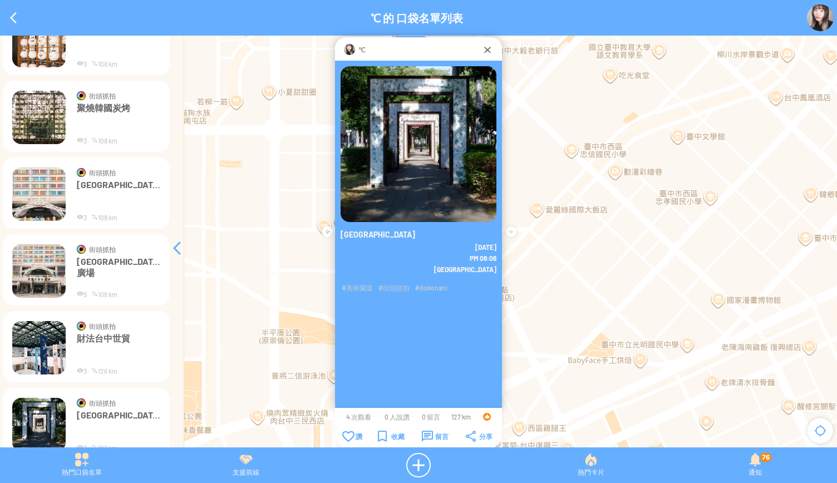
scroll to position [2406, 0]
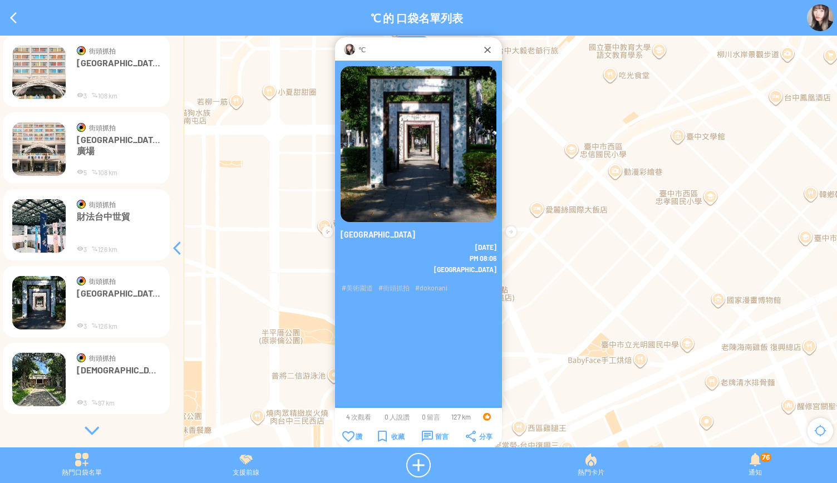
click at [89, 431] on div at bounding box center [91, 430] width 167 height 11
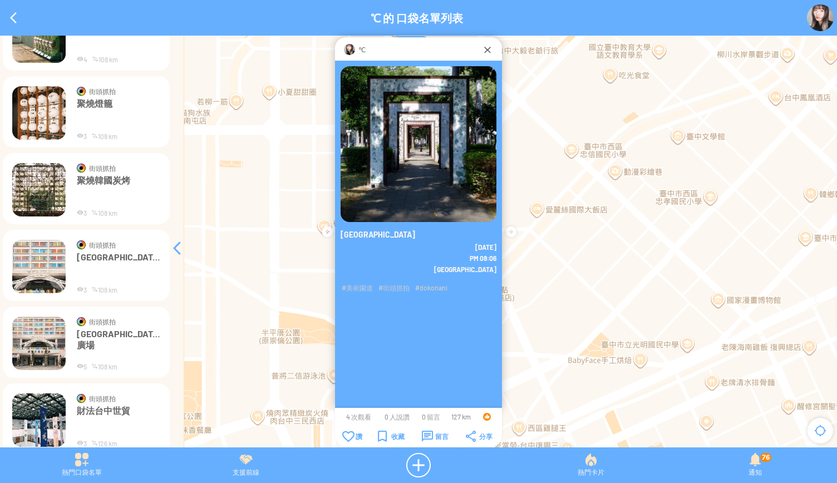
scroll to position [2379, 0]
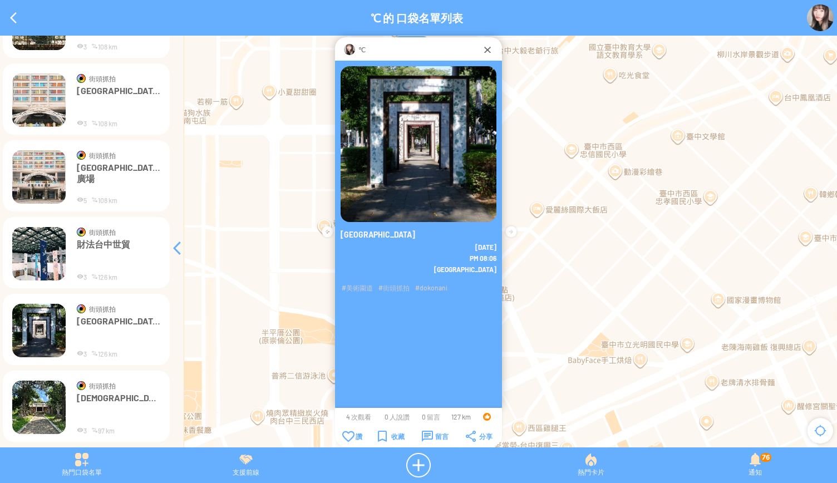
click at [46, 405] on img at bounding box center [38, 407] width 53 height 53
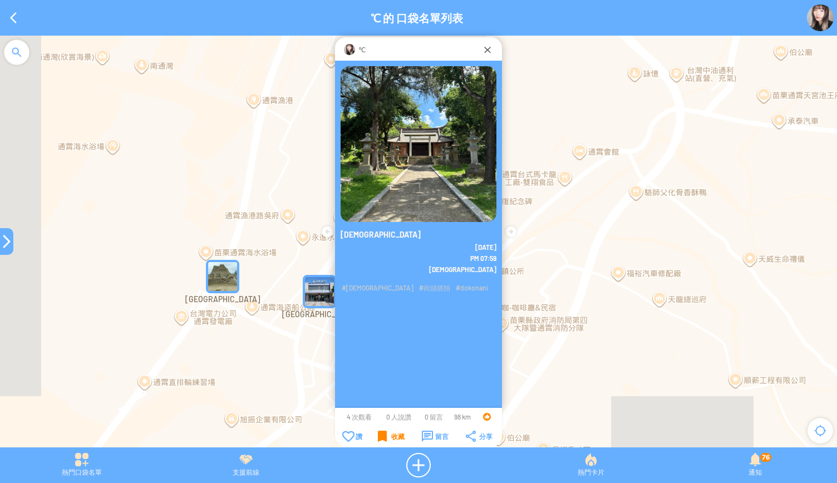
click at [379, 431] on div "收藏" at bounding box center [391, 436] width 27 height 11
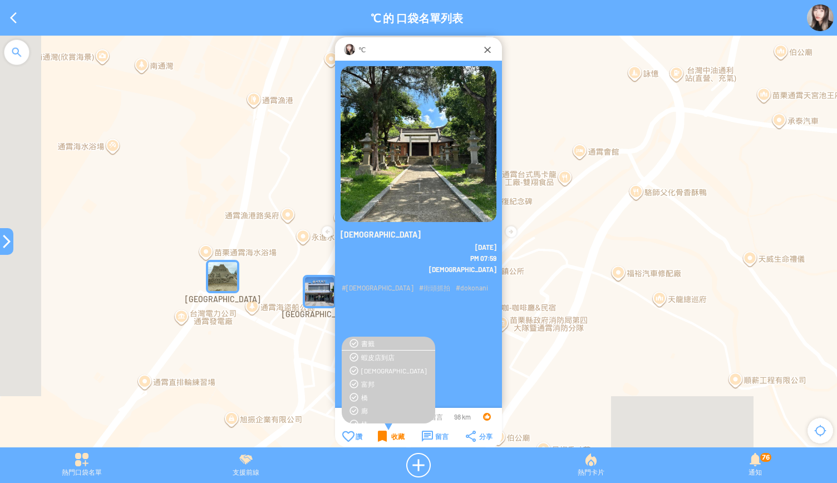
click at [387, 435] on div "收藏" at bounding box center [391, 436] width 27 height 11
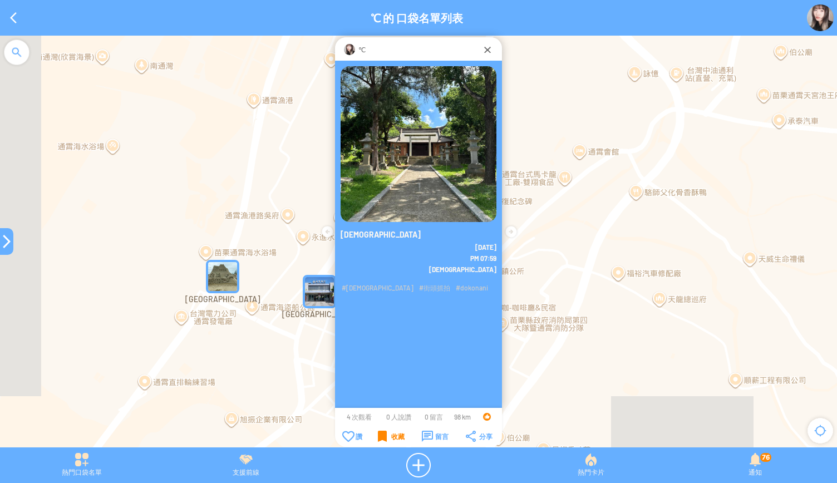
click at [387, 435] on div "收藏" at bounding box center [391, 436] width 27 height 11
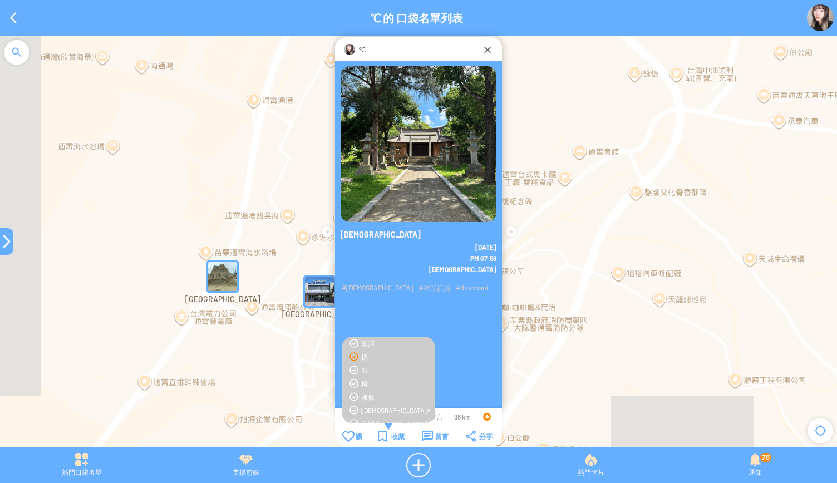
scroll to position [45, 0]
click at [370, 406] on div "[DEMOGRAPHIC_DATA]相關" at bounding box center [395, 405] width 68 height 9
click at [393, 433] on div "收藏" at bounding box center [391, 436] width 27 height 11
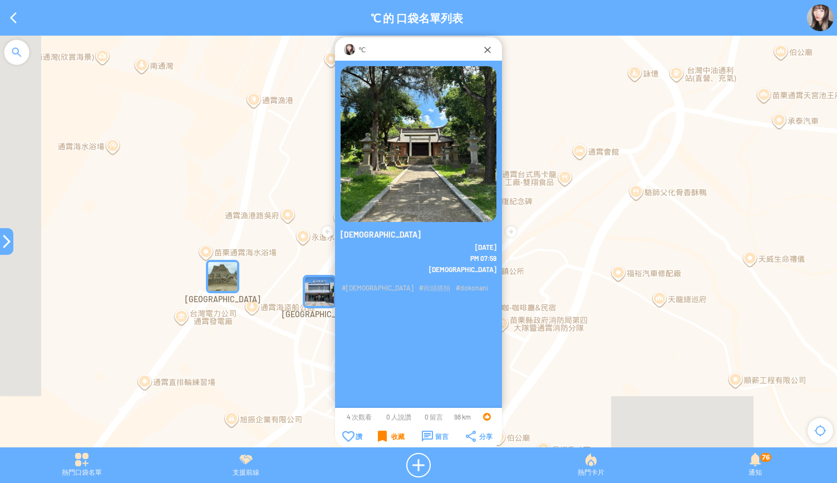
click at [393, 433] on div "收藏" at bounding box center [391, 436] width 27 height 11
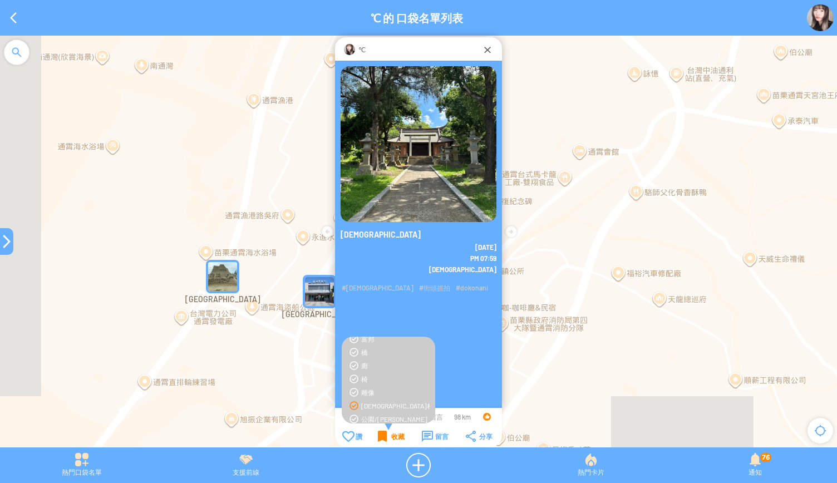
click at [393, 433] on div "收藏" at bounding box center [391, 436] width 27 height 11
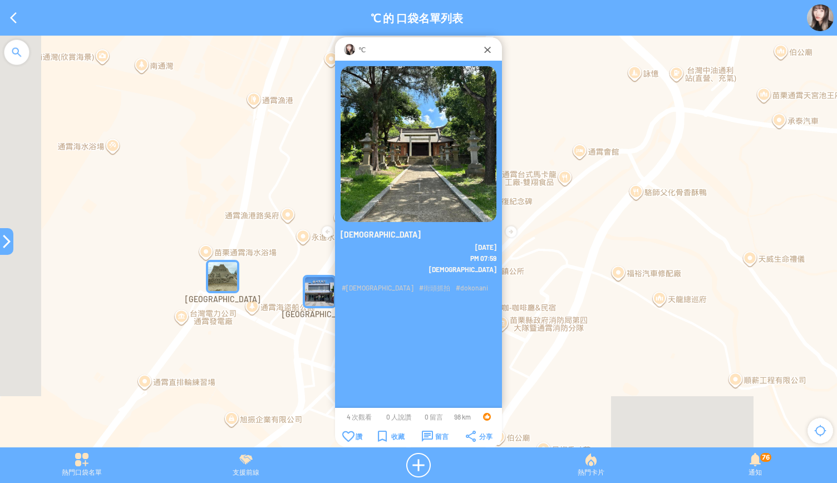
click at [7, 250] on div at bounding box center [6, 241] width 13 height 27
click at [9, 242] on div at bounding box center [6, 241] width 13 height 13
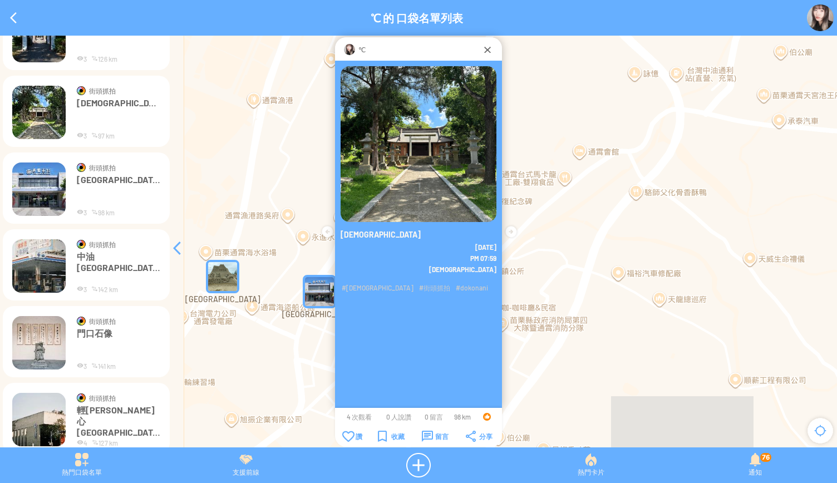
scroll to position [2697, 0]
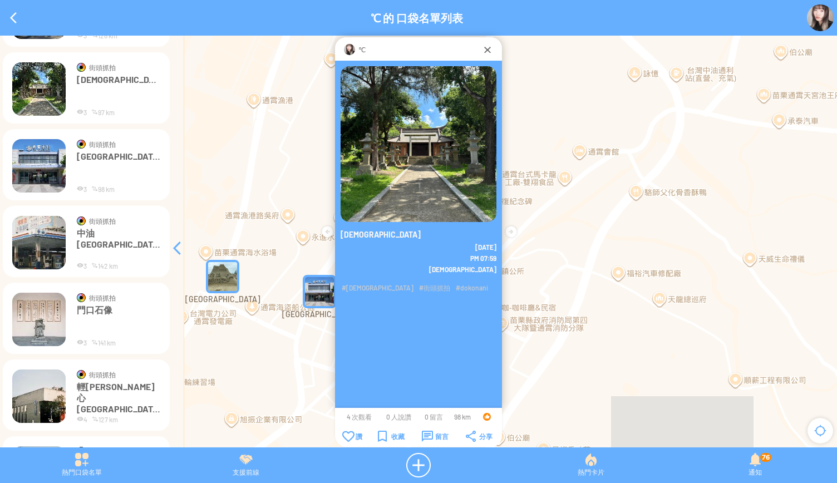
click at [31, 179] on img at bounding box center [38, 165] width 53 height 53
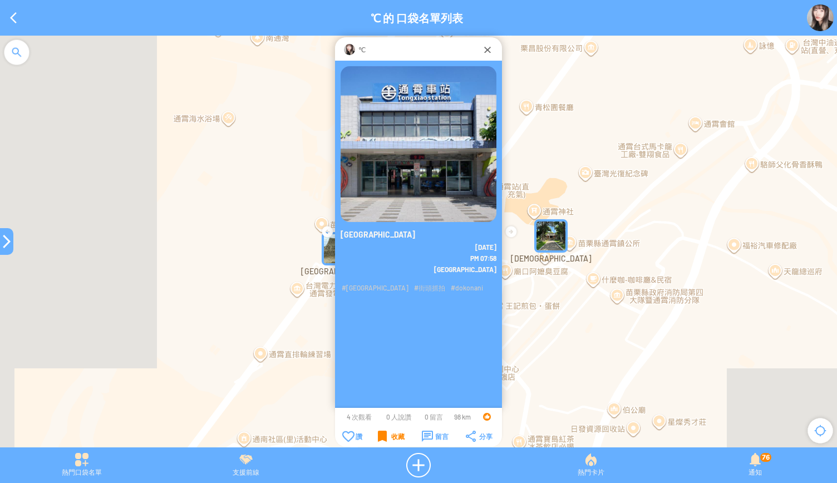
click at [394, 437] on div "收藏" at bounding box center [391, 436] width 27 height 11
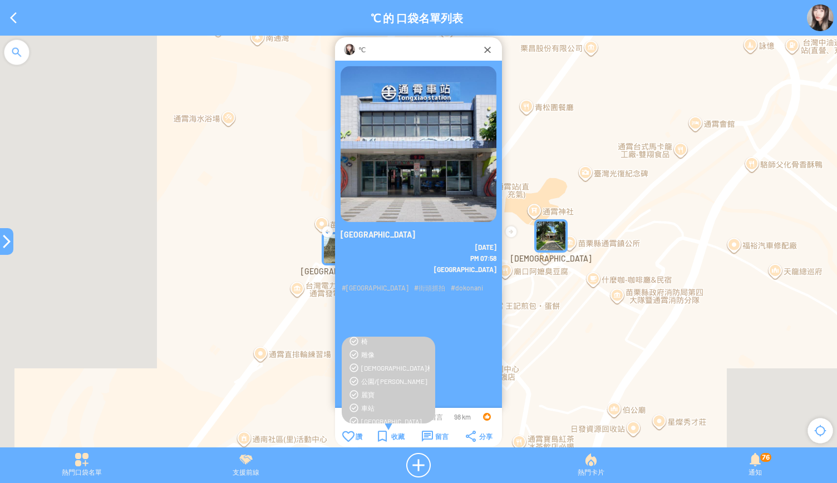
scroll to position [85, 0]
click at [362, 407] on div "車站" at bounding box center [395, 405] width 68 height 9
click at [386, 439] on div "收藏" at bounding box center [391, 436] width 27 height 11
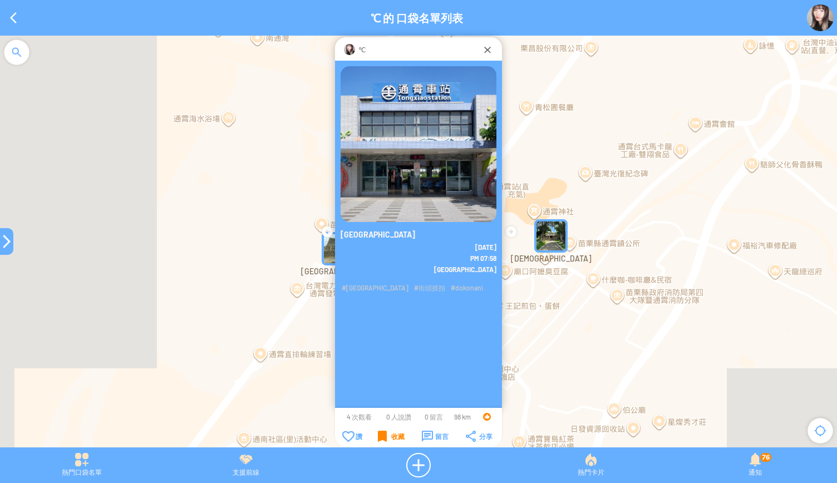
click at [386, 439] on div "收藏" at bounding box center [391, 436] width 27 height 11
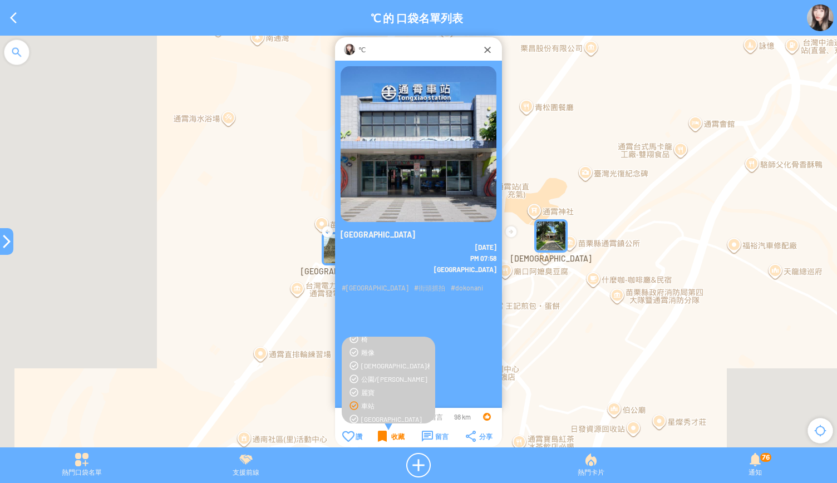
click at [386, 439] on div "收藏" at bounding box center [391, 436] width 27 height 11
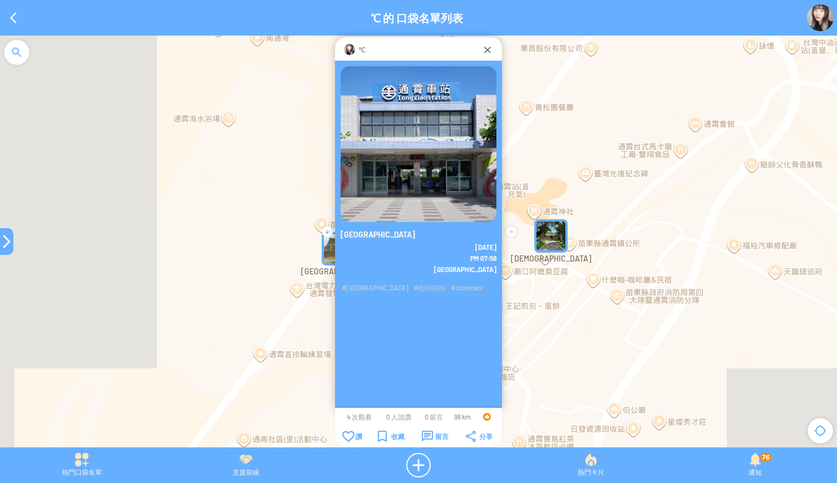
click at [3, 248] on div at bounding box center [6, 241] width 13 height 13
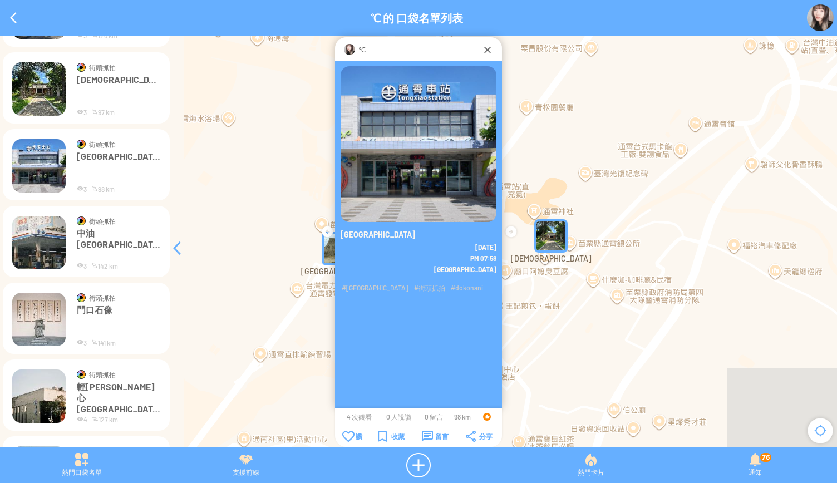
click at [87, 229] on p "中油[GEOGRAPHIC_DATA]" at bounding box center [118, 244] width 83 height 33
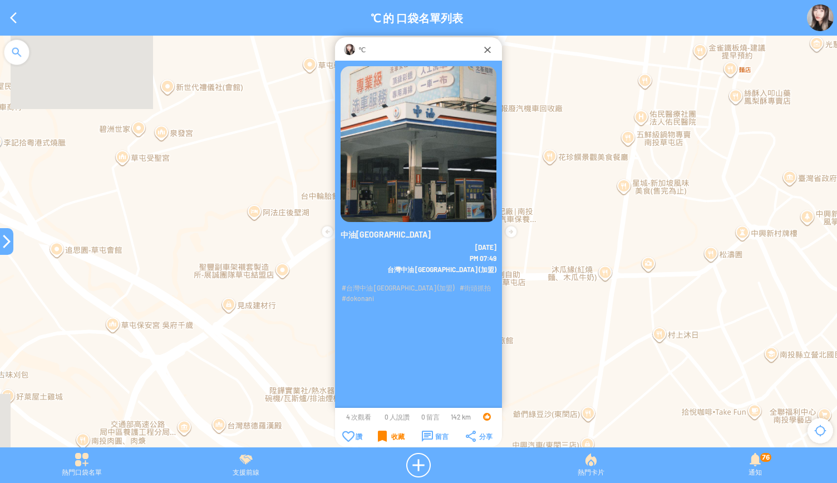
click at [385, 434] on div "收藏" at bounding box center [391, 436] width 27 height 11
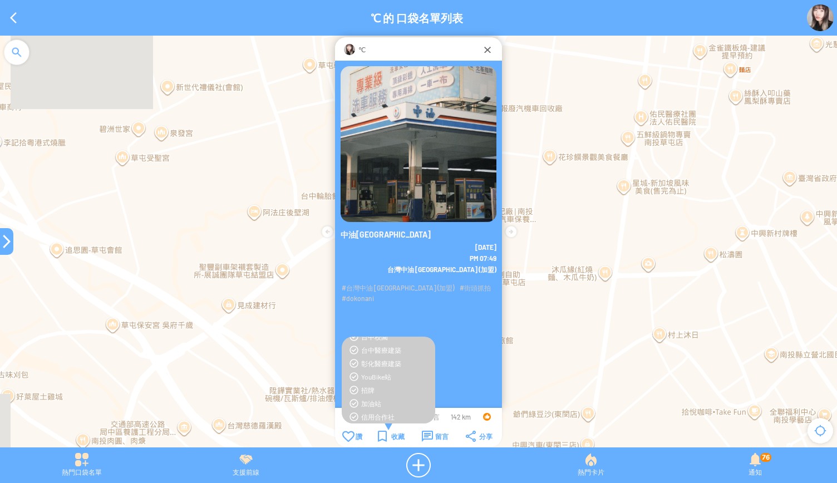
scroll to position [199, 0]
click at [371, 394] on div "加油站" at bounding box center [395, 398] width 68 height 9
click at [386, 439] on div "收藏" at bounding box center [391, 436] width 27 height 11
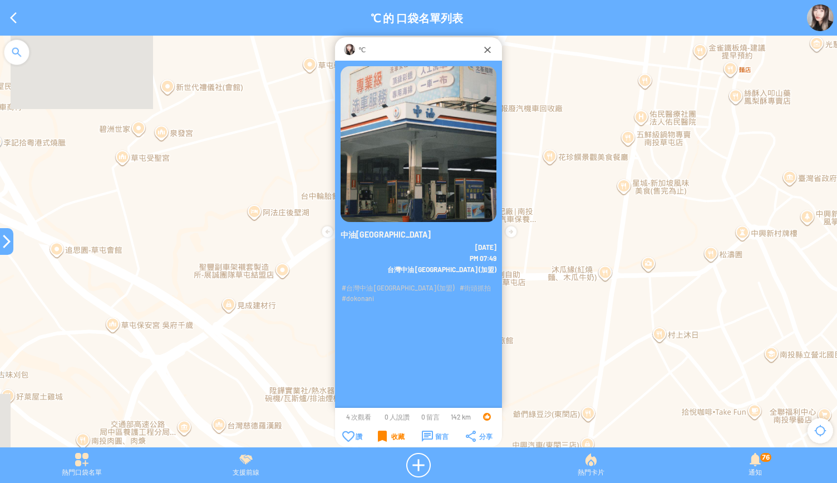
click at [386, 439] on div "收藏" at bounding box center [391, 436] width 27 height 11
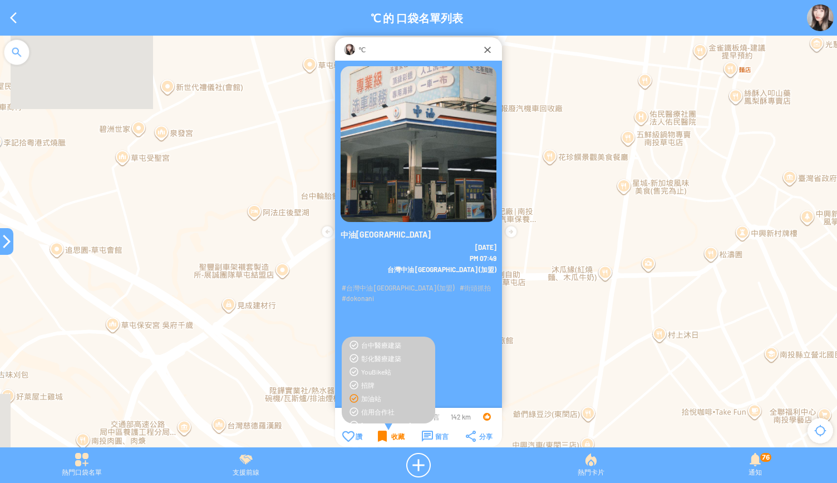
click at [386, 439] on div "收藏" at bounding box center [391, 436] width 27 height 11
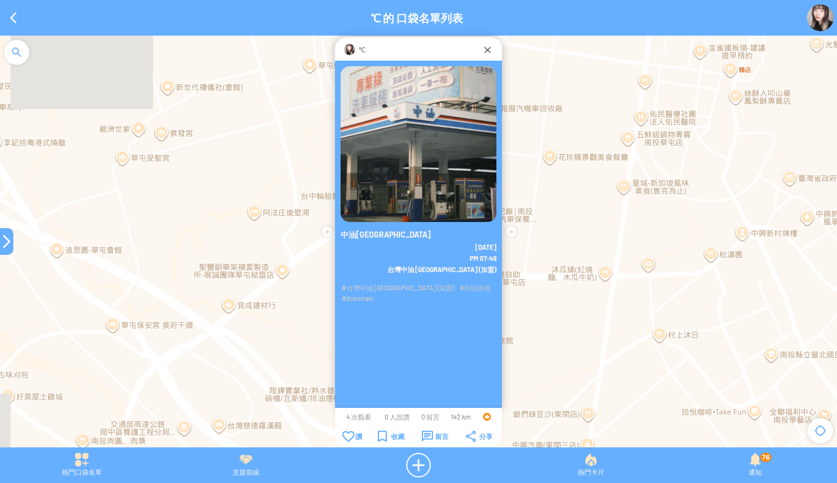
click at [6, 239] on div at bounding box center [6, 241] width 13 height 13
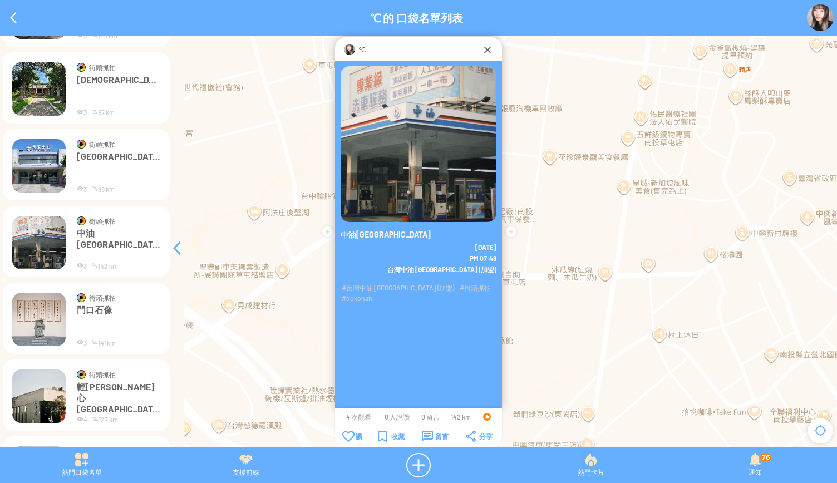
click at [29, 317] on img at bounding box center [38, 319] width 53 height 53
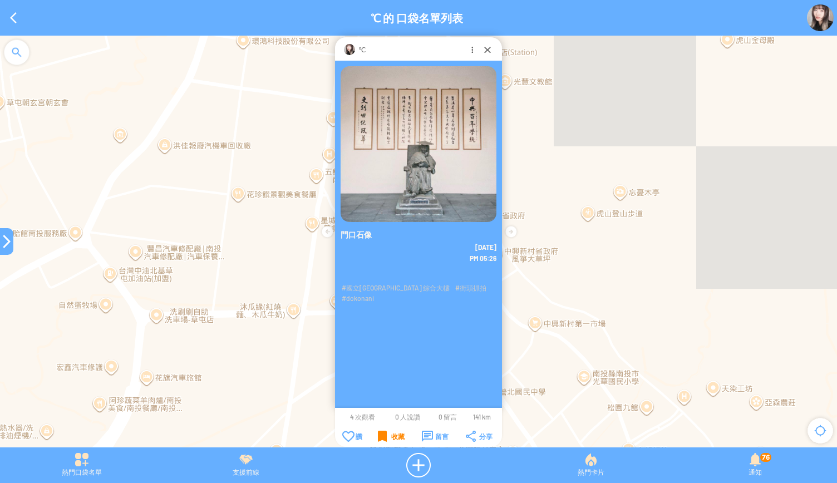
click at [384, 437] on div "收藏" at bounding box center [391, 436] width 27 height 11
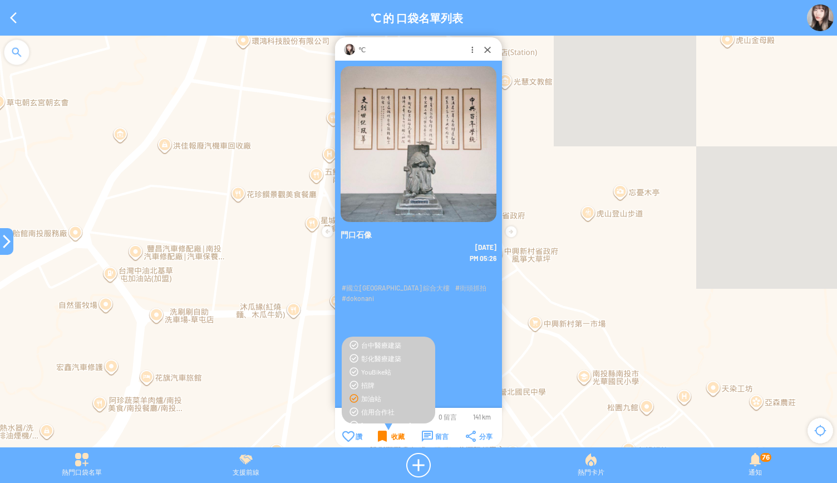
click at [384, 437] on div "收藏" at bounding box center [391, 436] width 27 height 11
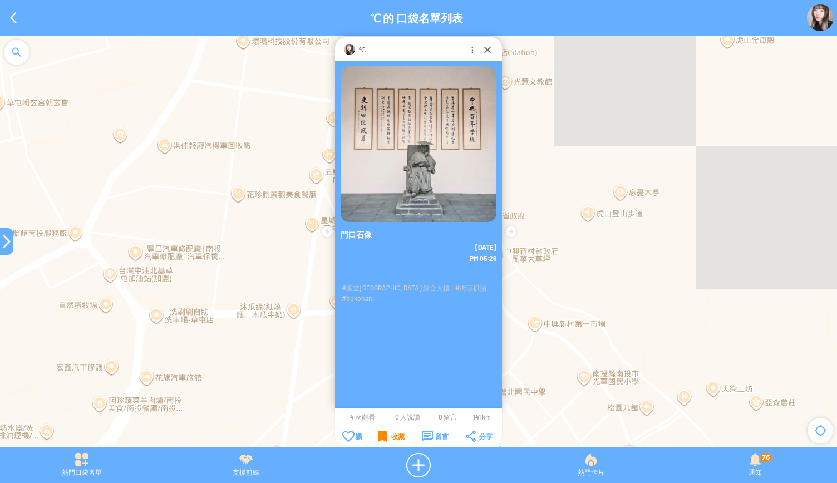
click at [384, 437] on div "收藏" at bounding box center [391, 436] width 27 height 11
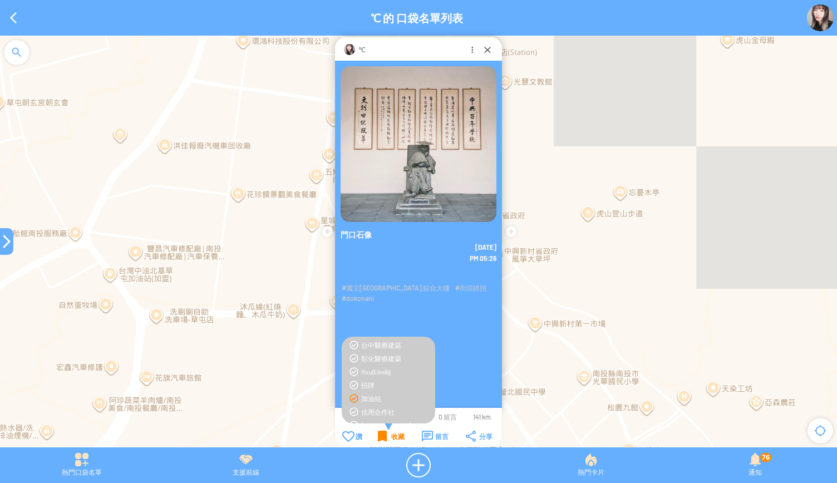
click at [384, 437] on div "收藏" at bounding box center [391, 436] width 27 height 11
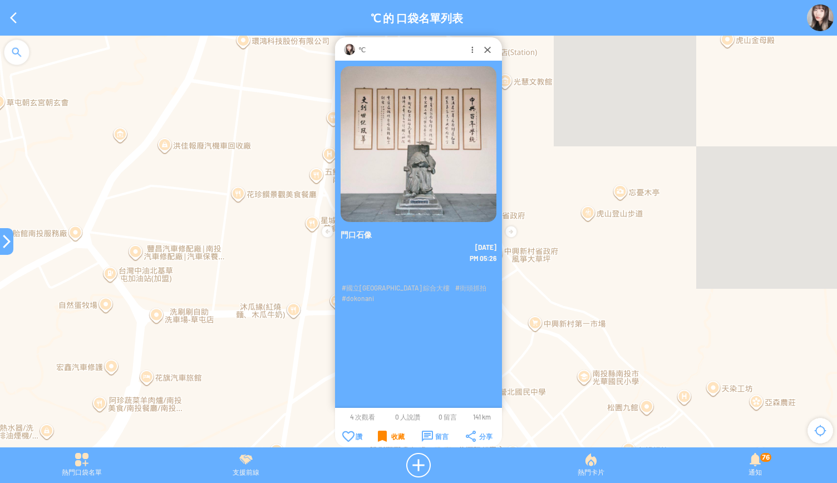
click at [384, 437] on div "收藏" at bounding box center [391, 436] width 27 height 11
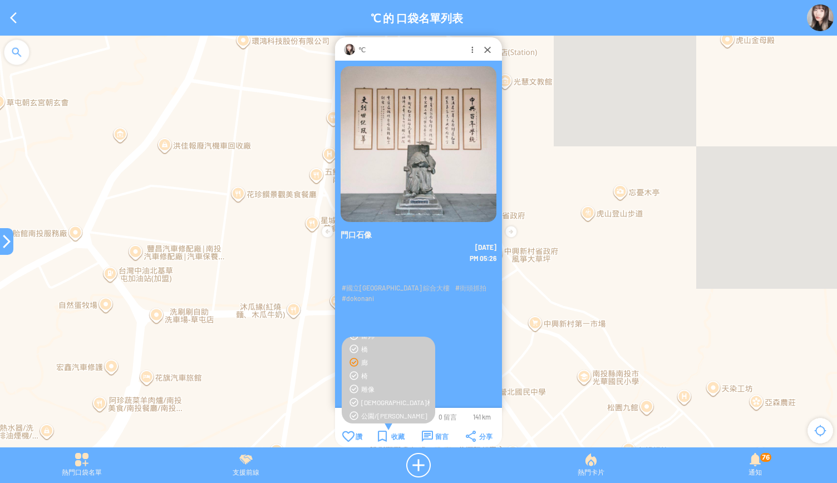
scroll to position [49, 0]
click at [368, 388] on div "雕像" at bounding box center [395, 388] width 68 height 9
click at [380, 436] on div "收藏" at bounding box center [391, 436] width 27 height 11
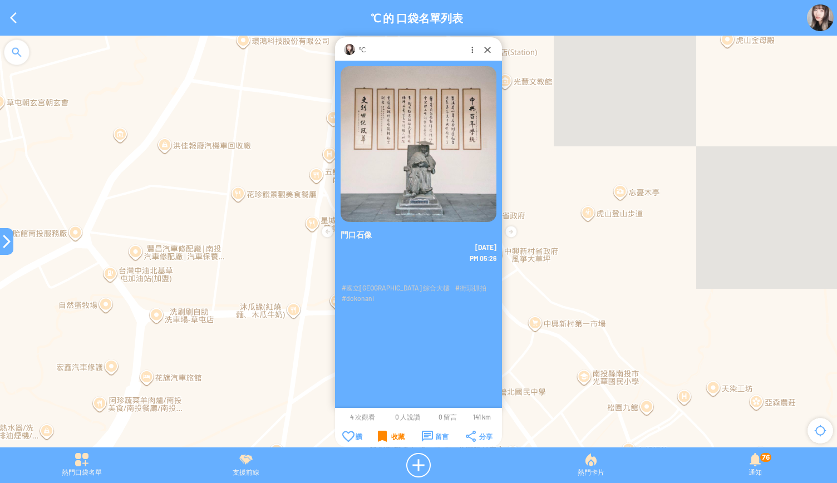
click at [380, 436] on div "收藏" at bounding box center [391, 436] width 27 height 11
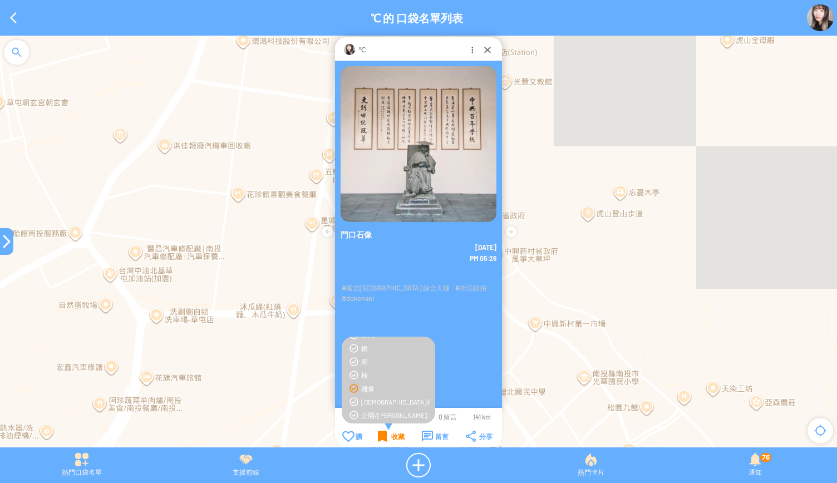
click at [380, 436] on div "收藏" at bounding box center [391, 436] width 27 height 11
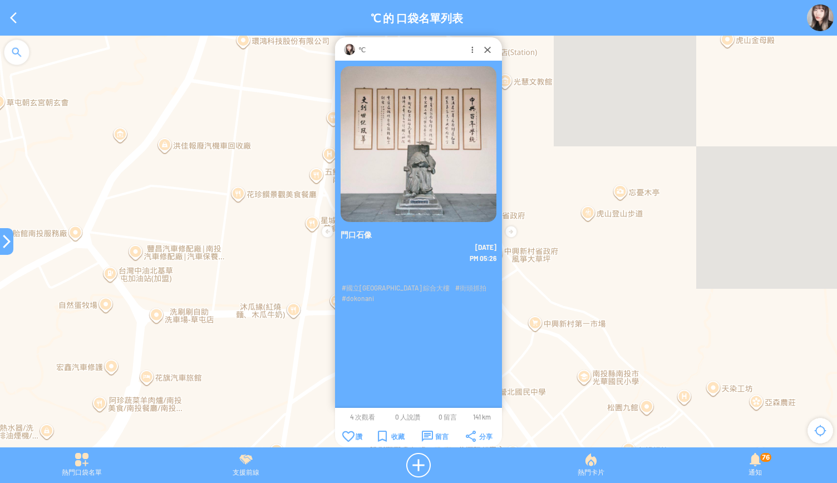
click at [7, 242] on div at bounding box center [6, 241] width 13 height 13
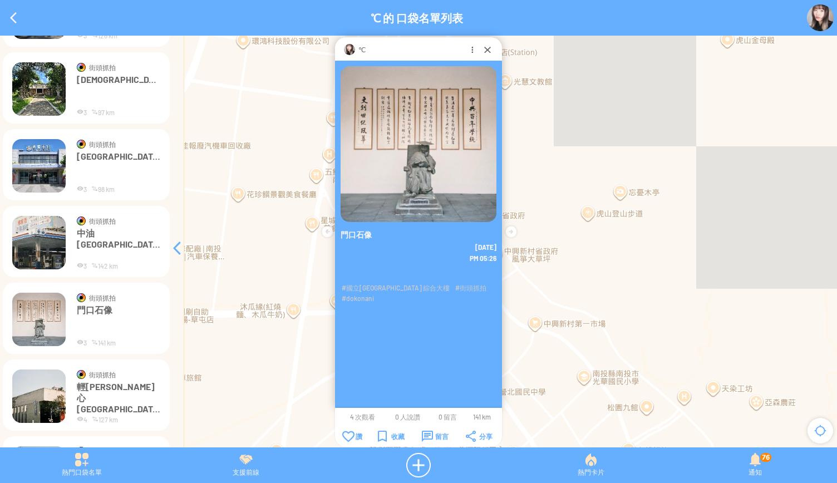
click at [34, 410] on img at bounding box center [38, 396] width 53 height 53
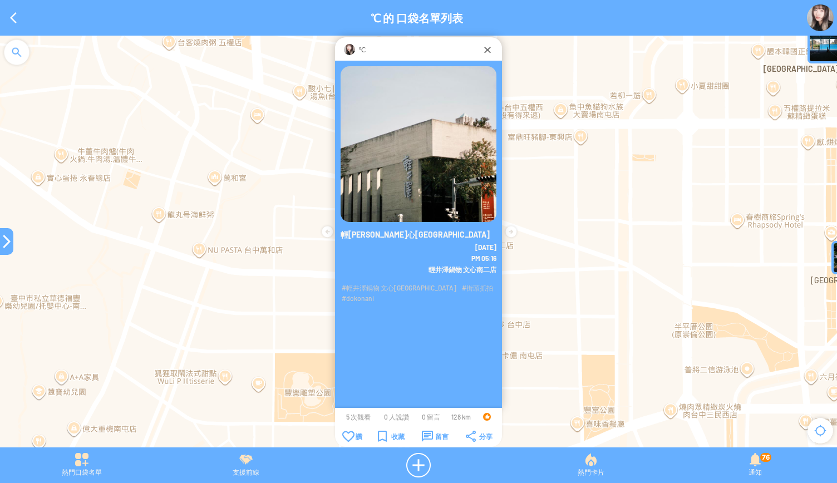
drag, startPoint x: 418, startPoint y: 333, endPoint x: 427, endPoint y: 370, distance: 37.8
click at [427, 370] on div "輕井澤文心南二店 2025-9-27 PM 05:16" at bounding box center [418, 246] width 167 height 371
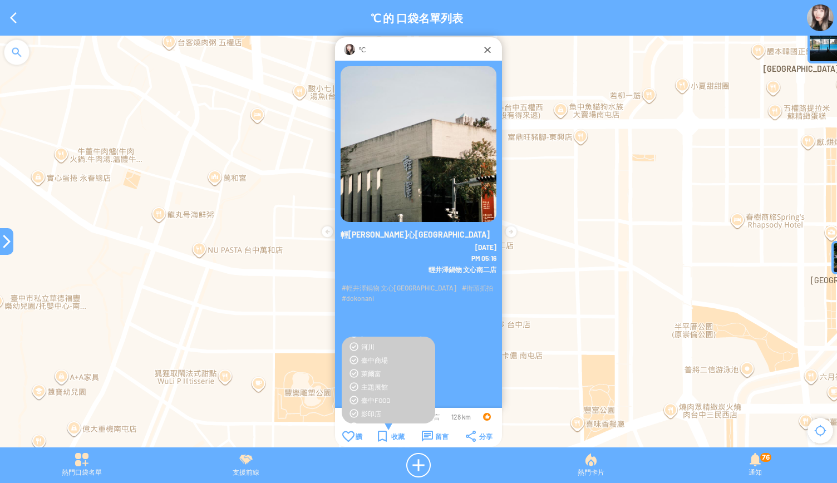
scroll to position [307, 0]
click at [372, 396] on div "臺中FOOD" at bounding box center [395, 397] width 68 height 9
click at [377, 438] on td "收藏" at bounding box center [391, 436] width 43 height 12
click at [380, 435] on div "收藏" at bounding box center [391, 436] width 27 height 11
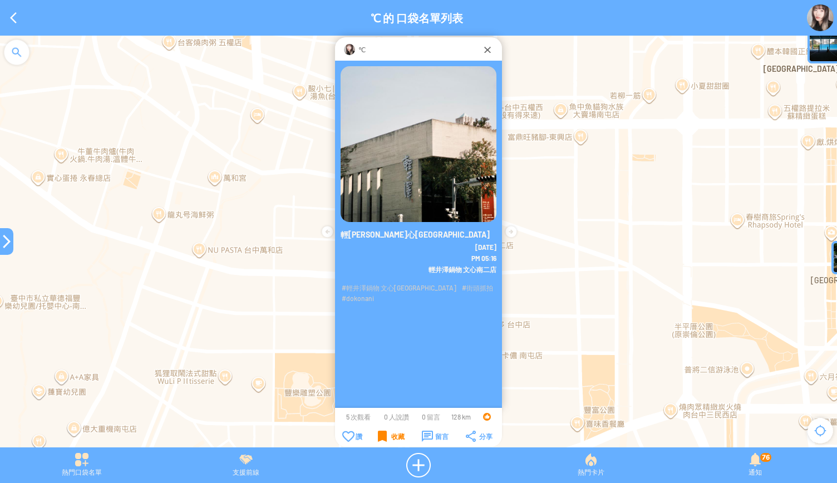
click at [380, 435] on div "收藏" at bounding box center [391, 436] width 27 height 11
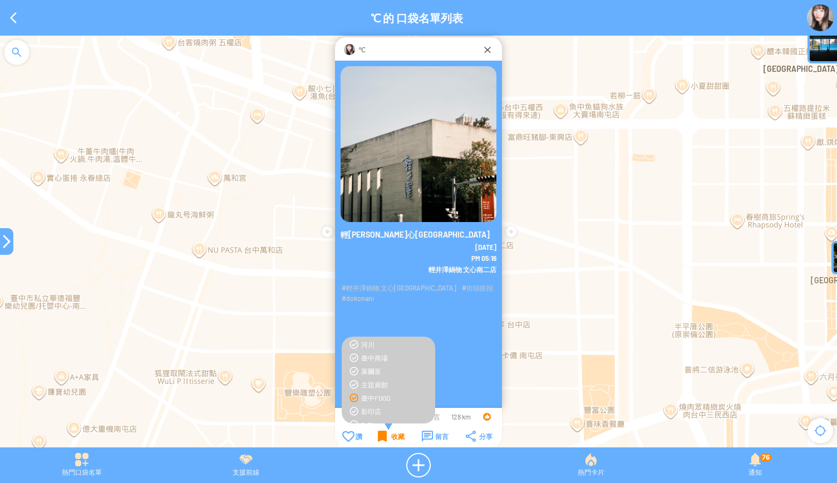
click at [380, 435] on div "收藏" at bounding box center [391, 436] width 27 height 11
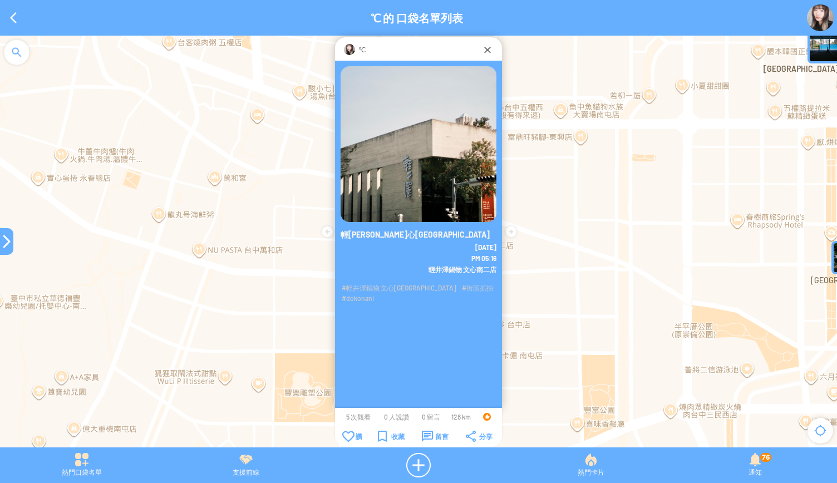
click at [7, 247] on div at bounding box center [6, 241] width 13 height 13
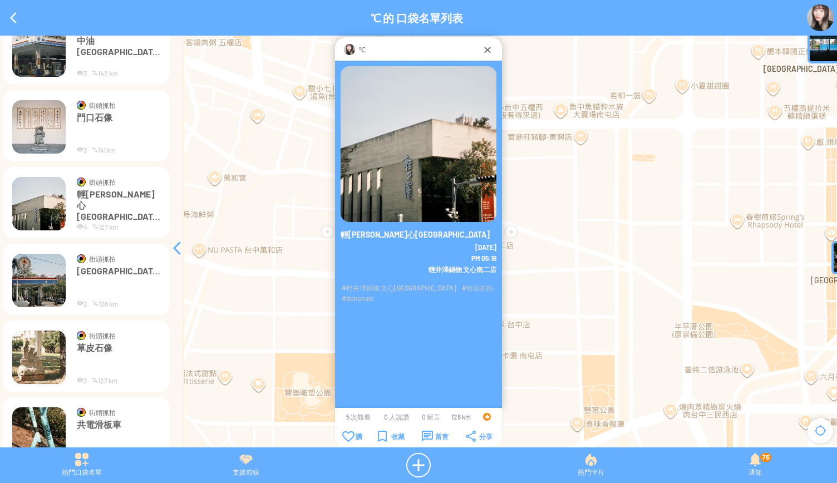
scroll to position [2891, 0]
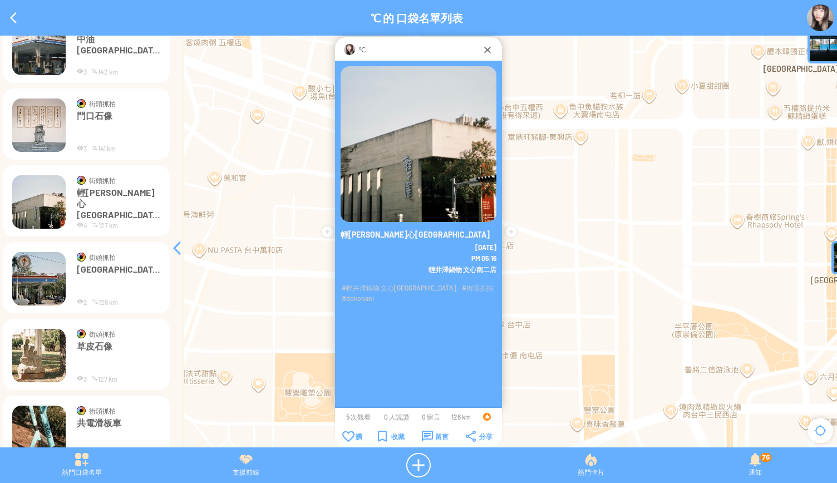
click at [42, 288] on img at bounding box center [38, 278] width 53 height 53
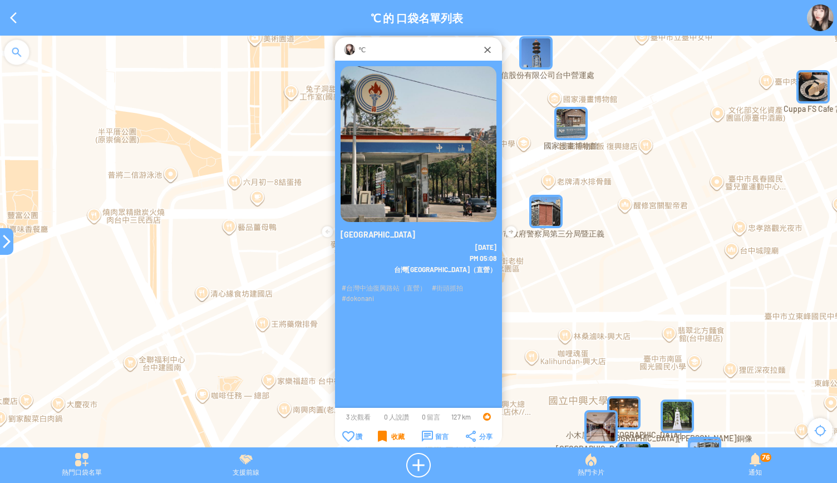
click at [384, 435] on div "收藏" at bounding box center [391, 436] width 27 height 11
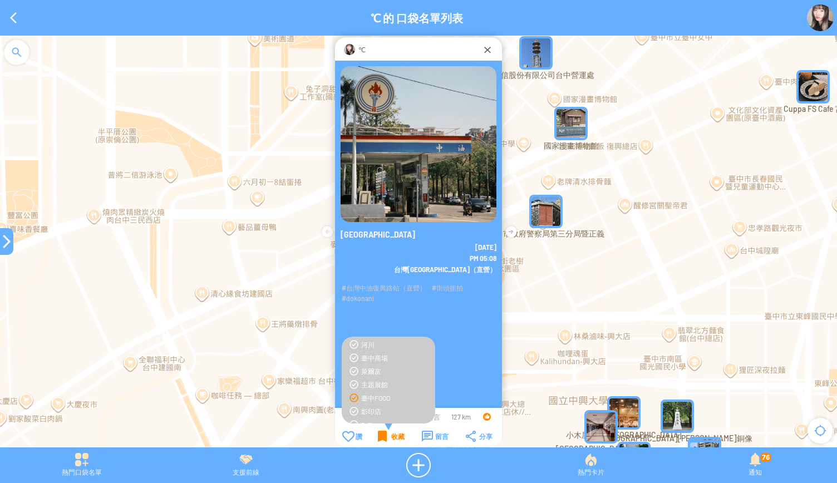
click at [384, 435] on div "收藏" at bounding box center [391, 436] width 27 height 11
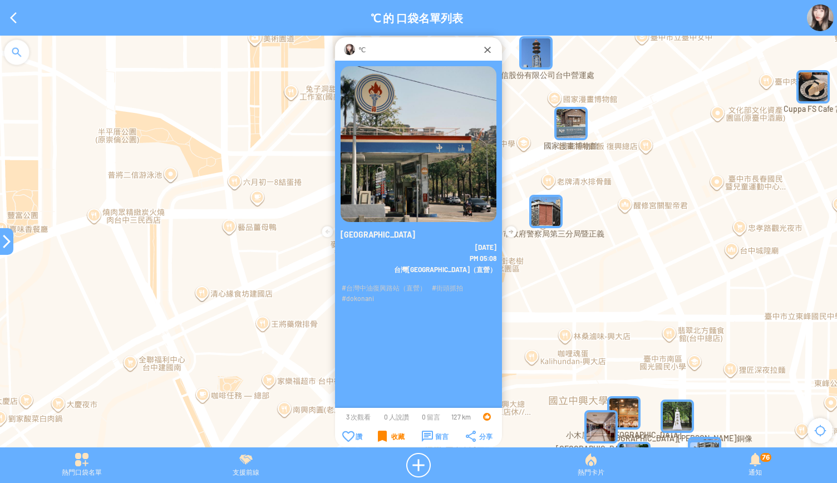
click at [384, 435] on div "收藏" at bounding box center [391, 436] width 27 height 11
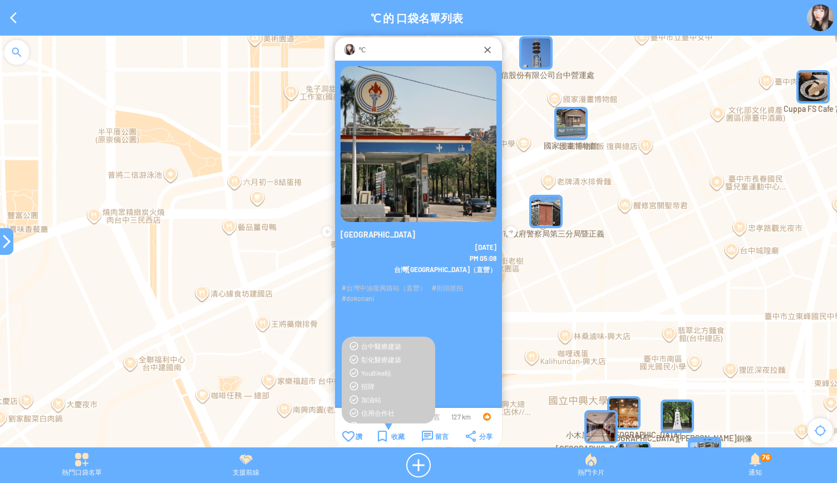
scroll to position [221, 0]
click at [369, 378] on div "加油站" at bounding box center [395, 376] width 68 height 9
click at [382, 439] on div "收藏" at bounding box center [391, 436] width 27 height 11
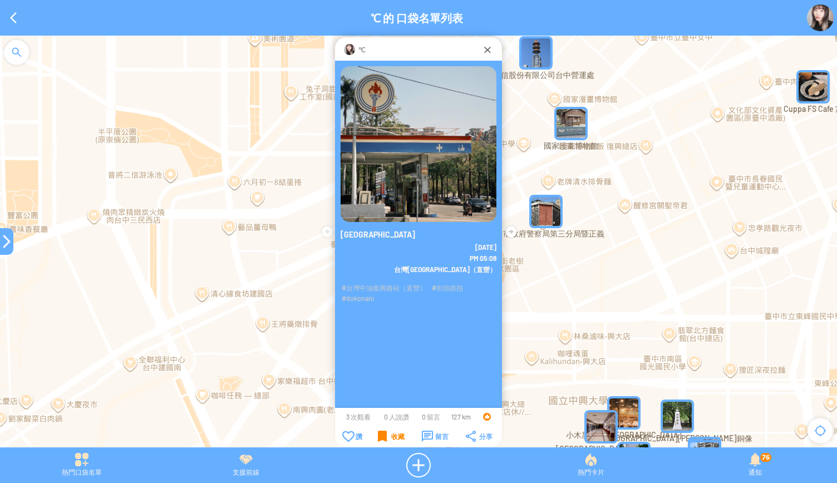
click at [382, 439] on div "收藏" at bounding box center [391, 436] width 27 height 11
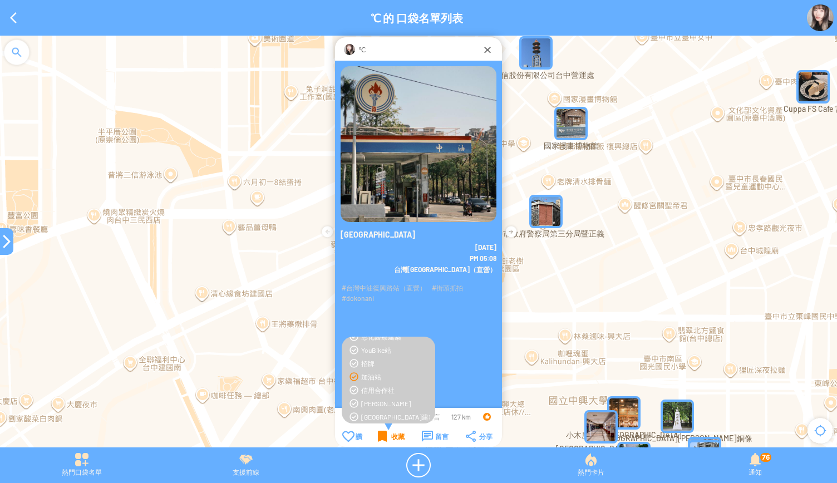
click at [382, 439] on div "收藏" at bounding box center [391, 436] width 27 height 11
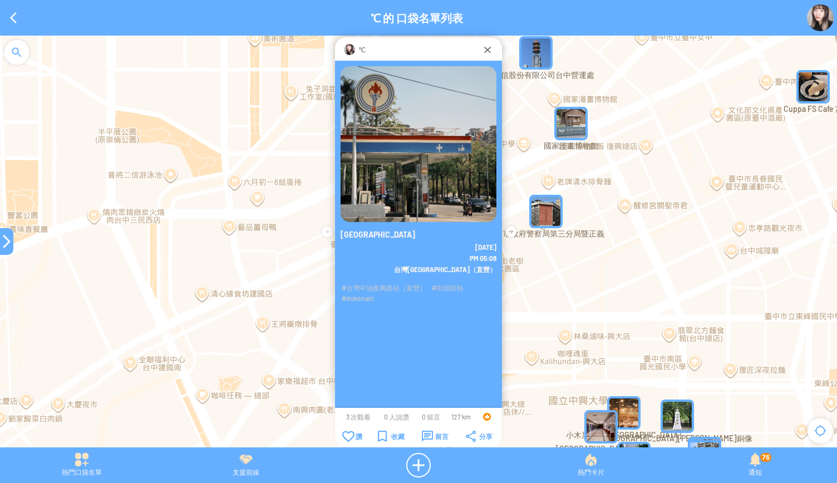
click at [4, 243] on div at bounding box center [6, 241] width 13 height 13
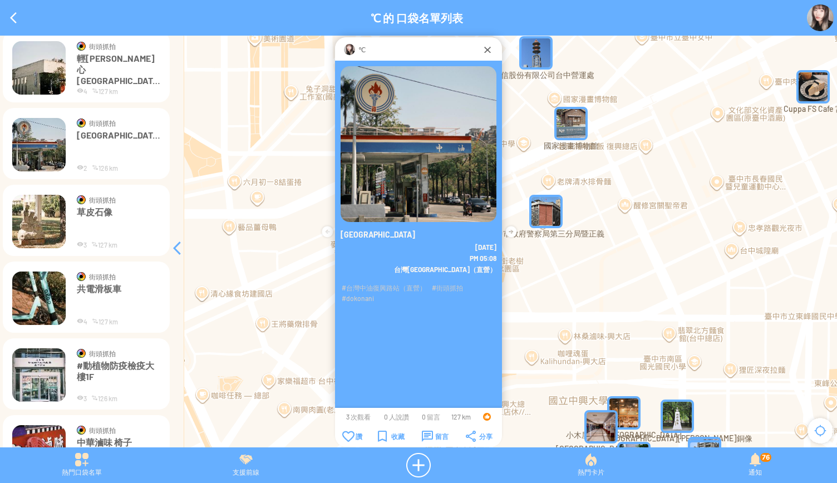
scroll to position [3026, 0]
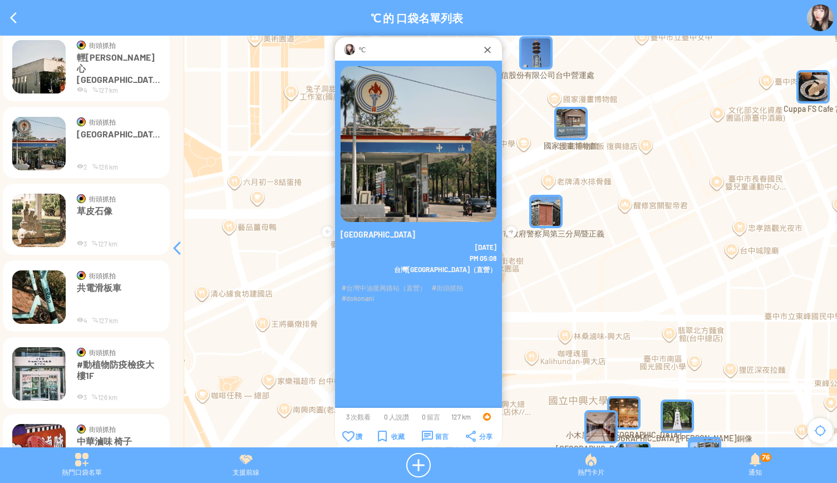
click at [46, 290] on img at bounding box center [38, 296] width 53 height 53
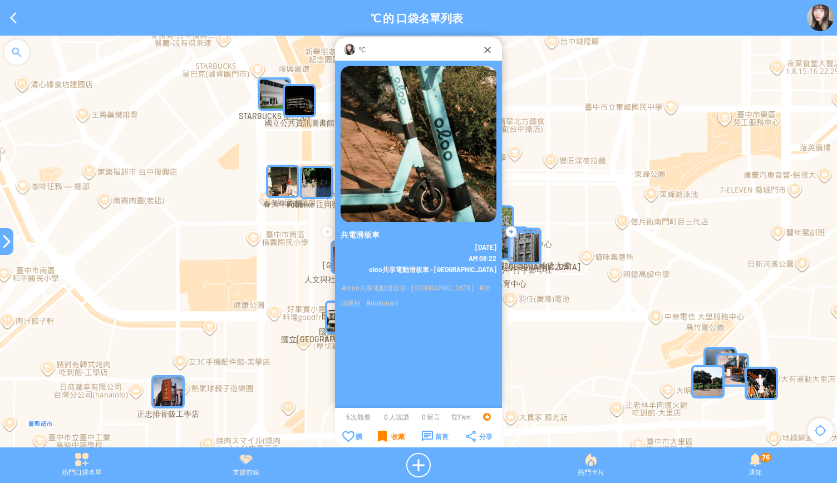
click at [389, 435] on div "收藏" at bounding box center [391, 436] width 27 height 11
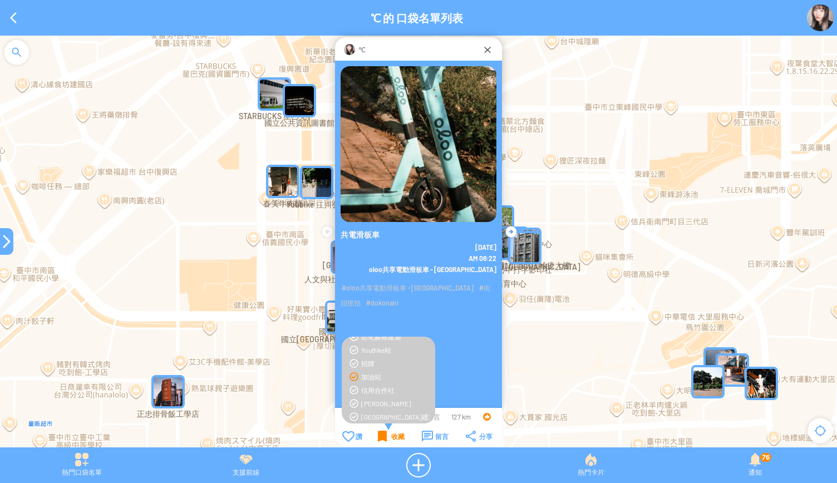
click at [389, 435] on div "收藏" at bounding box center [391, 436] width 27 height 11
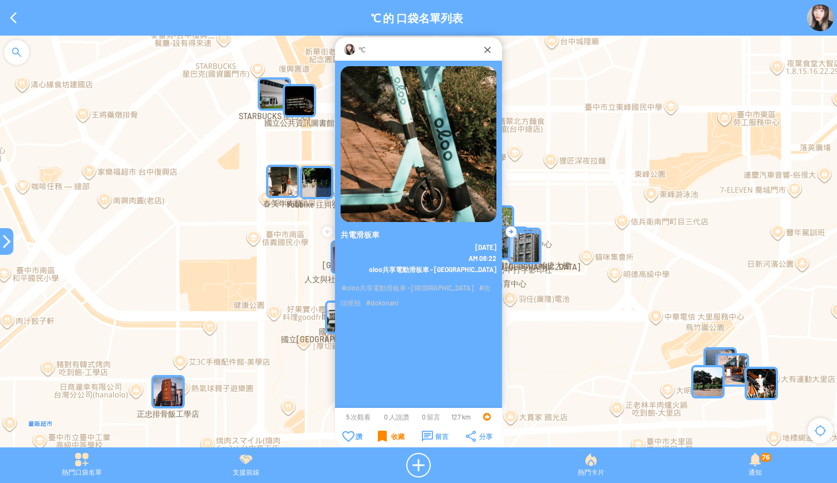
click at [389, 435] on div "收藏" at bounding box center [391, 436] width 27 height 11
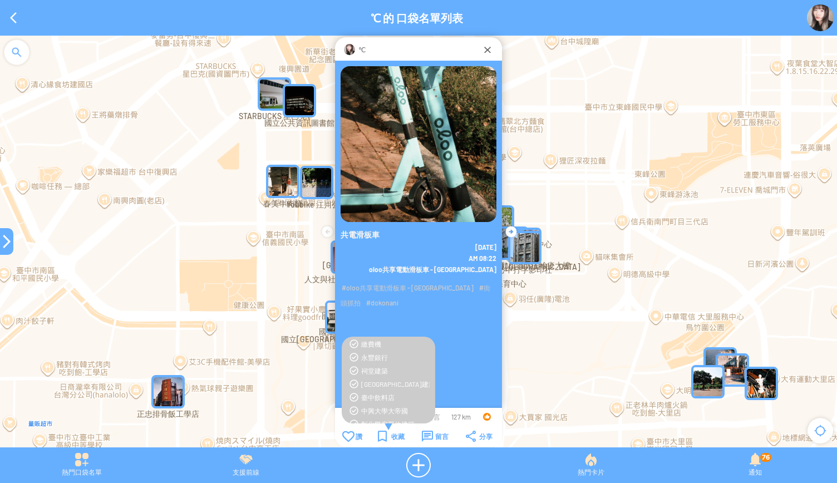
scroll to position [427, 0]
click at [376, 385] on div "中興大學大帝國" at bounding box center [395, 384] width 68 height 9
click at [380, 432] on div "收藏" at bounding box center [391, 436] width 27 height 11
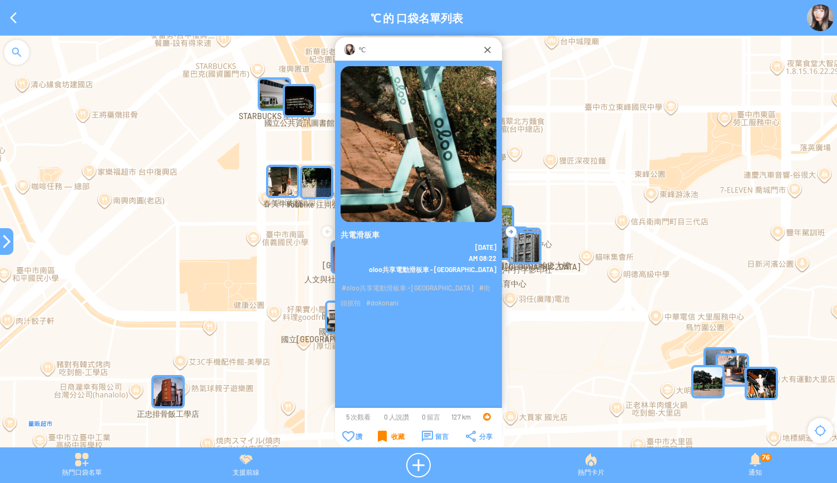
click at [380, 432] on div "收藏" at bounding box center [391, 436] width 27 height 11
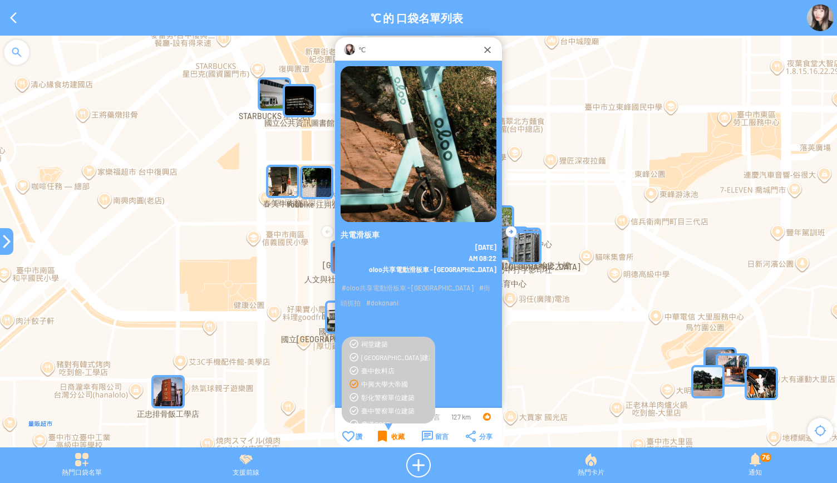
click at [380, 432] on div "收藏" at bounding box center [391, 436] width 27 height 11
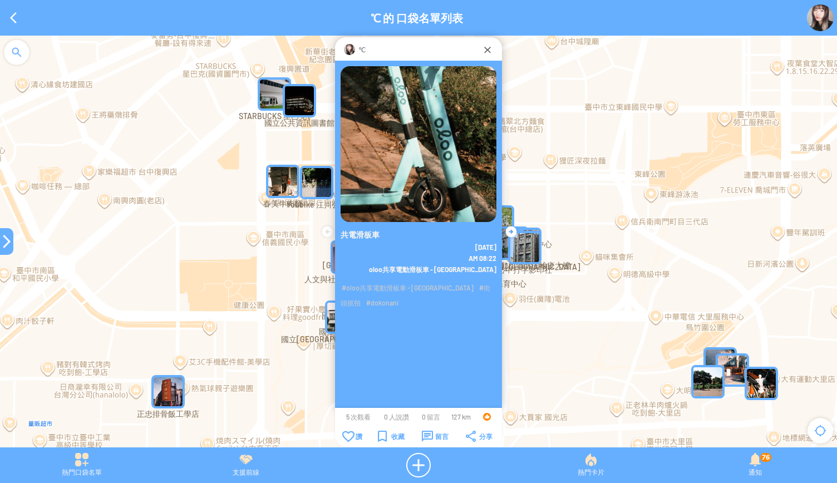
click at [2, 244] on div at bounding box center [6, 241] width 13 height 13
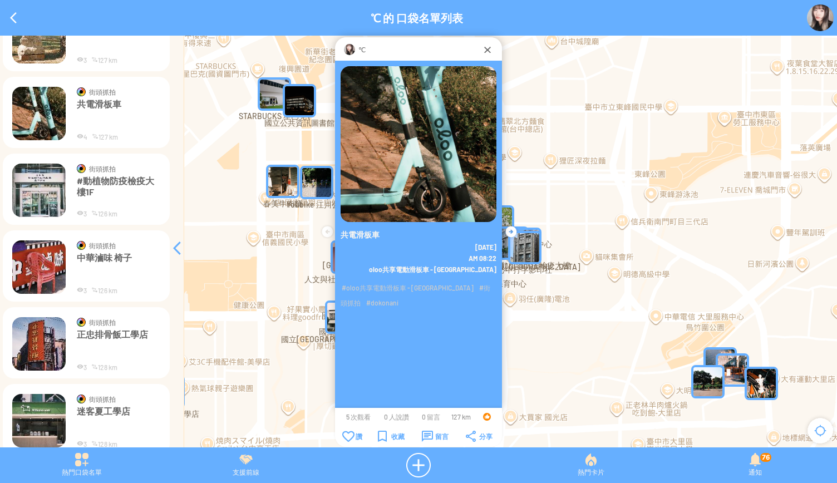
scroll to position [3210, 0]
click at [40, 190] on img at bounding box center [38, 190] width 53 height 53
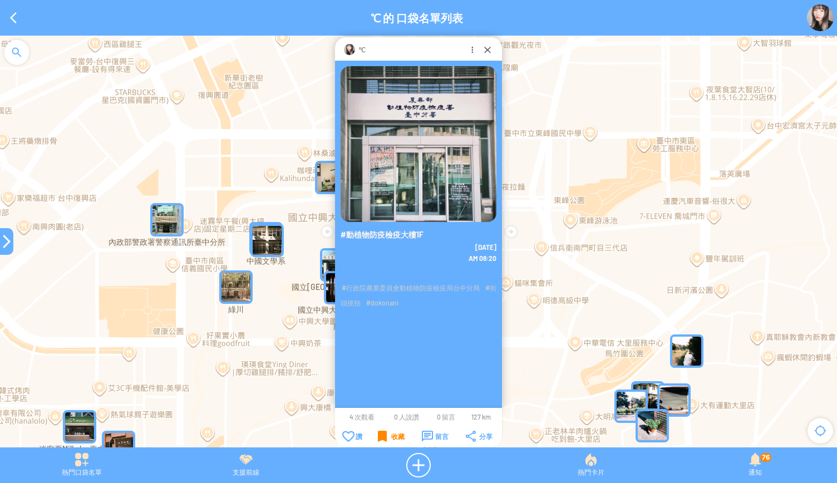
click at [380, 439] on div "收藏" at bounding box center [391, 436] width 27 height 11
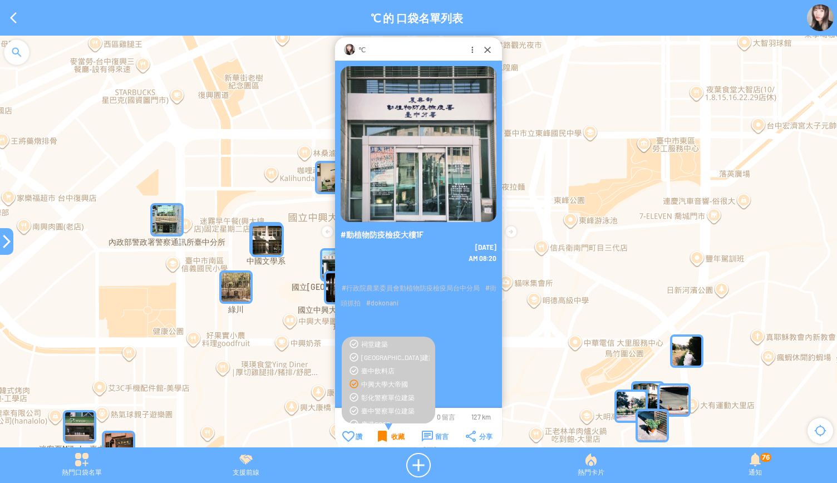
click at [380, 439] on div "收藏" at bounding box center [391, 436] width 27 height 11
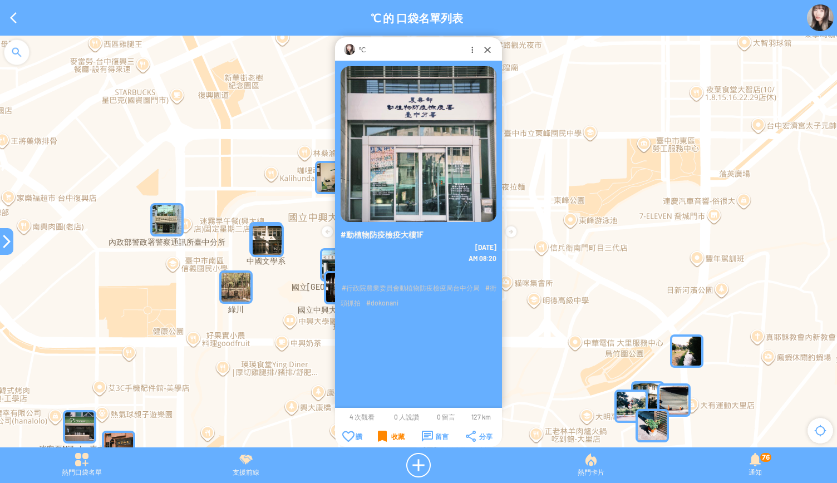
click at [380, 439] on div "收藏" at bounding box center [391, 436] width 27 height 11
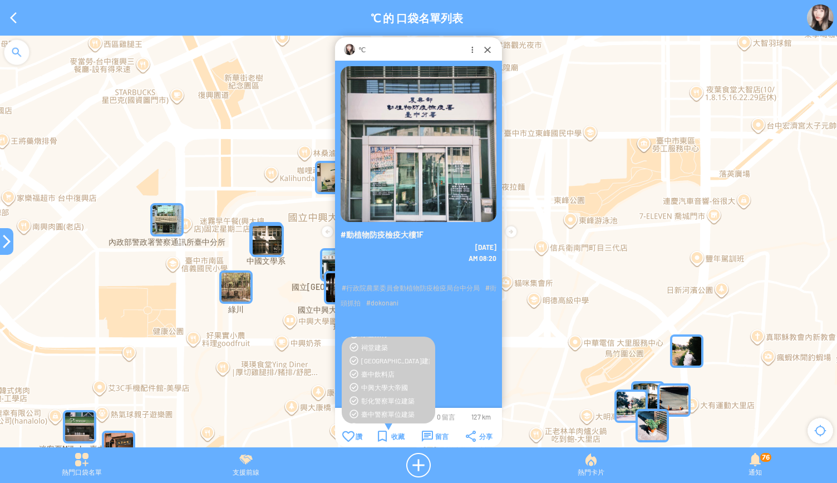
scroll to position [425, 0]
click at [388, 383] on div "中興大學大帝國" at bounding box center [395, 386] width 68 height 9
click at [384, 432] on div "收藏" at bounding box center [391, 436] width 27 height 11
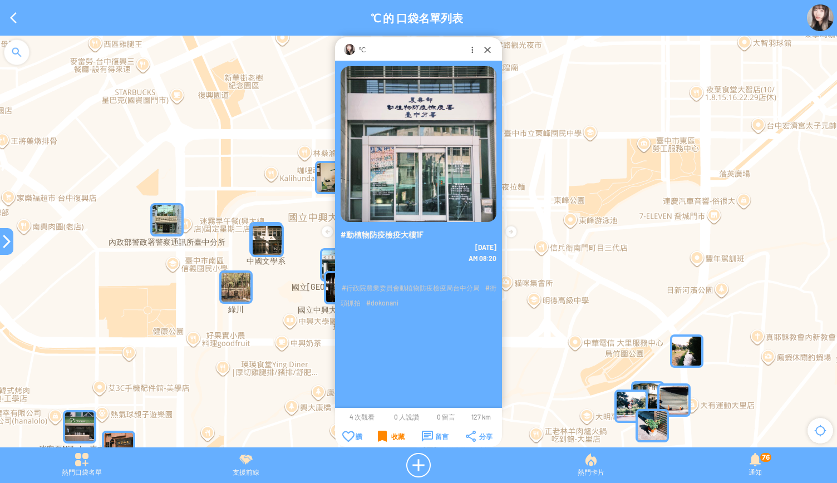
click at [384, 432] on div "收藏" at bounding box center [391, 436] width 27 height 11
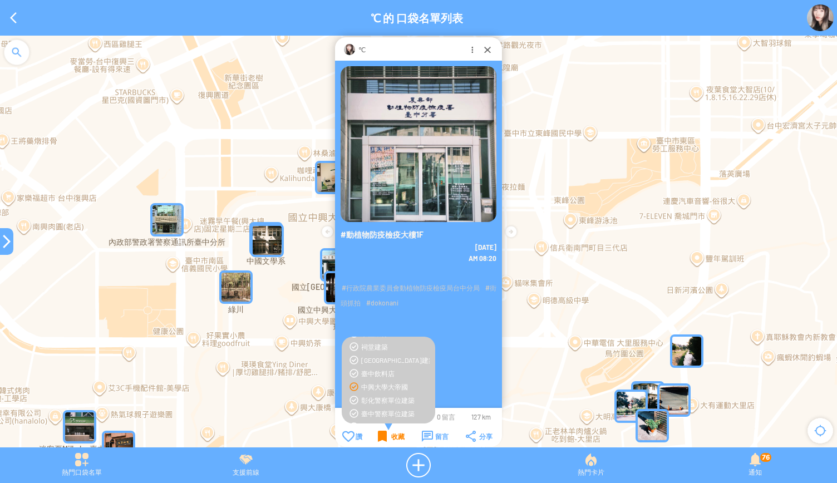
click at [384, 432] on div "收藏" at bounding box center [391, 436] width 27 height 11
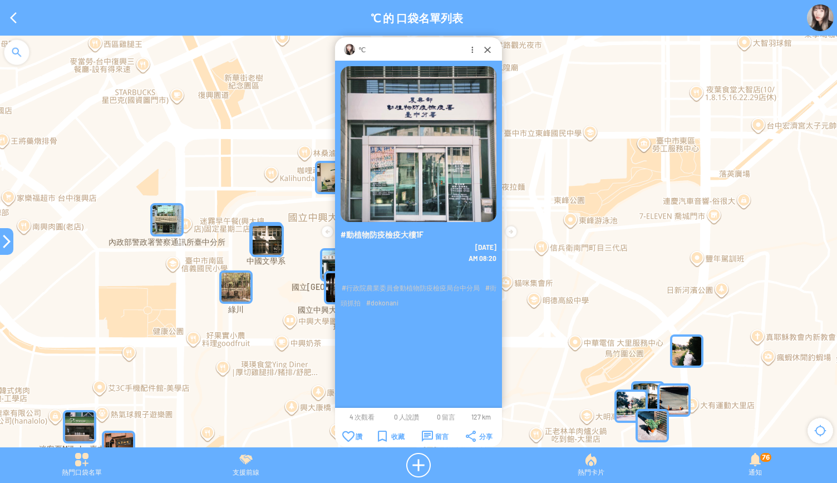
click at [7, 240] on div at bounding box center [6, 241] width 13 height 13
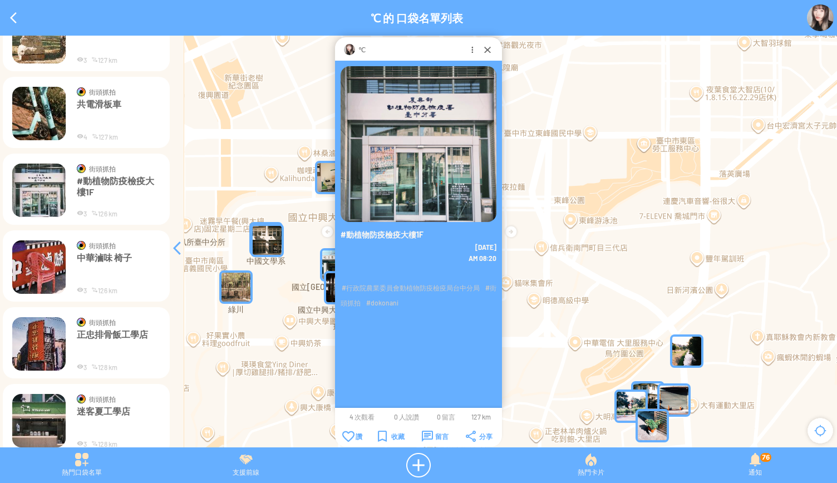
click at [35, 264] on img at bounding box center [38, 266] width 53 height 53
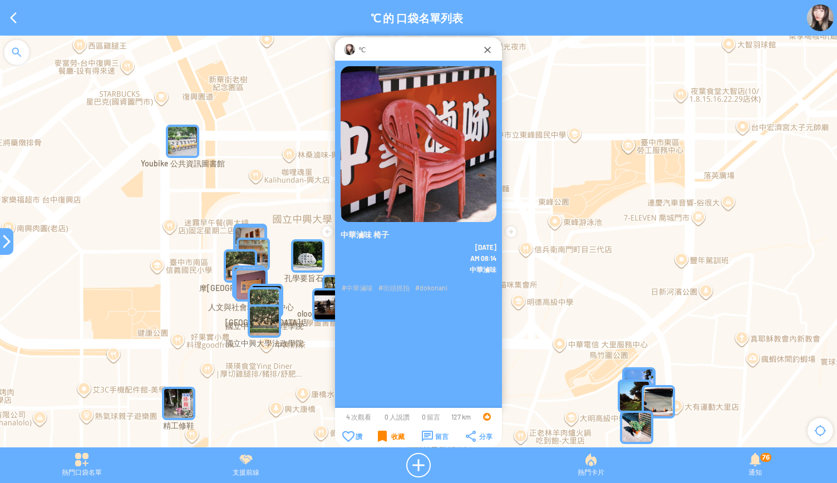
click at [379, 440] on div "收藏" at bounding box center [391, 436] width 27 height 11
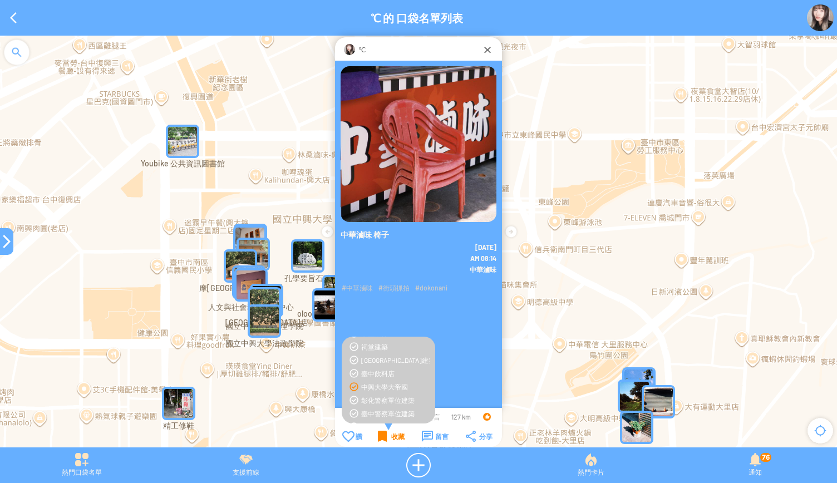
click at [379, 440] on div "收藏" at bounding box center [391, 436] width 27 height 11
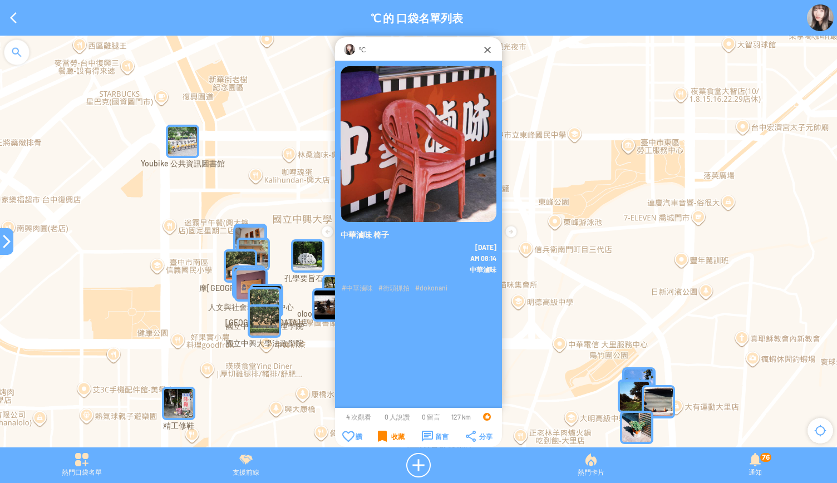
click at [379, 440] on div "收藏" at bounding box center [391, 436] width 27 height 11
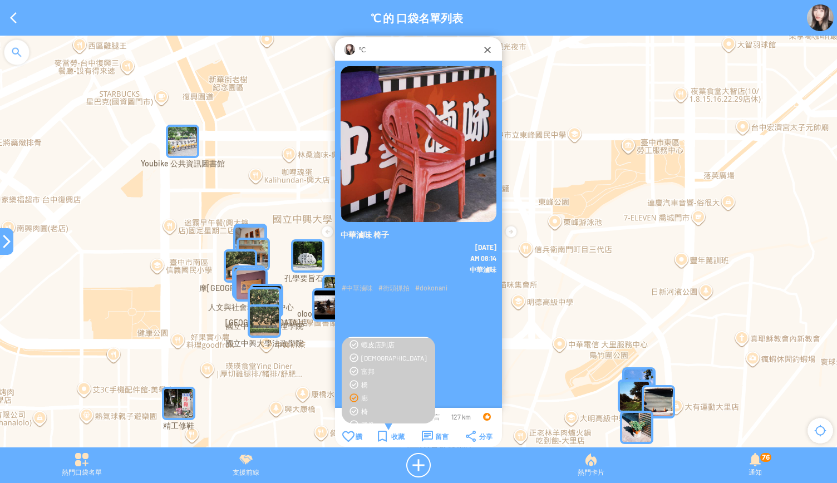
scroll to position [16, 0]
click at [357, 408] on div "椅" at bounding box center [388, 408] width 82 height 9
click at [386, 430] on td "收藏" at bounding box center [391, 436] width 43 height 12
click at [380, 439] on div "收藏" at bounding box center [391, 436] width 27 height 11
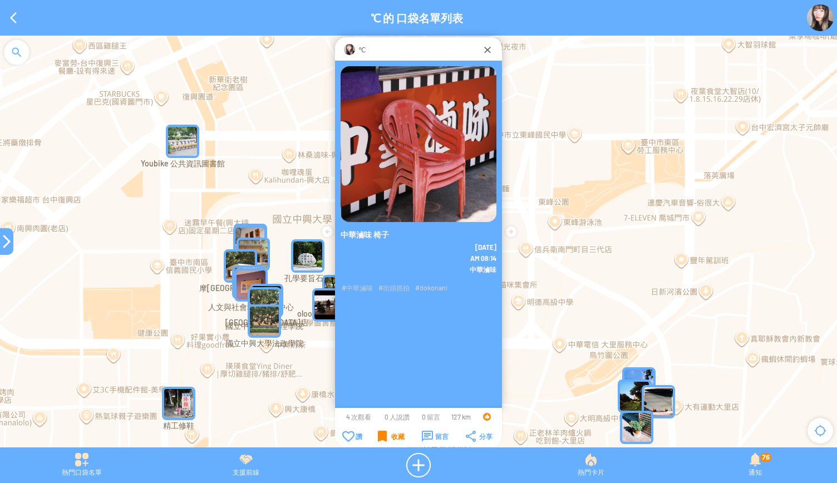
click at [380, 439] on div "收藏" at bounding box center [391, 436] width 27 height 11
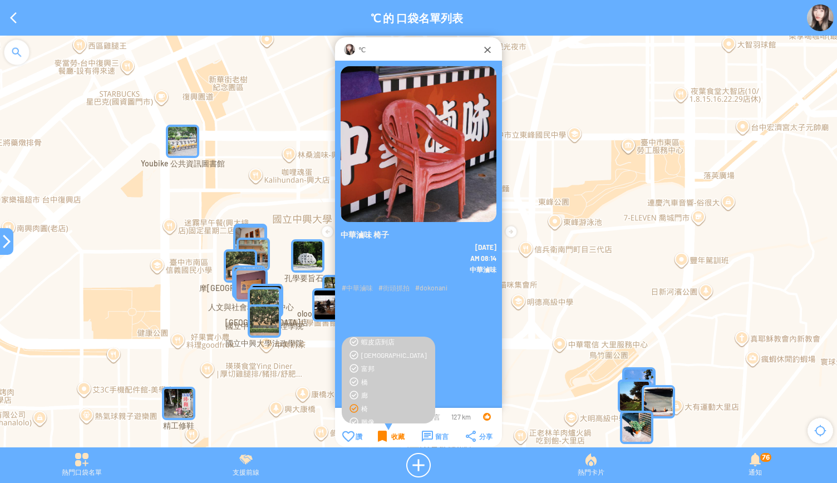
click at [380, 439] on div "收藏" at bounding box center [391, 436] width 27 height 11
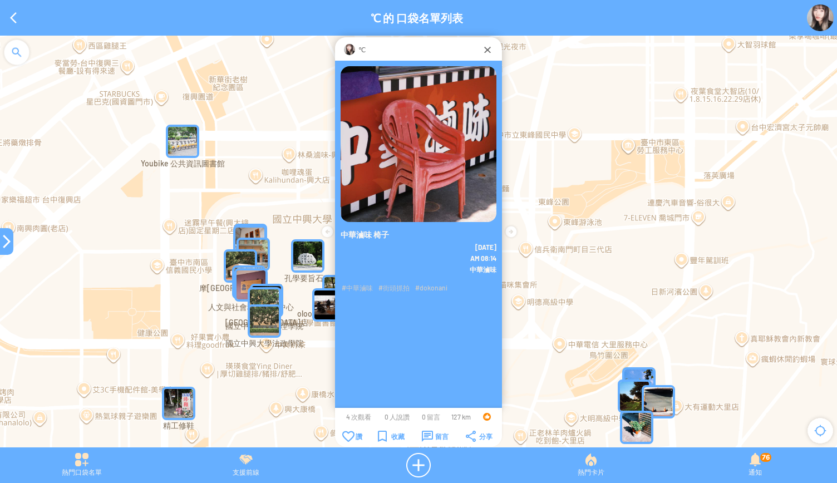
click at [3, 244] on div at bounding box center [6, 241] width 13 height 13
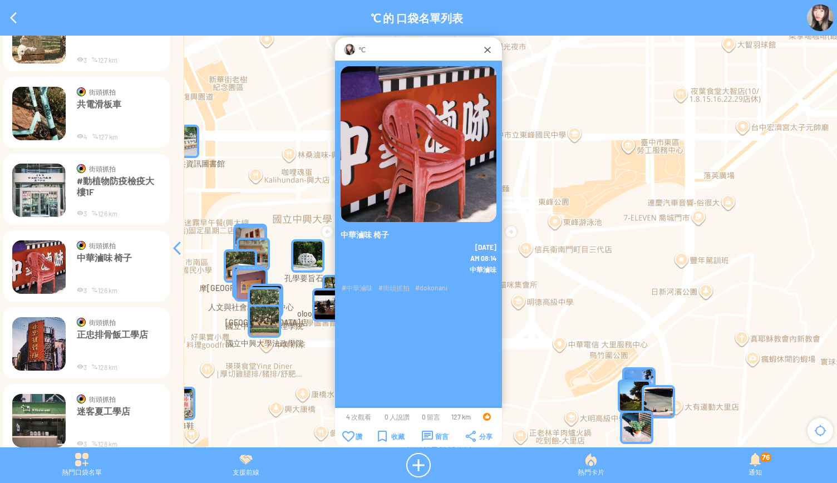
click at [19, 336] on img at bounding box center [38, 343] width 53 height 53
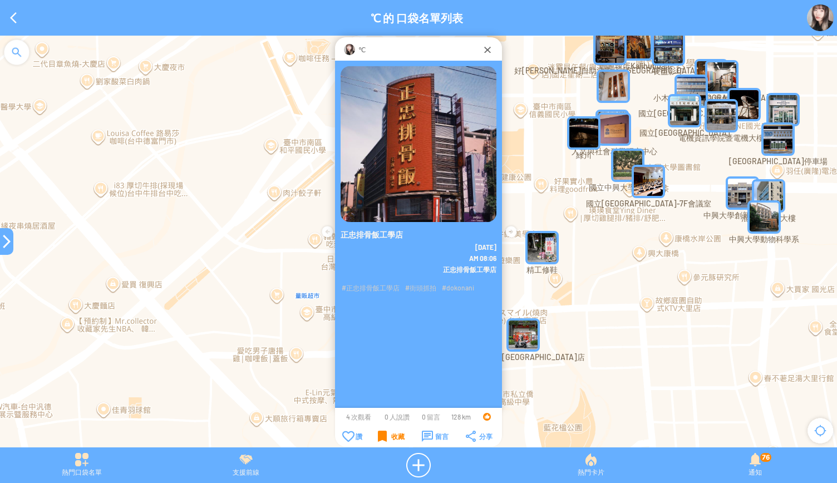
click at [381, 437] on div "收藏" at bounding box center [391, 436] width 27 height 11
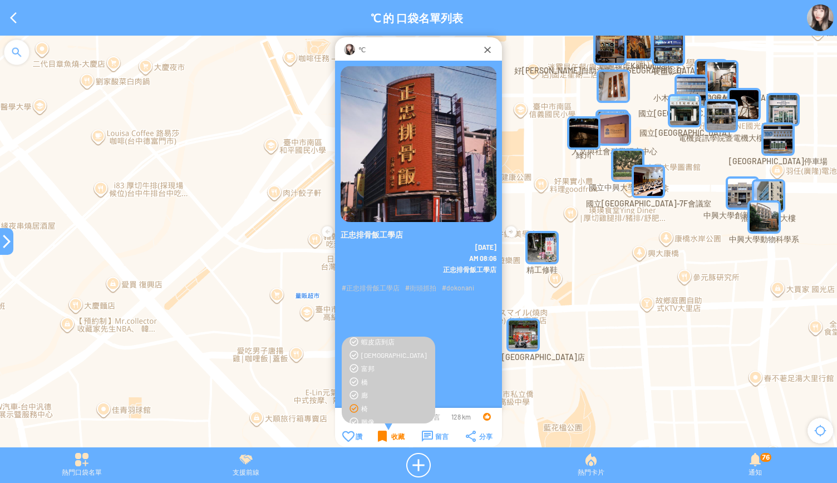
click at [381, 437] on div "收藏" at bounding box center [391, 436] width 27 height 11
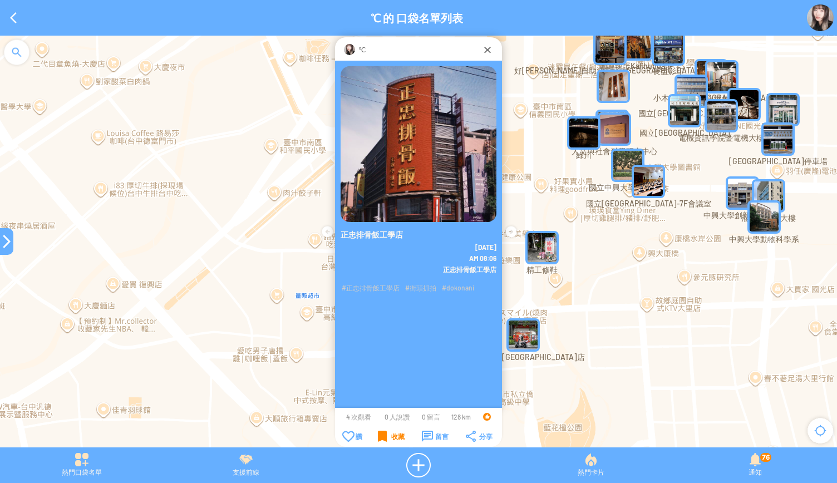
click at [381, 437] on div "收藏" at bounding box center [391, 436] width 27 height 11
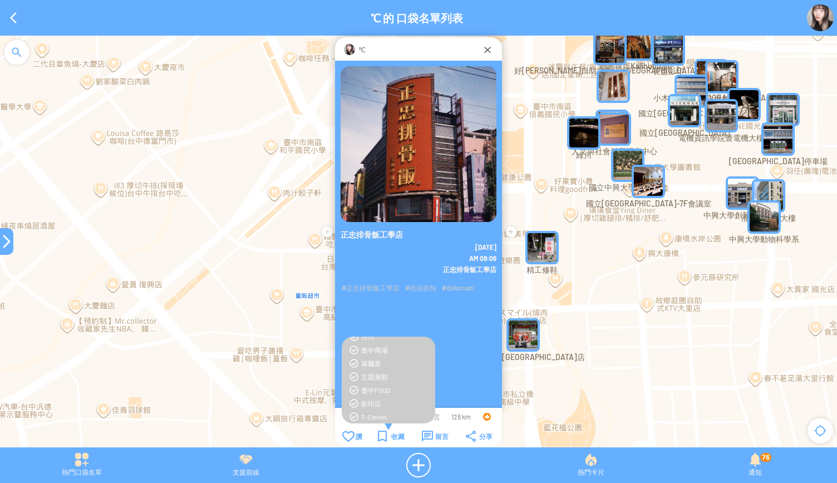
scroll to position [317, 0]
click at [371, 388] on div "臺中FOOD" at bounding box center [395, 387] width 68 height 9
click at [385, 433] on div "收藏" at bounding box center [391, 436] width 27 height 11
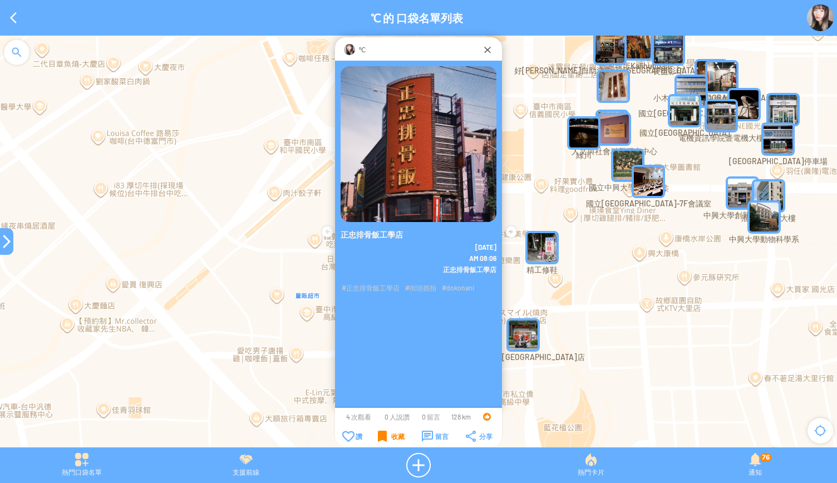
click at [385, 433] on div "收藏" at bounding box center [391, 436] width 27 height 11
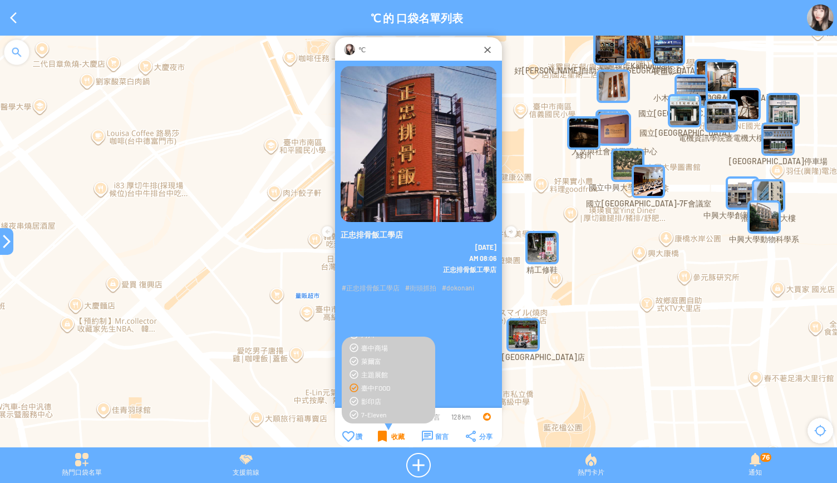
click at [385, 433] on div "收藏" at bounding box center [391, 436] width 27 height 11
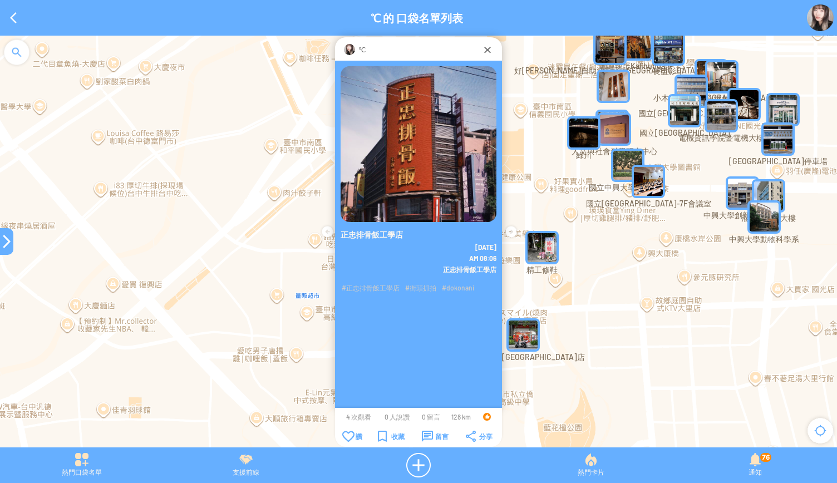
click at [1, 249] on div at bounding box center [6, 241] width 13 height 27
click at [8, 241] on div at bounding box center [6, 241] width 13 height 13
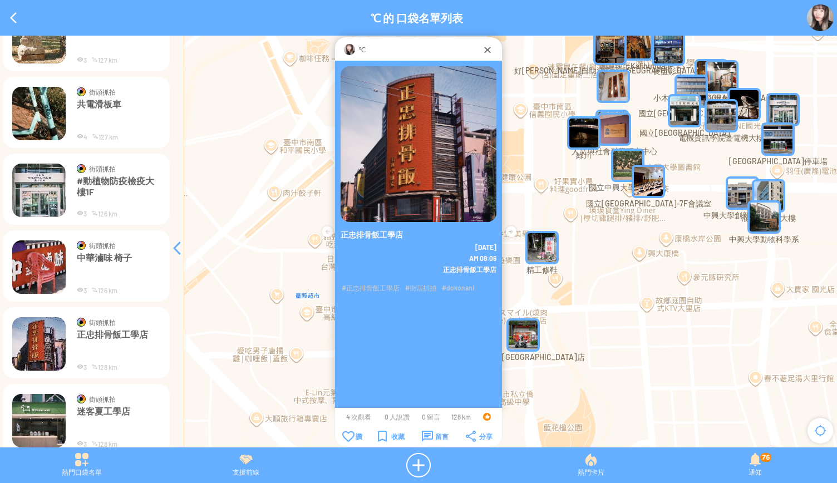
click at [44, 415] on img at bounding box center [38, 420] width 53 height 53
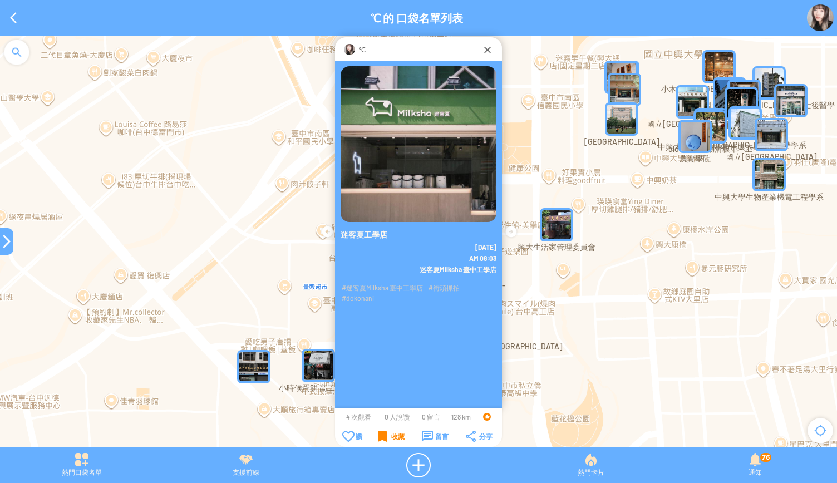
click at [381, 435] on div "收藏" at bounding box center [391, 436] width 27 height 11
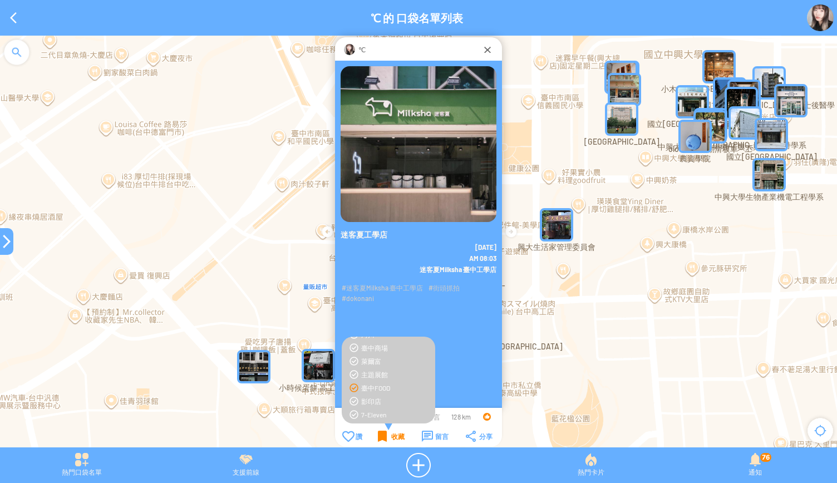
click at [381, 435] on div "收藏" at bounding box center [391, 436] width 27 height 11
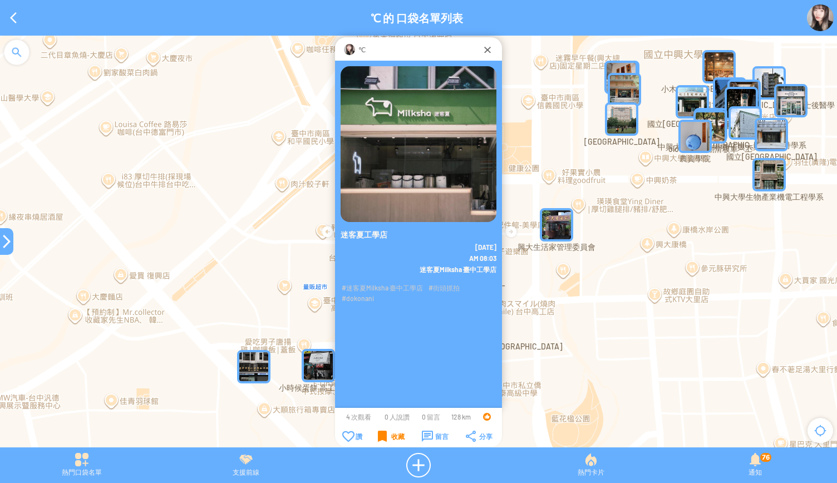
click at [381, 435] on div "收藏" at bounding box center [391, 436] width 27 height 11
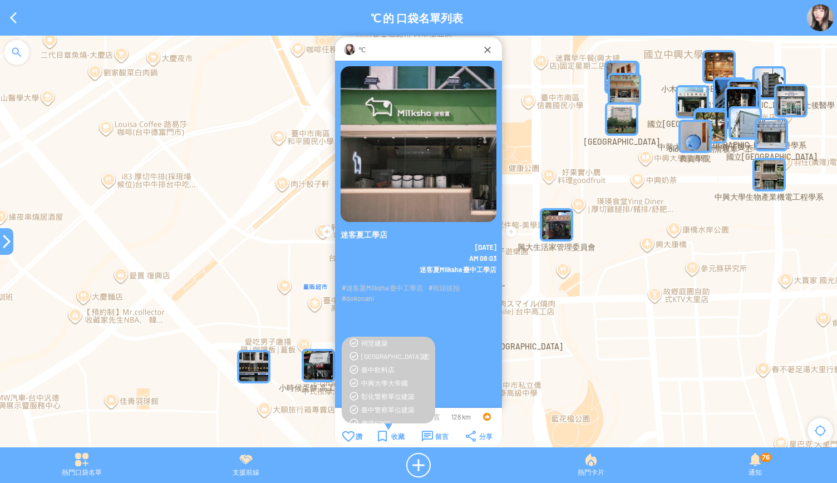
scroll to position [429, 0]
click at [383, 367] on div "臺中飲料店" at bounding box center [395, 369] width 68 height 9
click at [380, 439] on div "收藏" at bounding box center [391, 436] width 27 height 11
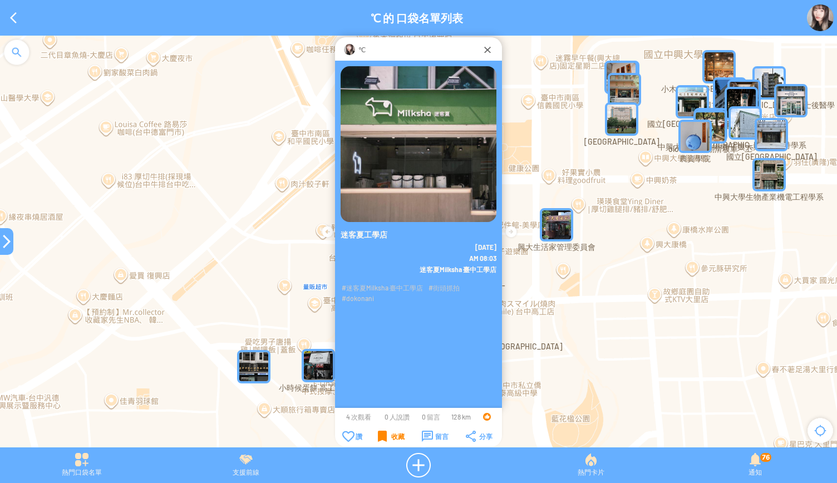
click at [380, 439] on div "收藏" at bounding box center [391, 436] width 27 height 11
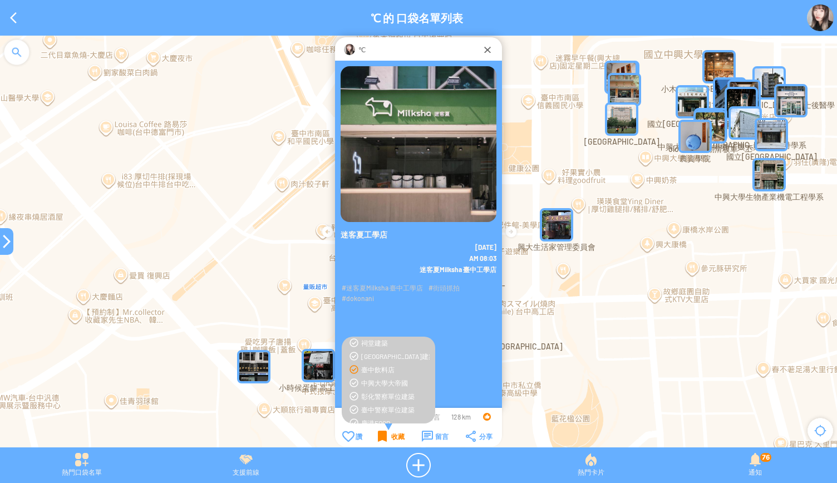
click at [380, 439] on div "收藏" at bounding box center [391, 436] width 27 height 11
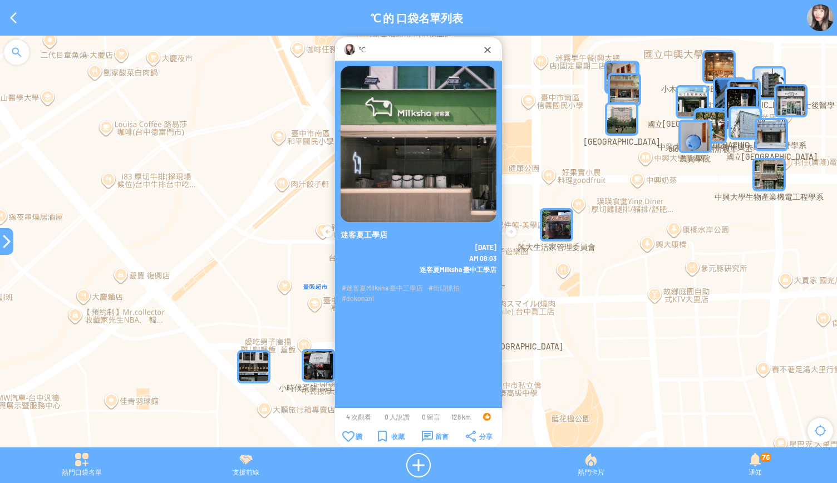
click at [0, 240] on div at bounding box center [6, 241] width 13 height 13
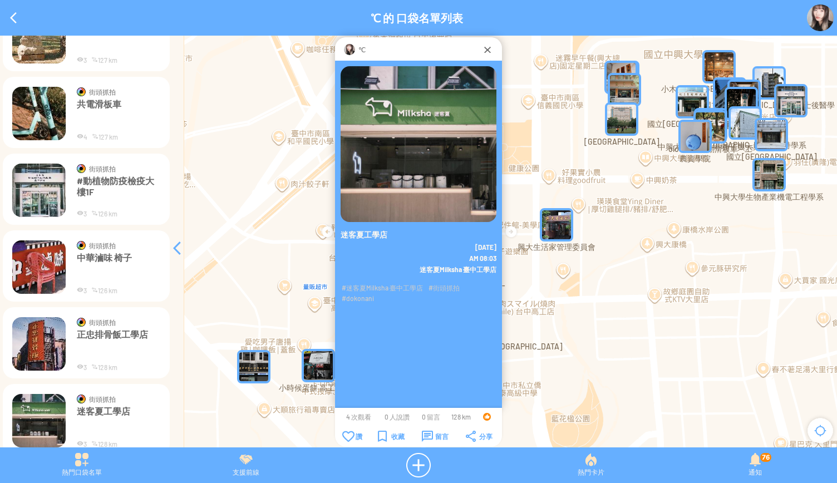
scroll to position [3328, 0]
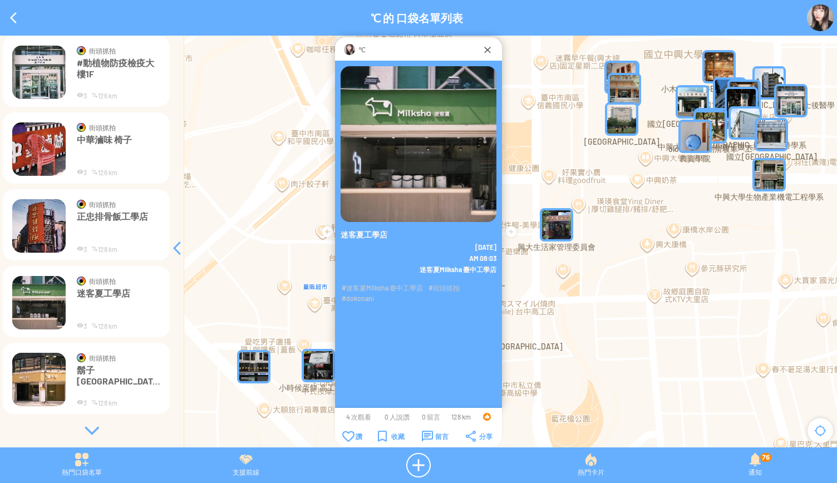
click at [41, 382] on img at bounding box center [38, 379] width 53 height 53
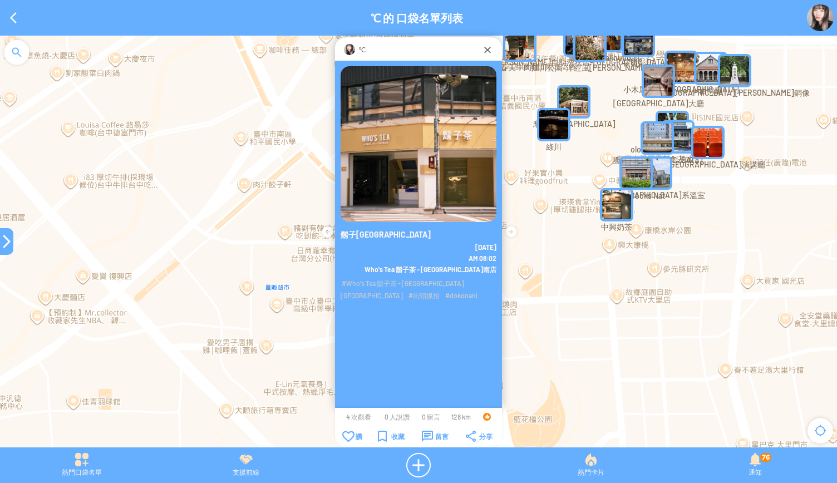
click at [6, 238] on div at bounding box center [6, 241] width 13 height 13
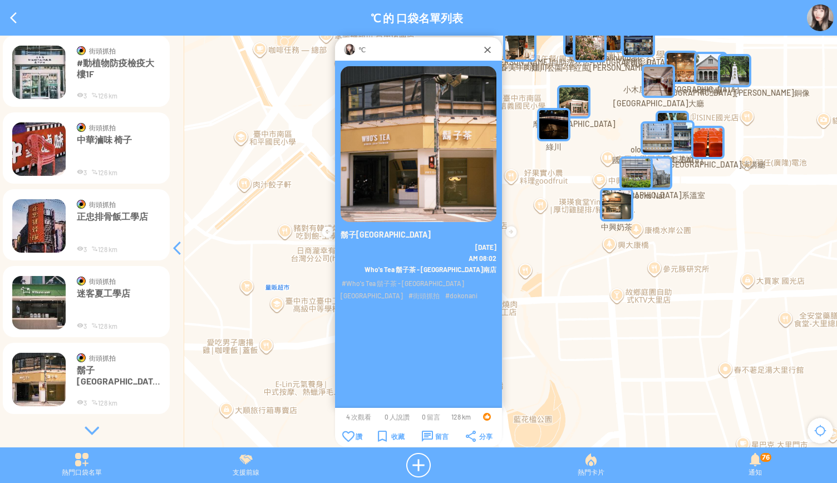
click at [95, 432] on div at bounding box center [91, 430] width 167 height 11
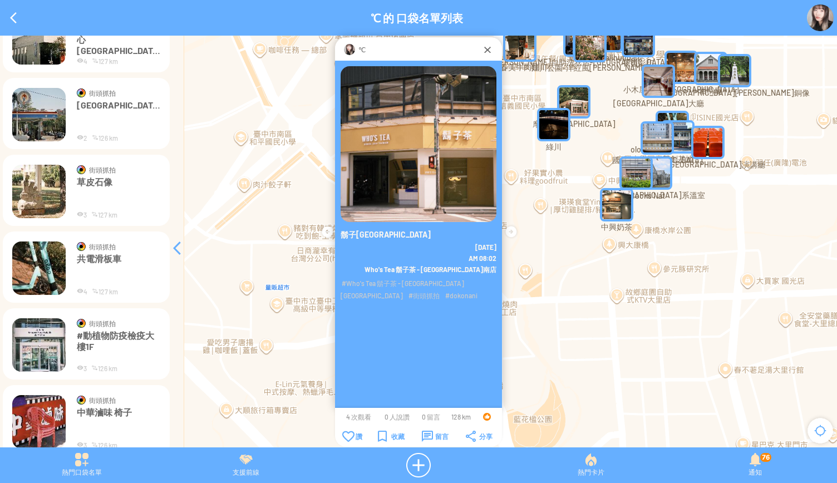
scroll to position [3300, 0]
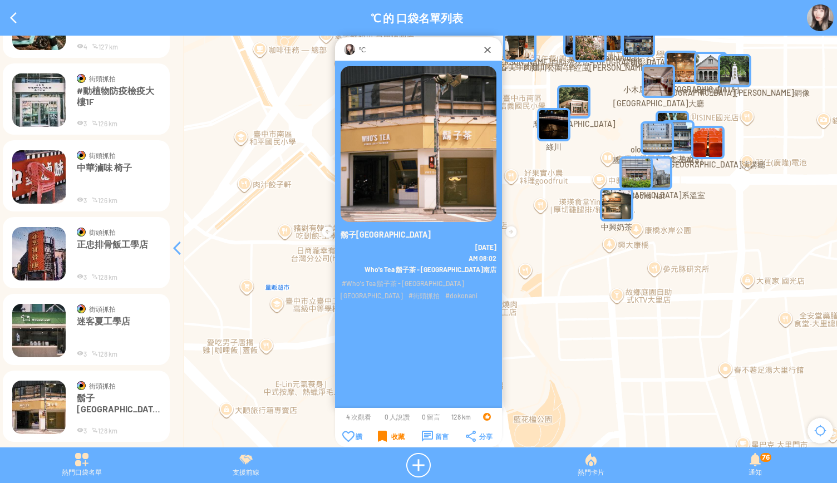
click at [385, 435] on div "收藏" at bounding box center [391, 436] width 27 height 11
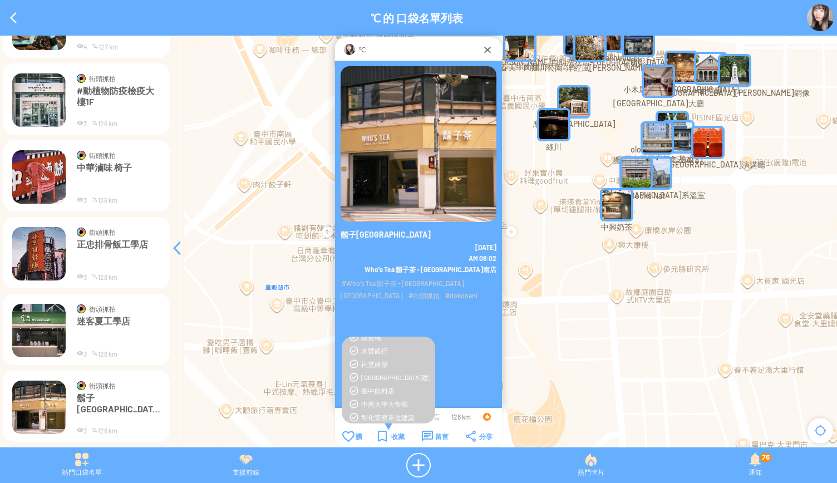
scroll to position [419, 0]
click at [382, 380] on div "臺中飲料店" at bounding box center [395, 379] width 68 height 9
click at [376, 435] on td "收藏" at bounding box center [391, 436] width 43 height 12
click at [392, 436] on div "收藏" at bounding box center [391, 436] width 27 height 11
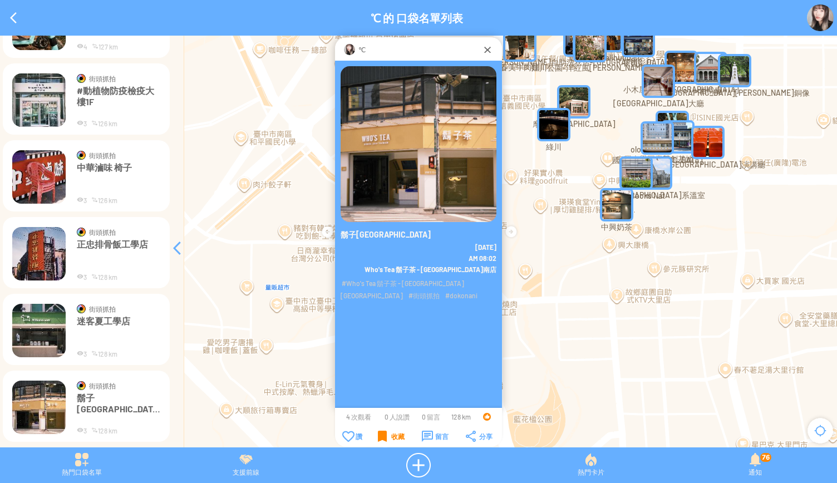
click at [392, 436] on div "收藏" at bounding box center [391, 436] width 27 height 11
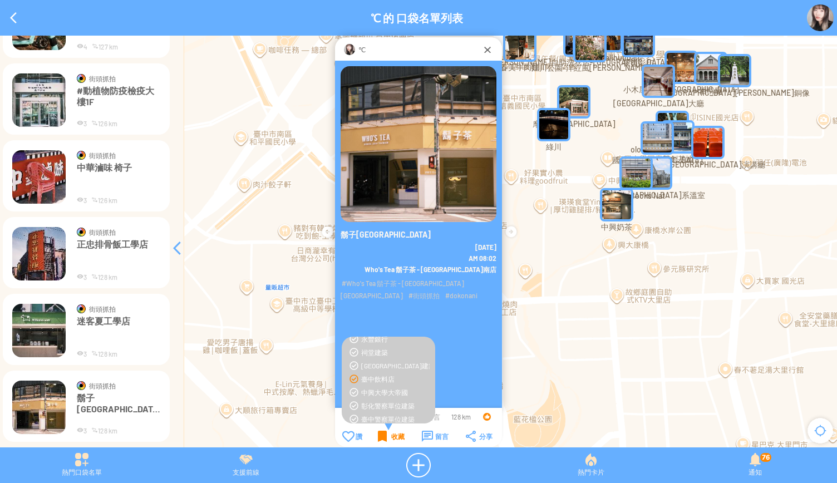
click at [392, 436] on div "收藏" at bounding box center [391, 436] width 27 height 11
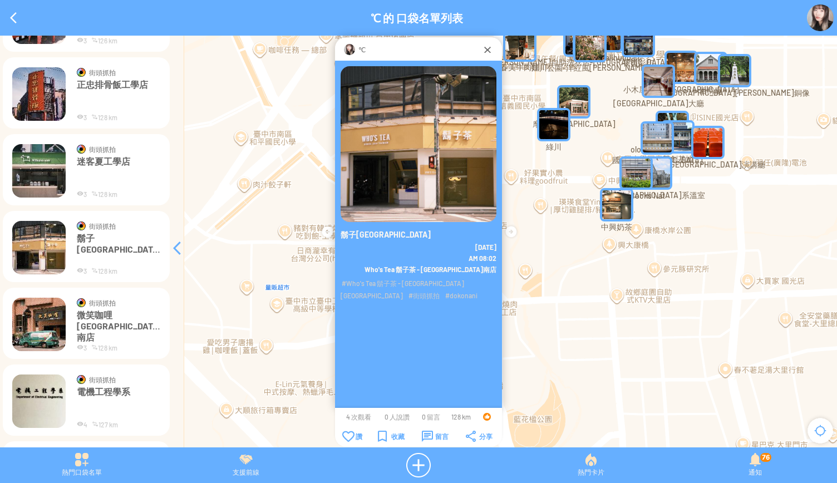
scroll to position [3462, 0]
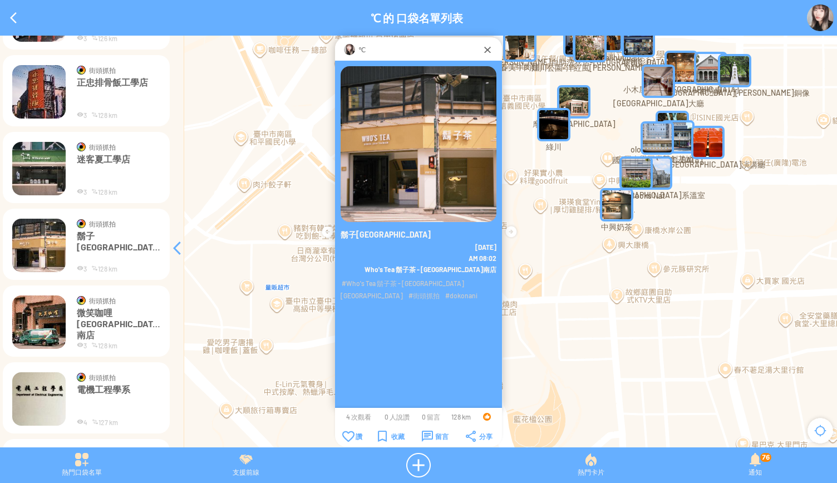
click at [48, 337] on img at bounding box center [38, 322] width 53 height 53
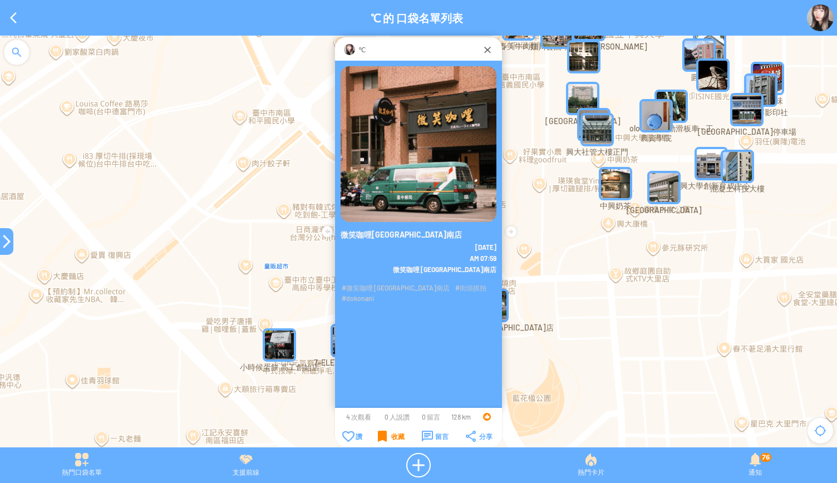
click at [387, 436] on div "收藏" at bounding box center [391, 436] width 27 height 11
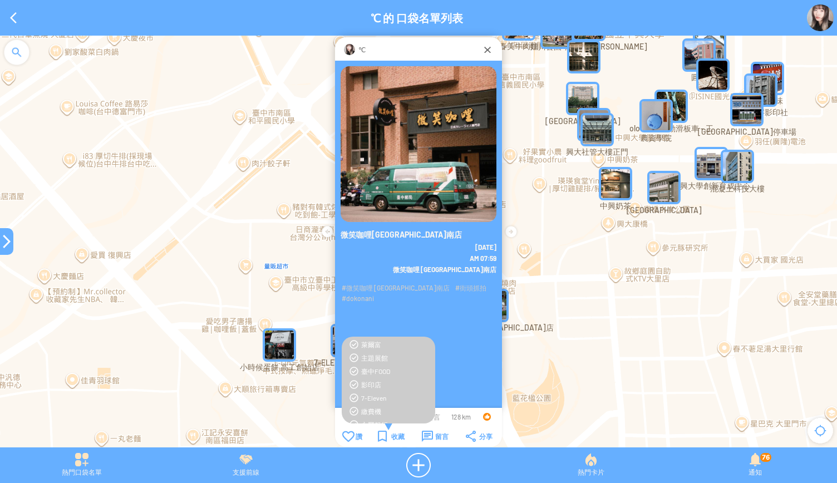
scroll to position [334, 0]
click at [378, 369] on div "臺中FOOD" at bounding box center [395, 370] width 68 height 9
click at [381, 434] on div "收藏" at bounding box center [391, 436] width 27 height 11
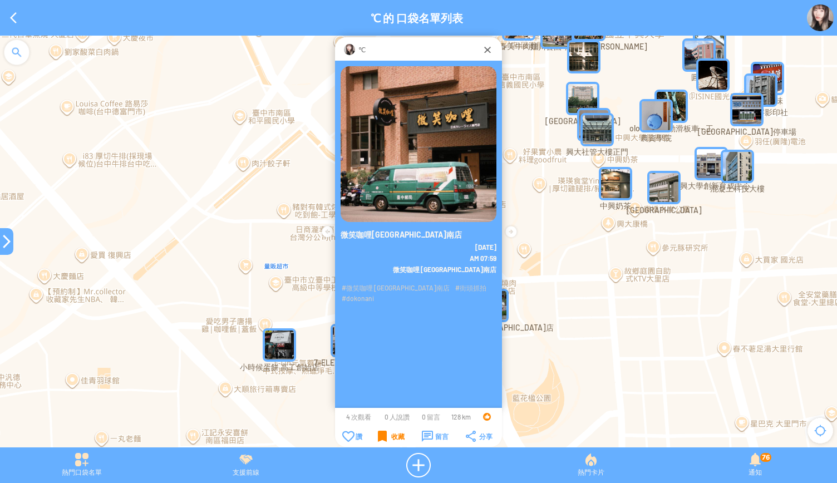
click at [381, 434] on div "收藏" at bounding box center [391, 436] width 27 height 11
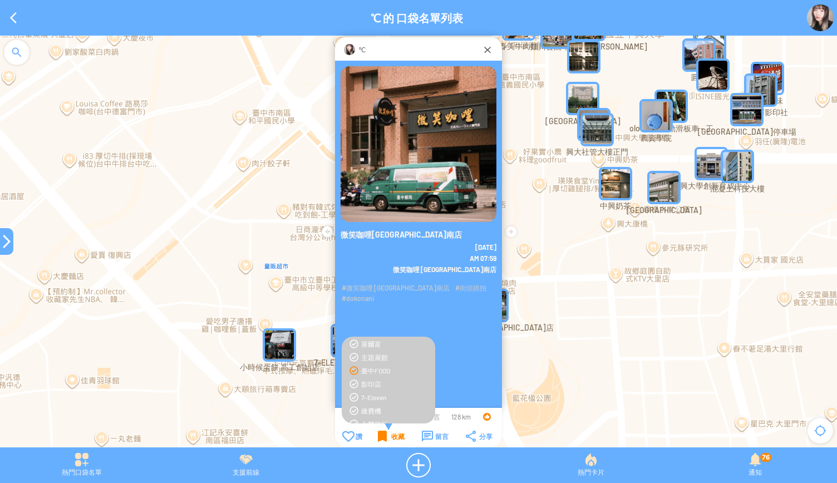
click at [381, 434] on div "收藏" at bounding box center [391, 436] width 27 height 11
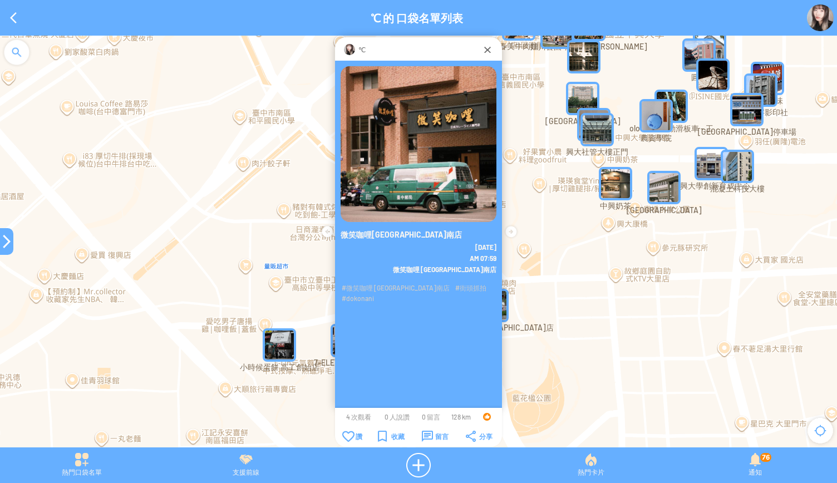
click at [1, 249] on div at bounding box center [6, 241] width 13 height 27
click at [4, 241] on div at bounding box center [6, 241] width 13 height 13
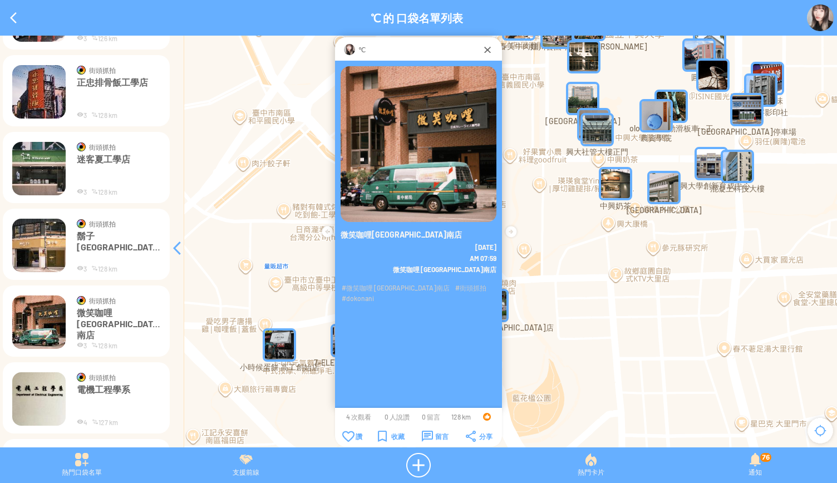
click at [48, 403] on img at bounding box center [38, 398] width 53 height 53
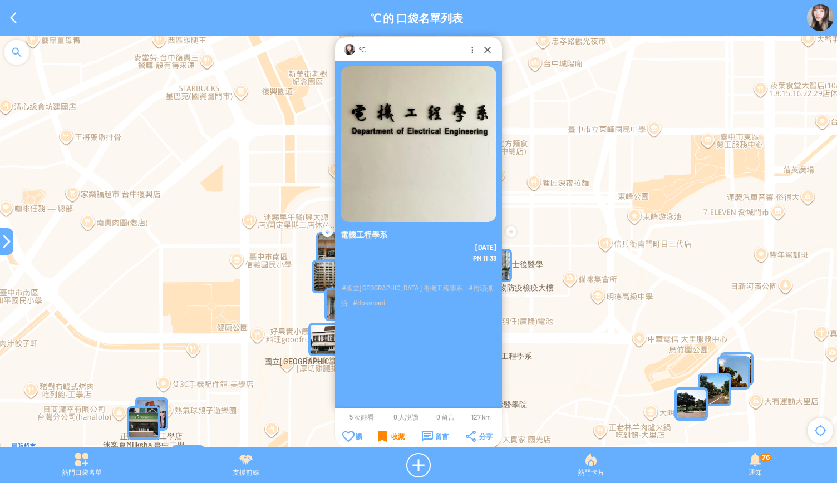
click at [383, 432] on div "收藏" at bounding box center [391, 436] width 27 height 11
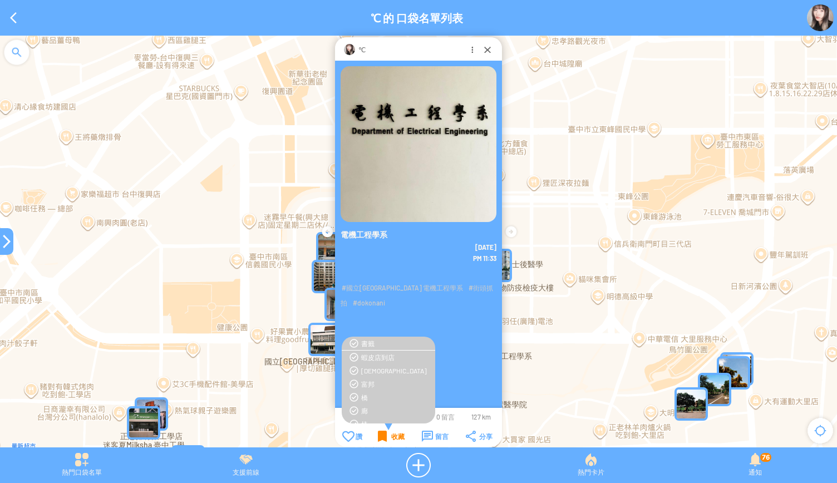
click at [383, 432] on div "收藏" at bounding box center [391, 436] width 27 height 11
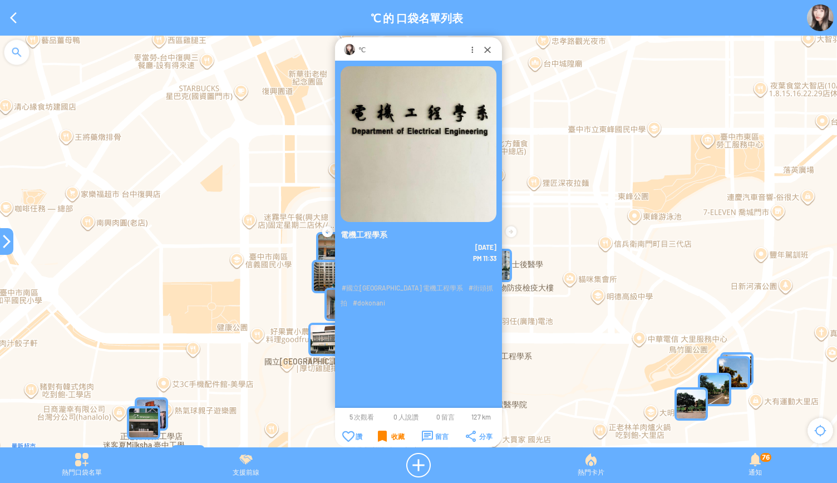
click at [383, 432] on div "收藏" at bounding box center [391, 436] width 27 height 11
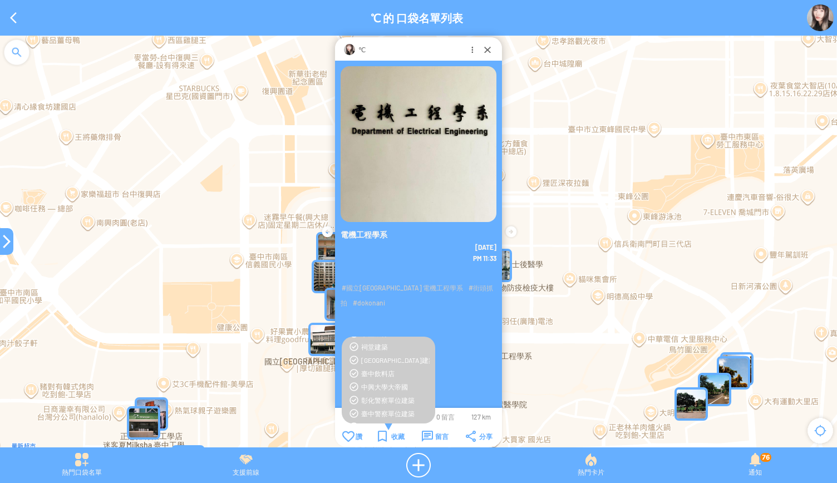
scroll to position [429, 0]
click at [383, 382] on div "中興大學大帝國" at bounding box center [395, 382] width 68 height 9
click at [385, 440] on div "收藏" at bounding box center [391, 436] width 27 height 11
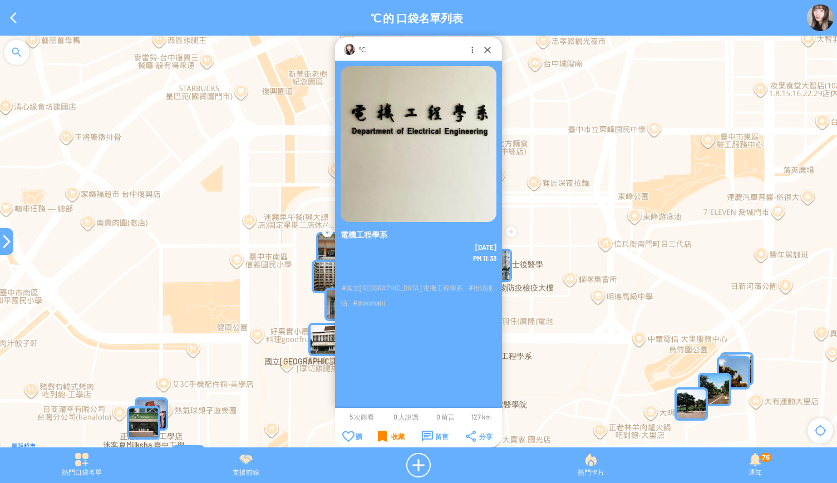
click at [385, 440] on div "收藏" at bounding box center [391, 436] width 27 height 11
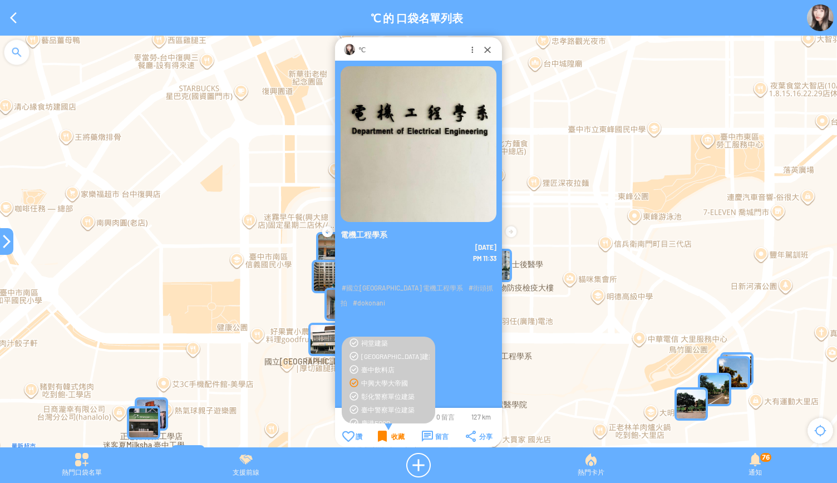
click at [385, 440] on div "收藏" at bounding box center [391, 436] width 27 height 11
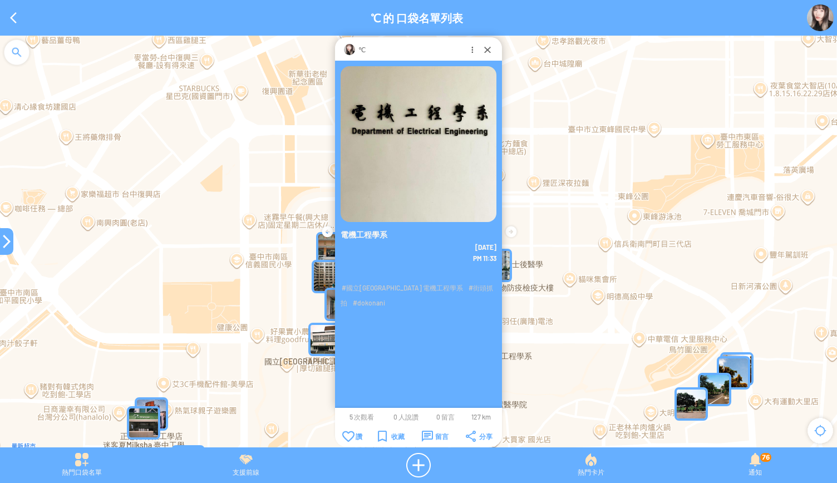
click at [0, 243] on div at bounding box center [6, 241] width 13 height 13
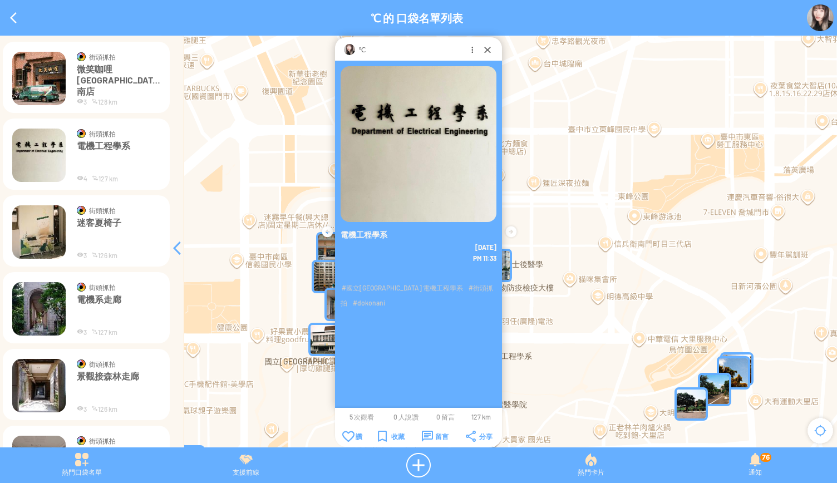
scroll to position [3714, 0]
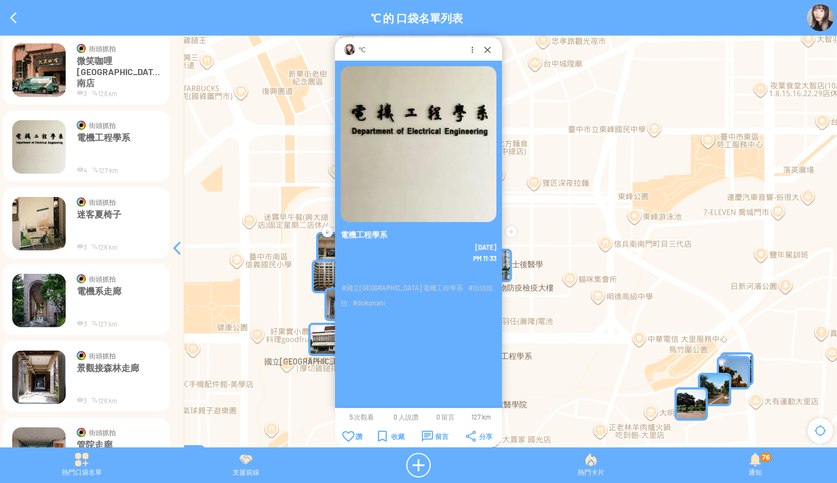
click at [38, 228] on img at bounding box center [38, 223] width 53 height 53
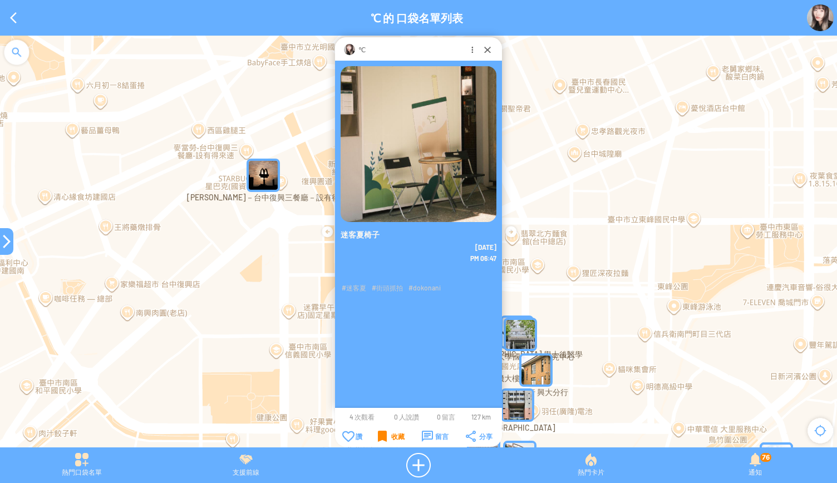
click at [385, 435] on div "收藏" at bounding box center [391, 436] width 27 height 11
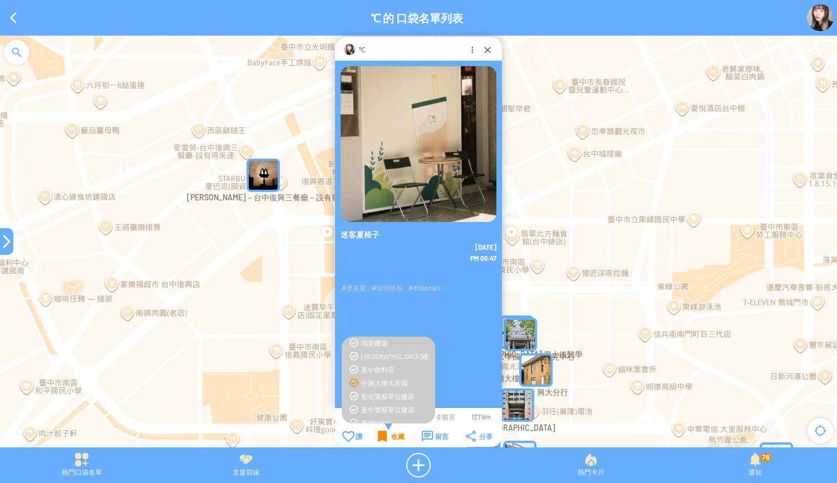
click at [385, 435] on div "收藏" at bounding box center [391, 436] width 27 height 11
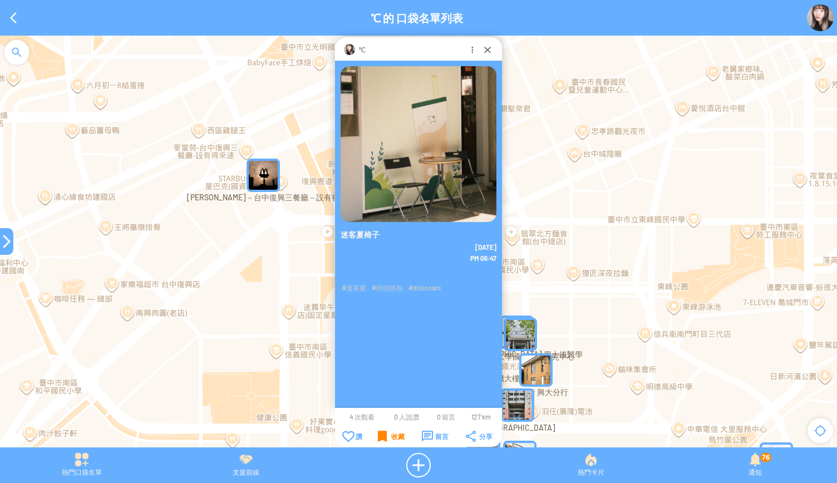
click at [385, 435] on div "收藏" at bounding box center [391, 436] width 27 height 11
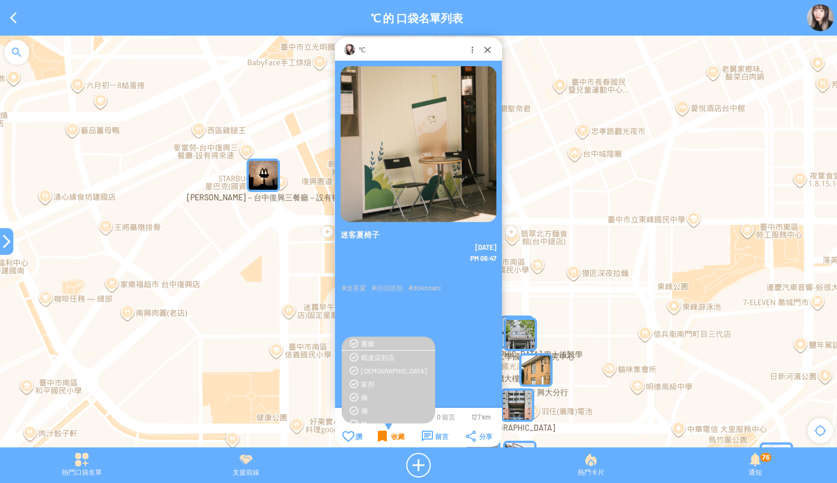
click at [385, 435] on div "收藏" at bounding box center [391, 436] width 27 height 11
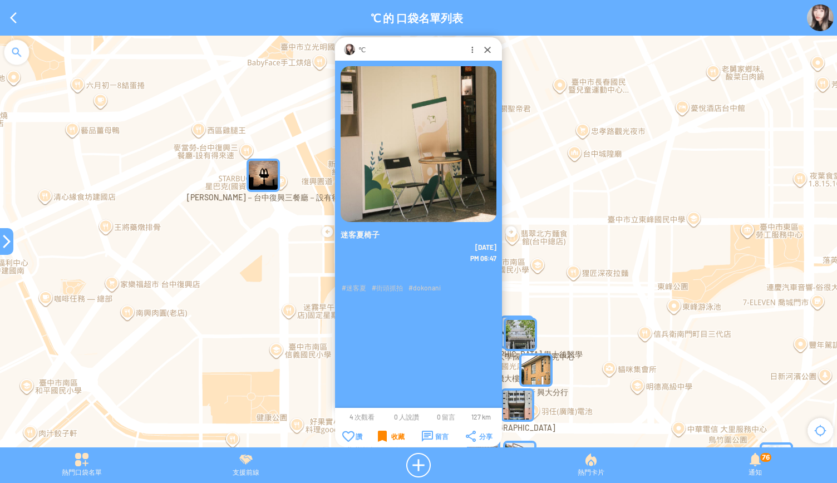
click at [385, 435] on div "收藏" at bounding box center [391, 436] width 27 height 11
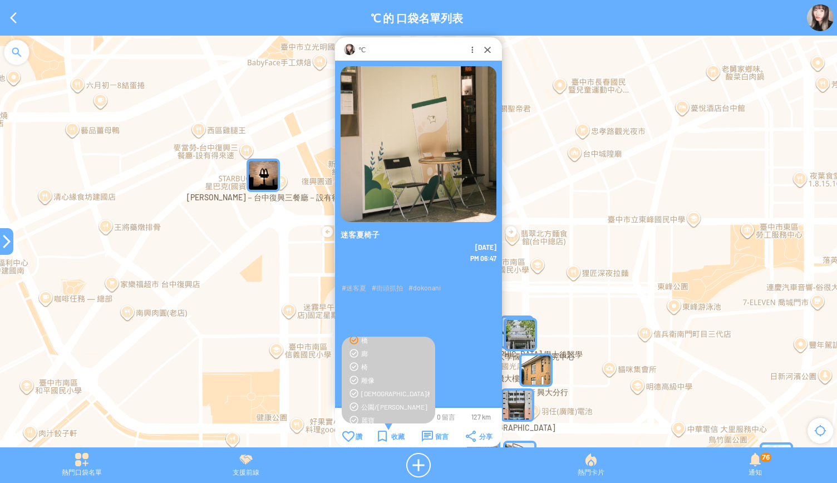
scroll to position [60, 0]
click at [362, 361] on div "椅" at bounding box center [395, 364] width 68 height 9
click at [386, 440] on div "收藏" at bounding box center [391, 436] width 27 height 11
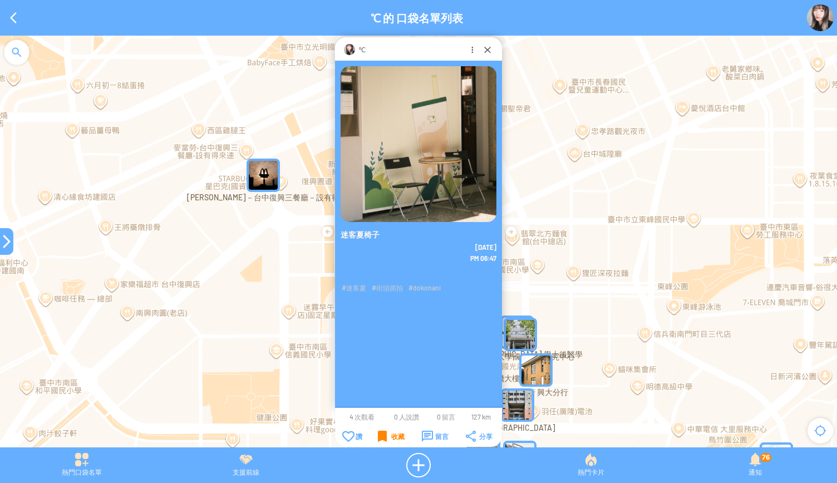
click at [386, 440] on div "收藏" at bounding box center [391, 436] width 27 height 11
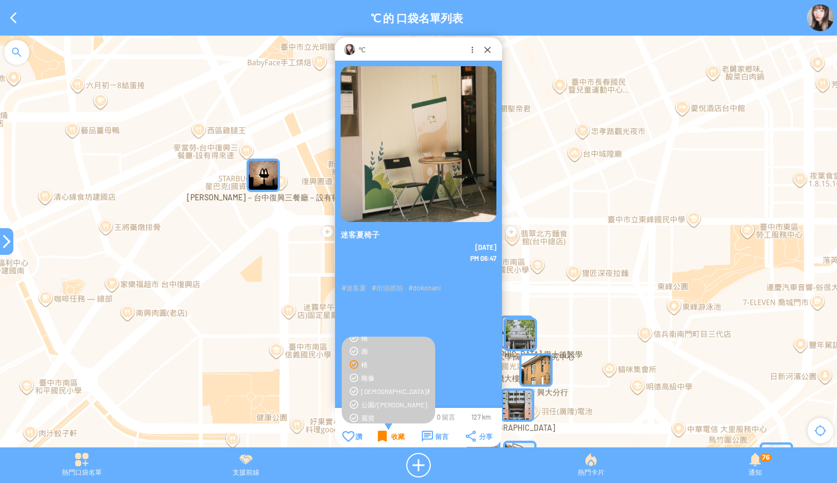
click at [386, 440] on div "收藏" at bounding box center [391, 436] width 27 height 11
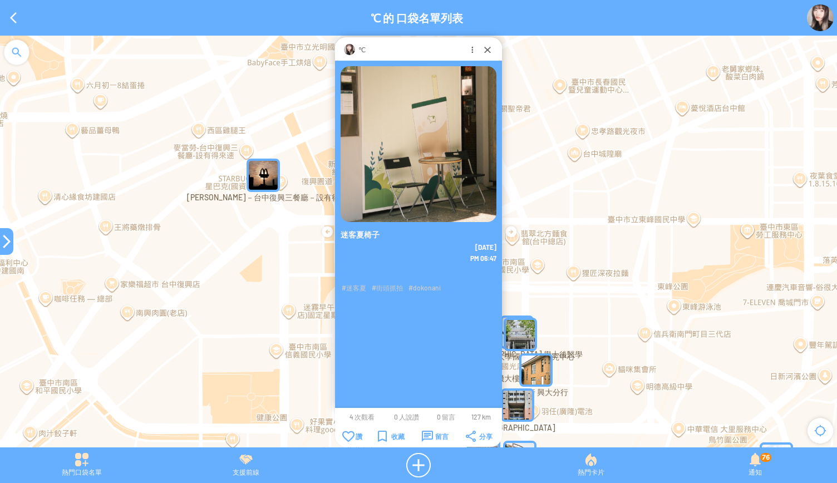
click at [377, 440] on td "收藏" at bounding box center [391, 436] width 43 height 12
click at [390, 436] on div "收藏" at bounding box center [391, 436] width 27 height 11
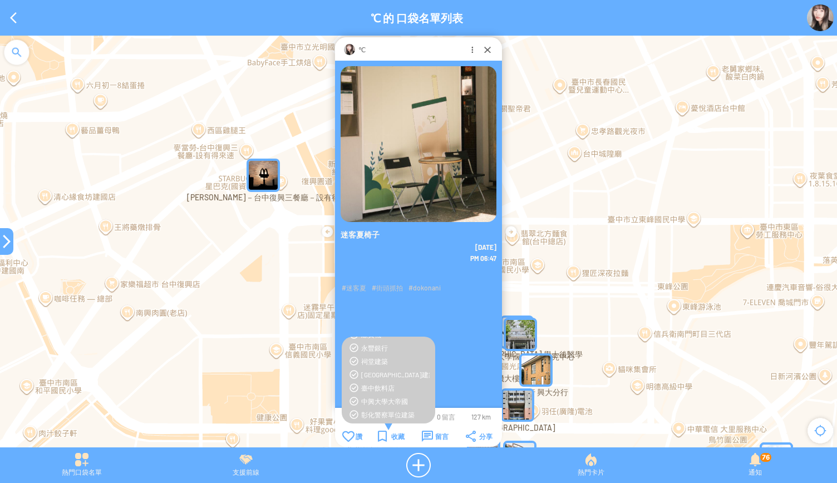
scroll to position [419, 0]
click at [381, 375] on div "臺中飲料店" at bounding box center [395, 379] width 68 height 9
click at [392, 430] on td "收藏" at bounding box center [391, 436] width 43 height 12
click at [383, 438] on div "收藏" at bounding box center [391, 436] width 27 height 11
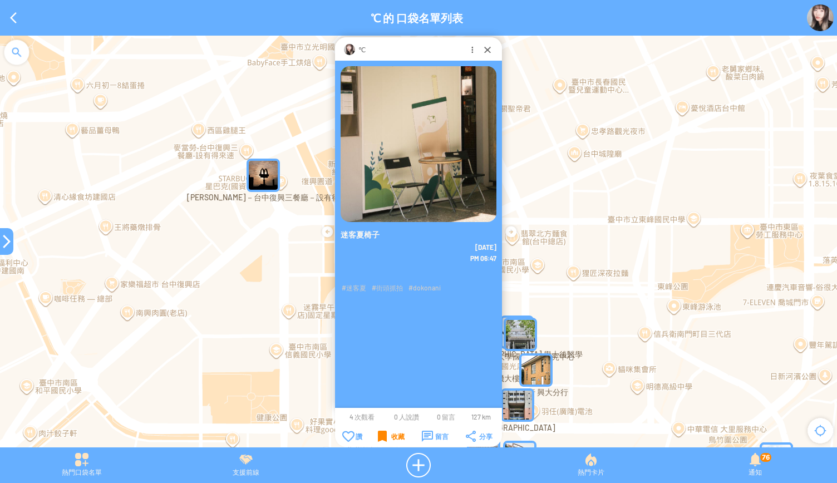
click at [383, 438] on div "收藏" at bounding box center [391, 436] width 27 height 11
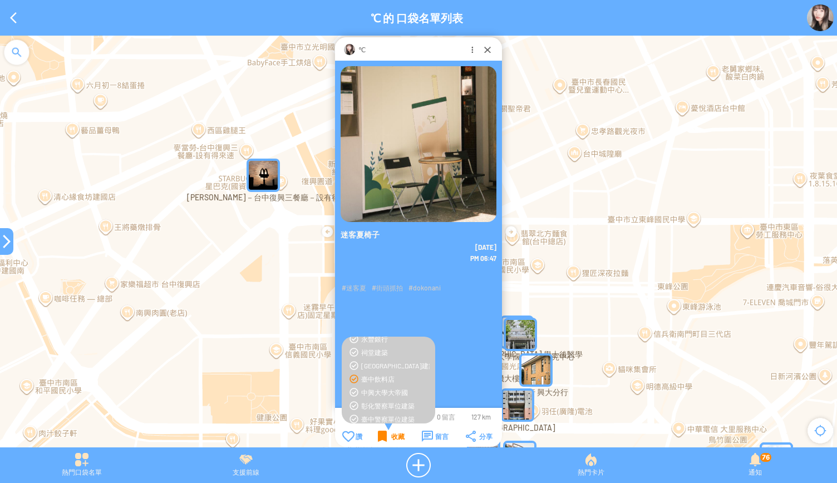
click at [383, 438] on div "收藏" at bounding box center [391, 436] width 27 height 11
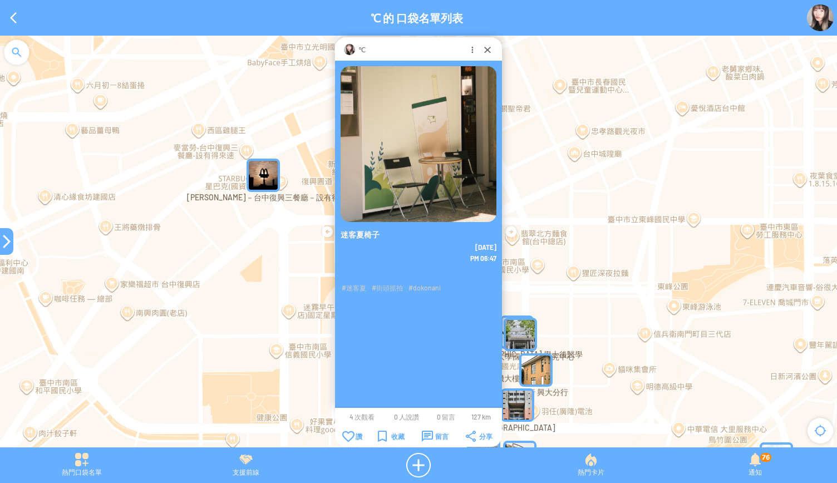
click at [7, 245] on div at bounding box center [6, 241] width 13 height 13
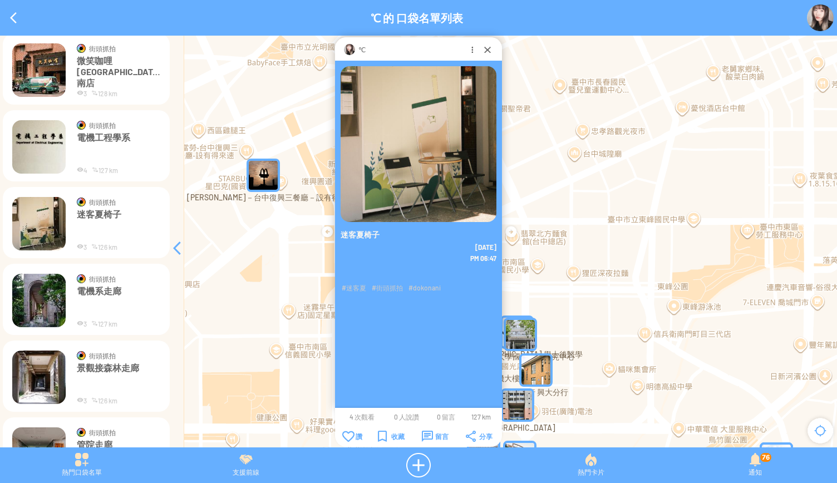
click at [36, 302] on img at bounding box center [38, 300] width 53 height 53
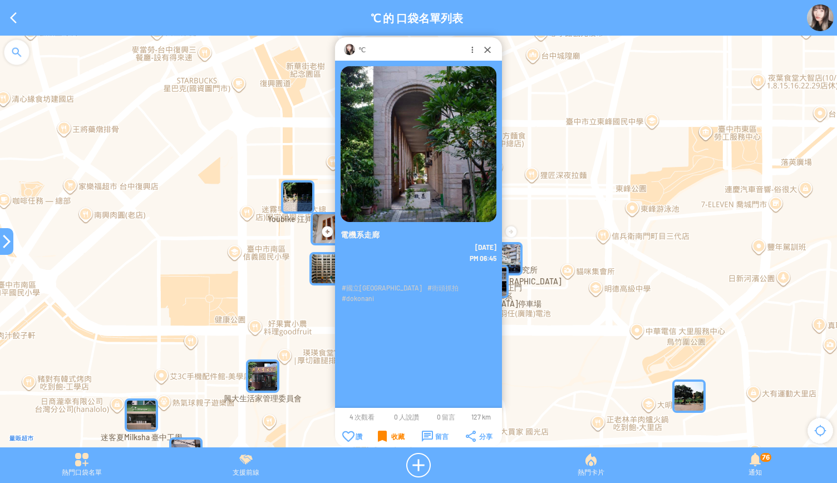
click at [380, 435] on div "收藏" at bounding box center [391, 436] width 27 height 11
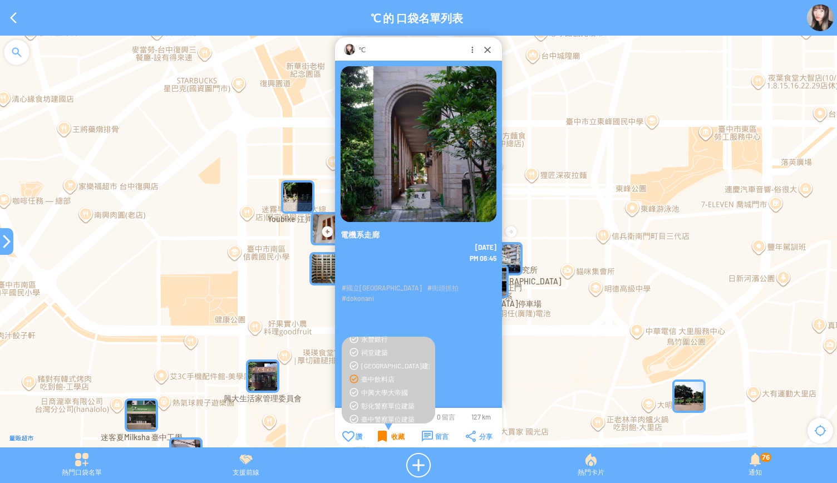
click at [380, 435] on div "收藏" at bounding box center [391, 436] width 27 height 11
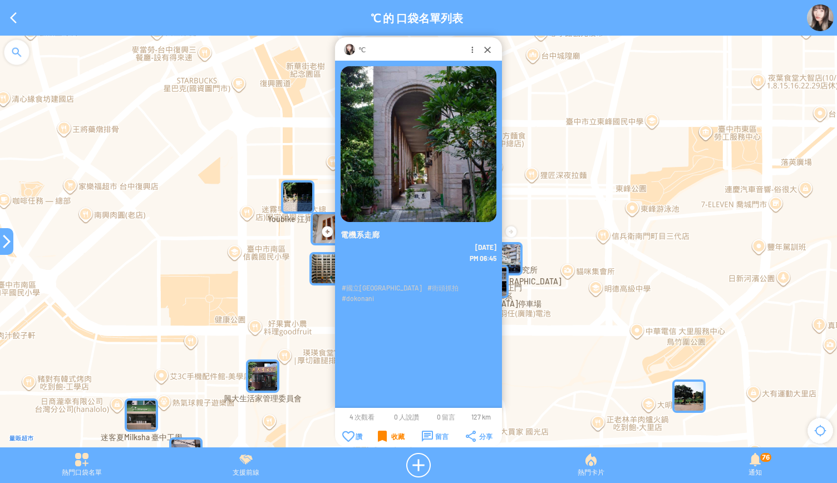
click at [380, 435] on div "收藏" at bounding box center [391, 436] width 27 height 11
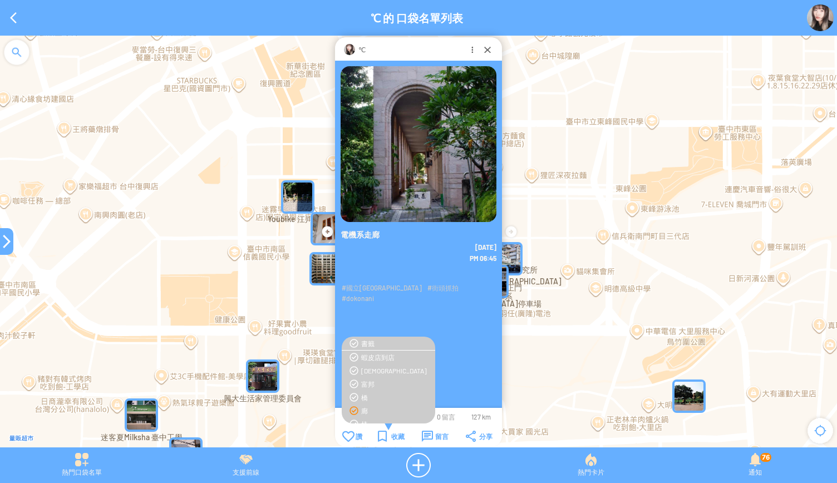
click at [361, 409] on div "廊" at bounding box center [395, 410] width 68 height 9
click at [376, 362] on div "中興大學大帝國" at bounding box center [395, 360] width 68 height 9
click at [384, 433] on div "收藏" at bounding box center [391, 436] width 27 height 11
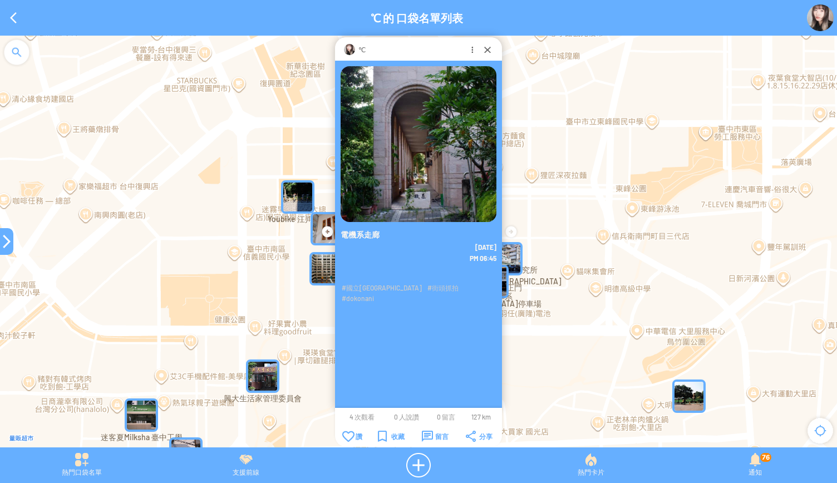
click at [384, 433] on div "收藏" at bounding box center [391, 436] width 27 height 11
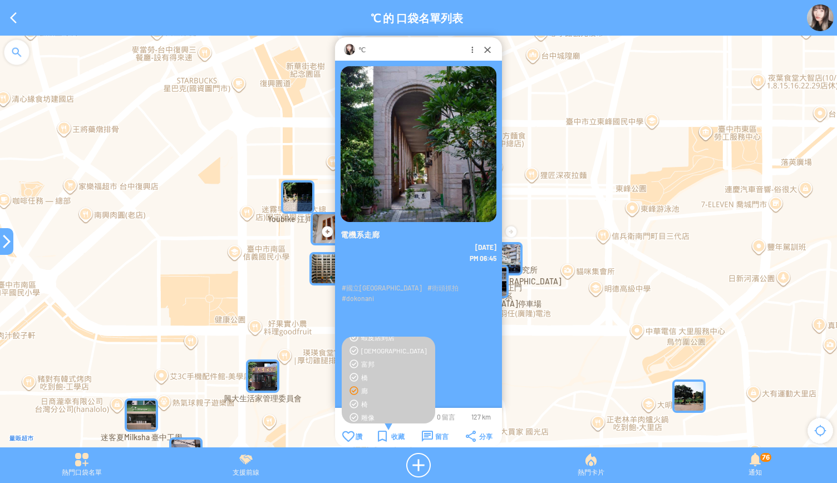
scroll to position [19, 0]
click at [384, 441] on div "收藏" at bounding box center [391, 436] width 27 height 11
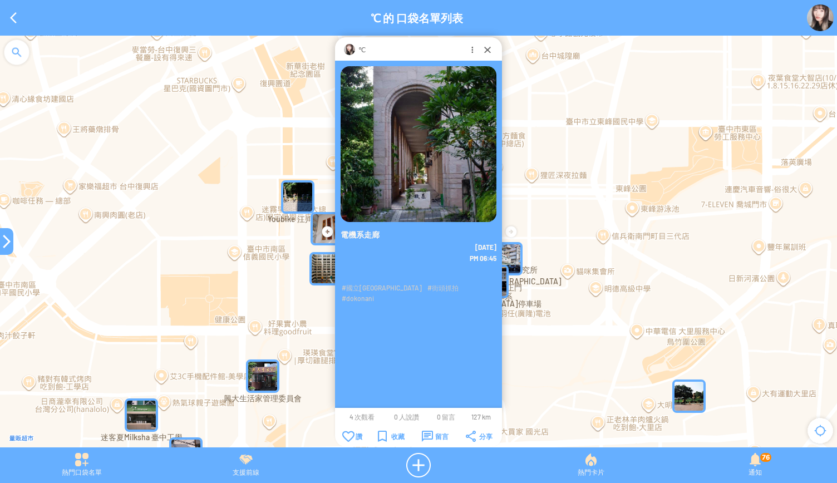
click at [3, 247] on div at bounding box center [6, 241] width 13 height 13
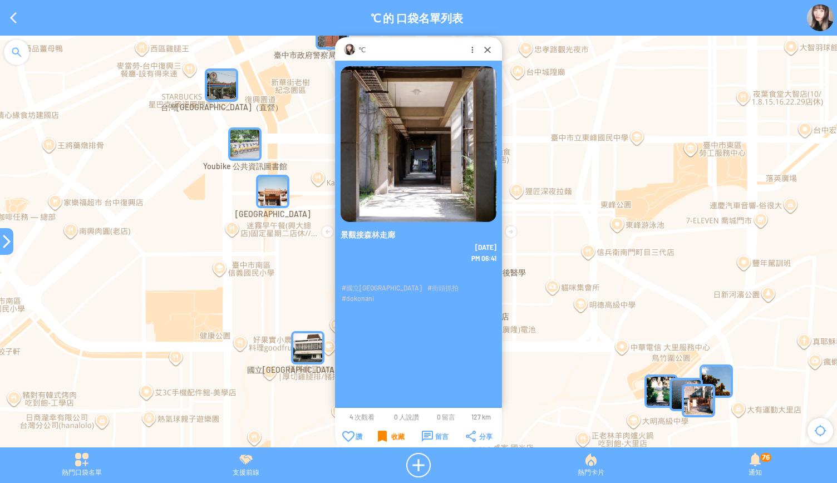
click at [378, 432] on div "收藏" at bounding box center [391, 436] width 27 height 11
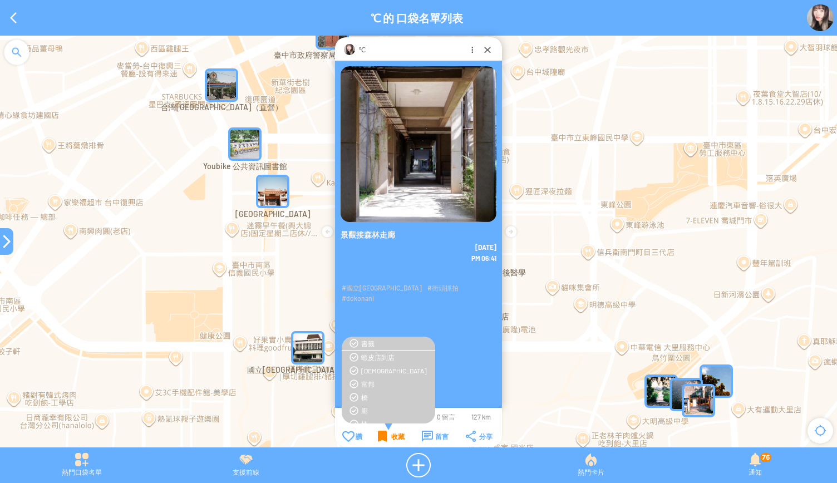
click at [379, 440] on div "收藏" at bounding box center [391, 436] width 27 height 11
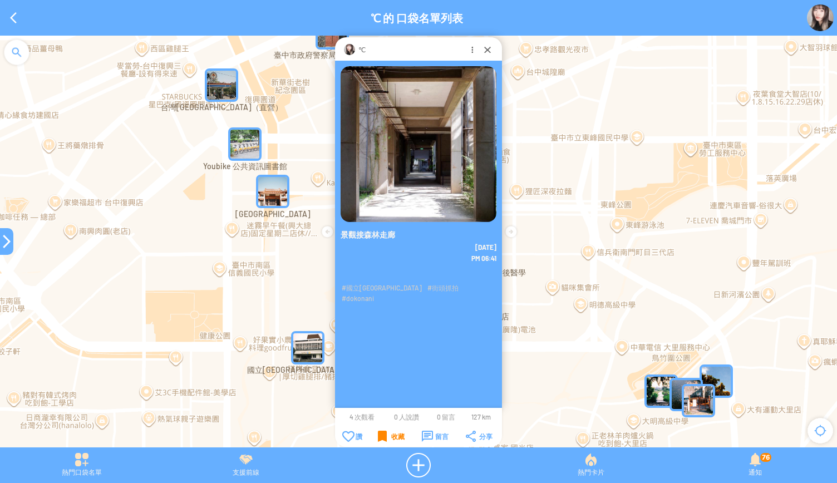
click at [379, 440] on div "收藏" at bounding box center [391, 436] width 27 height 11
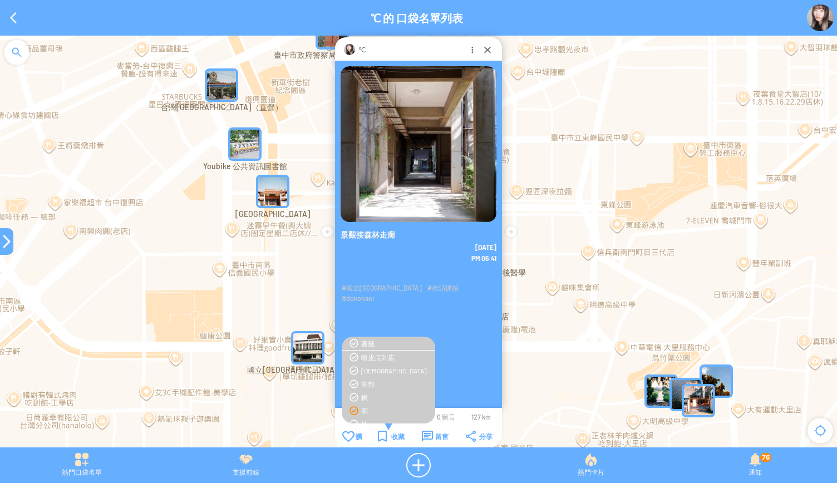
click at [363, 408] on div "廊" at bounding box center [395, 410] width 68 height 9
click at [370, 377] on div "中興大學大帝國" at bounding box center [395, 377] width 68 height 9
click at [382, 435] on div "收藏" at bounding box center [391, 436] width 27 height 11
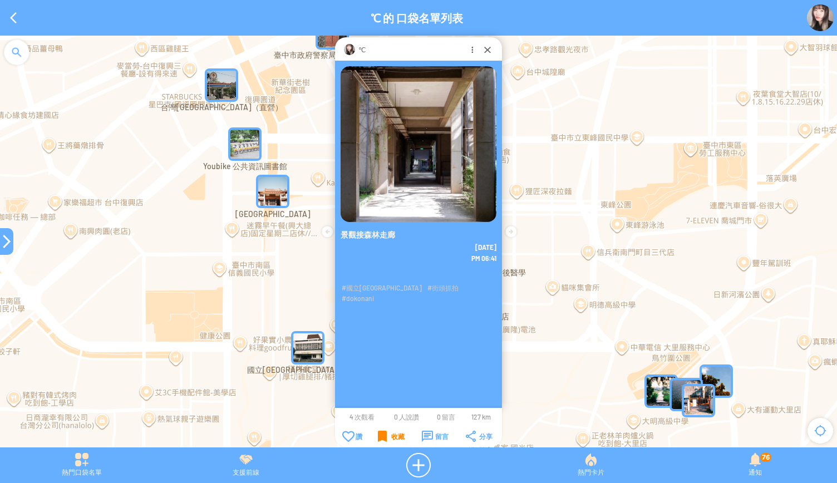
click at [382, 435] on div "收藏" at bounding box center [391, 436] width 27 height 11
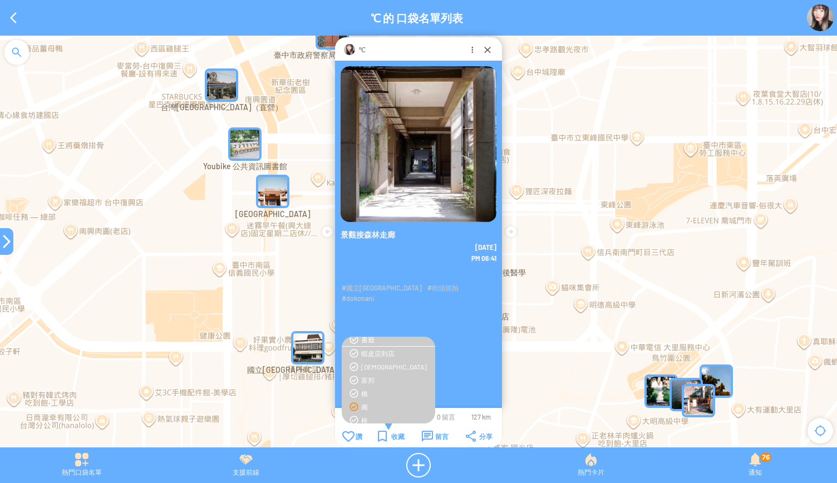
scroll to position [3, 0]
click at [381, 437] on div "收藏" at bounding box center [391, 436] width 27 height 11
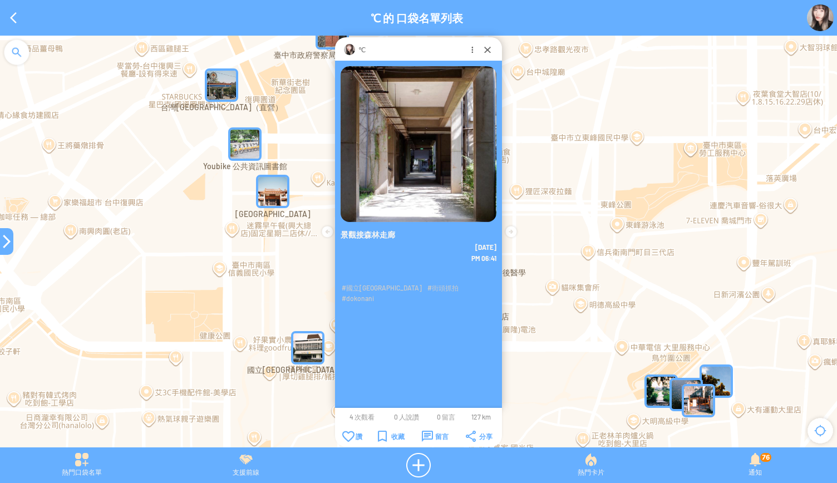
click at [3, 245] on div at bounding box center [6, 241] width 13 height 13
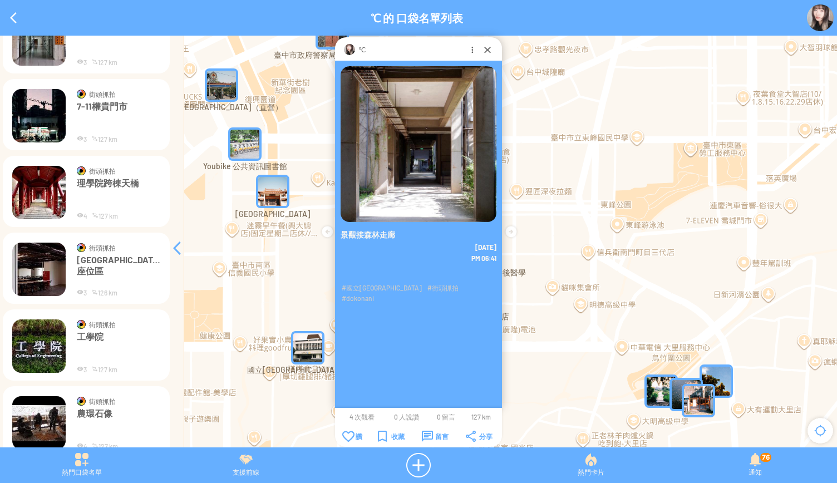
scroll to position [4249, 0]
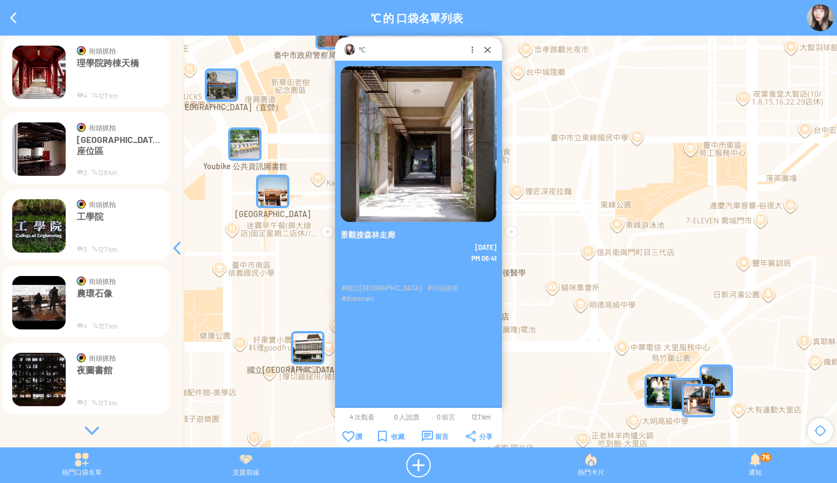
click at [83, 431] on div at bounding box center [91, 430] width 167 height 11
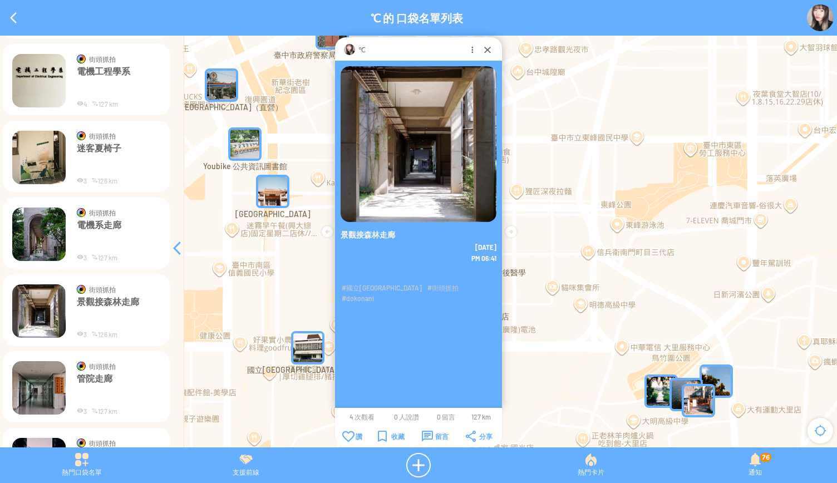
scroll to position [3780, 0]
click at [36, 377] on img at bounding box center [38, 388] width 53 height 53
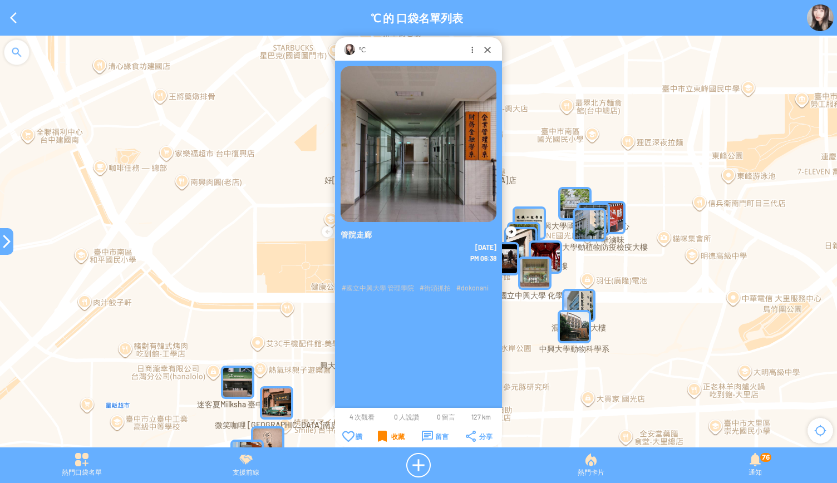
click at [381, 434] on div "收藏" at bounding box center [391, 436] width 27 height 11
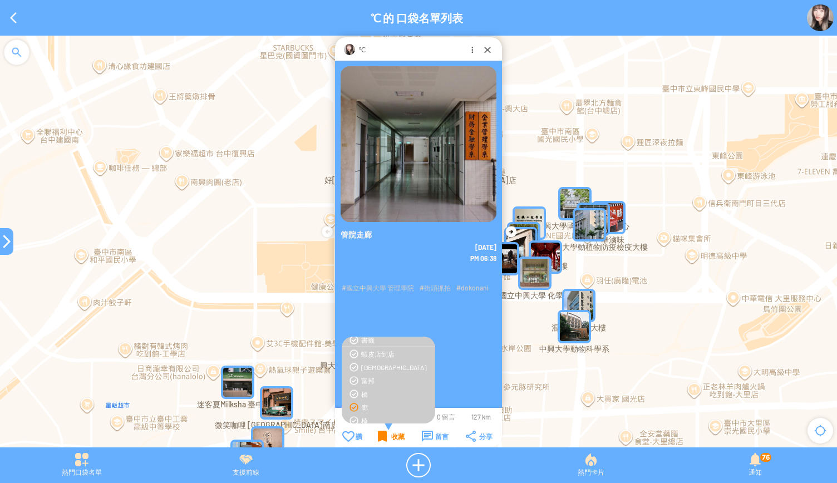
click at [383, 432] on div "收藏" at bounding box center [391, 436] width 27 height 11
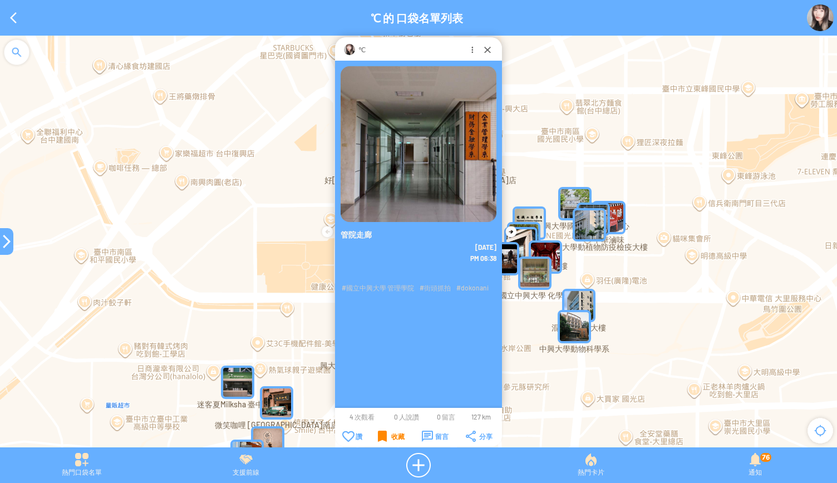
click at [383, 432] on div "收藏" at bounding box center [391, 436] width 27 height 11
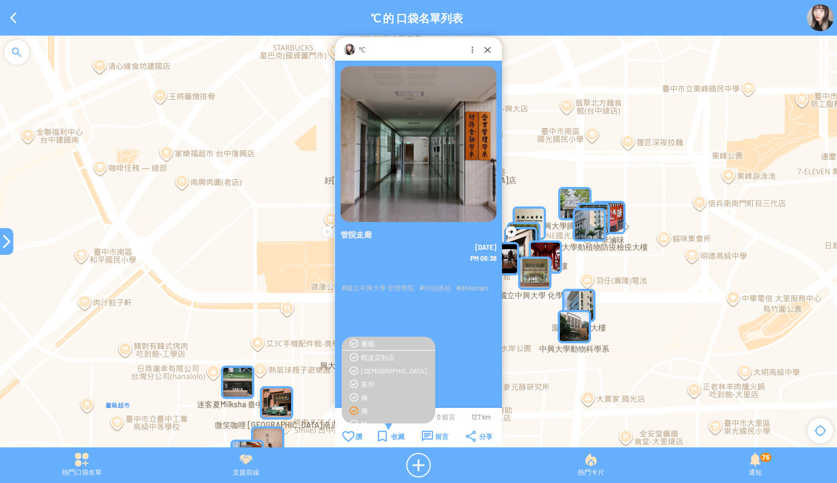
click at [365, 411] on div "廊" at bounding box center [395, 410] width 68 height 9
click at [376, 360] on div "中興大學大帝國" at bounding box center [395, 360] width 68 height 9
click at [387, 432] on div "收藏" at bounding box center [391, 436] width 27 height 11
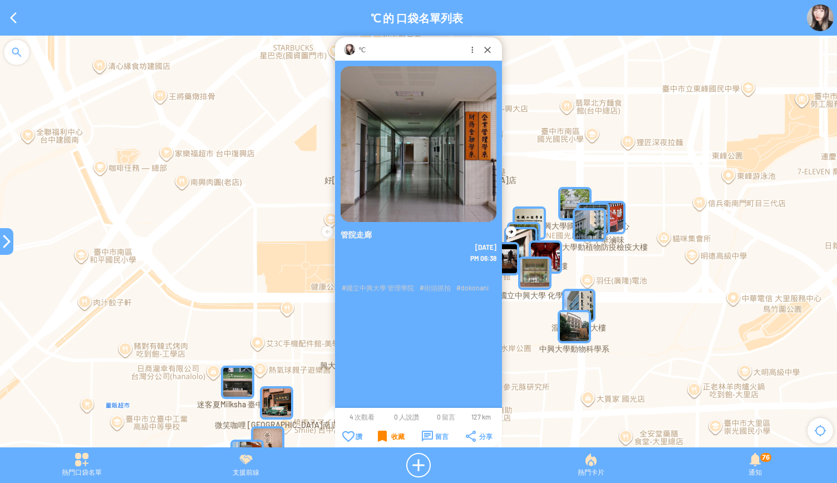
click at [387, 432] on div "收藏" at bounding box center [391, 436] width 27 height 11
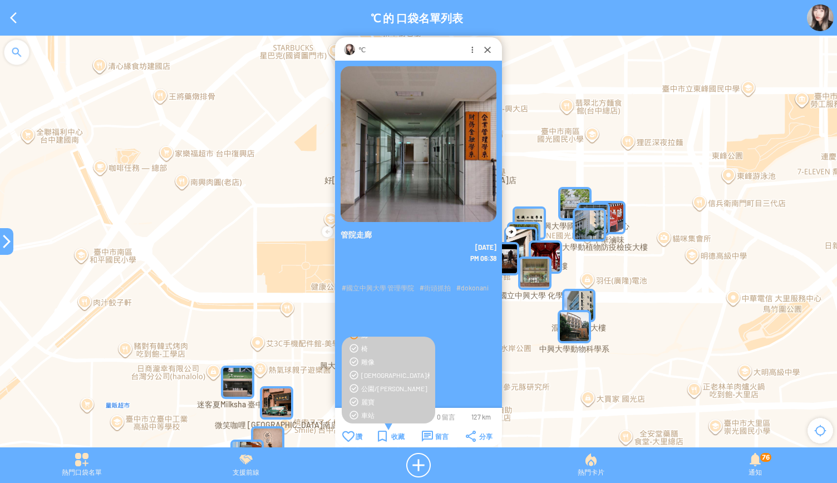
scroll to position [0, 0]
click at [390, 433] on div "收藏" at bounding box center [391, 436] width 27 height 11
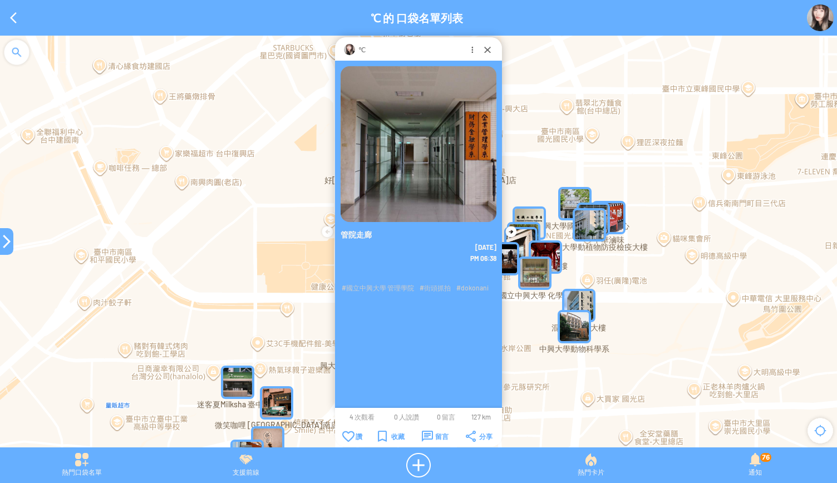
click at [1, 233] on div at bounding box center [6, 241] width 13 height 27
click at [4, 247] on div at bounding box center [6, 241] width 13 height 13
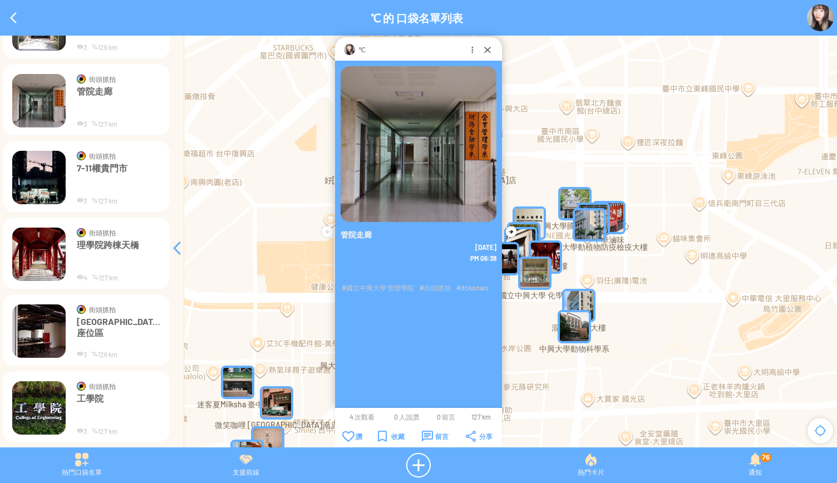
scroll to position [4070, 0]
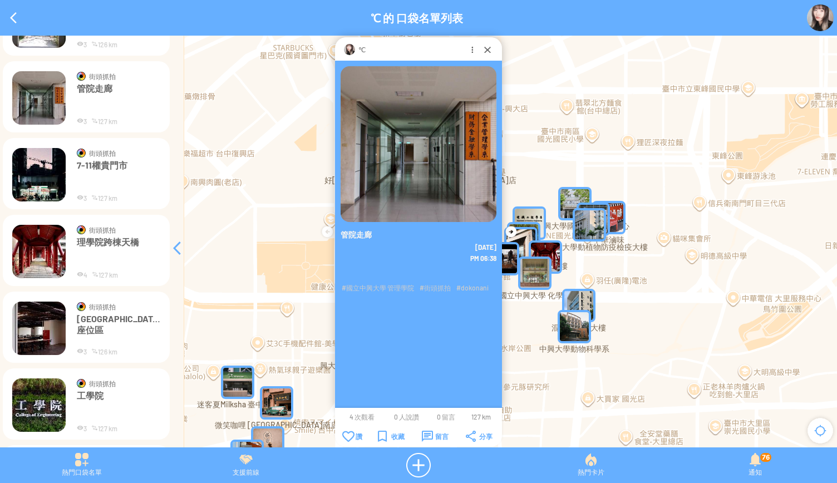
click at [24, 187] on img at bounding box center [38, 174] width 53 height 53
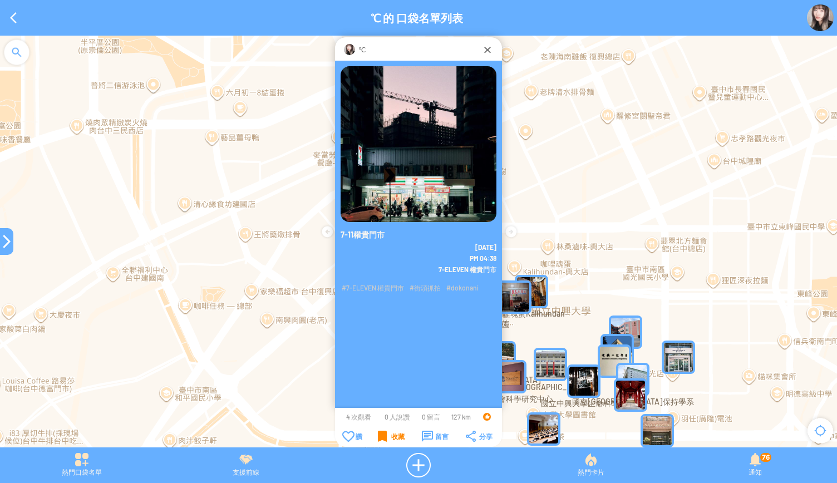
click at [385, 437] on div "收藏" at bounding box center [391, 436] width 27 height 11
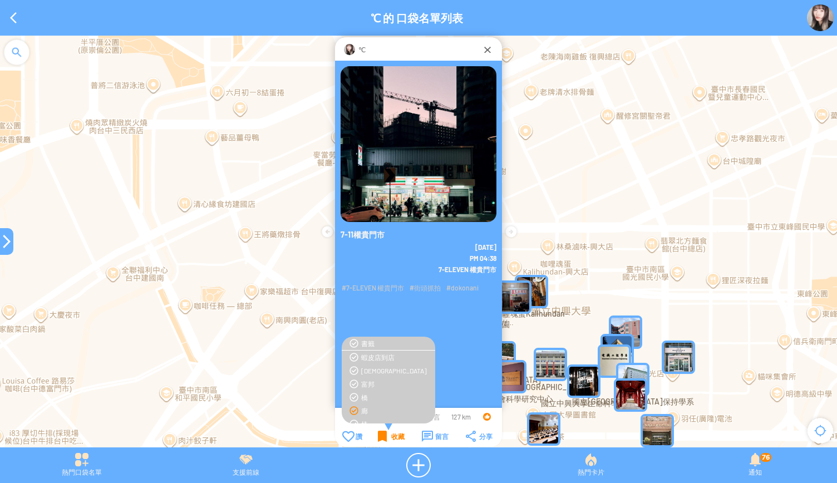
click at [385, 437] on div "收藏" at bounding box center [391, 436] width 27 height 11
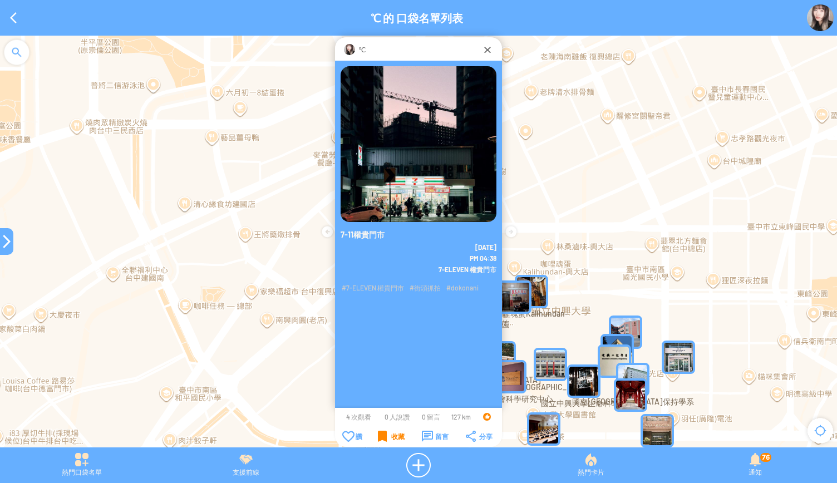
click at [385, 437] on div "收藏" at bounding box center [391, 436] width 27 height 11
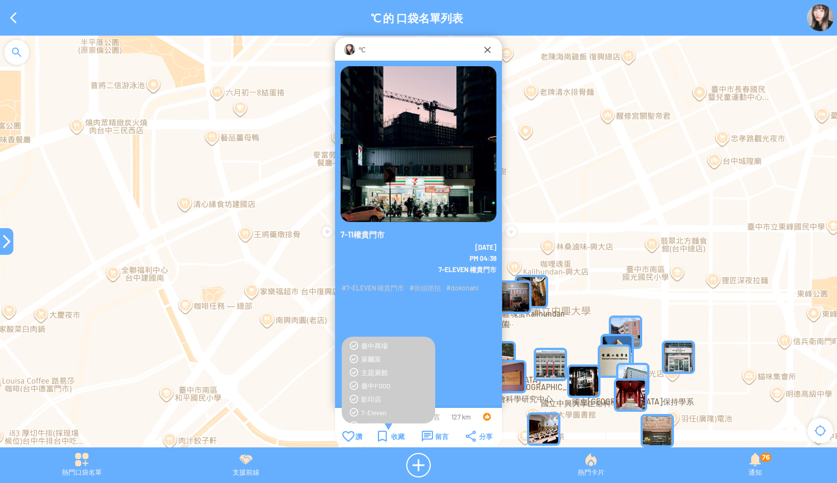
scroll to position [321, 0]
click at [374, 408] on div "7-Eleven" at bounding box center [395, 410] width 68 height 9
click at [382, 439] on div "收藏" at bounding box center [391, 436] width 27 height 11
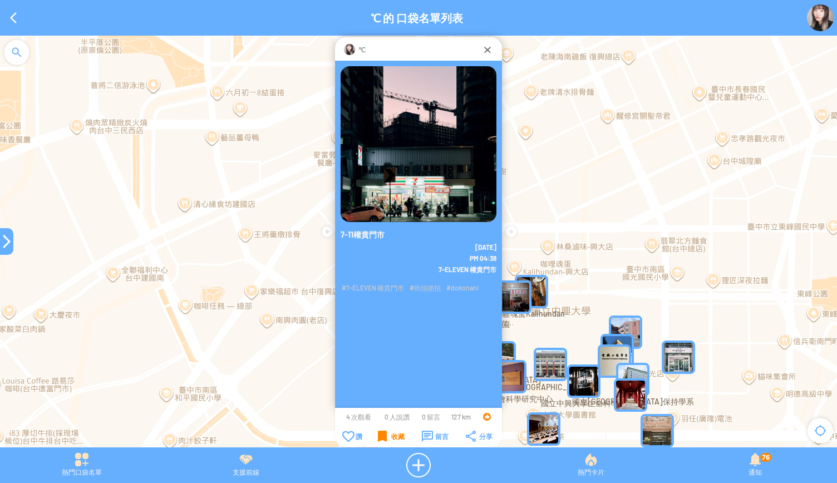
click at [382, 439] on div "收藏" at bounding box center [391, 436] width 27 height 11
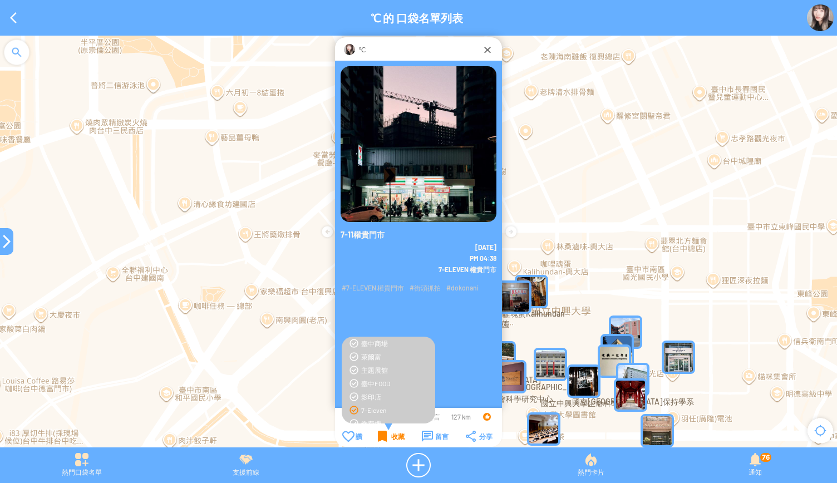
click at [382, 439] on div "收藏" at bounding box center [391, 436] width 27 height 11
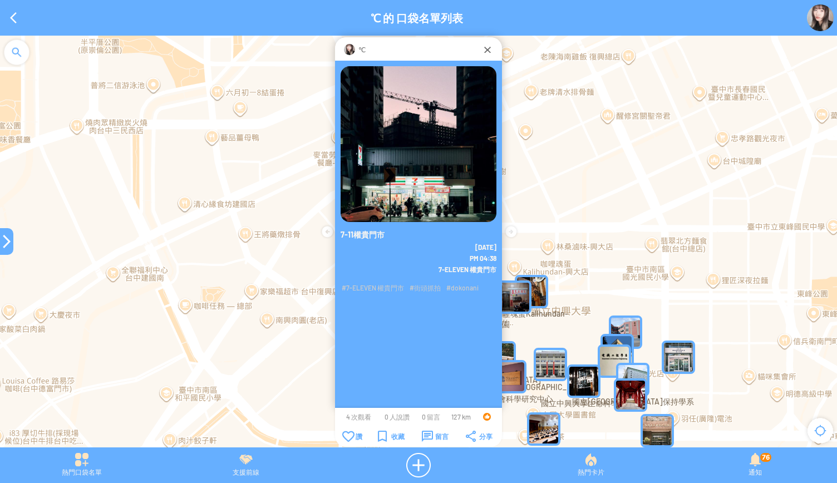
click at [2, 241] on div at bounding box center [6, 241] width 13 height 13
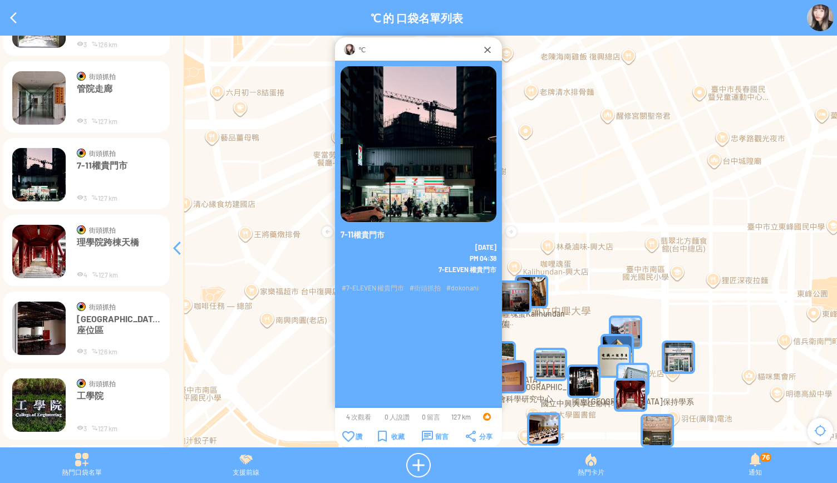
click at [29, 237] on img at bounding box center [38, 251] width 53 height 53
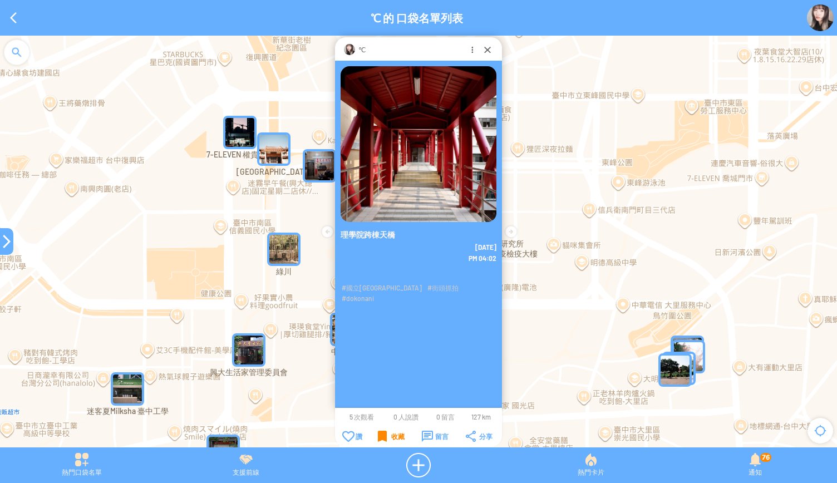
click at [382, 435] on div "收藏" at bounding box center [391, 436] width 27 height 11
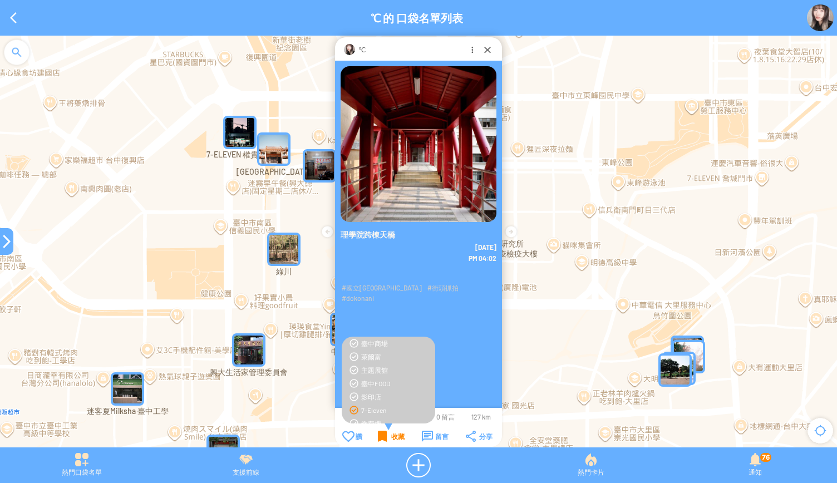
click at [382, 435] on div "收藏" at bounding box center [391, 436] width 27 height 11
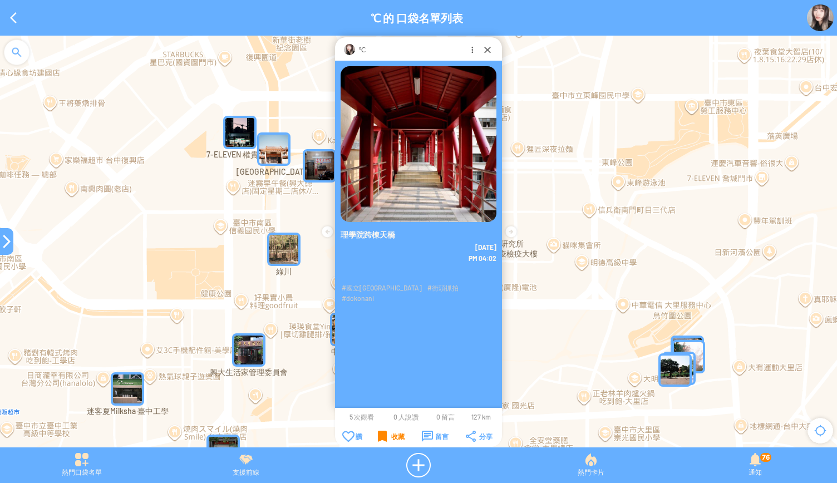
click at [382, 435] on div "收藏" at bounding box center [391, 436] width 27 height 11
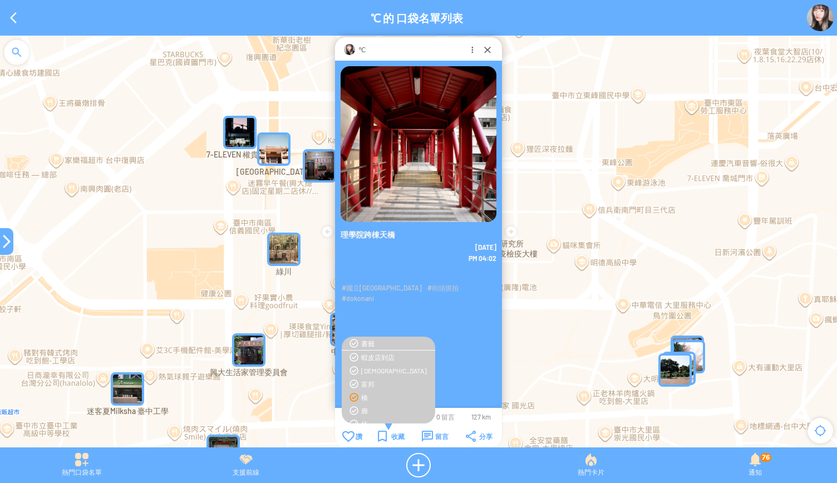
click at [362, 395] on div "橋" at bounding box center [395, 397] width 68 height 9
click at [373, 361] on div "中興大學大帝國" at bounding box center [395, 361] width 68 height 9
click at [381, 434] on div "收藏" at bounding box center [391, 436] width 27 height 11
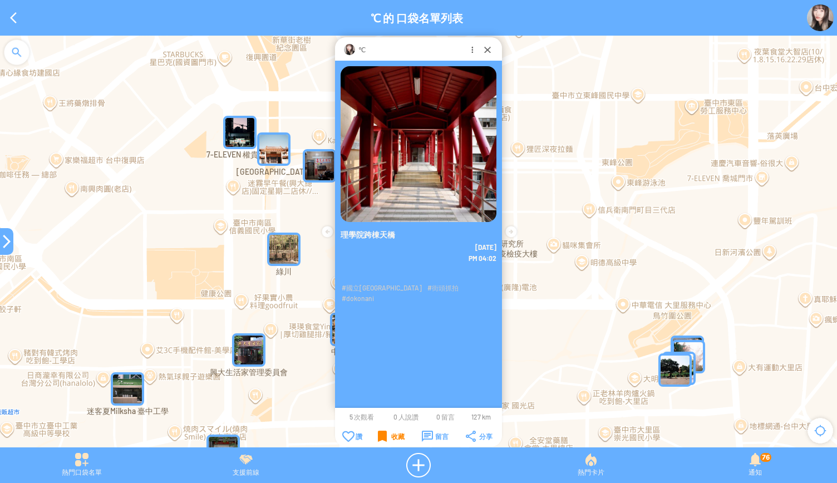
click at [381, 434] on div "收藏" at bounding box center [391, 436] width 27 height 11
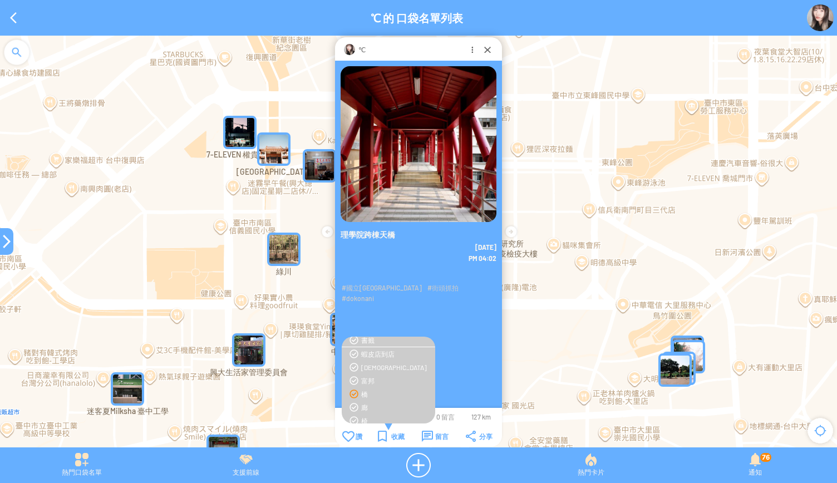
scroll to position [3, 0]
click at [392, 436] on div "收藏" at bounding box center [391, 436] width 27 height 11
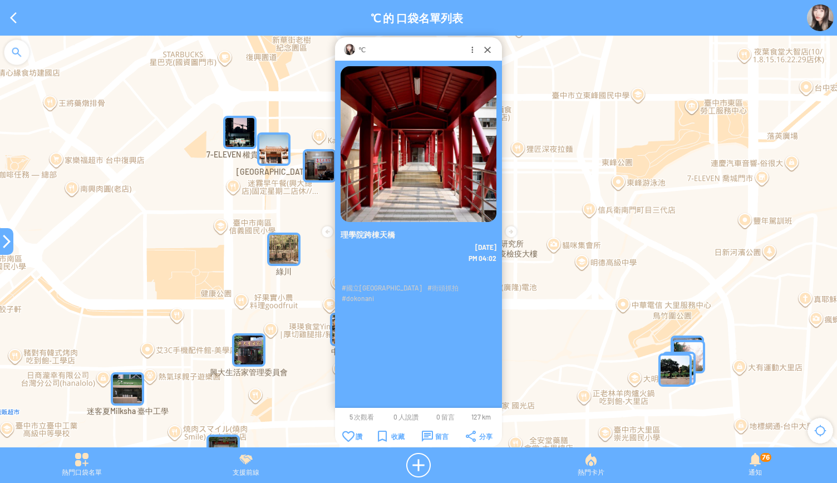
click at [7, 238] on div at bounding box center [6, 241] width 13 height 13
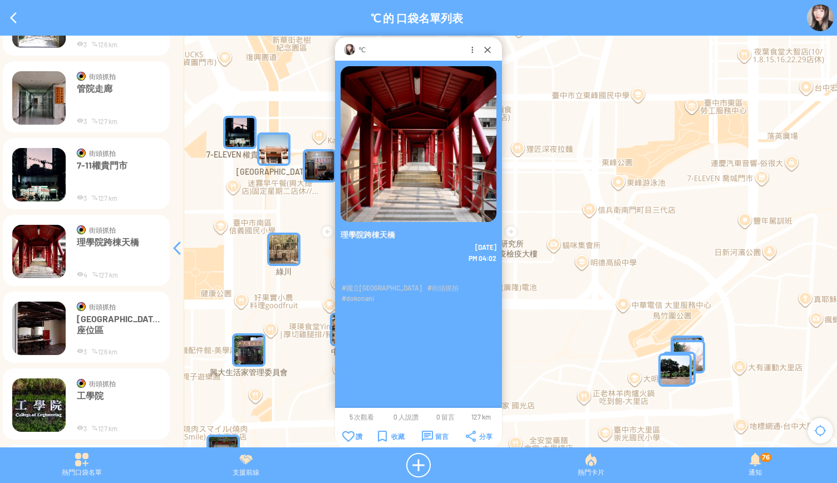
click at [45, 324] on img at bounding box center [38, 328] width 53 height 53
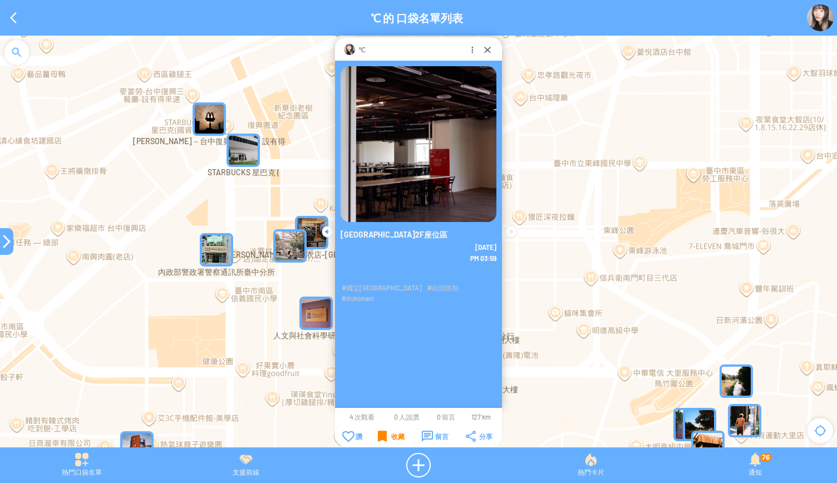
click at [381, 436] on div "收藏" at bounding box center [391, 436] width 27 height 11
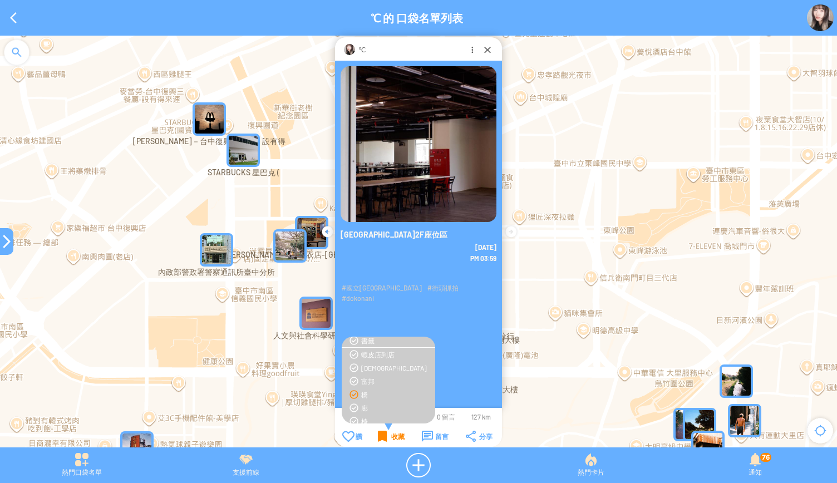
click at [381, 436] on div "收藏" at bounding box center [391, 436] width 27 height 11
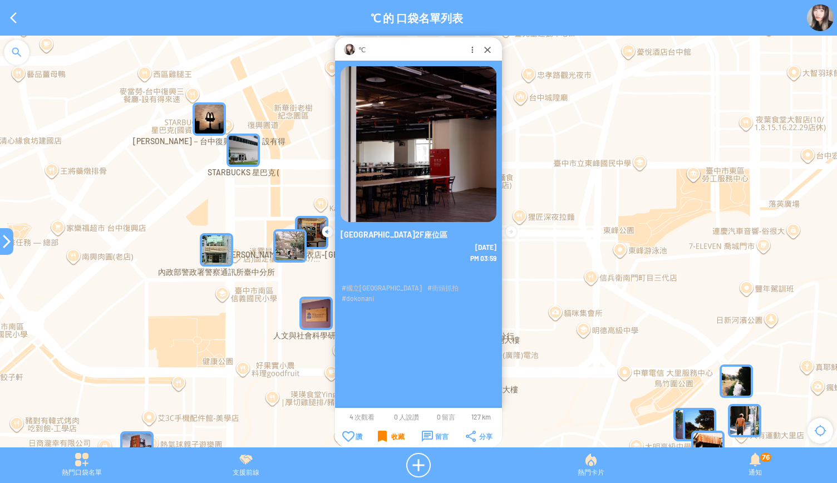
click at [381, 436] on div "收藏" at bounding box center [391, 436] width 27 height 11
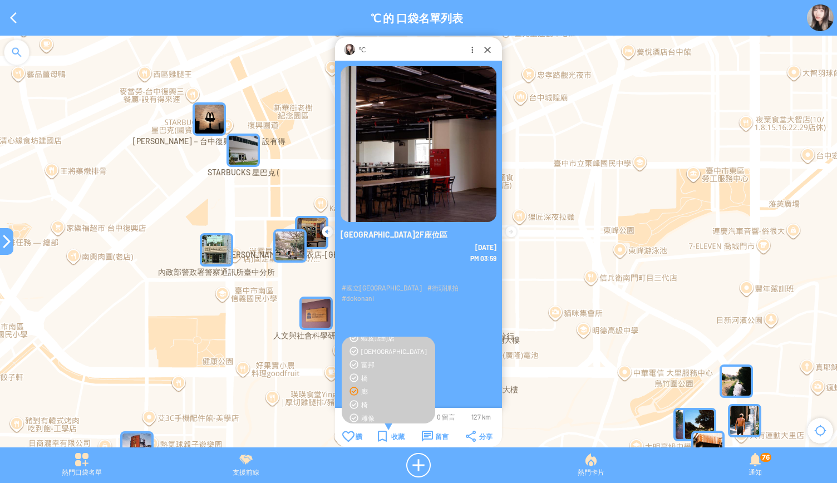
scroll to position [32, 0]
click at [352, 392] on div "椅" at bounding box center [388, 392] width 82 height 9
click at [364, 371] on div "中興大學大帝國" at bounding box center [395, 371] width 68 height 9
click at [394, 439] on div "收藏" at bounding box center [391, 436] width 27 height 11
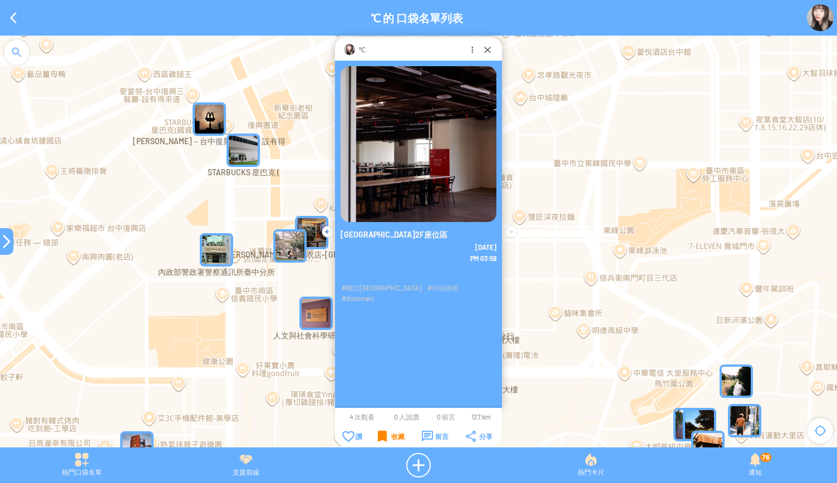
click at [394, 439] on div "收藏" at bounding box center [391, 436] width 27 height 11
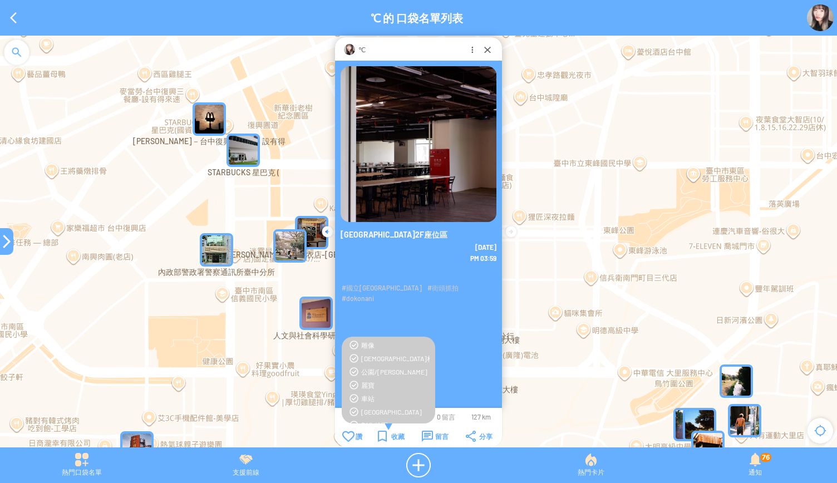
scroll to position [0, 0]
click at [385, 438] on div "收藏" at bounding box center [391, 436] width 27 height 11
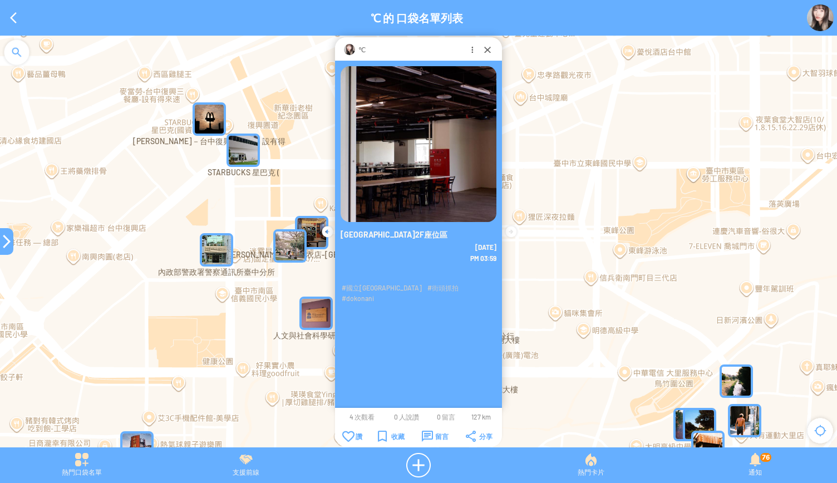
click at [6, 242] on div at bounding box center [6, 241] width 13 height 13
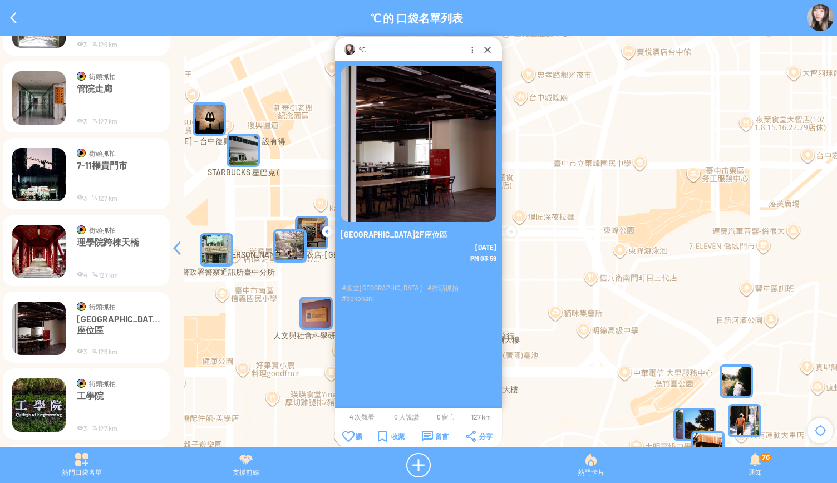
click at [41, 405] on img at bounding box center [38, 404] width 53 height 53
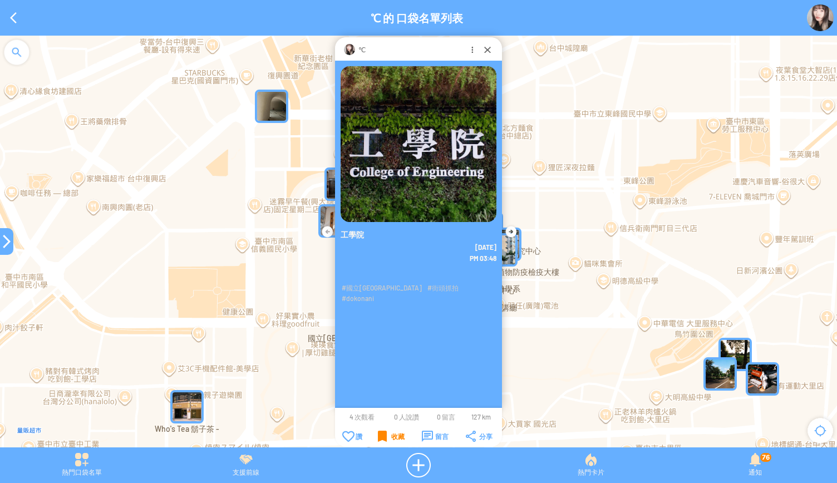
click at [378, 437] on div "收藏" at bounding box center [391, 436] width 27 height 11
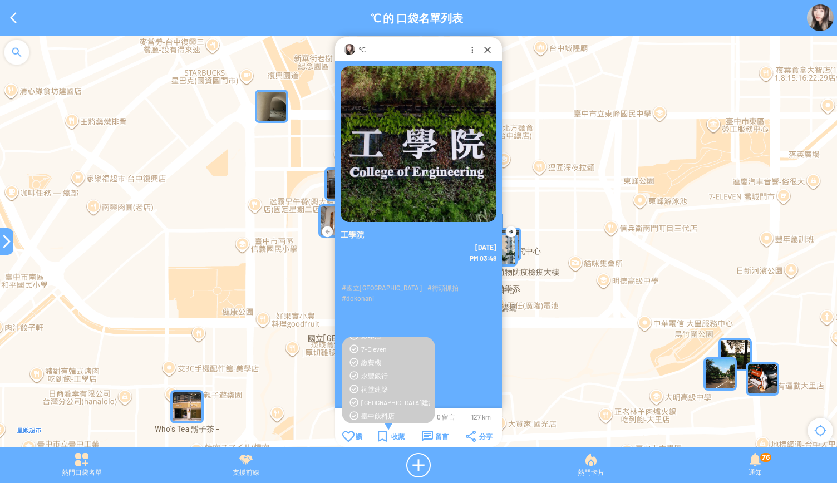
scroll to position [451, 0]
click at [382, 363] on div "中興大學大帝國" at bounding box center [395, 360] width 68 height 9
click at [387, 441] on div "收藏" at bounding box center [391, 436] width 27 height 11
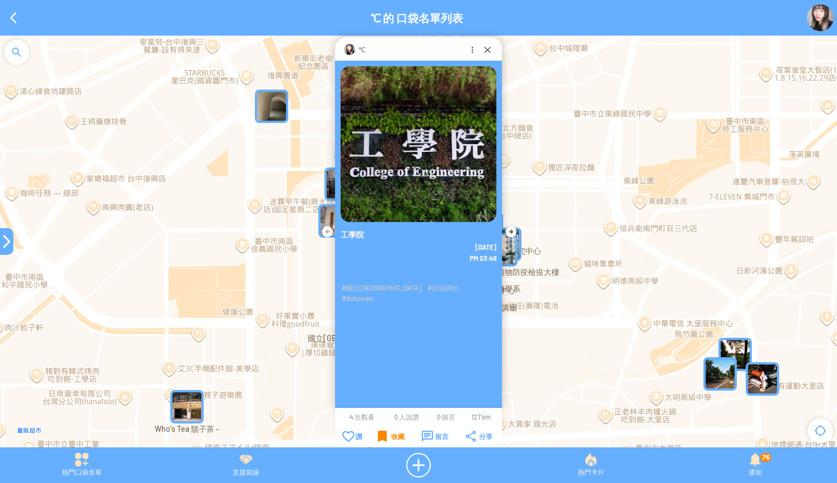
click at [387, 441] on div "收藏" at bounding box center [391, 436] width 27 height 11
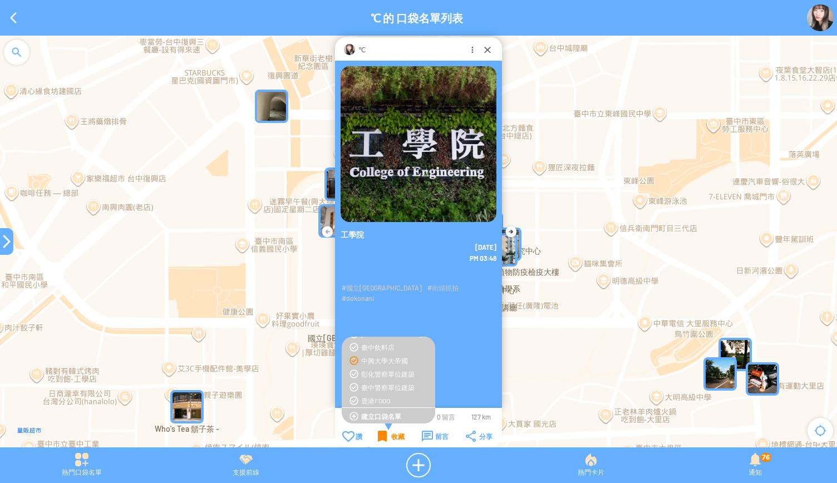
click at [387, 441] on div "收藏" at bounding box center [391, 436] width 27 height 11
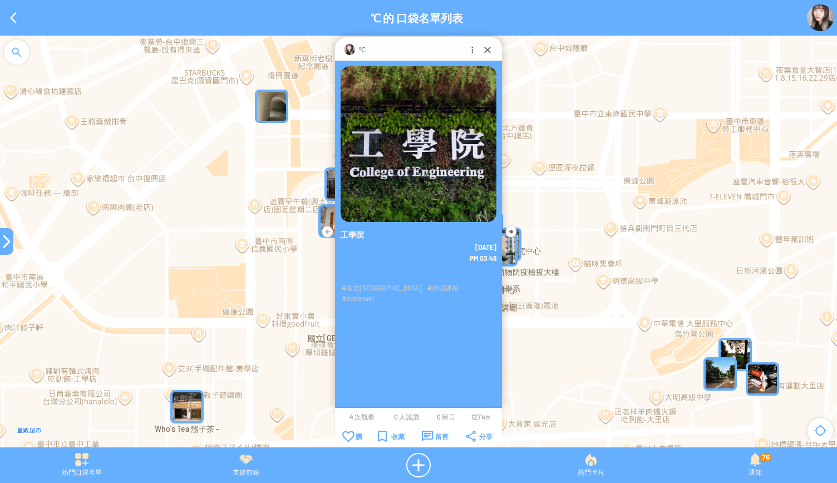
click at [1, 245] on div at bounding box center [6, 241] width 13 height 13
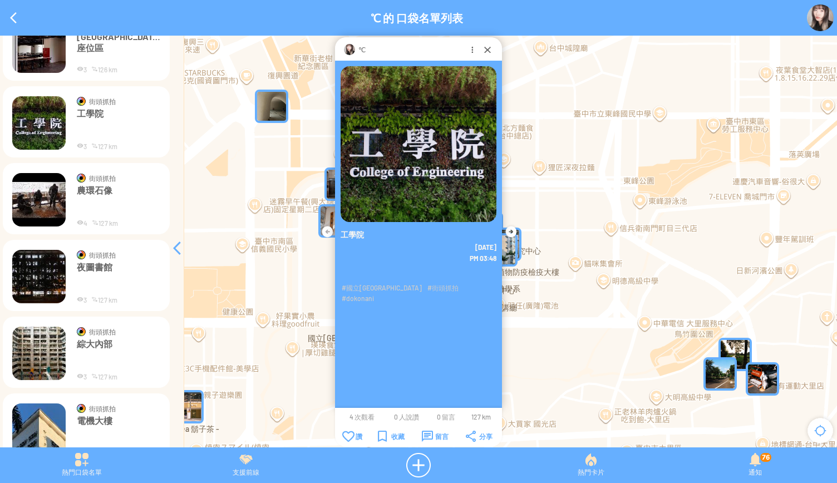
scroll to position [4353, 0]
click at [40, 208] on img at bounding box center [38, 199] width 53 height 53
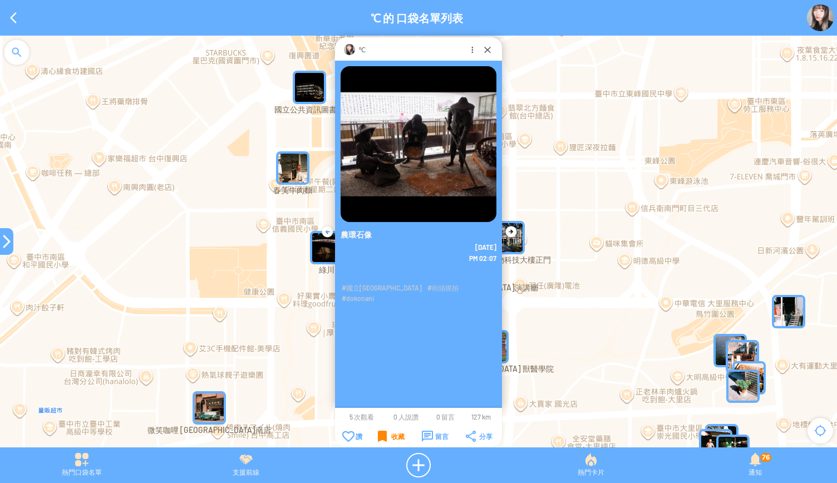
click at [381, 434] on div "收藏" at bounding box center [391, 436] width 27 height 11
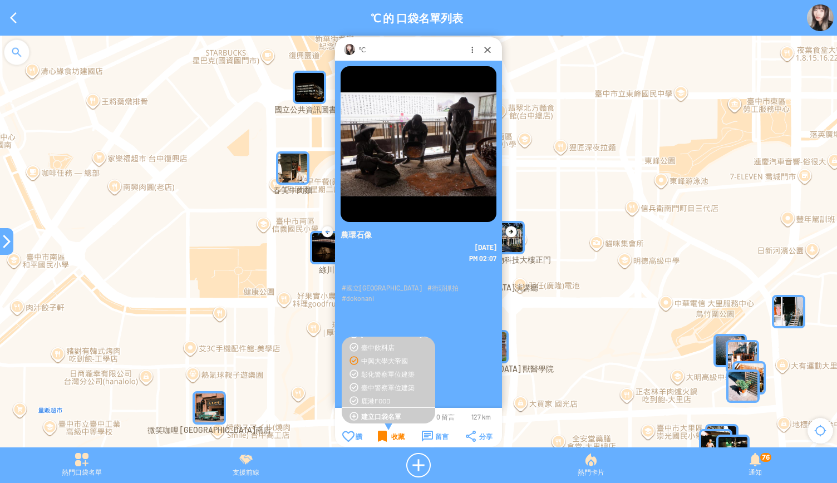
click at [381, 434] on div "收藏" at bounding box center [391, 436] width 27 height 11
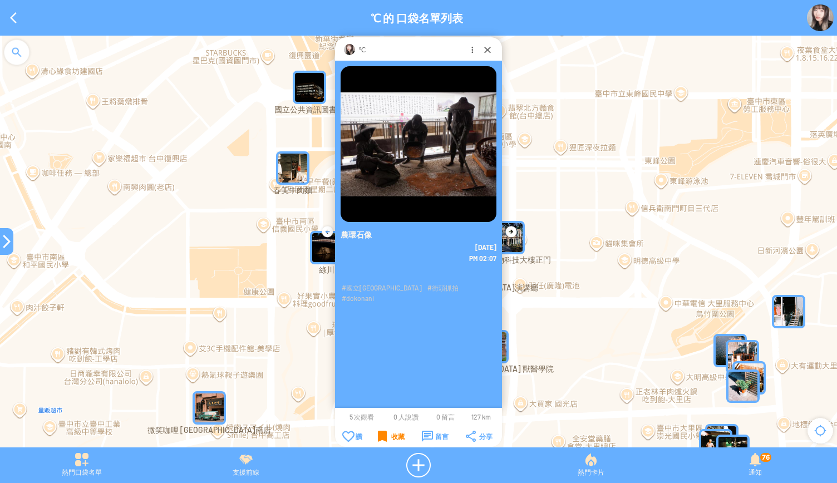
click at [381, 434] on div "收藏" at bounding box center [391, 436] width 27 height 11
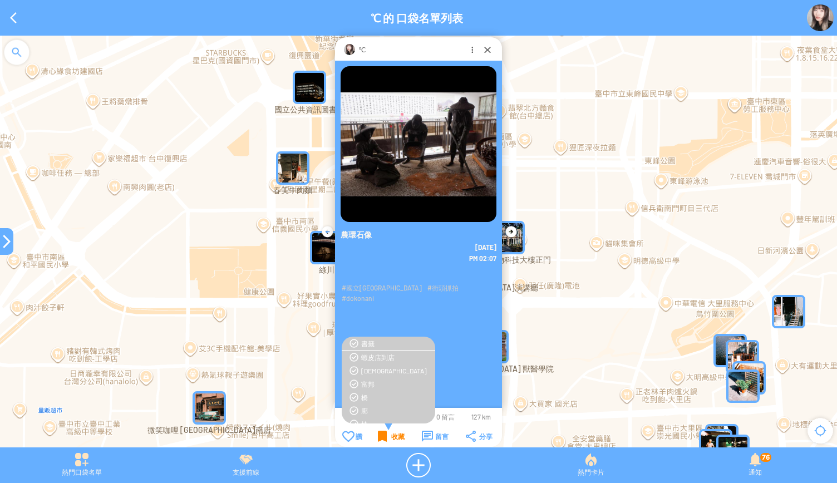
click at [381, 434] on div "收藏" at bounding box center [391, 436] width 27 height 11
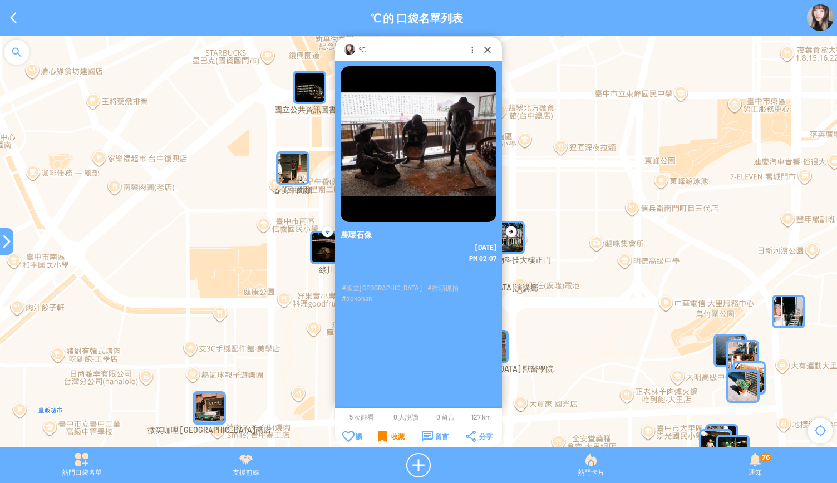
click at [381, 434] on div "收藏" at bounding box center [391, 436] width 27 height 11
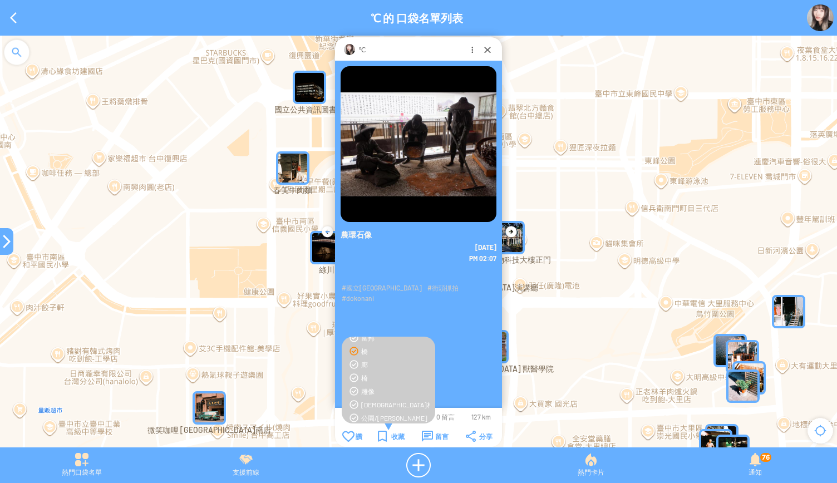
scroll to position [51, 0]
click at [363, 388] on div "雕像" at bounding box center [395, 386] width 68 height 9
click at [372, 362] on div "中興大學大帝國" at bounding box center [395, 360] width 68 height 9
click at [381, 440] on div "收藏" at bounding box center [391, 436] width 27 height 11
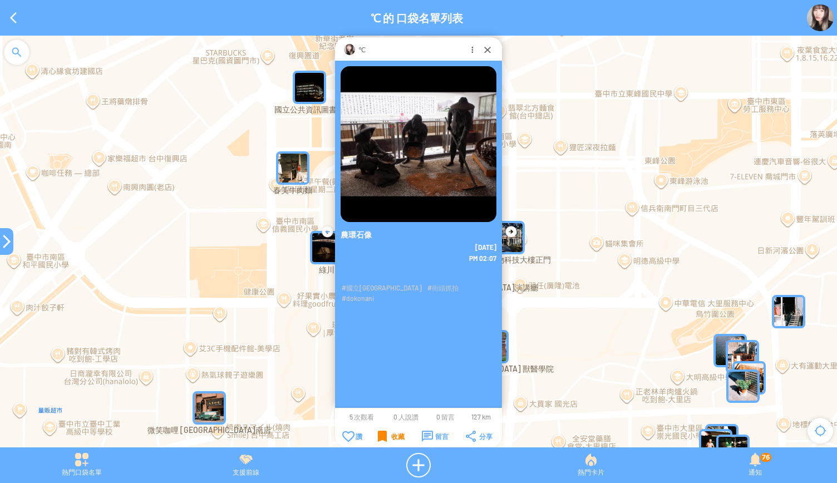
click at [381, 440] on div "收藏" at bounding box center [391, 436] width 27 height 11
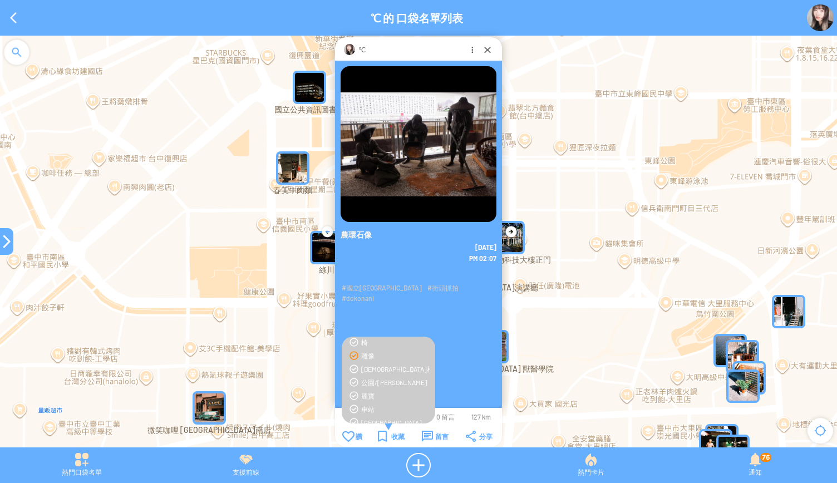
scroll to position [83, 0]
click at [387, 434] on div "收藏" at bounding box center [391, 436] width 27 height 11
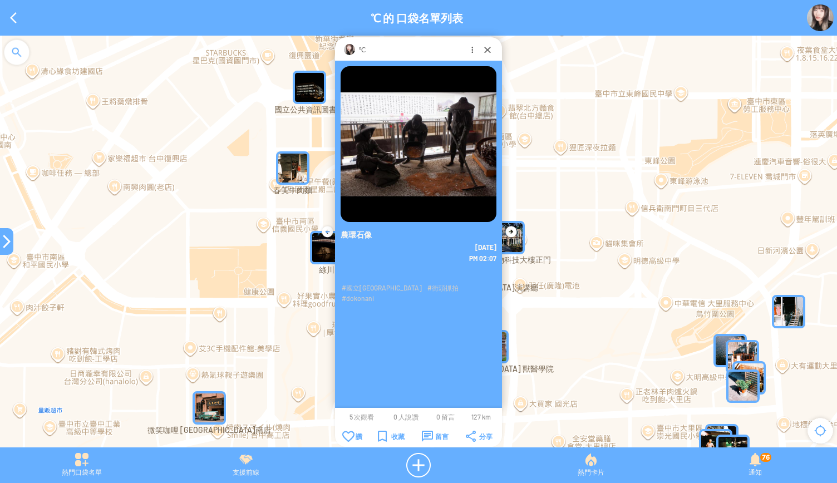
click at [9, 242] on div at bounding box center [6, 241] width 13 height 13
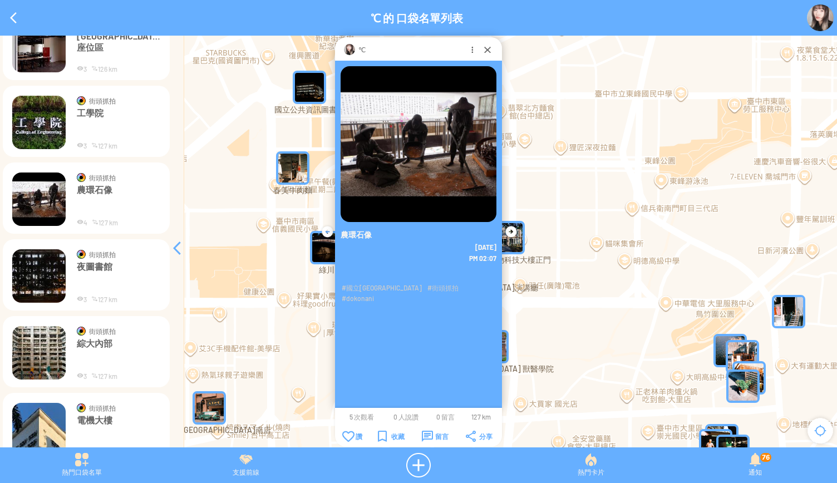
click at [35, 273] on img at bounding box center [38, 275] width 53 height 53
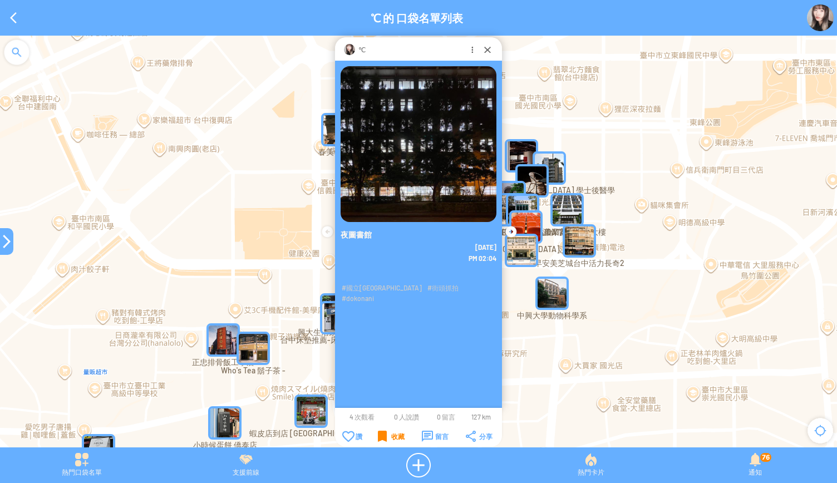
click at [388, 437] on div "收藏" at bounding box center [391, 436] width 27 height 11
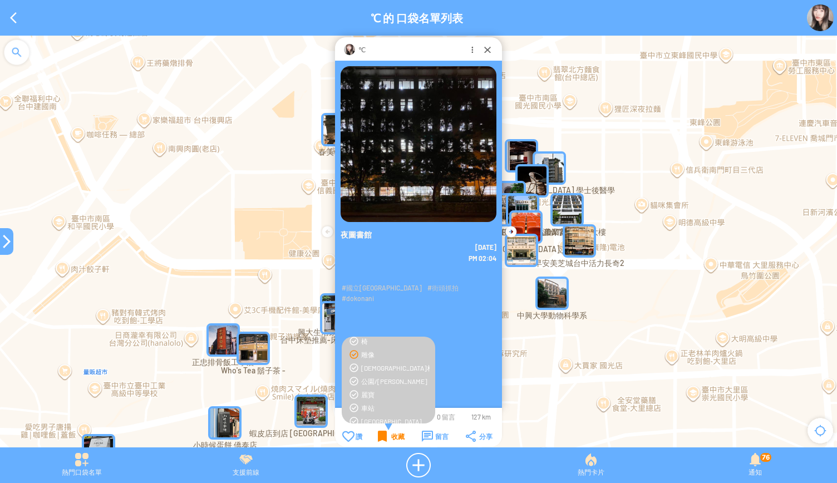
click at [388, 437] on div "收藏" at bounding box center [391, 436] width 27 height 11
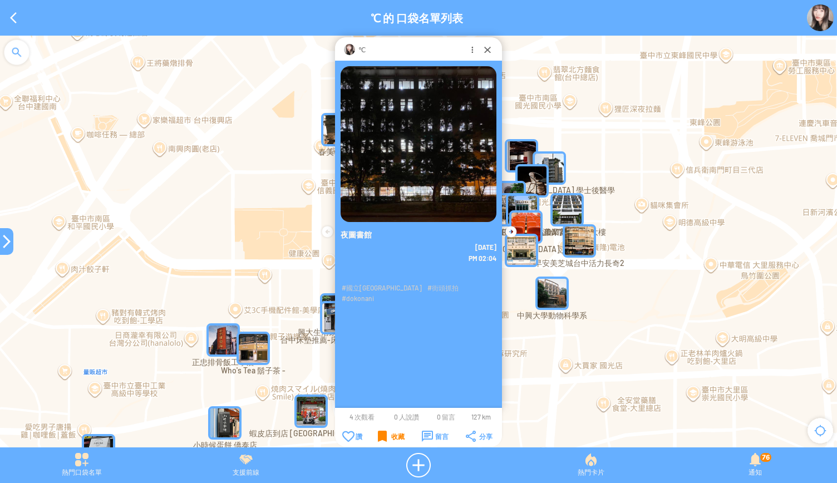
click at [388, 437] on div "收藏" at bounding box center [391, 436] width 27 height 11
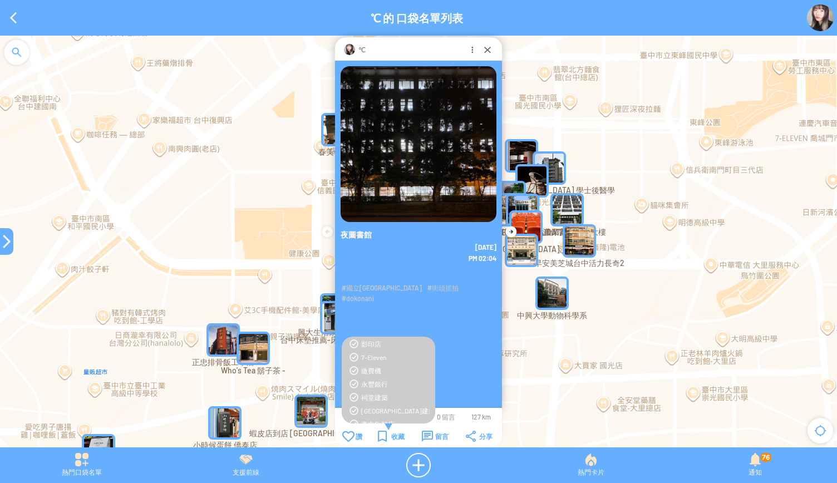
scroll to position [451, 0]
click at [380, 362] on div "中興大學大帝國" at bounding box center [395, 360] width 68 height 9
click at [381, 435] on div "收藏" at bounding box center [391, 436] width 27 height 11
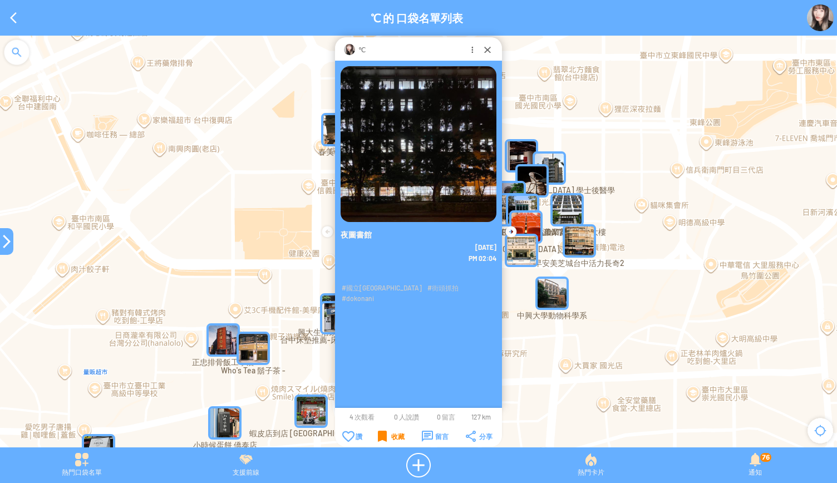
click at [381, 435] on div "收藏" at bounding box center [391, 436] width 27 height 11
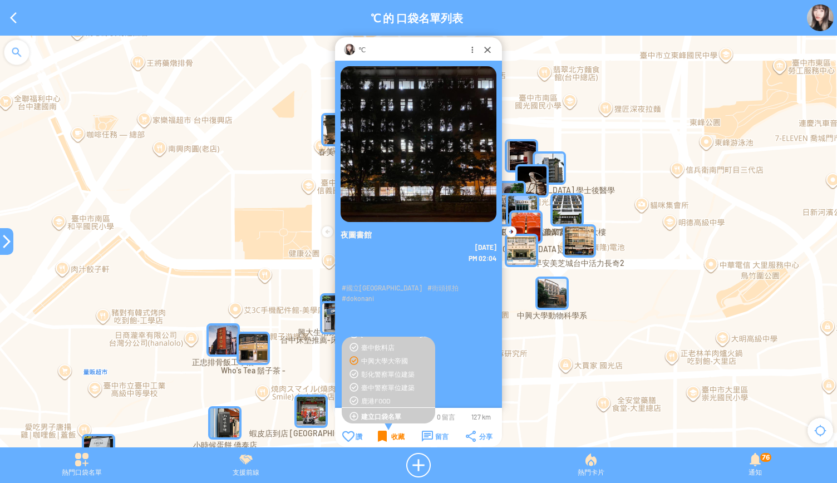
click at [381, 435] on div "收藏" at bounding box center [391, 436] width 27 height 11
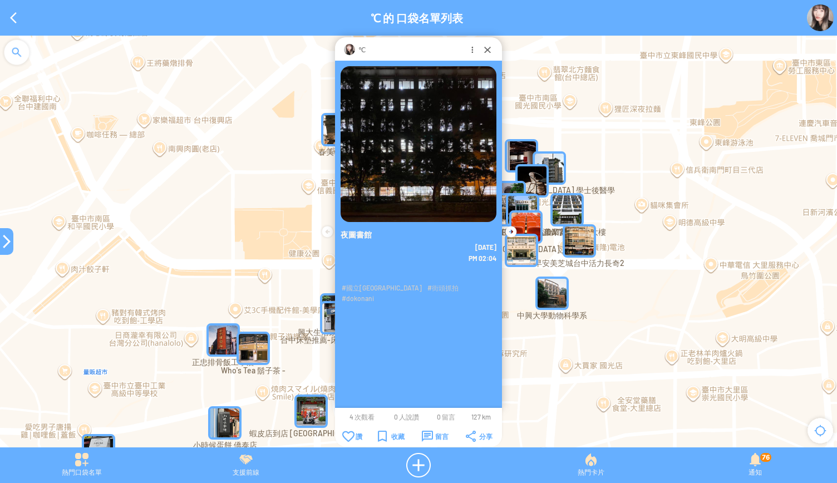
click at [8, 245] on div at bounding box center [6, 241] width 13 height 13
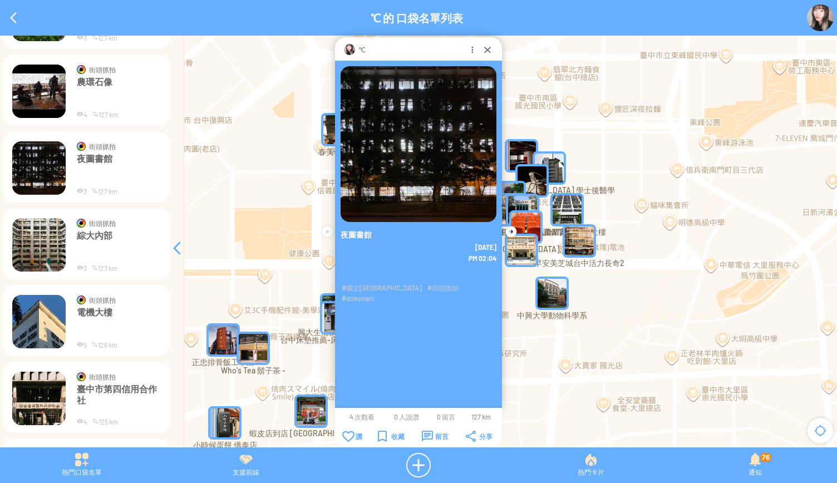
scroll to position [4464, 0]
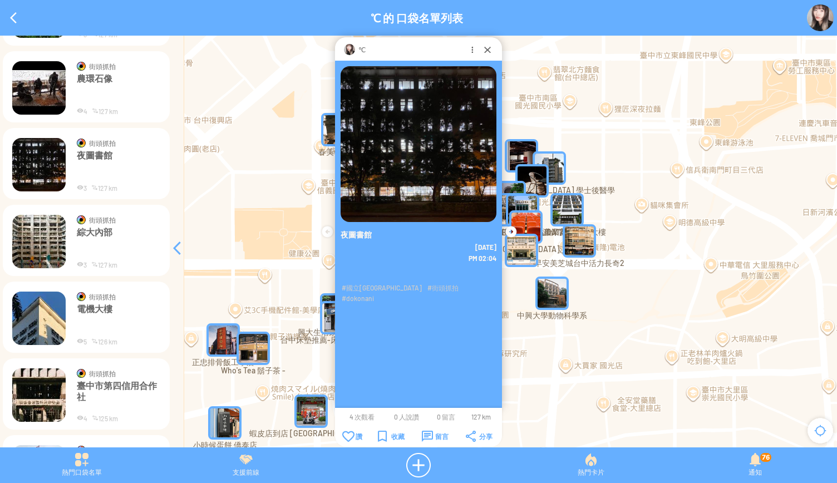
click at [41, 232] on img at bounding box center [38, 241] width 53 height 53
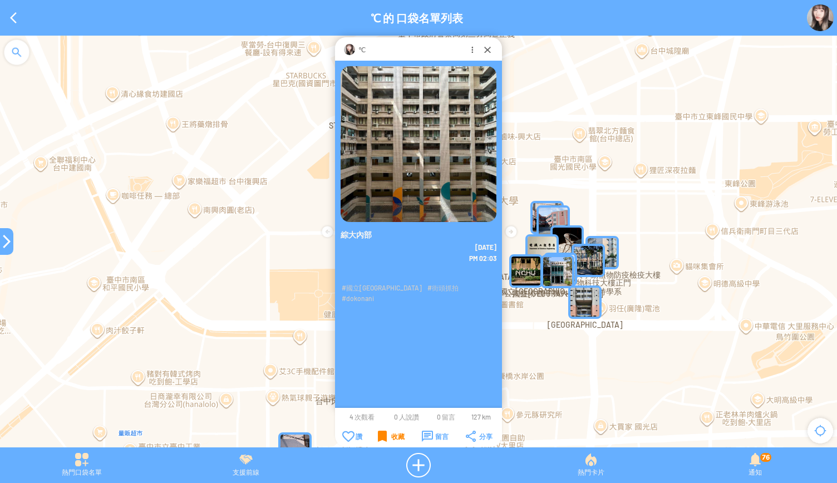
click at [378, 438] on div "收藏" at bounding box center [391, 436] width 27 height 11
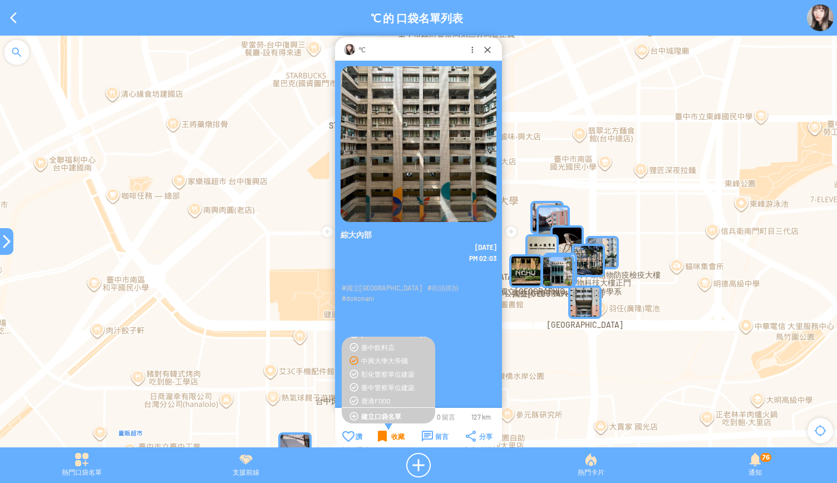
click at [378, 438] on div "收藏" at bounding box center [391, 436] width 27 height 11
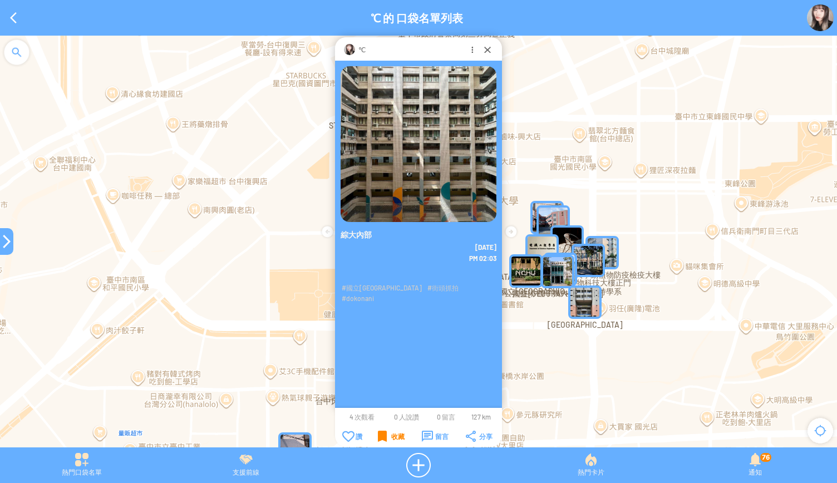
click at [378, 438] on div "收藏" at bounding box center [391, 436] width 27 height 11
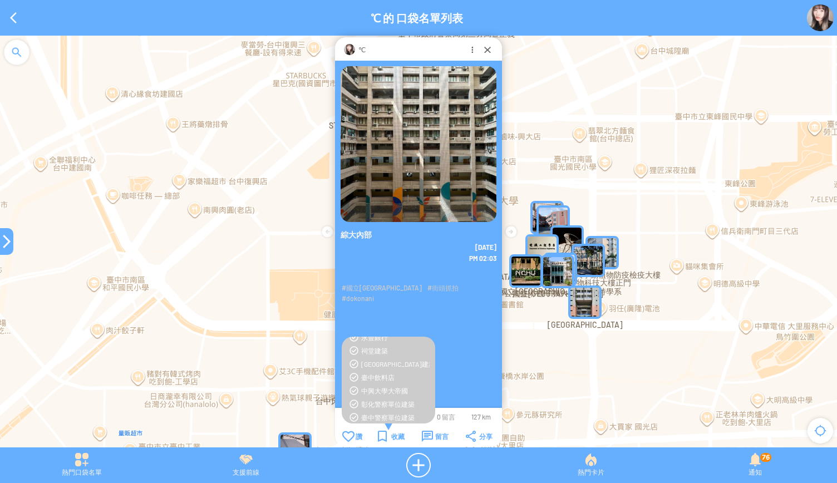
scroll to position [425, 0]
click at [376, 386] on div "中興大學大帝國" at bounding box center [395, 386] width 68 height 9
click at [382, 432] on div "收藏" at bounding box center [391, 436] width 27 height 11
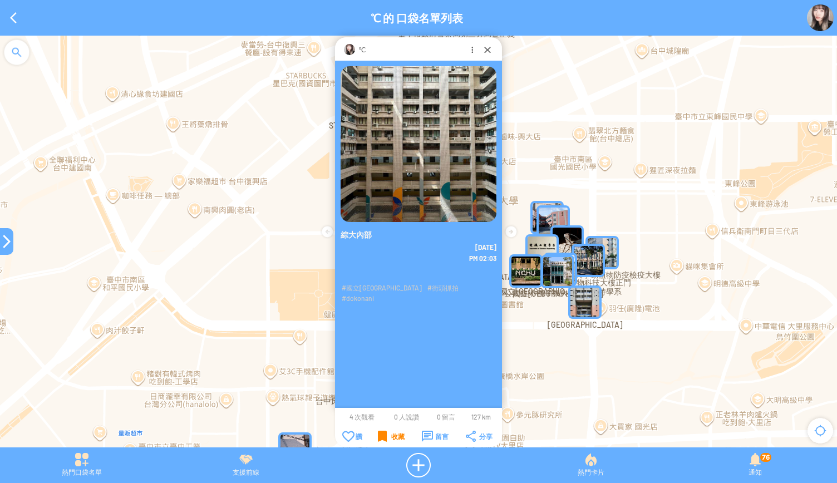
click at [382, 432] on div "收藏" at bounding box center [391, 436] width 27 height 11
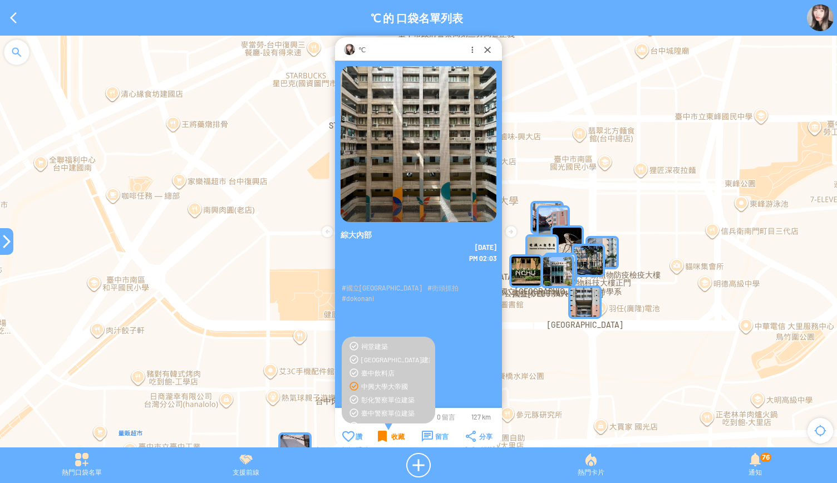
click at [382, 432] on div "收藏" at bounding box center [391, 436] width 27 height 11
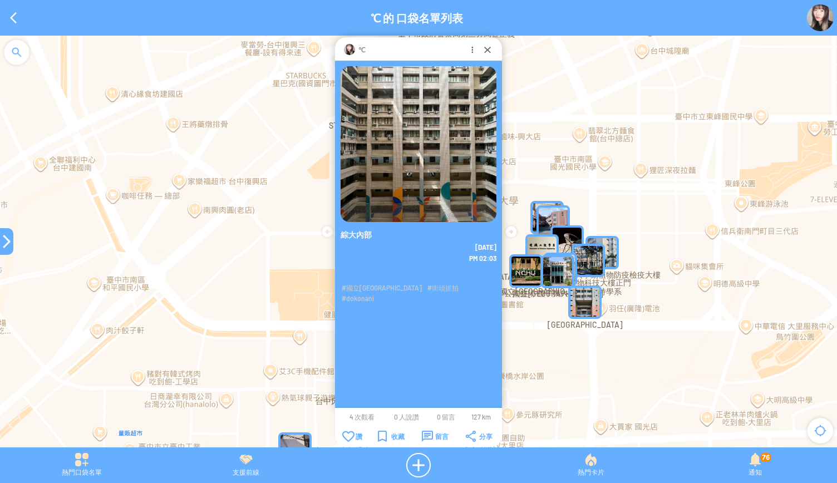
click at [10, 245] on div at bounding box center [6, 241] width 13 height 13
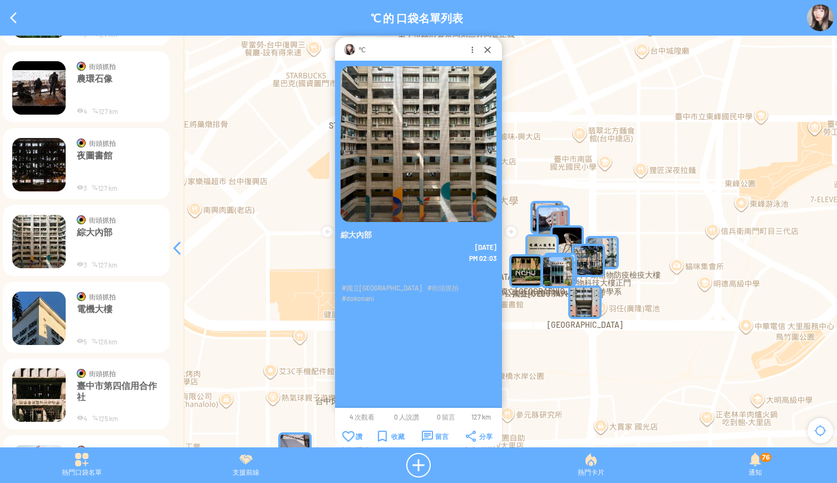
click at [40, 327] on img at bounding box center [38, 318] width 53 height 53
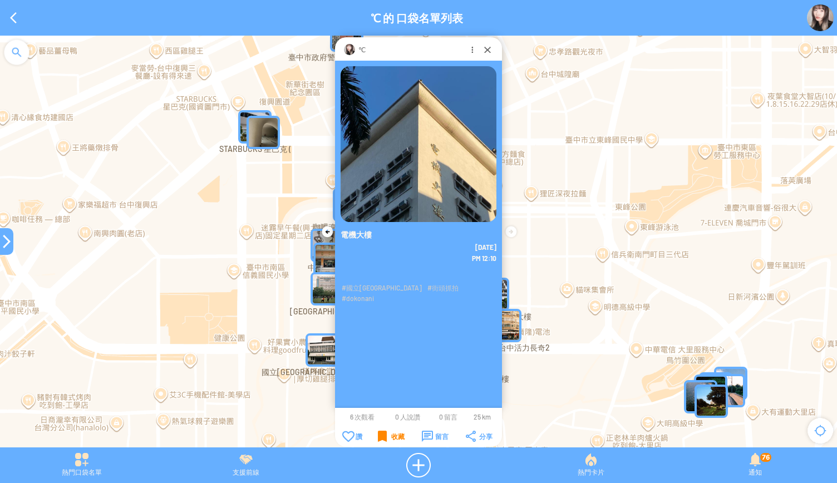
click at [381, 434] on div "收藏" at bounding box center [391, 436] width 27 height 11
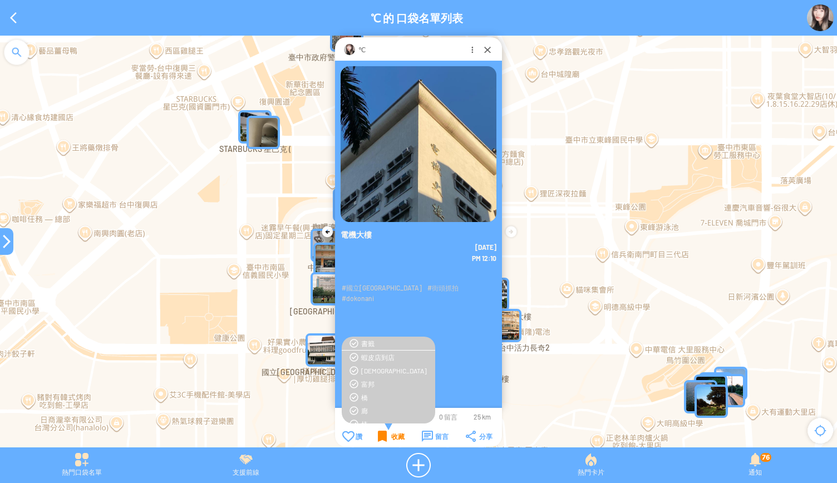
click at [381, 434] on div "收藏" at bounding box center [391, 436] width 27 height 11
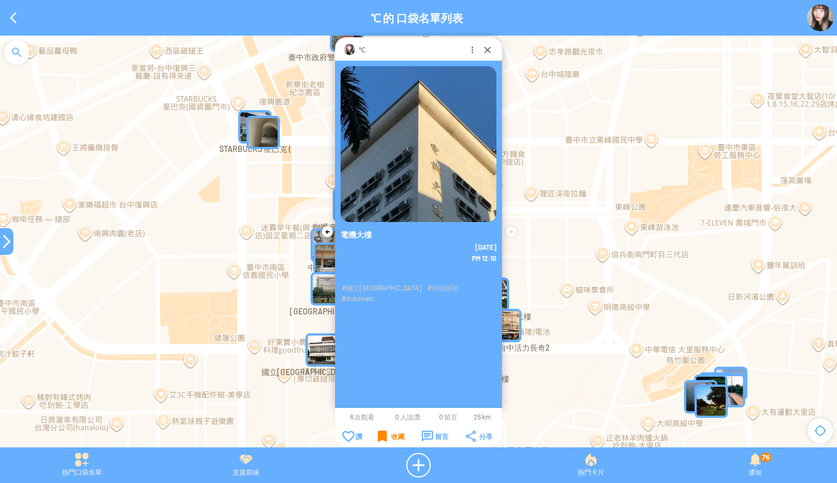
click at [381, 434] on div "收藏" at bounding box center [391, 436] width 27 height 11
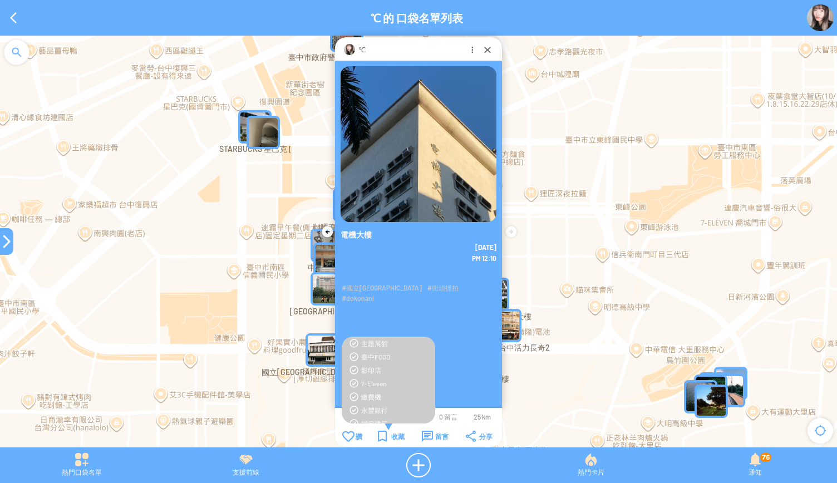
scroll to position [451, 0]
click at [371, 362] on div "中興大學大帝國" at bounding box center [395, 360] width 68 height 9
click at [385, 437] on div "收藏" at bounding box center [391, 436] width 27 height 11
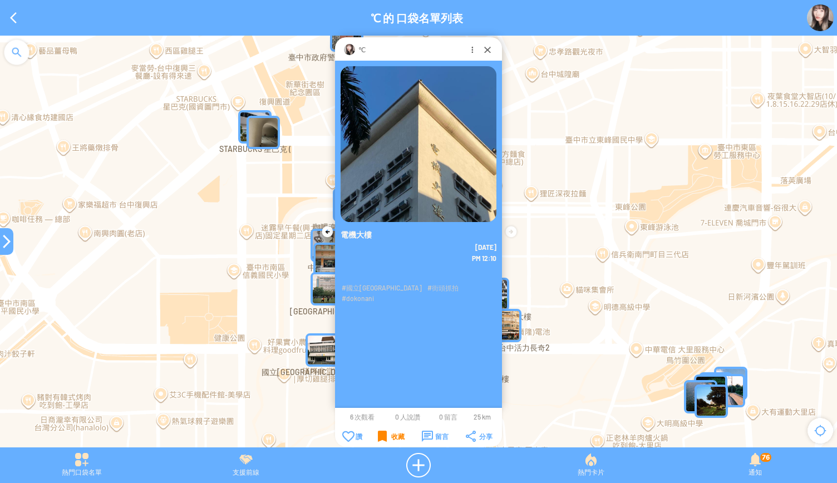
click at [385, 437] on div "收藏" at bounding box center [391, 436] width 27 height 11
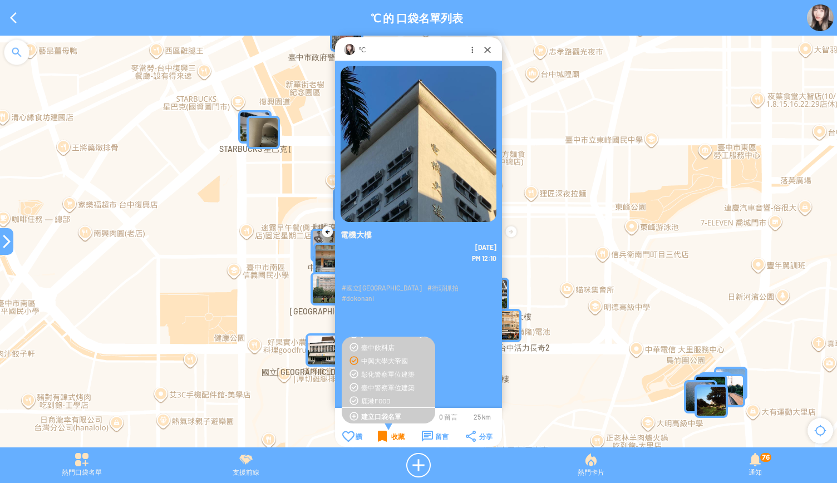
click at [385, 437] on div "收藏" at bounding box center [391, 436] width 27 height 11
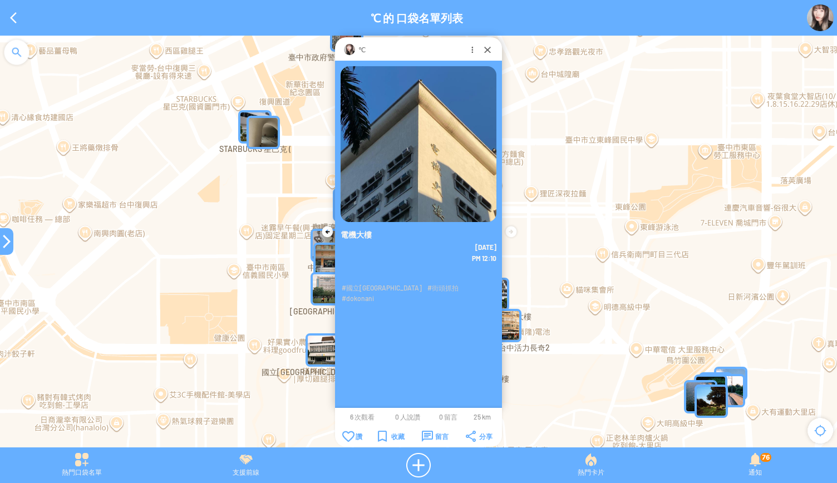
click at [4, 247] on div at bounding box center [6, 241] width 13 height 13
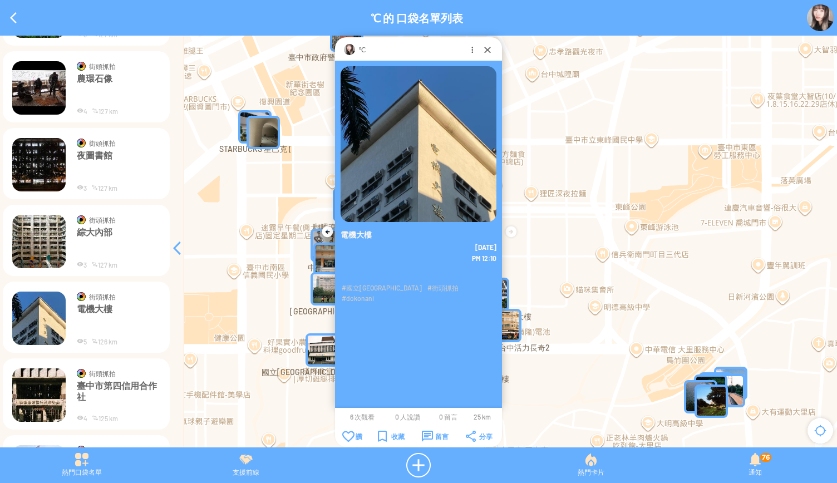
click at [43, 396] on img at bounding box center [38, 394] width 53 height 53
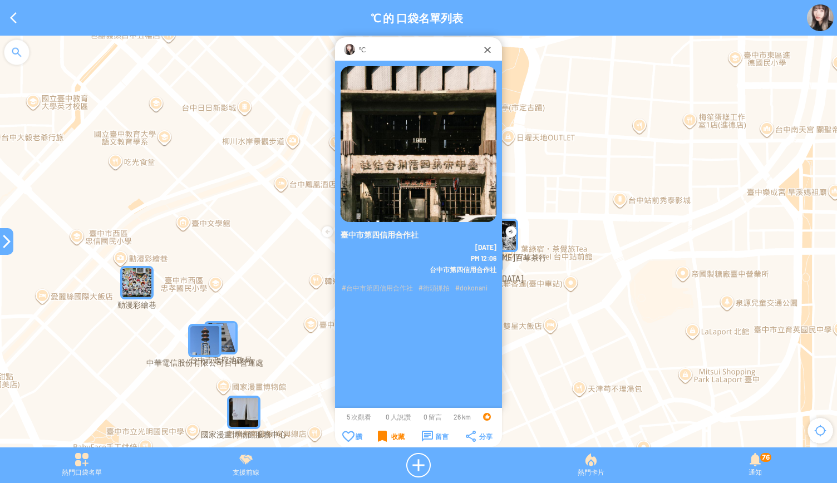
click at [380, 439] on div "收藏" at bounding box center [391, 436] width 27 height 11
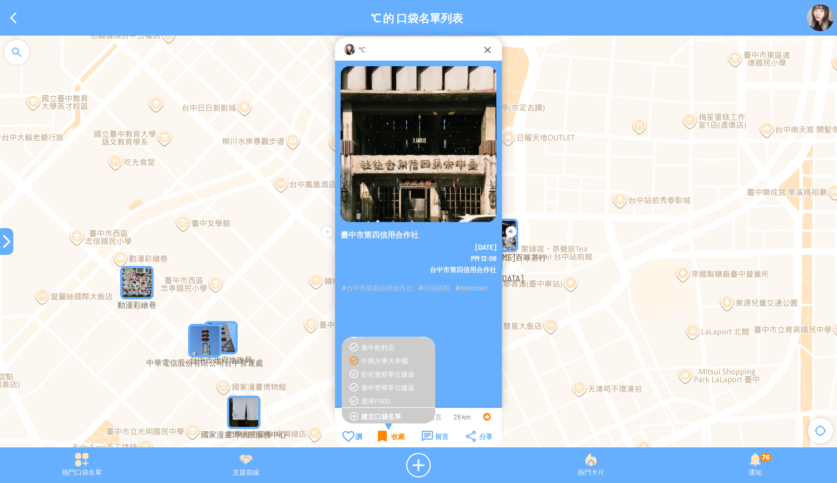
click at [380, 439] on div "收藏" at bounding box center [391, 436] width 27 height 11
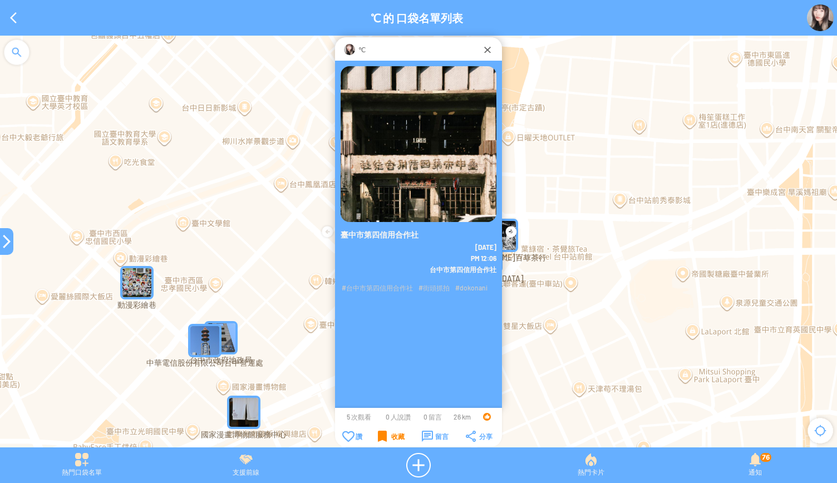
click at [380, 439] on div "收藏" at bounding box center [391, 436] width 27 height 11
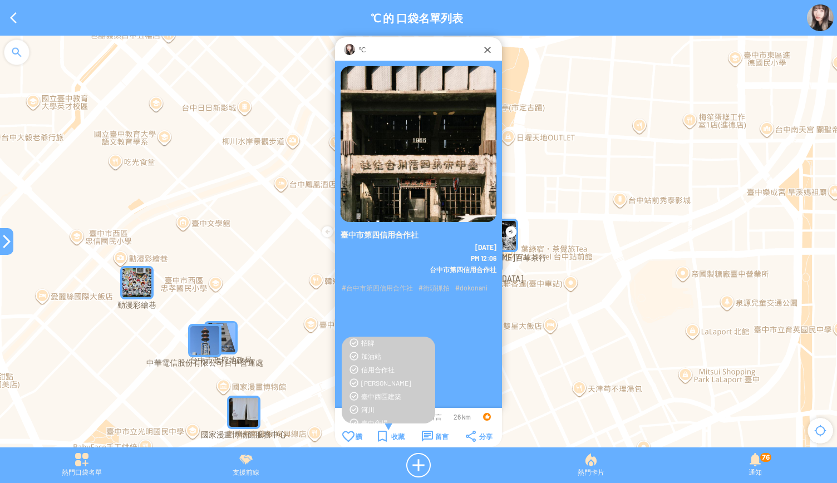
scroll to position [242, 0]
click at [373, 368] on div "信用合作社" at bounding box center [395, 369] width 68 height 9
click at [392, 435] on div "收藏" at bounding box center [391, 436] width 27 height 11
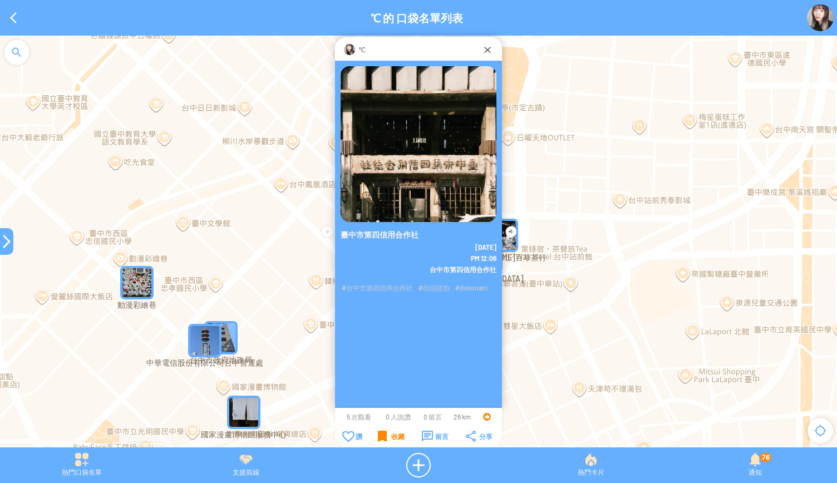
click at [392, 435] on div "收藏" at bounding box center [391, 436] width 27 height 11
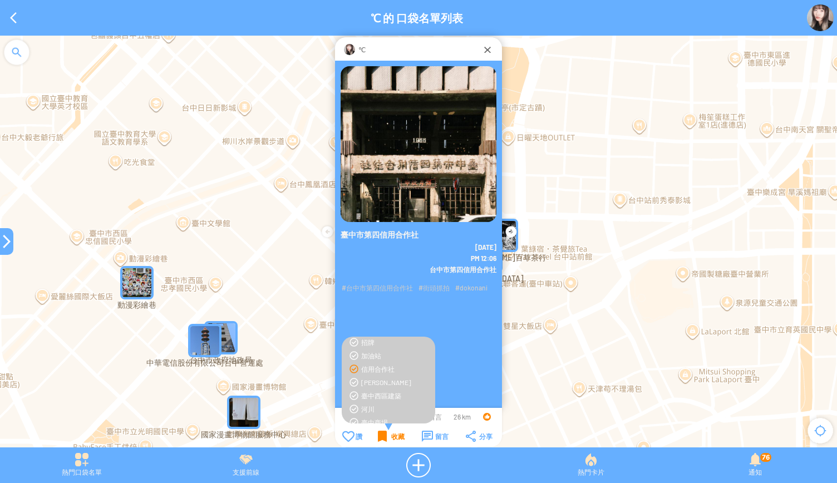
click at [392, 435] on div "收藏" at bounding box center [391, 436] width 27 height 11
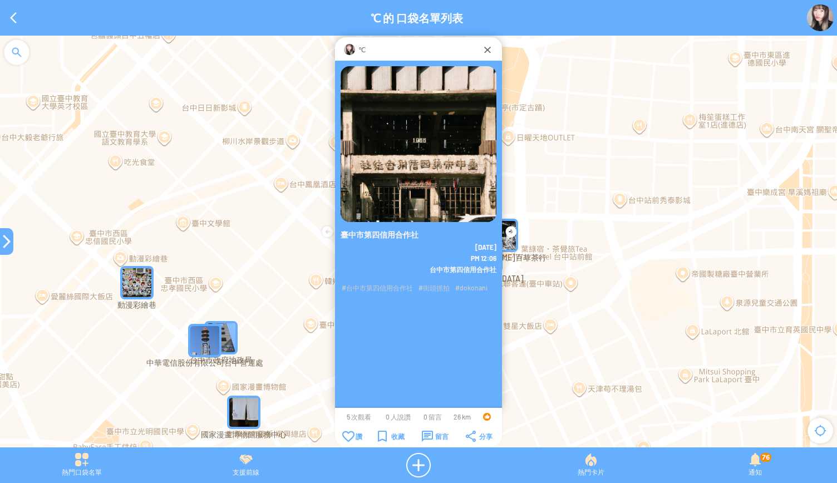
click at [0, 244] on div at bounding box center [6, 241] width 13 height 13
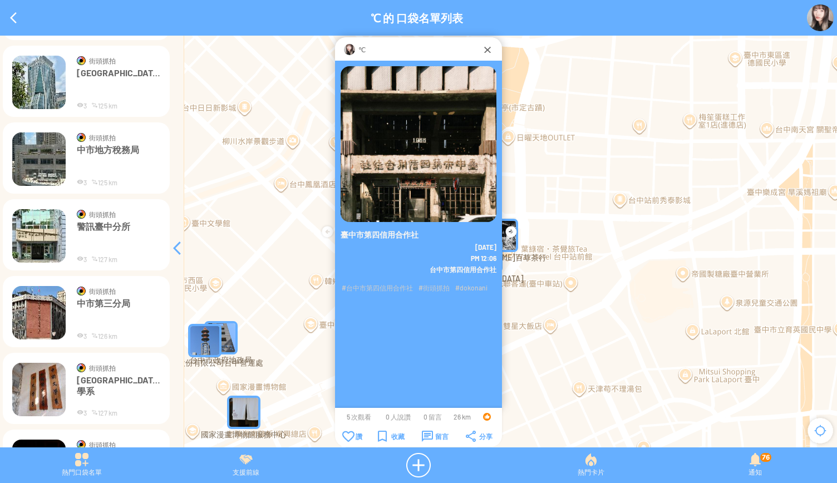
scroll to position [5171, 0]
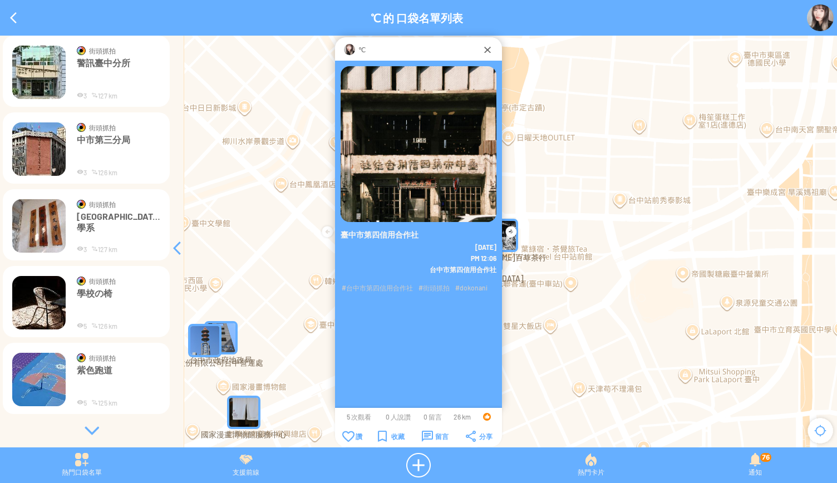
click at [86, 436] on div at bounding box center [91, 430] width 167 height 11
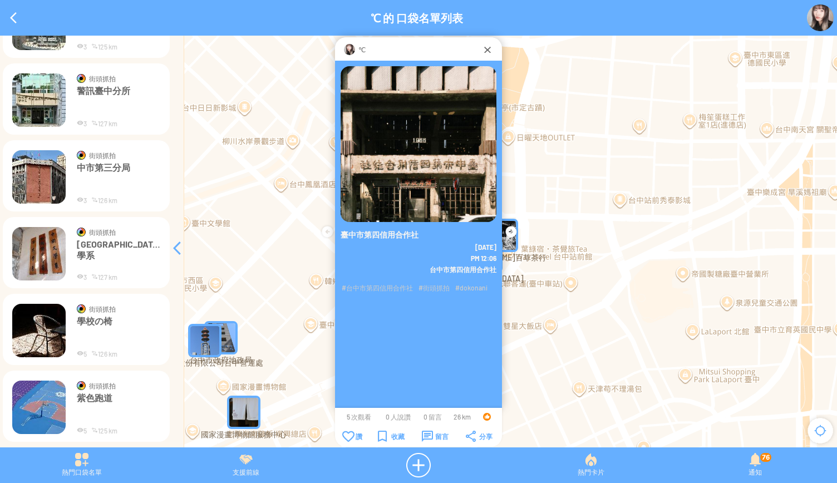
scroll to position [5143, 0]
